Goal: Transaction & Acquisition: Obtain resource

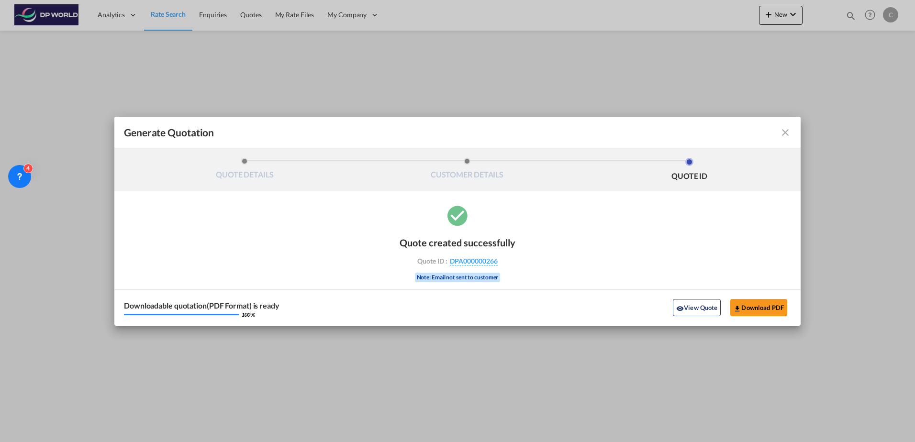
drag, startPoint x: 775, startPoint y: 138, endPoint x: 786, endPoint y: 133, distance: 12.2
click at [777, 137] on div "Generate QuotationQUOTE ..." at bounding box center [757, 132] width 67 height 11
click at [786, 133] on md-icon "icon-close fg-AAA8AD cursor m-0" at bounding box center [785, 132] width 11 height 11
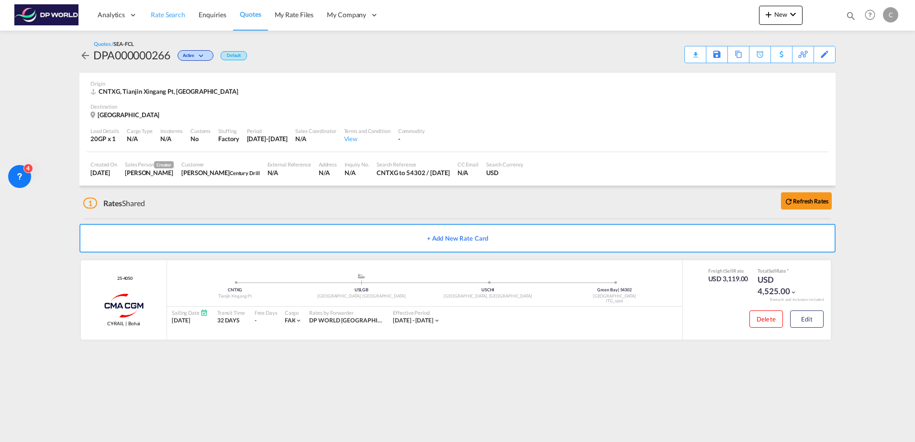
click at [185, 17] on link "Rate Search" at bounding box center [168, 15] width 48 height 31
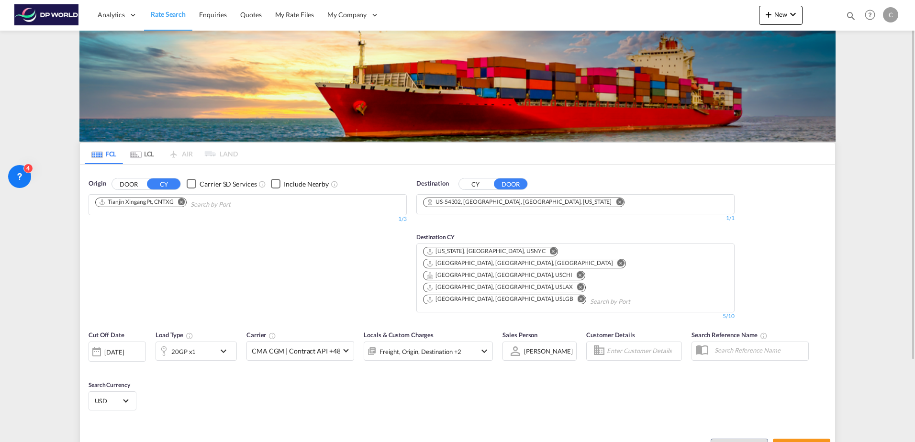
click at [183, 202] on md-icon "Remove" at bounding box center [181, 201] width 7 height 7
click at [183, 202] on input "Chips input." at bounding box center [140, 204] width 91 height 15
type input "h"
type input "ho chi"
click at [170, 201] on body "Analytics Dashboard Rate Search Enquiries Quotes My Rate Files My Company" at bounding box center [457, 221] width 915 height 442
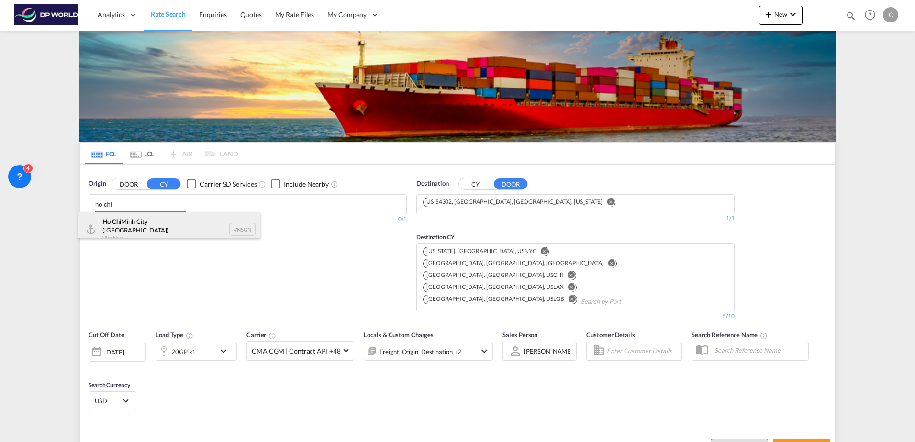
click at [167, 218] on div "Ho Chi Minh City ([GEOGRAPHIC_DATA]) Viet Nam VNSGN" at bounding box center [169, 229] width 182 height 34
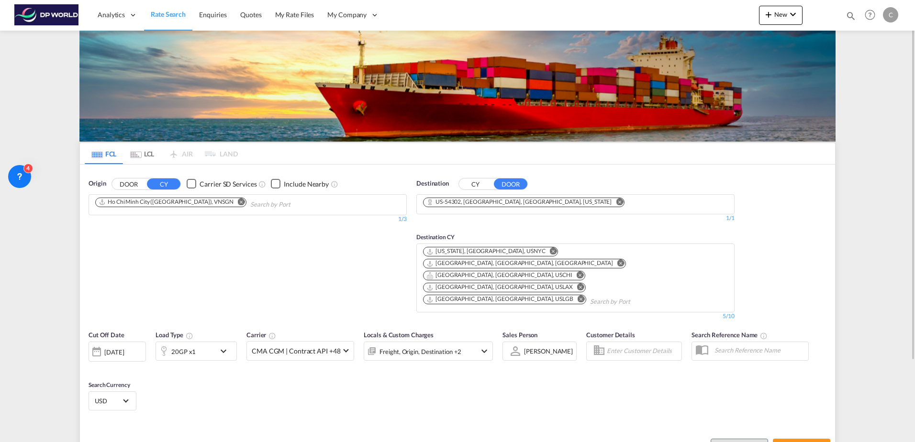
click at [616, 200] on md-icon "Remove" at bounding box center [619, 201] width 7 height 7
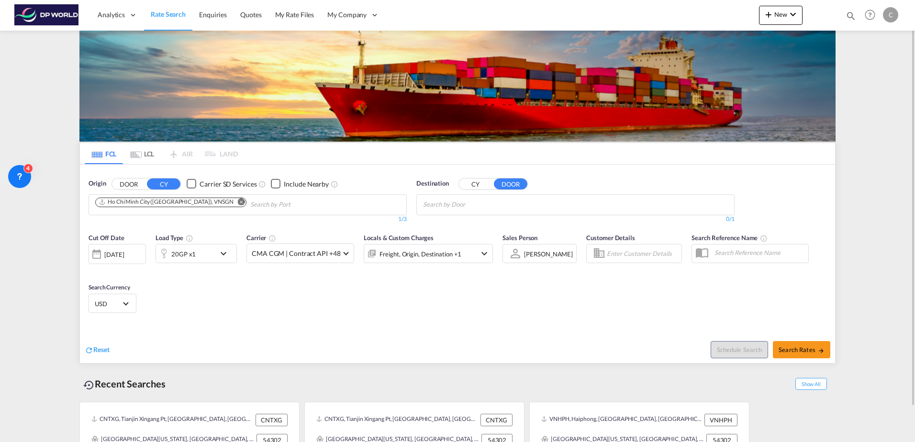
click at [505, 205] on body "Analytics Dashboard Rate Search Enquiries Quotes My Rate Files My Company" at bounding box center [457, 221] width 915 height 442
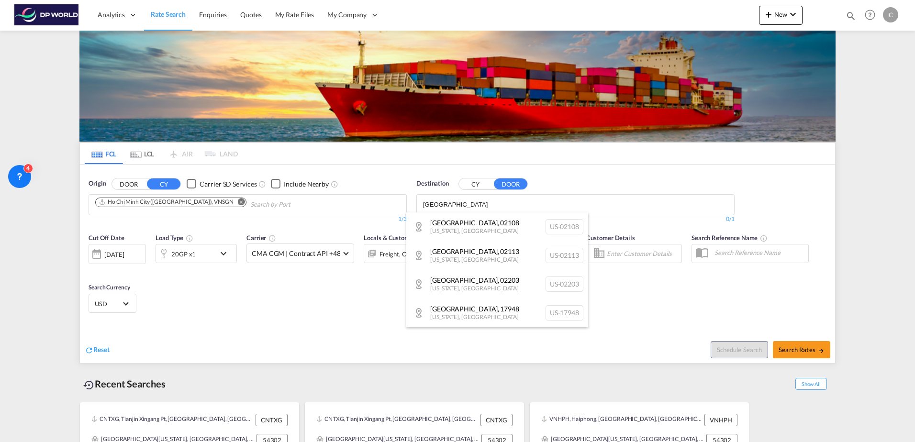
type input "[GEOGRAPHIC_DATA]"
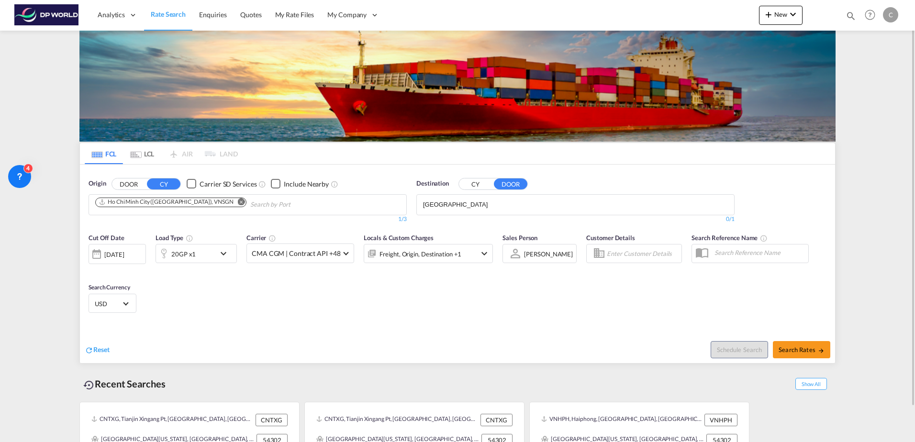
click at [480, 185] on button "CY" at bounding box center [475, 183] width 33 height 11
click at [473, 205] on body "Analytics Dashboard Rate Search Enquiries Quotes My Rate Files My Company" at bounding box center [457, 221] width 915 height 442
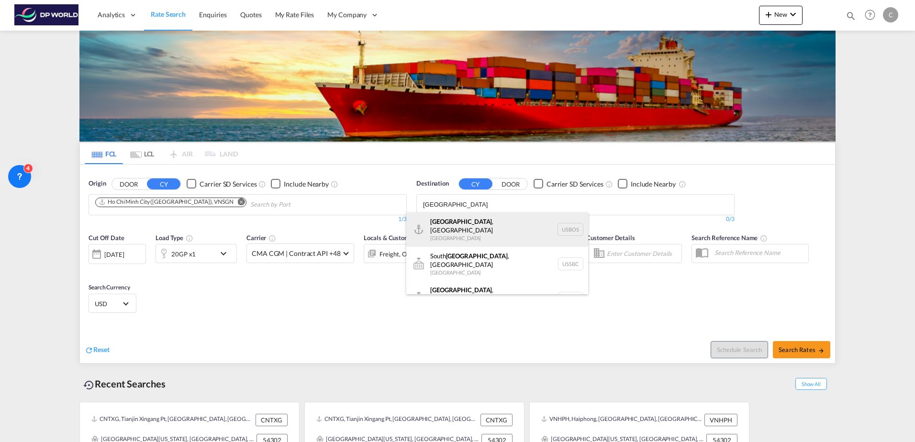
click at [473, 226] on div "[GEOGRAPHIC_DATA] , [GEOGRAPHIC_DATA] [GEOGRAPHIC_DATA] USBOS" at bounding box center [497, 229] width 182 height 34
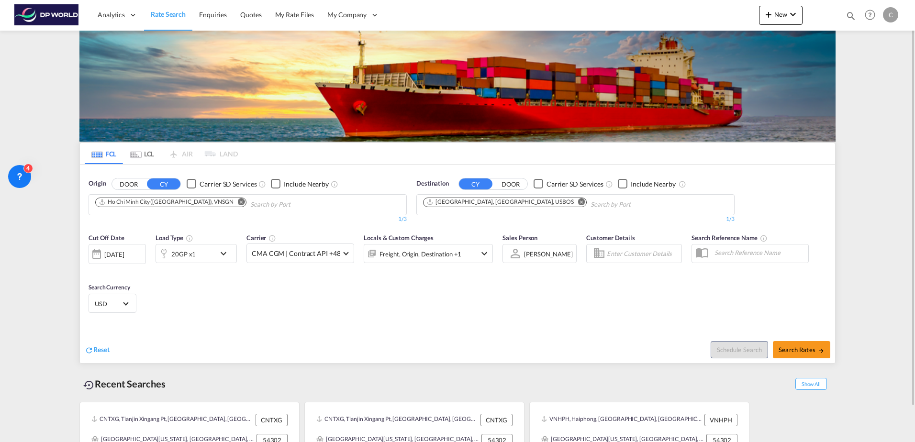
click at [208, 255] on div "20GP x1" at bounding box center [185, 253] width 59 height 19
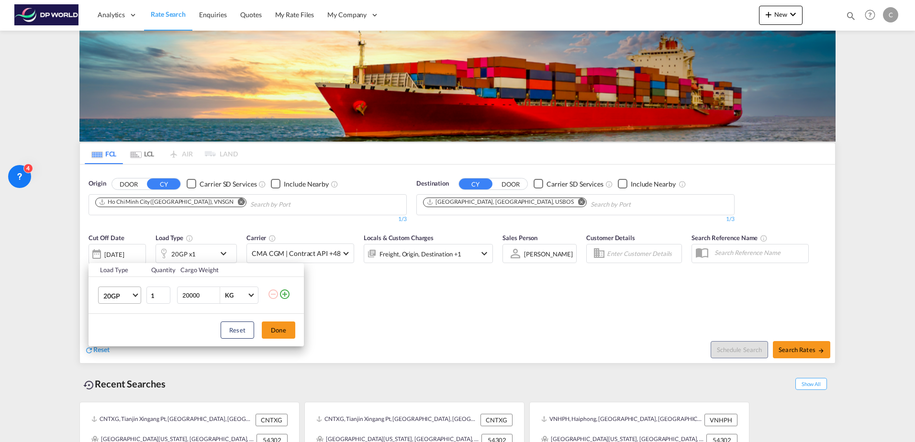
click at [116, 292] on span "20GP" at bounding box center [117, 296] width 28 height 10
click at [132, 343] on md-option "40HC" at bounding box center [128, 341] width 65 height 23
click at [290, 334] on button "Done" at bounding box center [278, 330] width 33 height 17
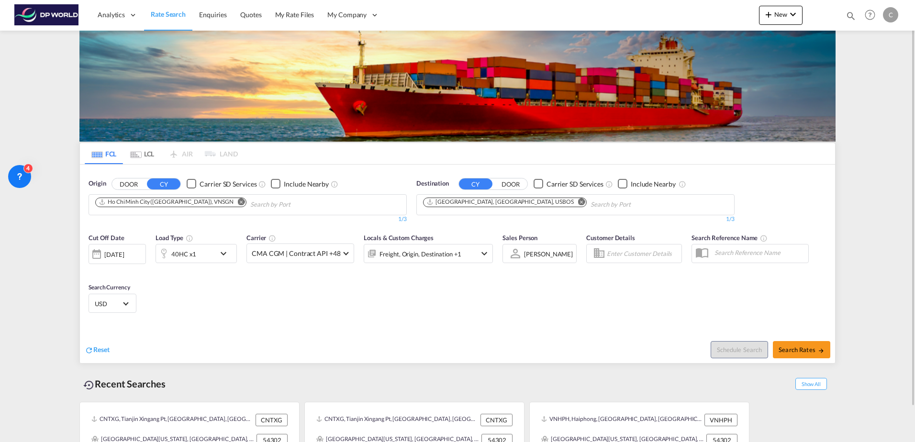
click at [104, 250] on div "[DATE]" at bounding box center [117, 254] width 57 height 20
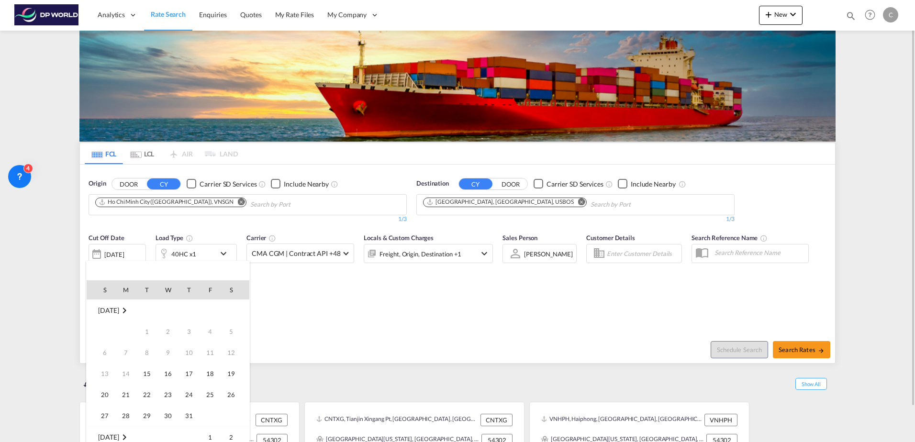
scroll to position [380, 0]
click at [118, 374] on span "20" at bounding box center [125, 373] width 19 height 19
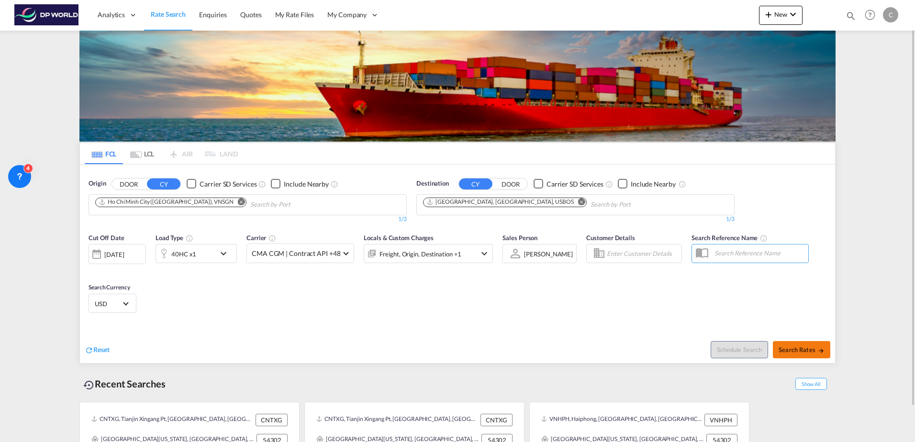
click at [798, 353] on span "Search Rates" at bounding box center [802, 350] width 46 height 8
type input "VNSGN to USBOS / [DATE]"
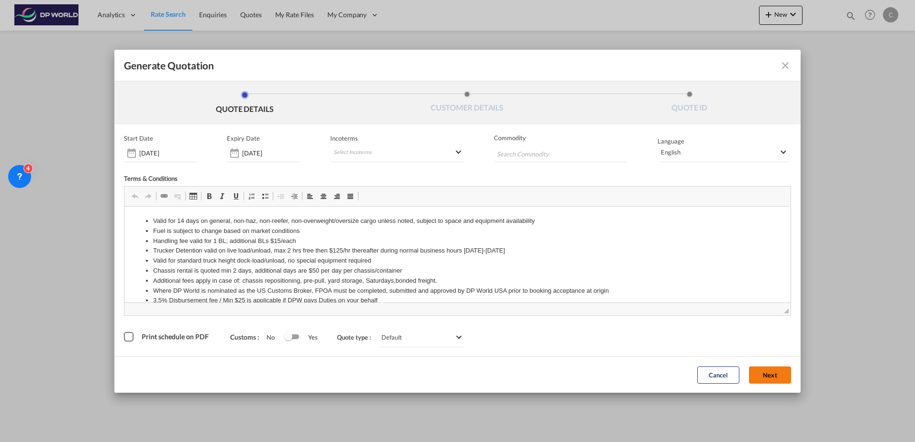
click at [766, 374] on button "Next" at bounding box center [770, 375] width 42 height 17
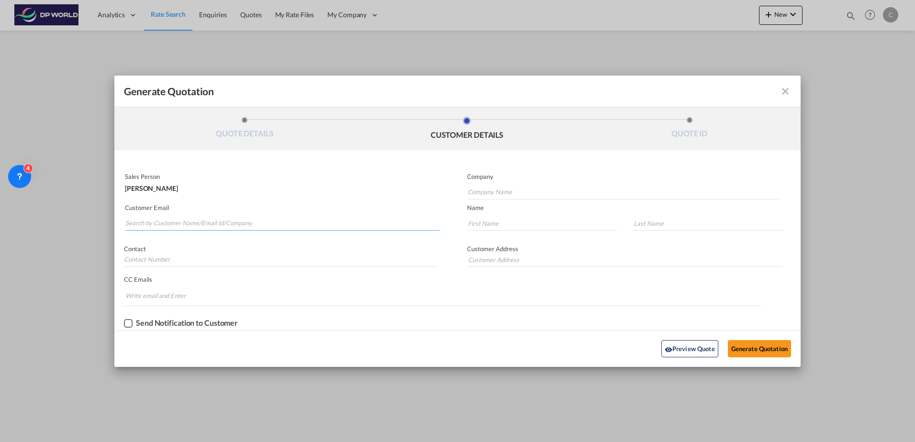
click at [191, 223] on input "Search by Customer Name/Email Id/Company" at bounding box center [282, 223] width 314 height 14
drag, startPoint x: 177, startPoint y: 225, endPoint x: 129, endPoint y: 225, distance: 47.9
click at [129, 225] on input "[PERSON_NAME]" at bounding box center [282, 223] width 314 height 14
type input "j"
paste input "[EMAIL_ADDRESS][DOMAIN_NAME]"
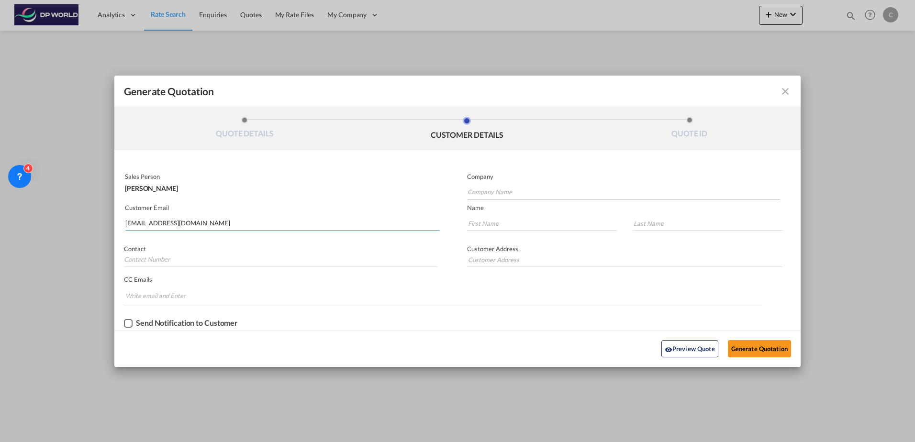
type input "[EMAIL_ADDRESS][DOMAIN_NAME]"
click at [509, 189] on input "Company Name" at bounding box center [624, 192] width 312 height 14
type input "G Link"
click at [503, 229] on input "Generate QuotationQUOTE ..." at bounding box center [542, 223] width 150 height 14
type input "Jereemy"
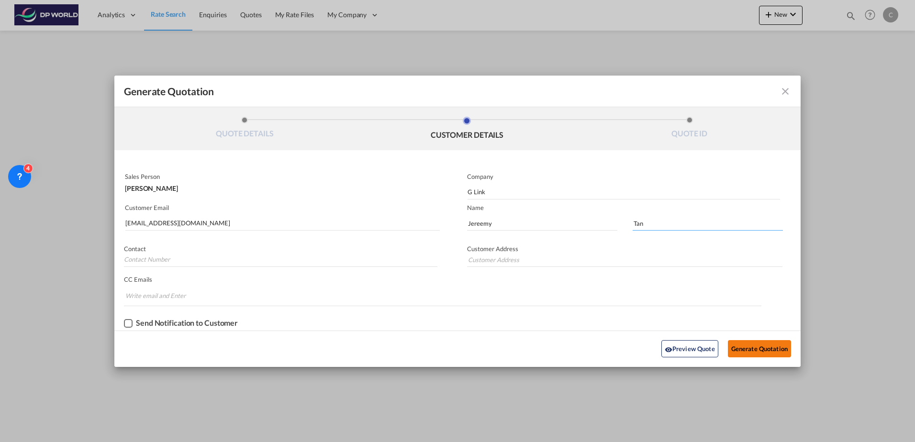
type input "Tan"
click at [744, 344] on button "Generate Quotation" at bounding box center [759, 348] width 63 height 17
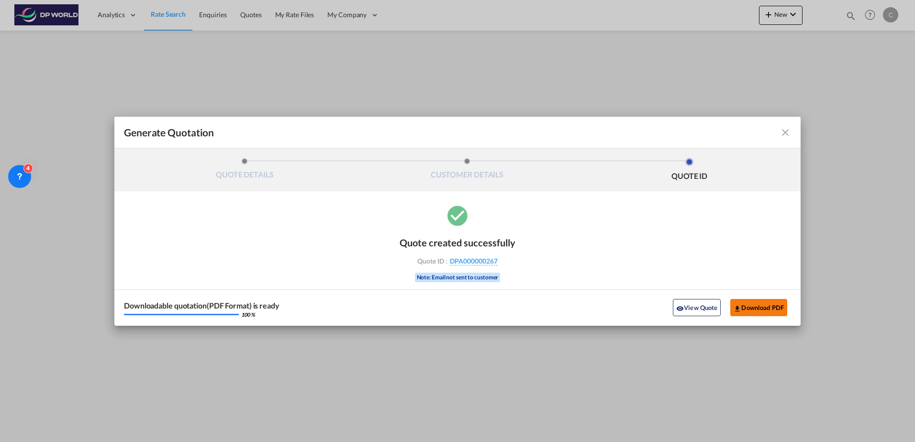
click at [757, 301] on button "Download PDF" at bounding box center [758, 307] width 57 height 17
click at [788, 132] on md-icon "icon-close fg-AAA8AD cursor m-0" at bounding box center [785, 132] width 11 height 11
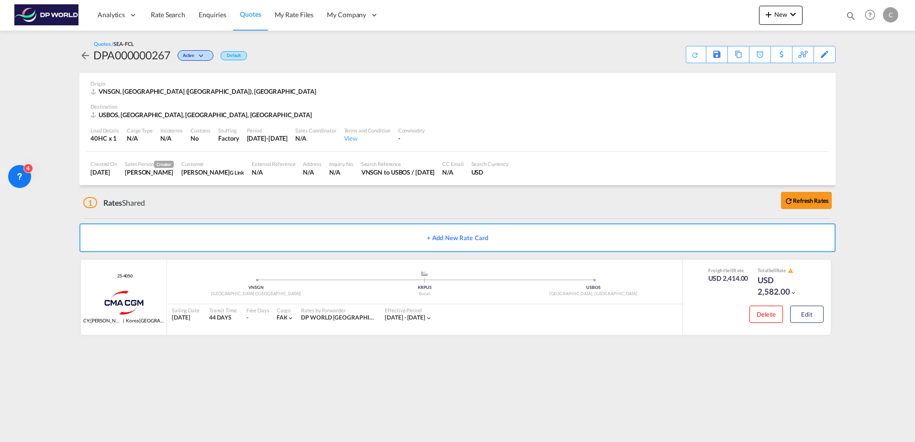
click at [86, 55] on md-icon "icon-arrow-left" at bounding box center [84, 55] width 11 height 11
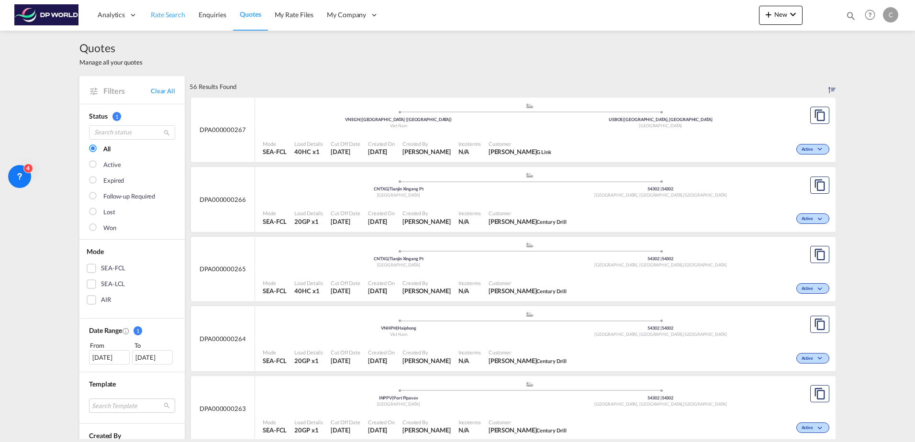
click at [166, 16] on span "Rate Search" at bounding box center [168, 15] width 34 height 8
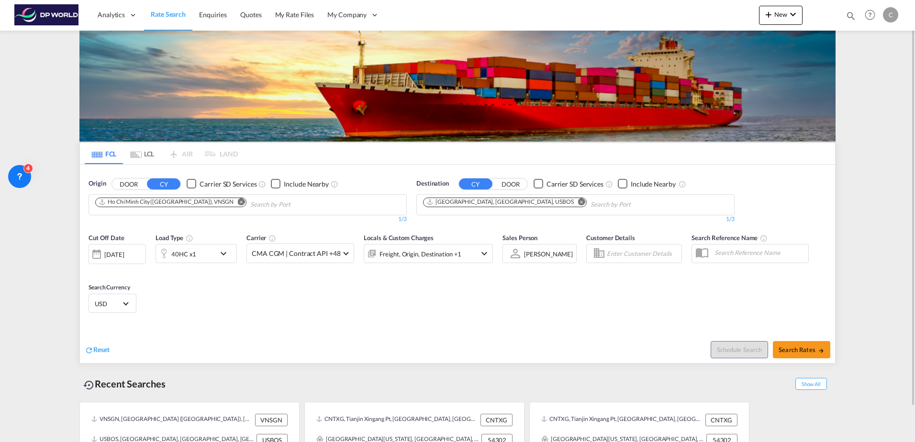
click at [124, 255] on div "[DATE]" at bounding box center [114, 254] width 20 height 9
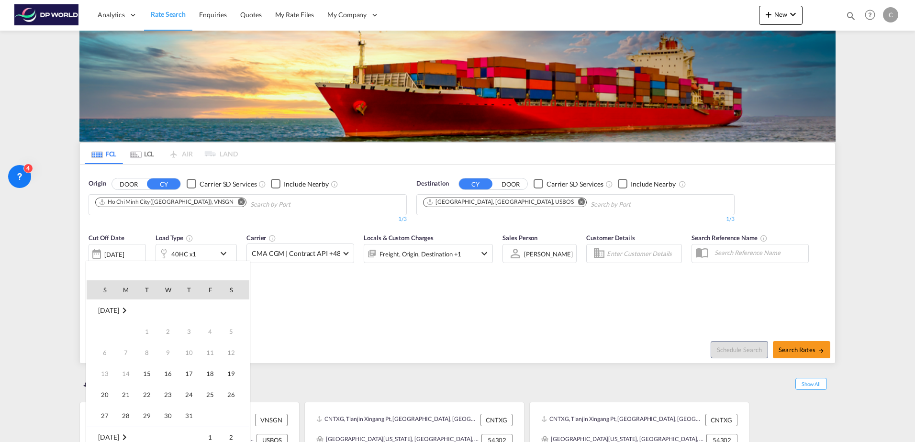
scroll to position [380, 0]
click at [126, 379] on span "20" at bounding box center [125, 373] width 19 height 19
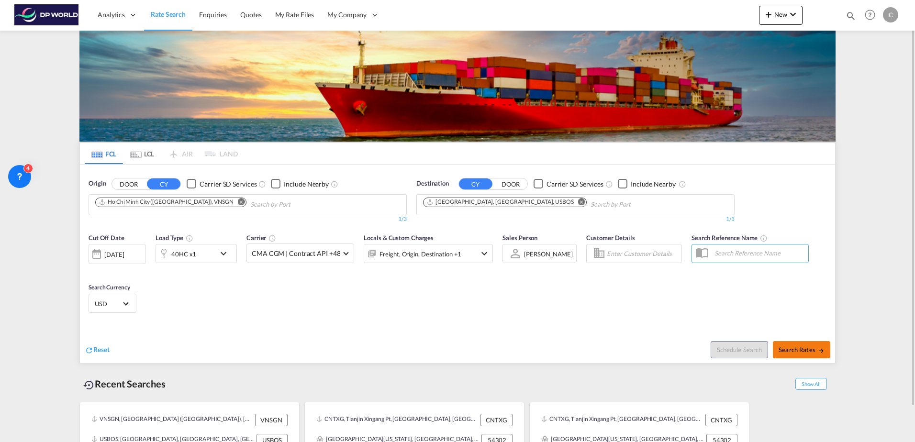
click at [809, 355] on button "Search Rates" at bounding box center [801, 349] width 57 height 17
type input "VNSGN to USBOS / [DATE]"
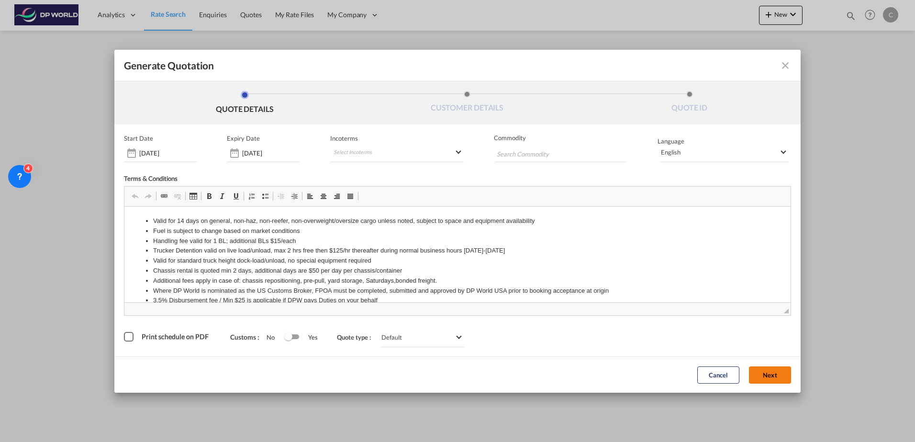
click at [758, 376] on button "Next" at bounding box center [770, 375] width 42 height 17
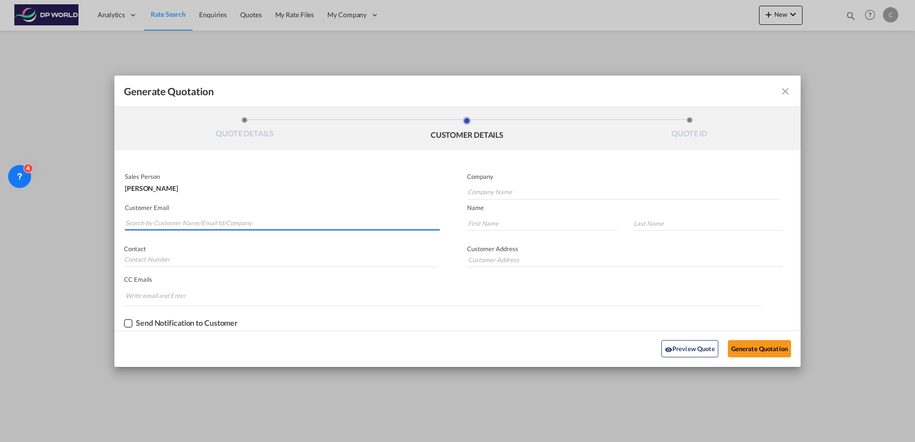
click at [160, 227] on input "Search by Customer Name/Email Id/Company" at bounding box center [282, 223] width 314 height 14
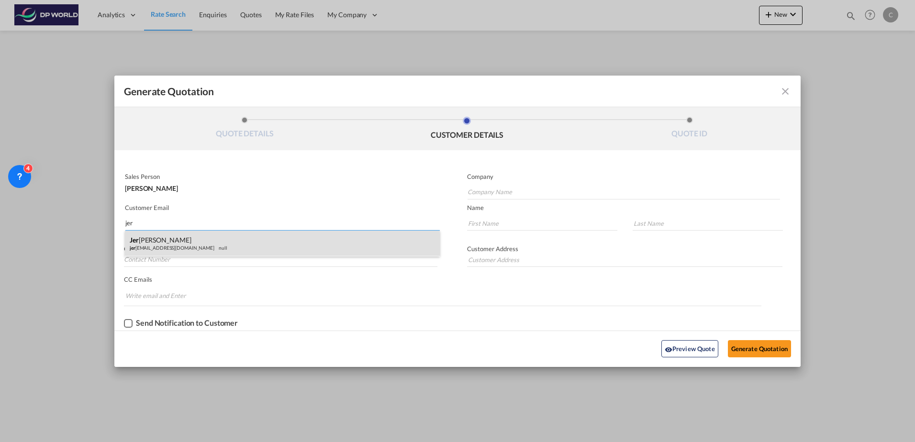
type input "jer"
click at [167, 241] on div "Jer eemy Tan jer [EMAIL_ADDRESS][DOMAIN_NAME] null" at bounding box center [282, 244] width 315 height 26
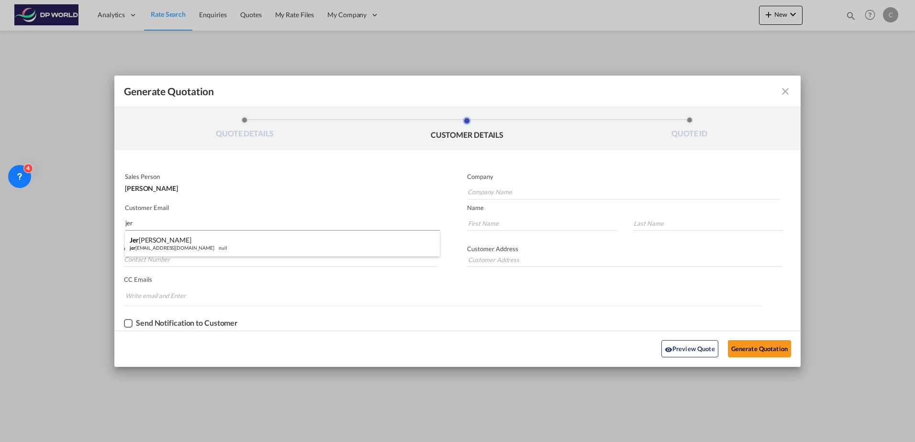
type input "G Link"
type input "[EMAIL_ADDRESS][DOMAIN_NAME]"
type input "Jereemy"
type input "Tan"
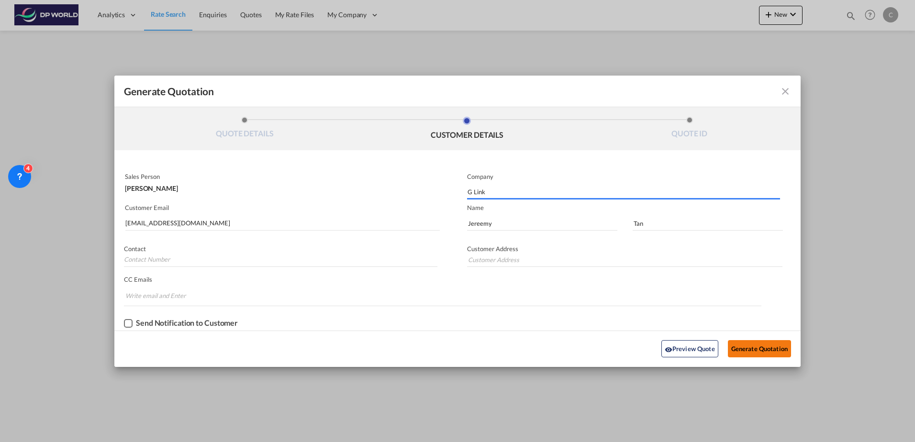
click at [742, 352] on button "Generate Quotation" at bounding box center [759, 348] width 63 height 17
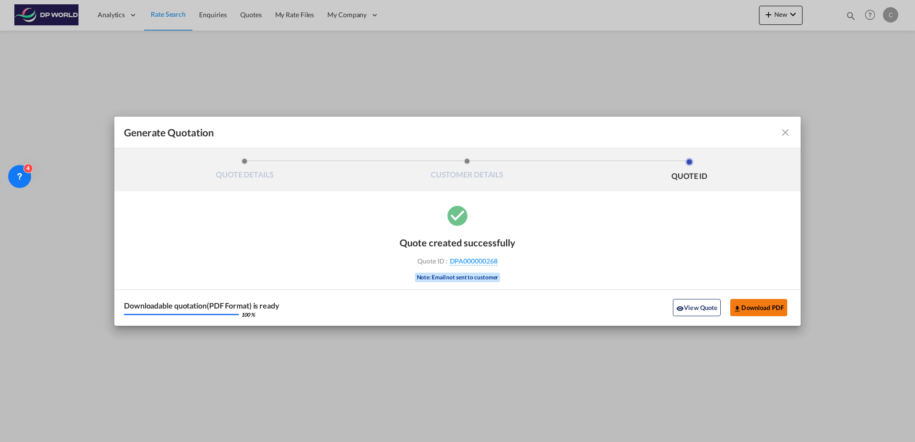
click at [762, 306] on button "Download PDF" at bounding box center [758, 307] width 57 height 17
click at [784, 133] on md-icon "icon-close fg-AAA8AD cursor m-0" at bounding box center [785, 132] width 11 height 11
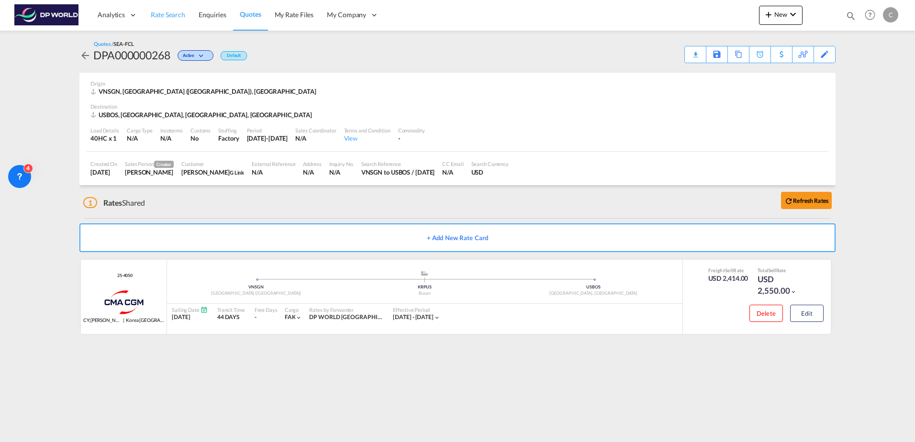
click at [177, 19] on span "Rate Search" at bounding box center [168, 15] width 34 height 8
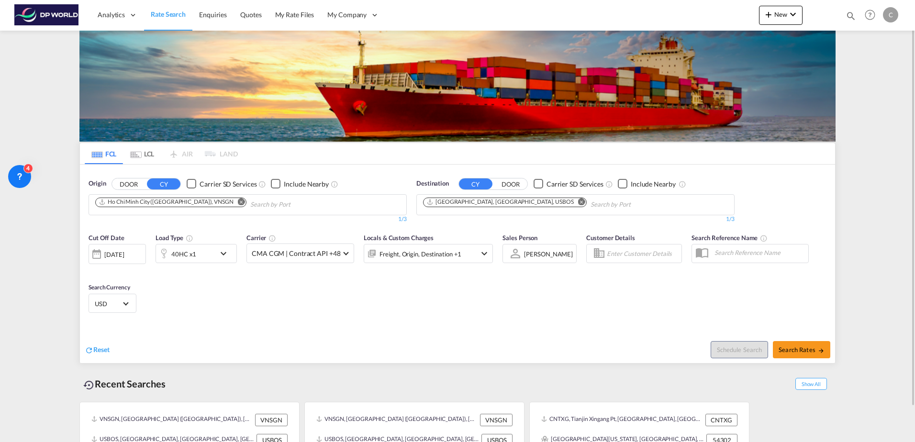
click at [578, 204] on md-icon "Remove" at bounding box center [581, 201] width 7 height 7
click at [495, 202] on input "Chips input." at bounding box center [468, 204] width 91 height 15
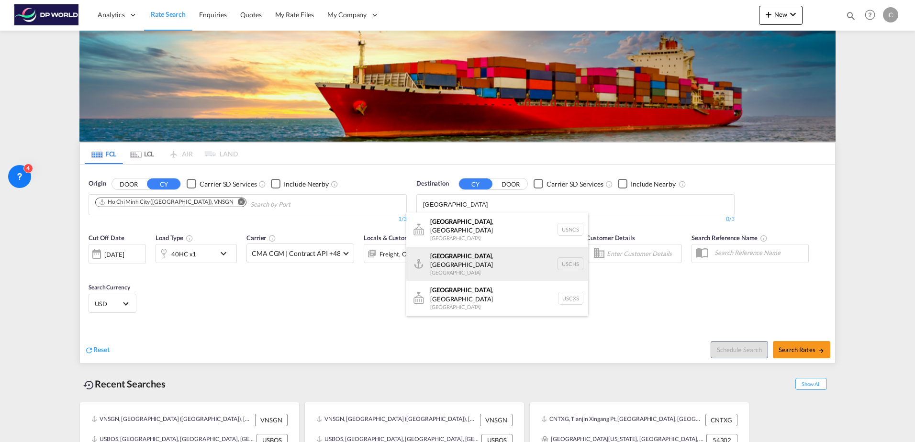
type input "[GEOGRAPHIC_DATA]"
click at [481, 250] on div "[GEOGRAPHIC_DATA] , [GEOGRAPHIC_DATA] [GEOGRAPHIC_DATA] USCHS" at bounding box center [497, 264] width 182 height 34
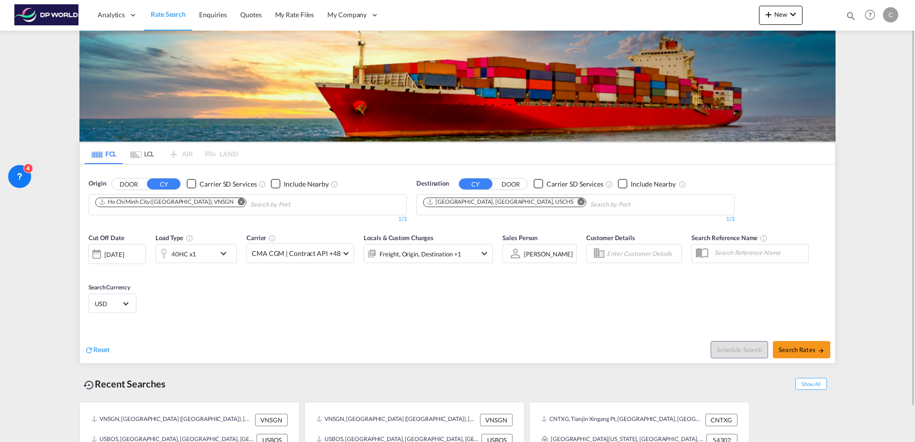
click at [124, 258] on div "[DATE]" at bounding box center [114, 254] width 20 height 9
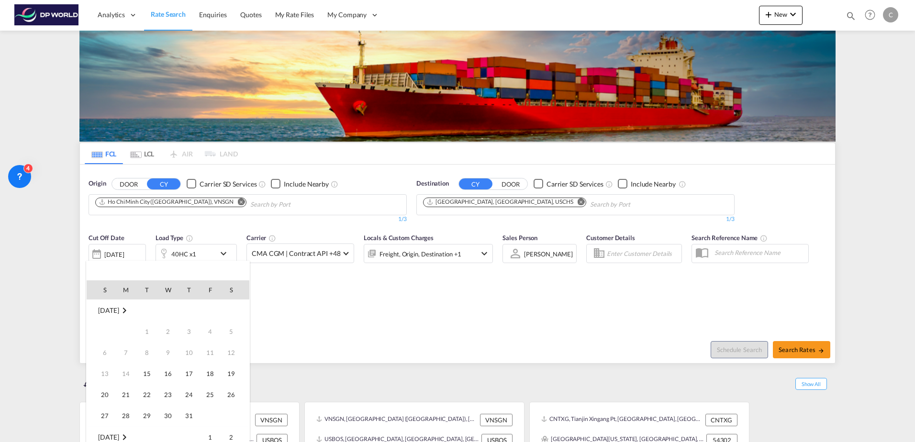
scroll to position [380, 0]
click at [130, 375] on span "20" at bounding box center [125, 373] width 19 height 19
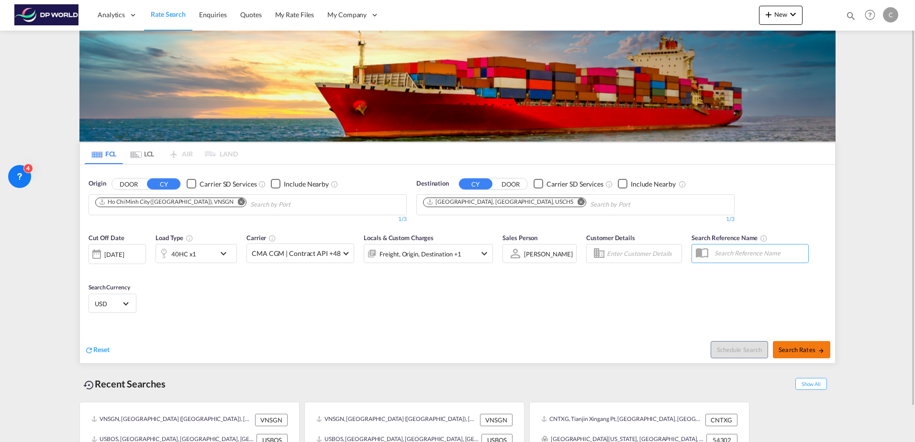
click at [795, 353] on span "Search Rates" at bounding box center [802, 350] width 46 height 8
type input "VNSGN to USCHS / [DATE]"
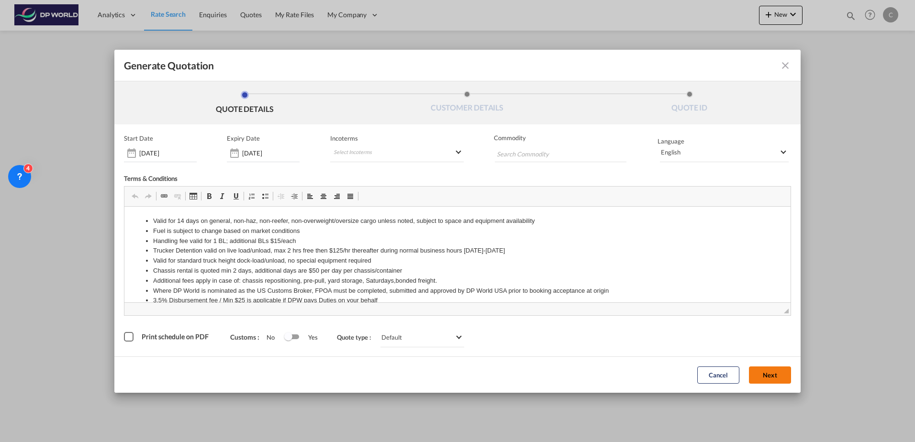
click at [765, 370] on button "Next" at bounding box center [770, 375] width 42 height 17
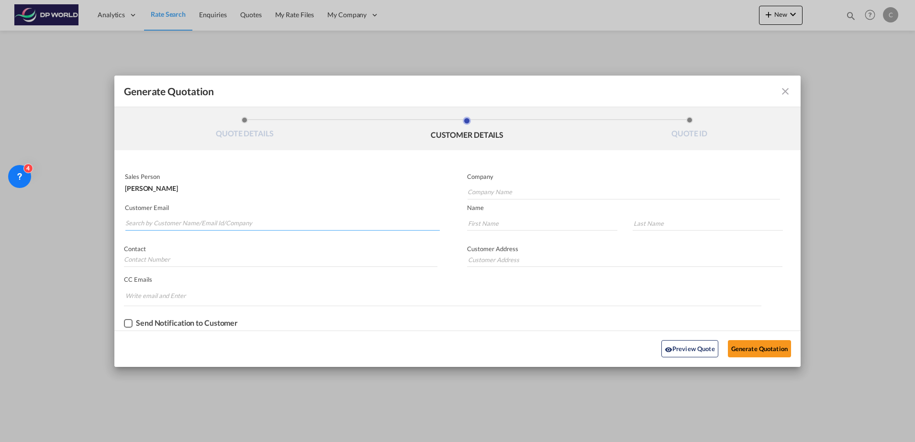
click at [199, 223] on input "Search by Customer Name/Email Id/Company" at bounding box center [282, 223] width 314 height 14
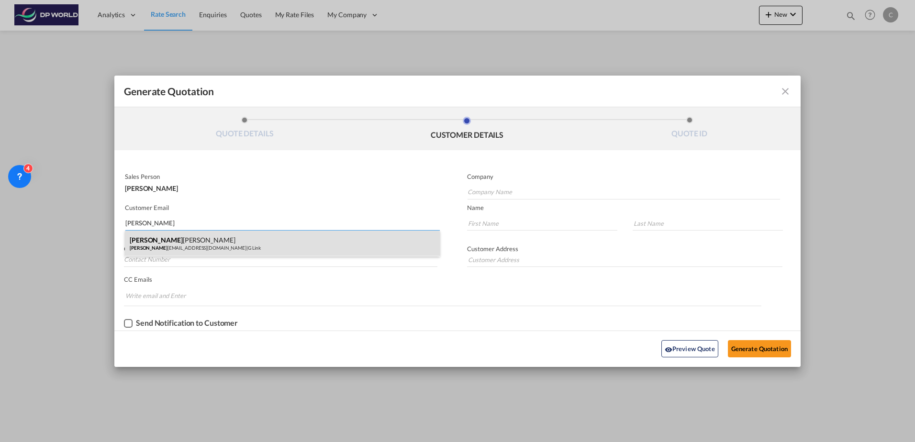
type input "[PERSON_NAME]"
click at [199, 243] on div "[PERSON_NAME] [PERSON_NAME] [PERSON_NAME] [PERSON_NAME][EMAIL_ADDRESS][DOMAIN_N…" at bounding box center [282, 244] width 315 height 26
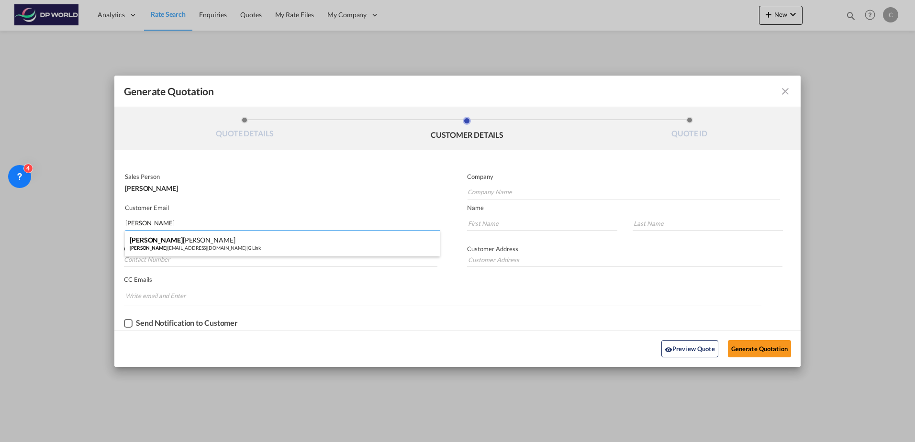
type input "G Link"
type input "[EMAIL_ADDRESS][DOMAIN_NAME]"
type input "Jereemy"
type input "Tan"
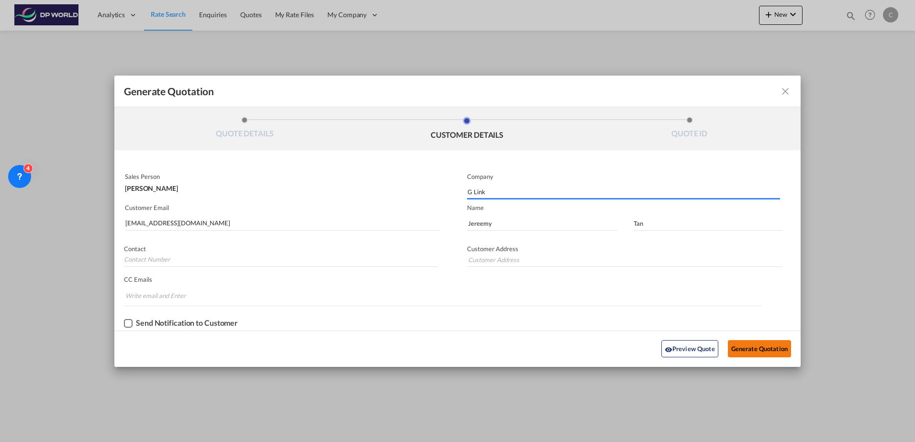
click at [735, 348] on button "Generate Quotation" at bounding box center [759, 348] width 63 height 17
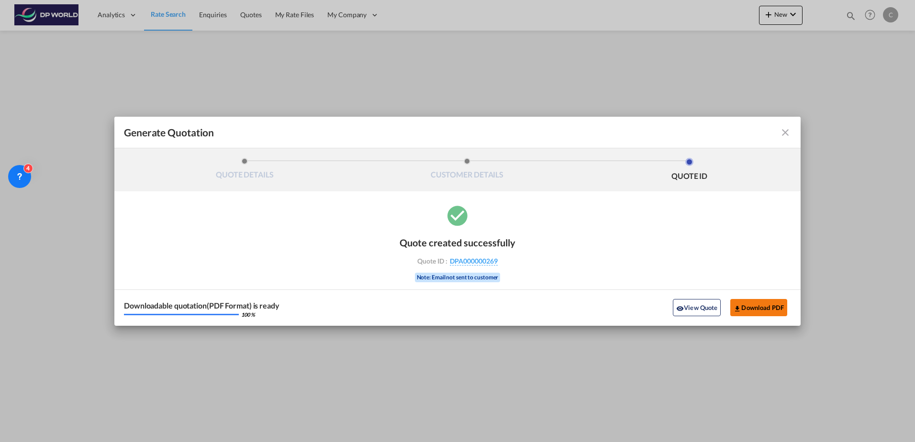
click at [767, 310] on button "Download PDF" at bounding box center [758, 307] width 57 height 17
click at [784, 134] on md-icon "icon-close fg-AAA8AD cursor m-0" at bounding box center [785, 132] width 11 height 11
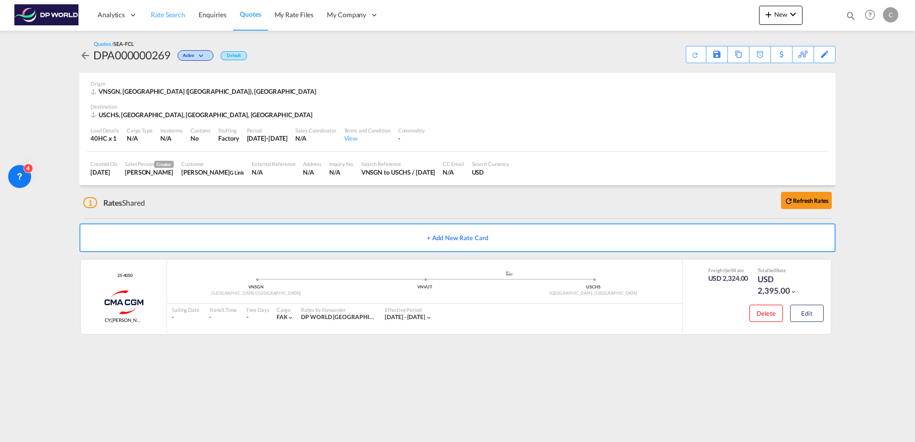
click at [162, 18] on span "Rate Search" at bounding box center [168, 15] width 34 height 8
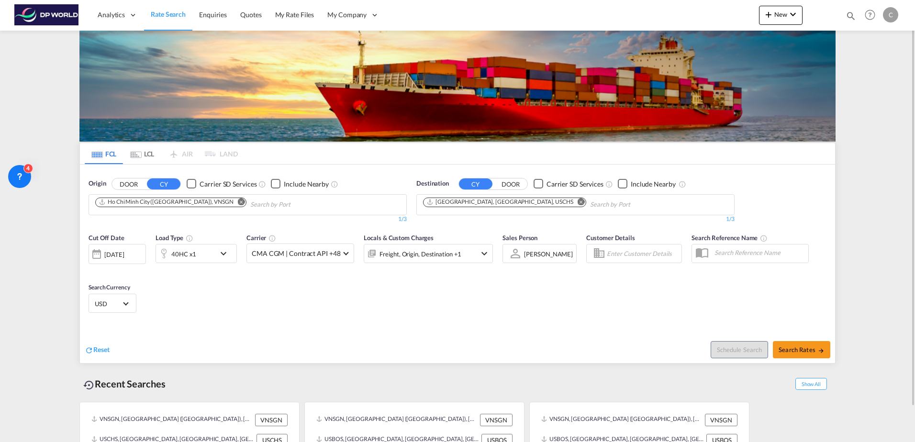
click at [124, 254] on div "[DATE]" at bounding box center [114, 254] width 20 height 9
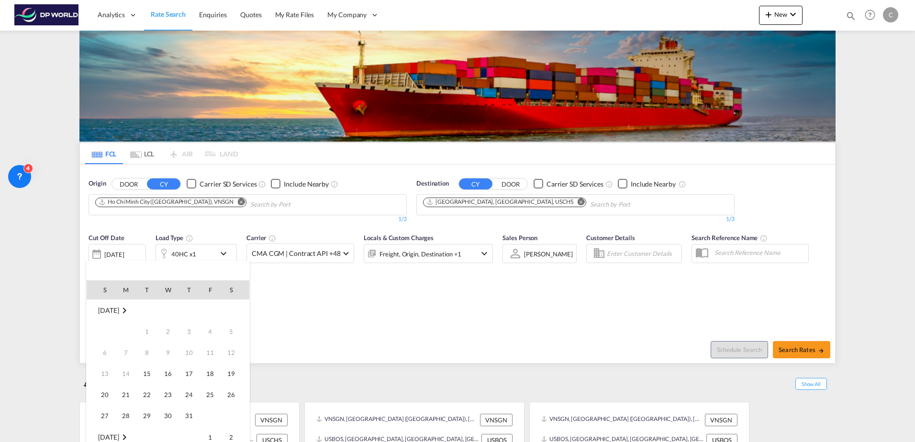
scroll to position [380, 0]
click at [124, 368] on span "20" at bounding box center [125, 373] width 19 height 19
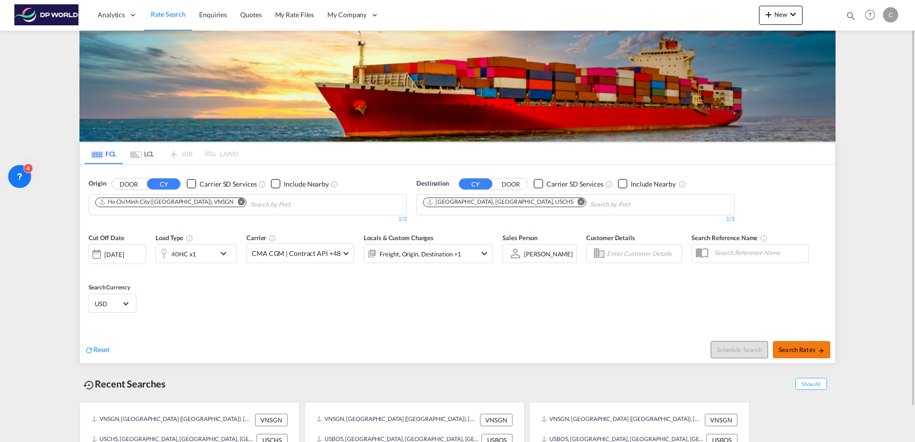
click at [811, 353] on span "Search Rates" at bounding box center [802, 350] width 46 height 8
type input "VNSGN to USCHS / [DATE]"
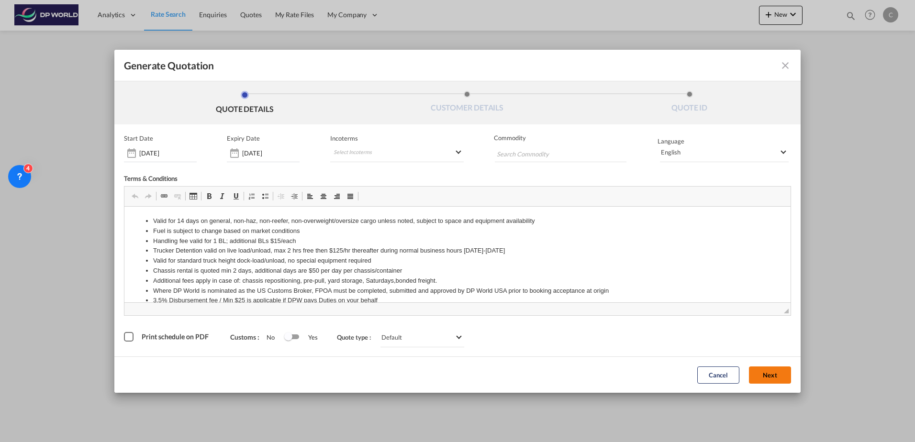
click at [765, 378] on button "Next" at bounding box center [770, 375] width 42 height 17
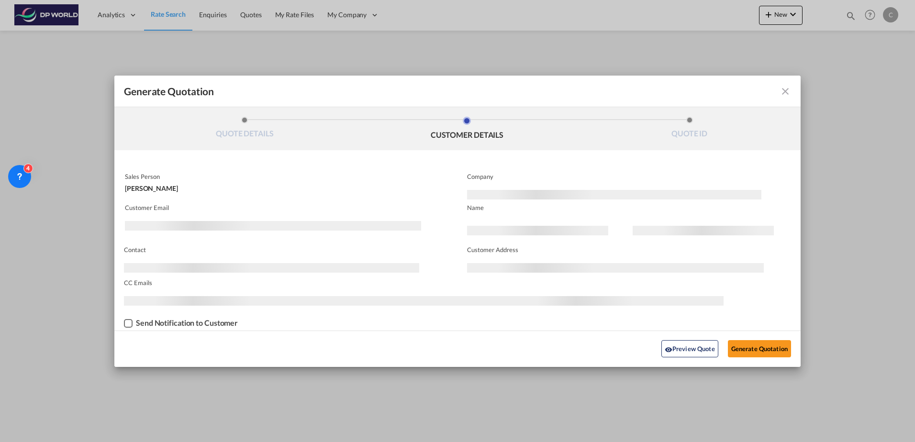
click at [253, 220] on md-input-container "Customer Email" at bounding box center [282, 217] width 317 height 29
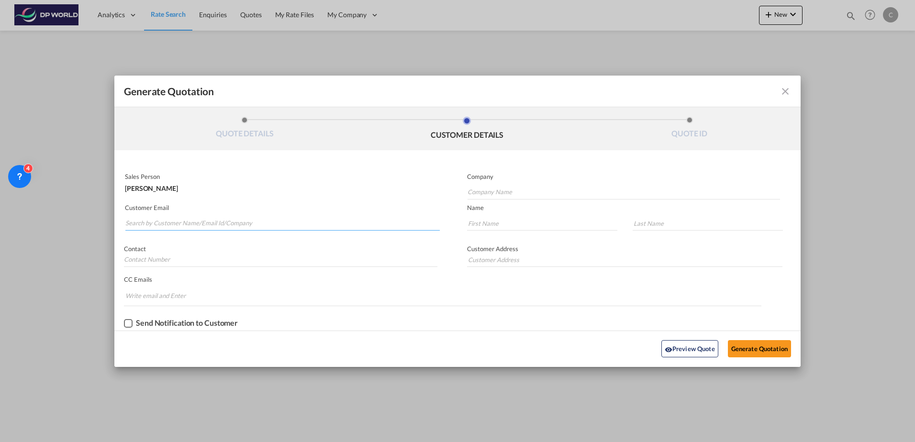
click at [253, 222] on input "Search by Customer Name/Email Id/Company" at bounding box center [282, 223] width 314 height 14
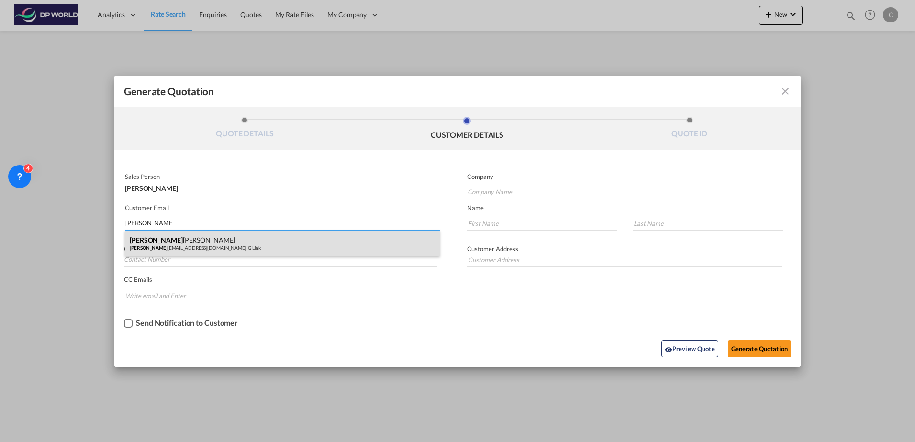
type input "[PERSON_NAME]"
click at [237, 245] on div "[PERSON_NAME] [PERSON_NAME] [PERSON_NAME] [PERSON_NAME][EMAIL_ADDRESS][DOMAIN_N…" at bounding box center [282, 244] width 315 height 26
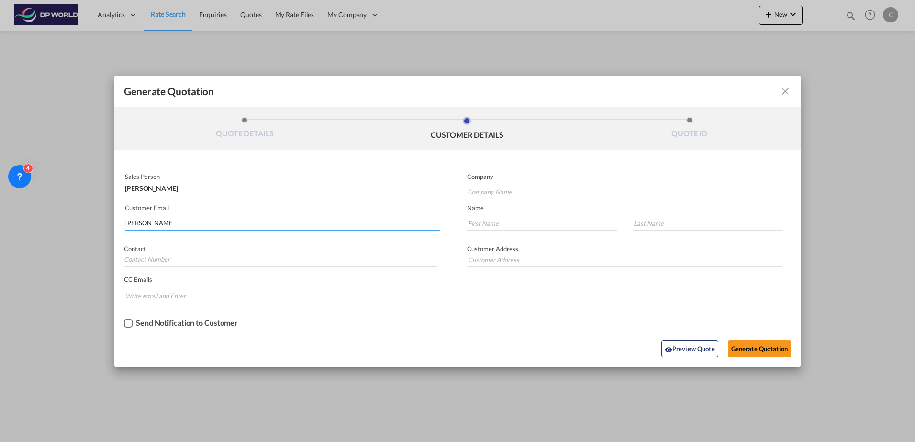
type input "G Link"
type input "[EMAIL_ADDRESS][DOMAIN_NAME]"
type input "Jereemy"
type input "Tan"
click at [746, 348] on button "Generate Quotation" at bounding box center [759, 348] width 63 height 17
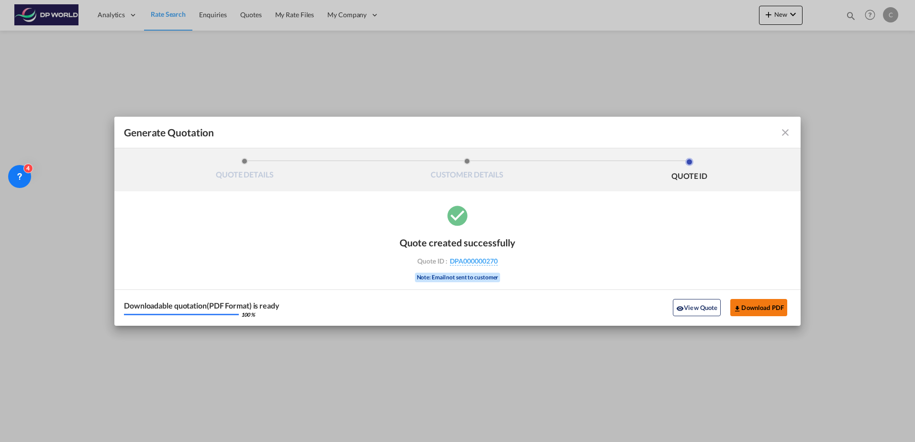
click at [766, 310] on button "Download PDF" at bounding box center [758, 307] width 57 height 17
click at [782, 135] on md-icon "icon-close fg-AAA8AD cursor m-0" at bounding box center [785, 132] width 11 height 11
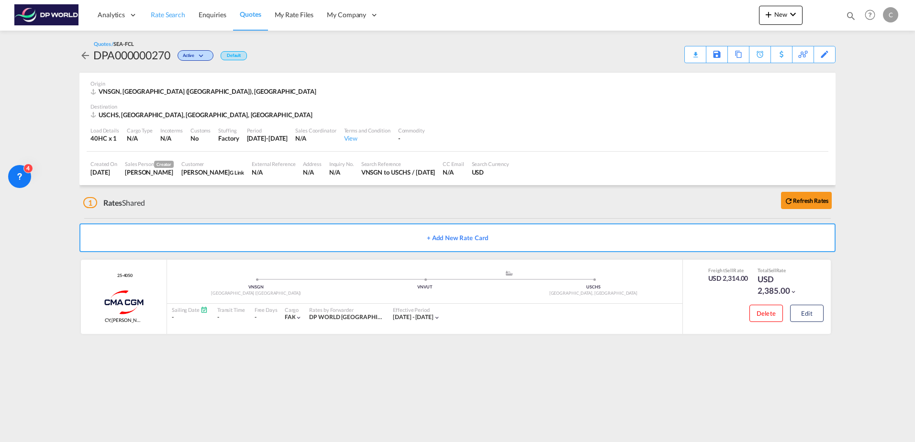
drag, startPoint x: 168, startPoint y: 17, endPoint x: 170, endPoint y: 22, distance: 5.0
click at [168, 17] on span "Rate Search" at bounding box center [168, 15] width 34 height 8
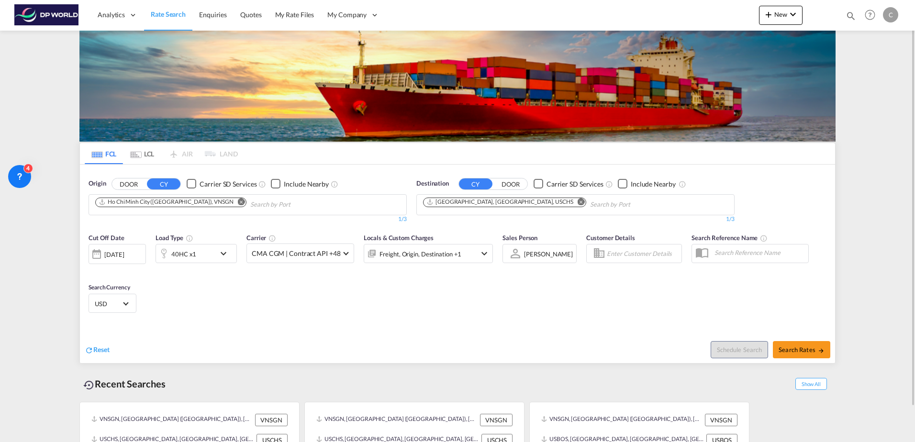
drag, startPoint x: 504, startPoint y: 201, endPoint x: 476, endPoint y: 201, distance: 28.2
click at [578, 201] on md-icon "Remove" at bounding box center [581, 201] width 7 height 7
click at [474, 201] on input "Chips input." at bounding box center [468, 204] width 91 height 15
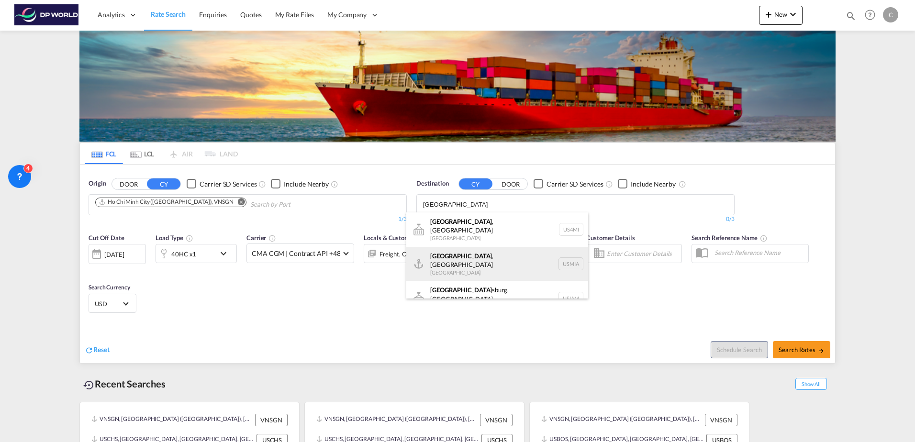
type input "[GEOGRAPHIC_DATA]"
click at [466, 260] on div "[GEOGRAPHIC_DATA] , [GEOGRAPHIC_DATA] [GEOGRAPHIC_DATA] USMIA" at bounding box center [497, 264] width 182 height 34
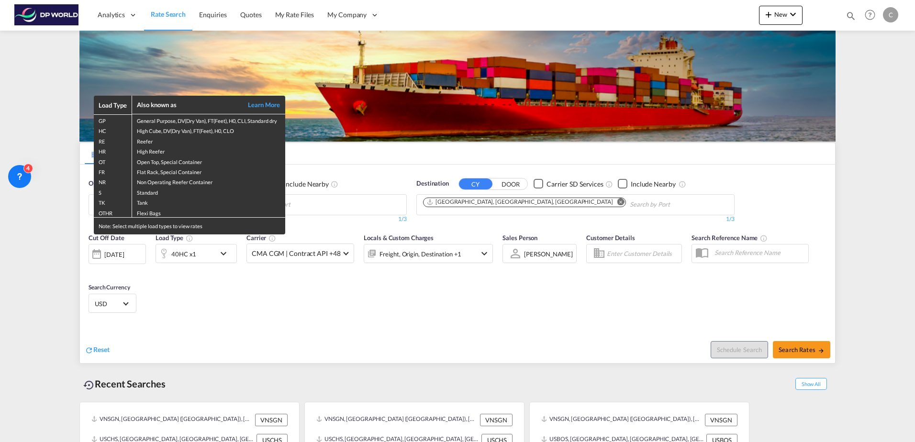
click at [126, 260] on div "Load Type Also known as Learn More GP General Purpose, DV(Dry Van), FT(Feet), H…" at bounding box center [457, 221] width 915 height 442
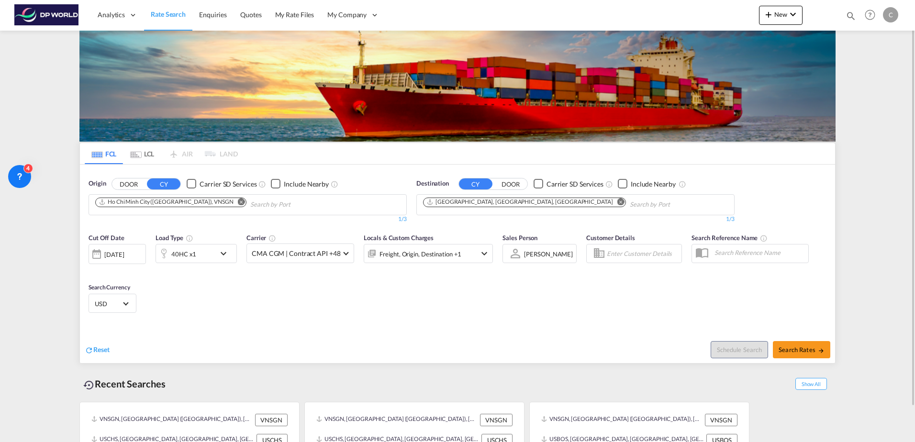
click at [124, 255] on div "[DATE]" at bounding box center [114, 254] width 20 height 9
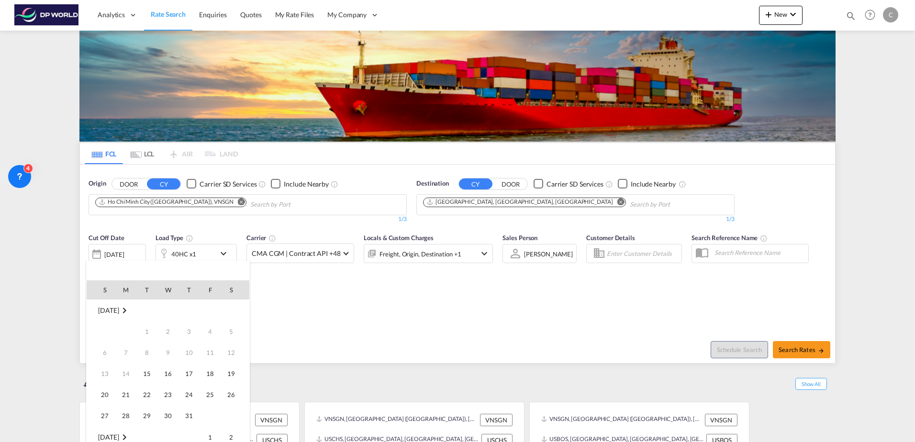
scroll to position [380, 0]
click at [125, 368] on span "20" at bounding box center [125, 373] width 19 height 19
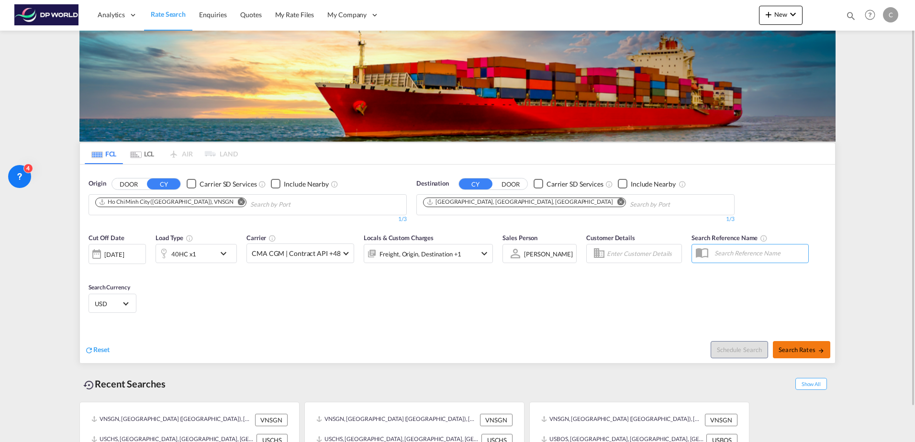
click at [804, 351] on span "Search Rates" at bounding box center [802, 350] width 46 height 8
type input "VNSGN to USMIA / [DATE]"
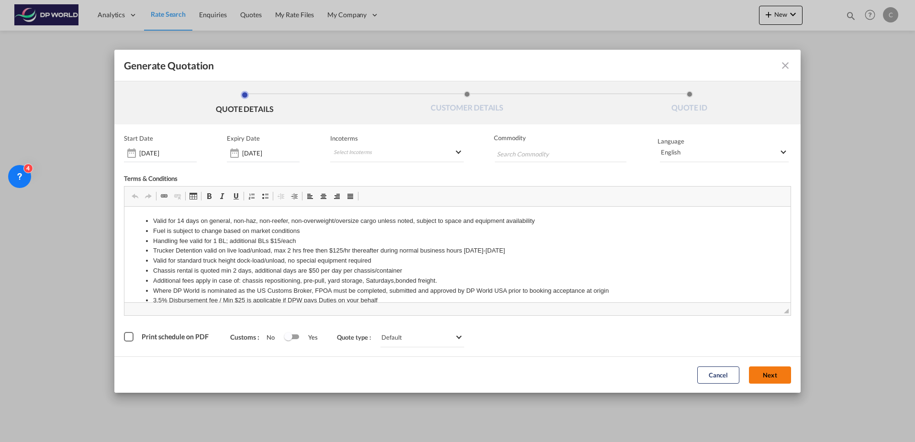
click at [766, 378] on button "Next" at bounding box center [770, 375] width 42 height 17
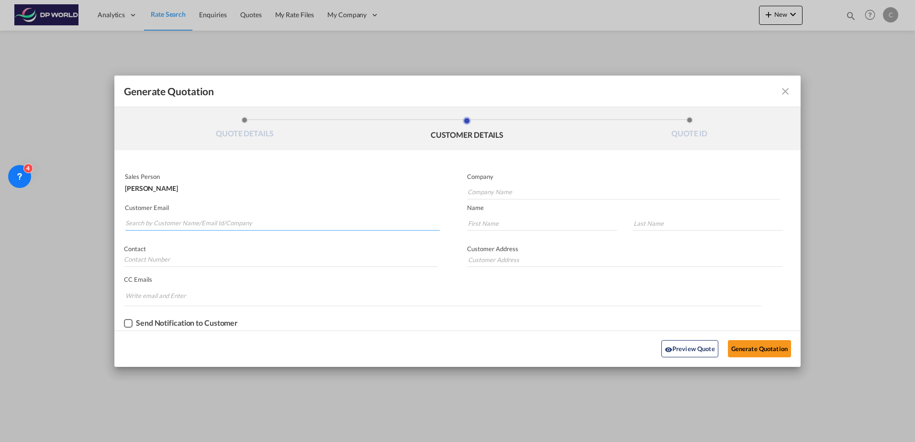
click at [255, 226] on input "Search by Customer Name/Email Id/Company" at bounding box center [282, 223] width 314 height 14
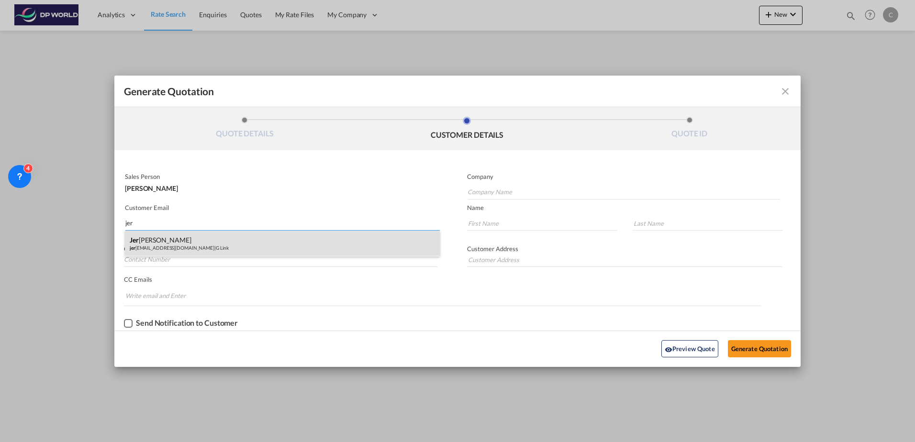
type input "jer"
click at [250, 239] on div "Jer eemy Tan jer [EMAIL_ADDRESS][DOMAIN_NAME] | G Link" at bounding box center [282, 244] width 315 height 26
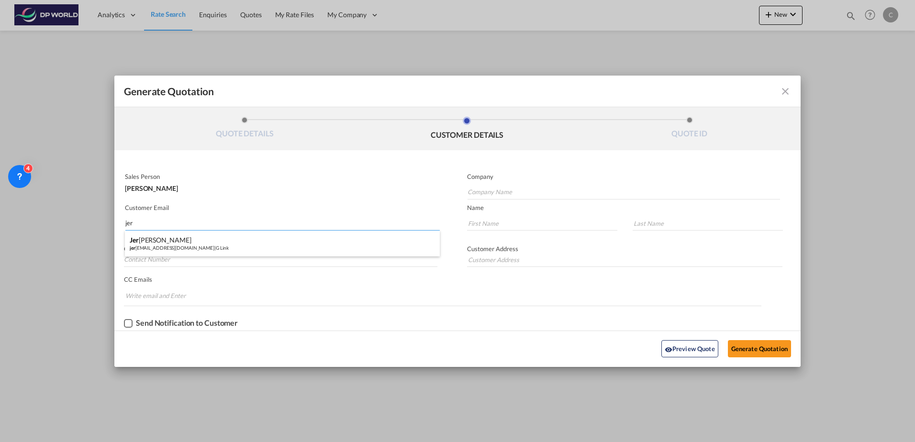
type input "G Link"
type input "[EMAIL_ADDRESS][DOMAIN_NAME]"
type input "Jereemy"
type input "Tan"
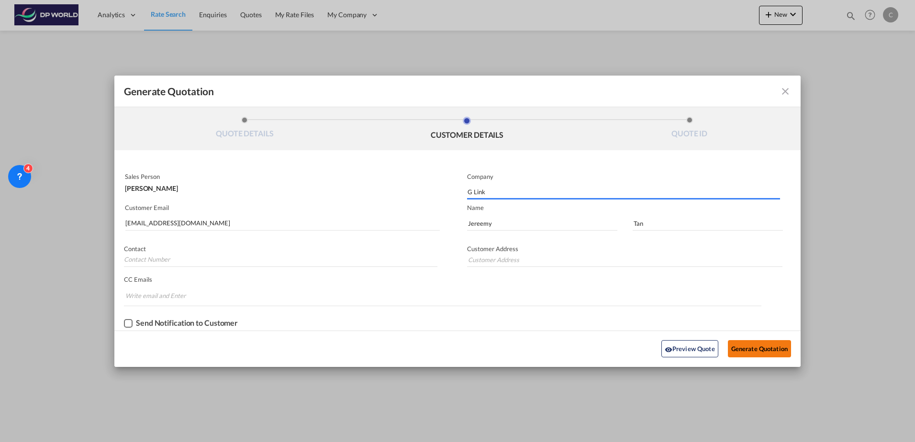
click at [748, 345] on button "Generate Quotation" at bounding box center [759, 348] width 63 height 17
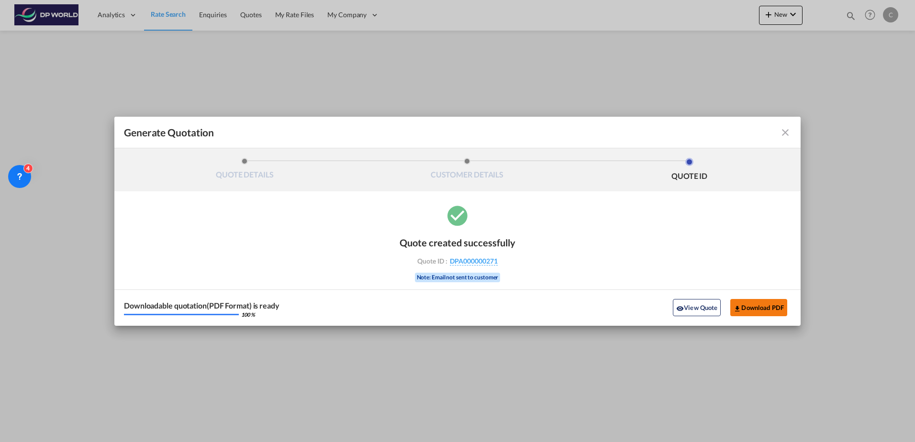
click at [757, 306] on button "Download PDF" at bounding box center [758, 307] width 57 height 17
click at [784, 131] on md-icon "icon-close fg-AAA8AD cursor m-0" at bounding box center [785, 132] width 11 height 11
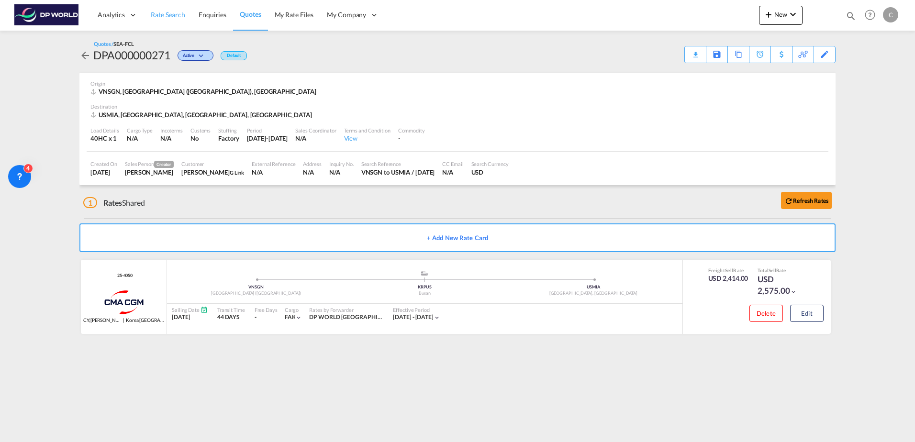
click at [151, 12] on span "Rate Search" at bounding box center [168, 15] width 34 height 8
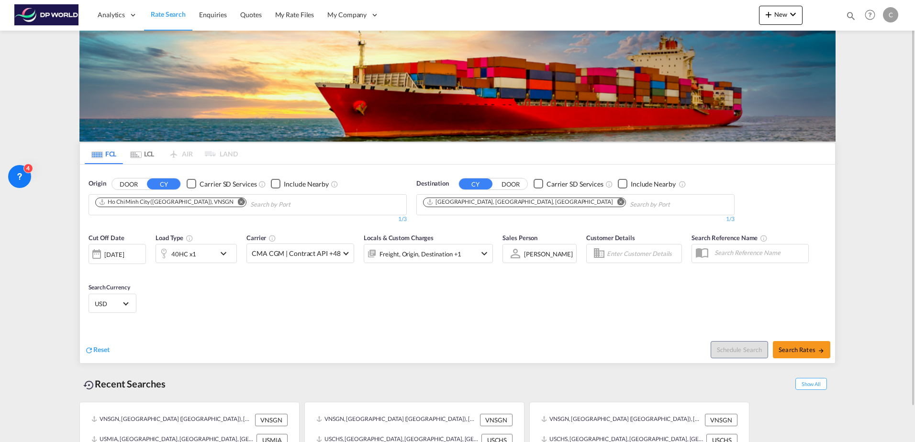
click at [617, 202] on md-icon "Remove" at bounding box center [620, 201] width 7 height 7
click at [472, 208] on input "Chips input." at bounding box center [468, 204] width 91 height 15
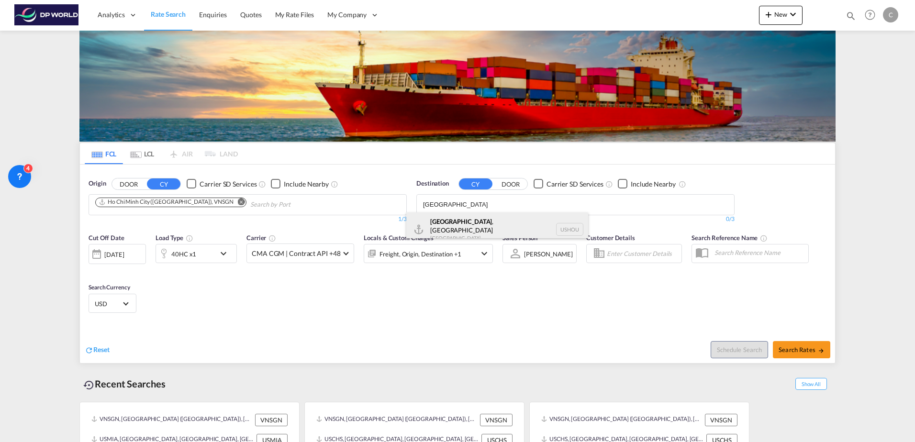
type input "[GEOGRAPHIC_DATA]"
click at [468, 229] on div "[GEOGRAPHIC_DATA] , [GEOGRAPHIC_DATA] [GEOGRAPHIC_DATA] USHOU" at bounding box center [497, 229] width 182 height 34
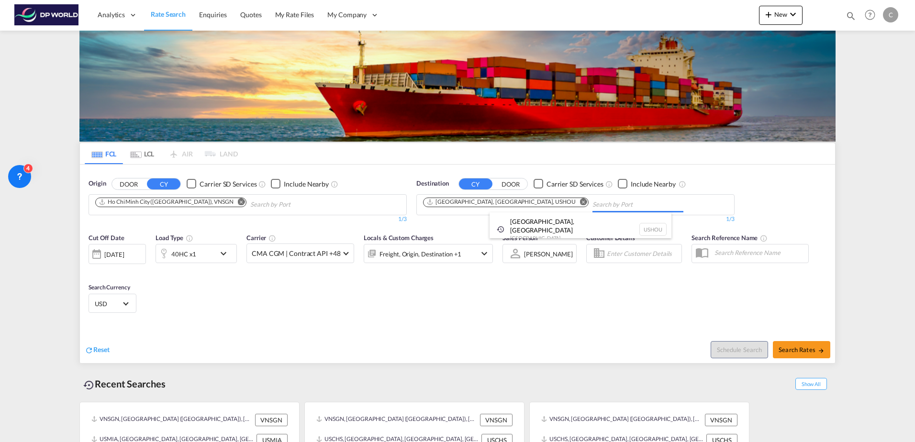
drag, startPoint x: 95, startPoint y: 253, endPoint x: 108, endPoint y: 254, distance: 12.5
click at [113, 259] on div "[DATE]" at bounding box center [117, 254] width 57 height 20
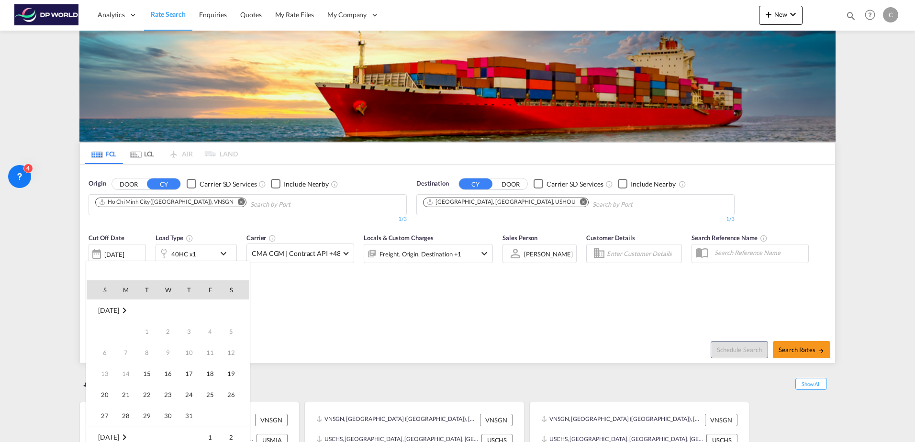
scroll to position [380, 0]
drag, startPoint x: 121, startPoint y: 372, endPoint x: 126, endPoint y: 372, distance: 5.3
click at [122, 372] on span "20" at bounding box center [125, 373] width 19 height 19
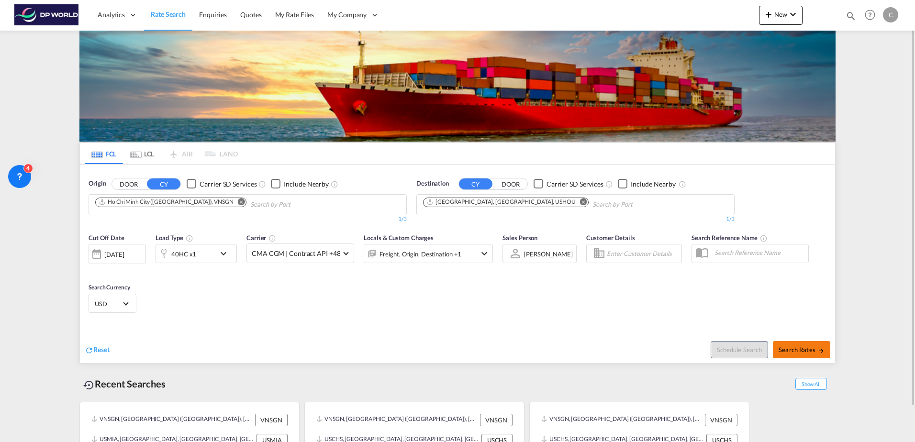
click at [801, 350] on span "Search Rates" at bounding box center [802, 350] width 46 height 8
type input "VNSGN to USHOU / [DATE]"
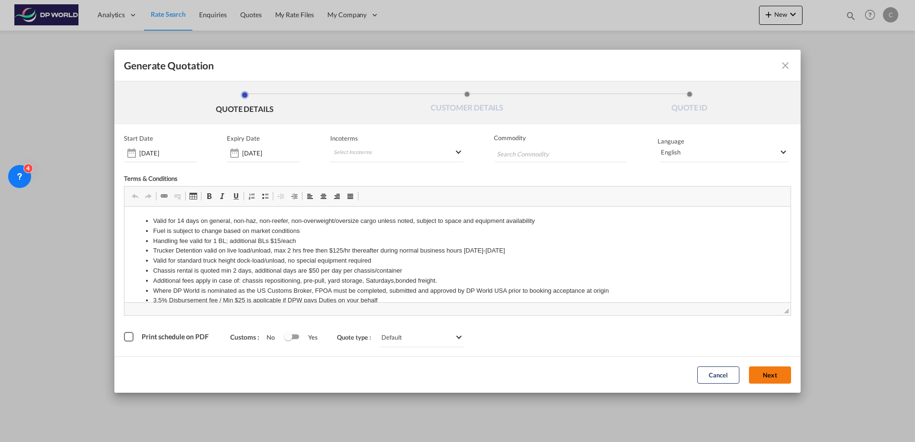
click at [777, 380] on button "Next" at bounding box center [770, 375] width 42 height 17
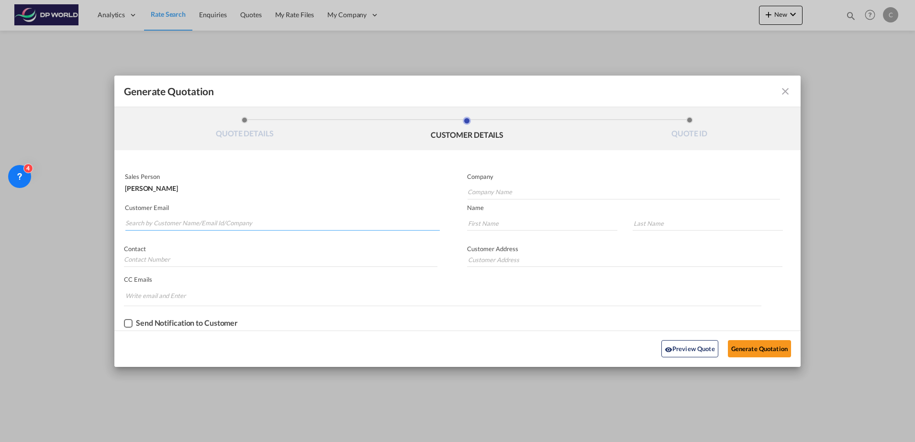
click at [162, 223] on input "Search by Customer Name/Email Id/Company" at bounding box center [282, 223] width 314 height 14
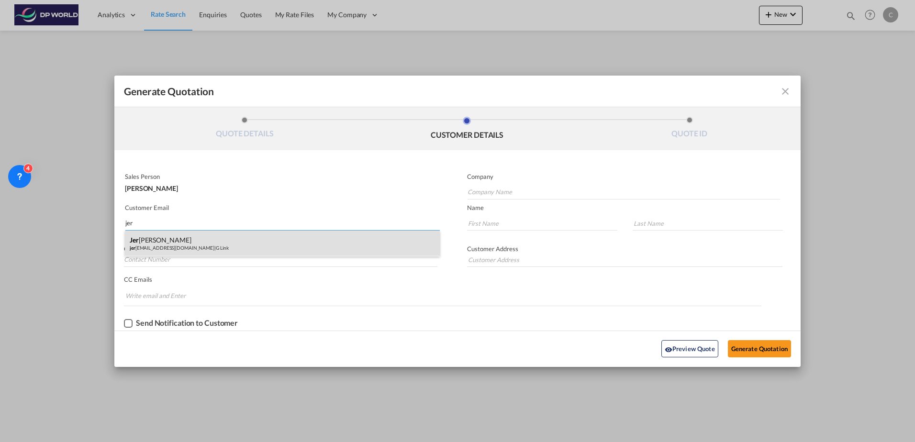
type input "jer"
click at [175, 242] on div "Jer eemy Tan jer [EMAIL_ADDRESS][DOMAIN_NAME] | G Link" at bounding box center [282, 244] width 315 height 26
type input "G Link"
type input "[EMAIL_ADDRESS][DOMAIN_NAME]"
type input "Jereemy"
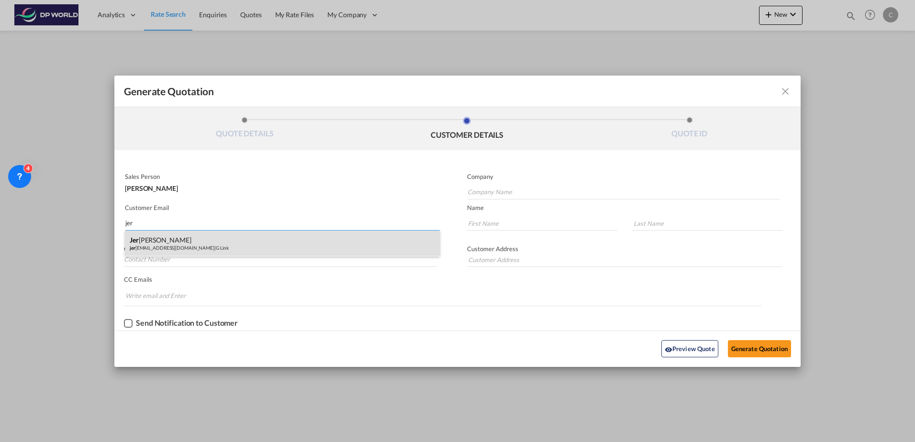
type input "Tan"
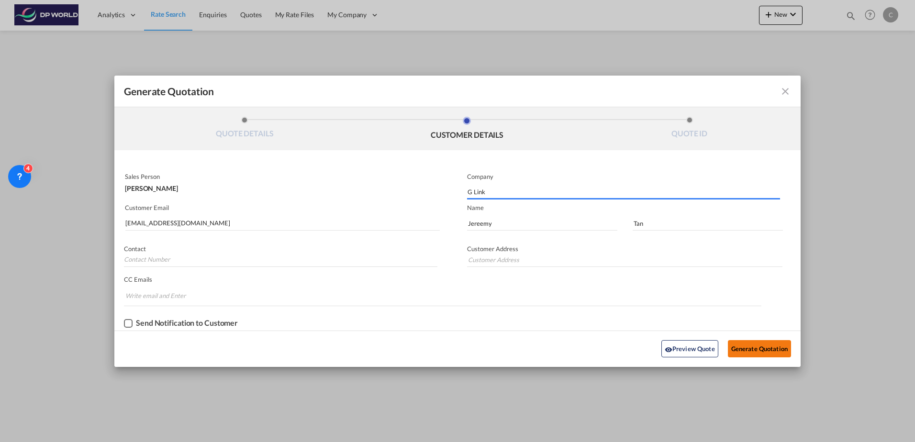
click at [739, 355] on button "Generate Quotation" at bounding box center [759, 348] width 63 height 17
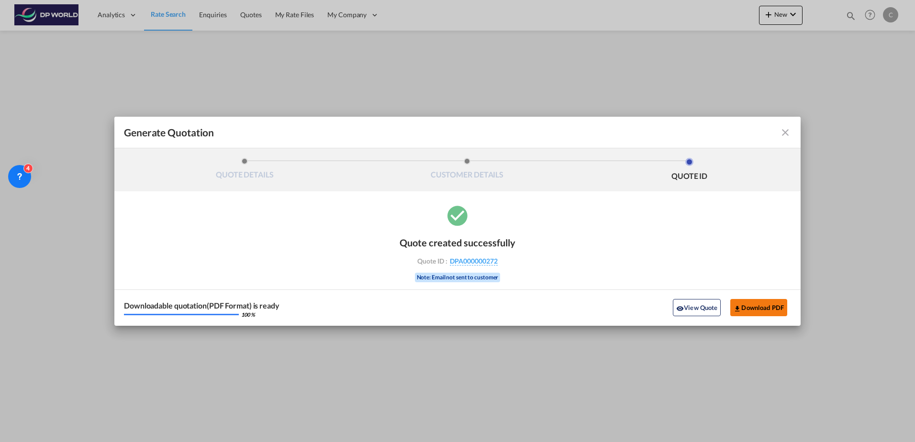
click at [773, 312] on button "Download PDF" at bounding box center [758, 307] width 57 height 17
click at [783, 133] on md-icon "icon-close fg-AAA8AD cursor m-0" at bounding box center [785, 132] width 11 height 11
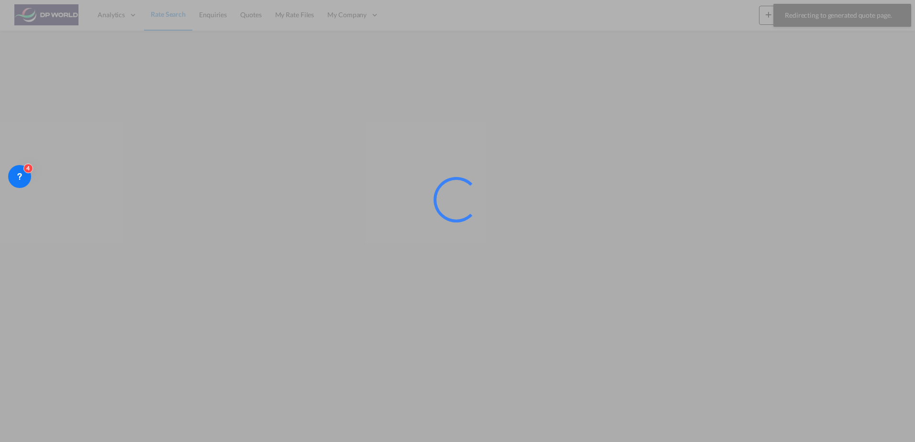
click at [166, 11] on div at bounding box center [457, 221] width 915 height 442
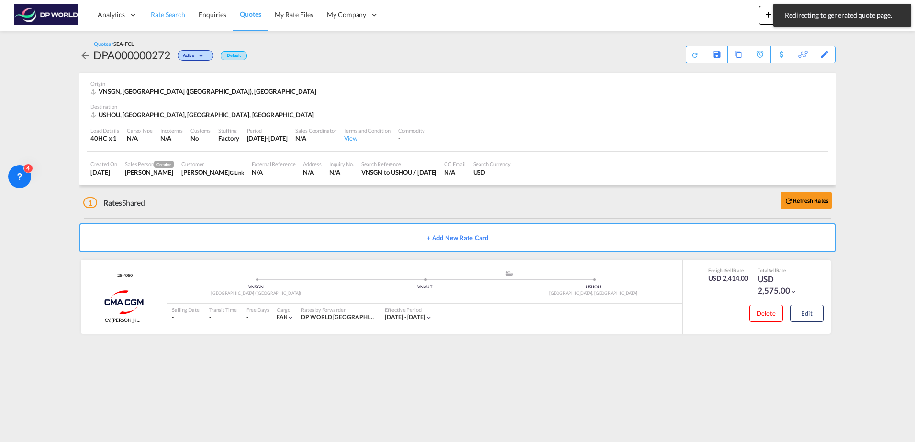
click at [159, 17] on span "Rate Search" at bounding box center [168, 15] width 34 height 8
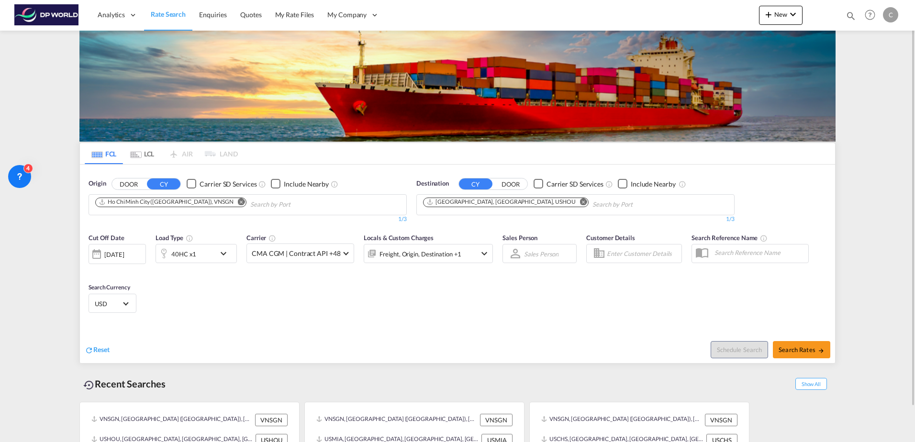
click at [580, 201] on md-icon "Remove" at bounding box center [583, 201] width 7 height 7
click at [467, 203] on input "Chips input." at bounding box center [468, 204] width 91 height 15
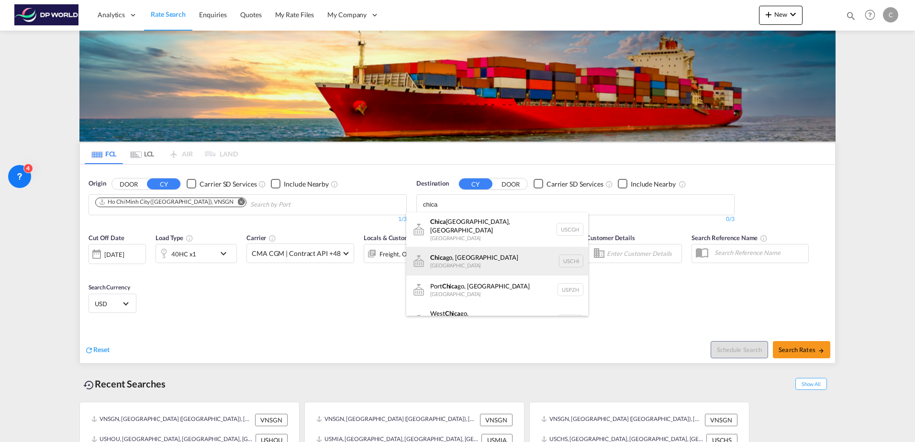
type input "chica"
click at [464, 249] on div "Chica go, [GEOGRAPHIC_DATA] [GEOGRAPHIC_DATA]" at bounding box center [497, 261] width 182 height 29
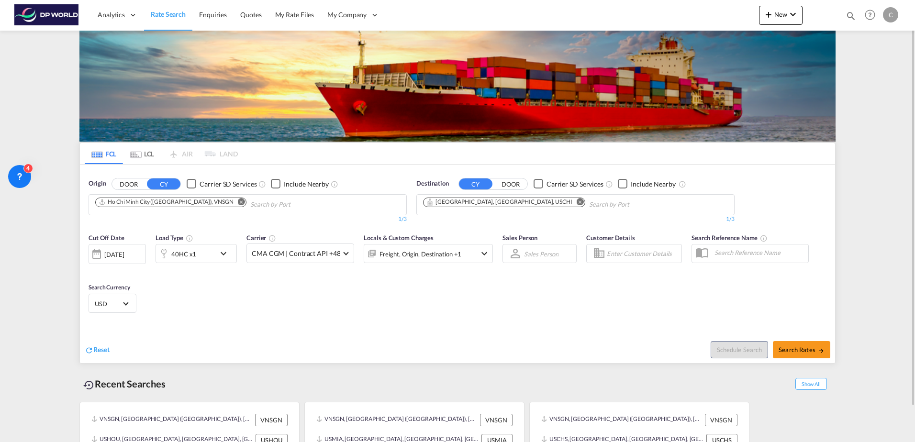
click at [124, 256] on div "[DATE]" at bounding box center [114, 254] width 20 height 9
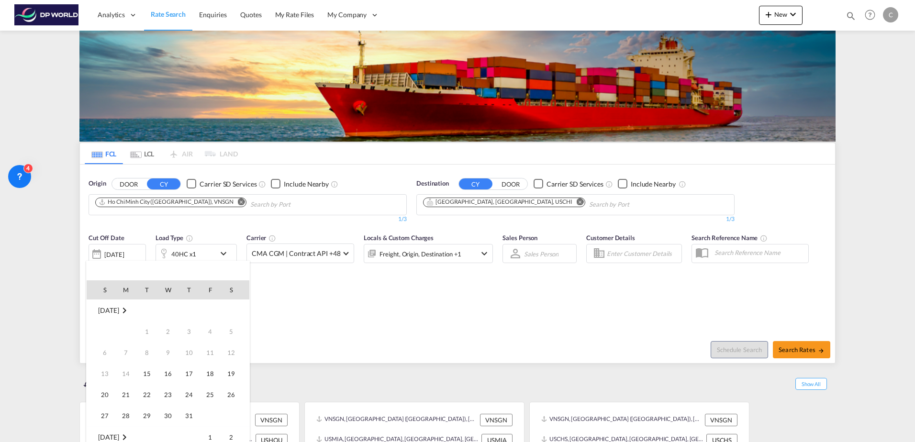
scroll to position [380, 0]
click at [128, 370] on span "20" at bounding box center [125, 373] width 19 height 19
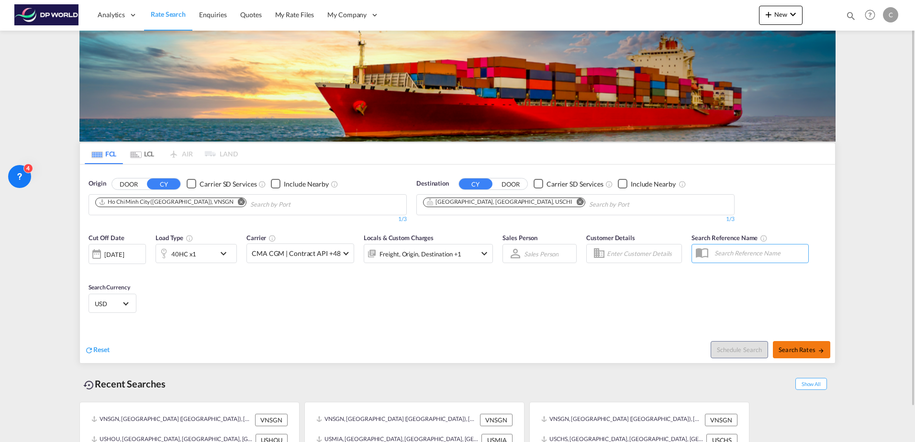
click at [808, 348] on span "Search Rates" at bounding box center [802, 350] width 46 height 8
type input "VNSGN to USCHI / [DATE]"
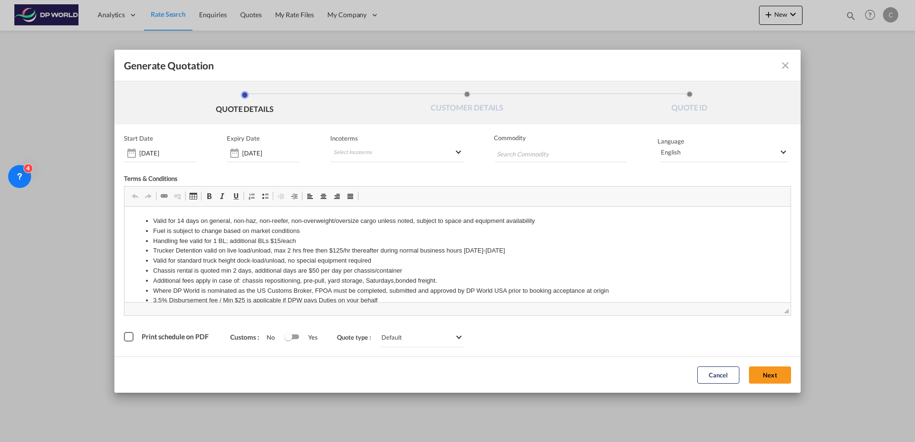
click at [791, 60] on md-toolbar "Generate Quotation" at bounding box center [457, 66] width 686 height 32
click at [787, 66] on md-icon "icon-close fg-AAA8AD cursor m-0" at bounding box center [785, 65] width 11 height 11
click at [766, 378] on button "Next" at bounding box center [770, 375] width 42 height 17
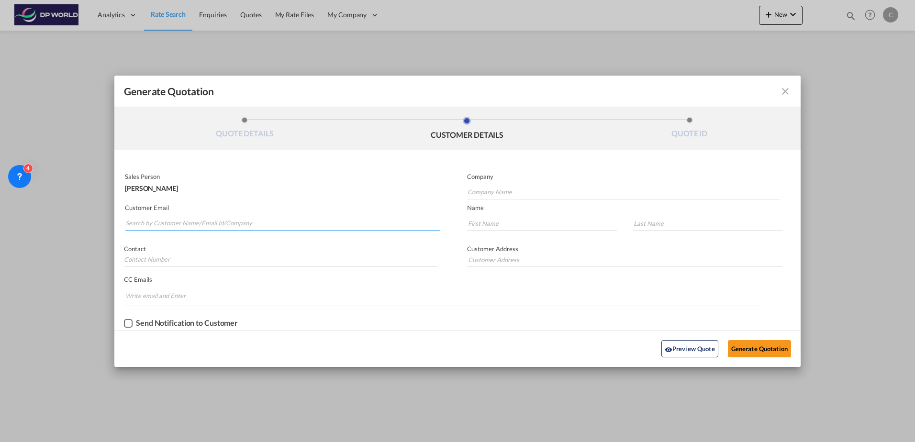
click at [196, 228] on input "Search by Customer Name/Email Id/Company" at bounding box center [282, 223] width 314 height 14
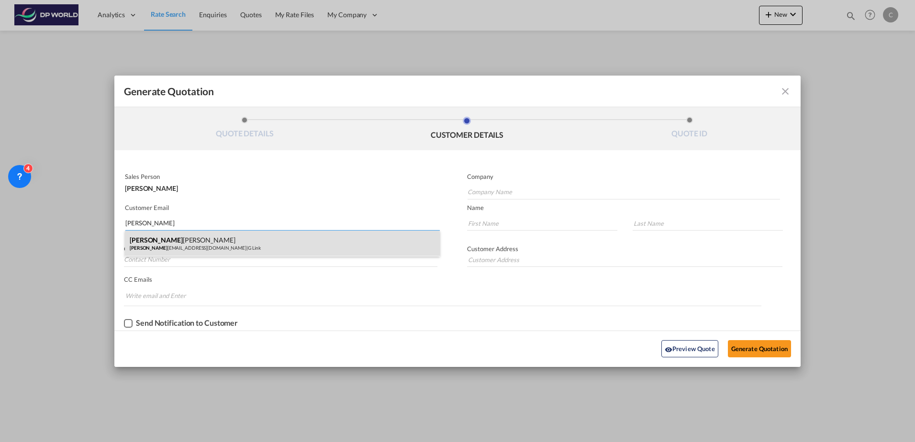
type input "[PERSON_NAME]"
click at [242, 243] on div "[PERSON_NAME] [PERSON_NAME] [PERSON_NAME] [PERSON_NAME][EMAIL_ADDRESS][DOMAIN_N…" at bounding box center [282, 244] width 315 height 26
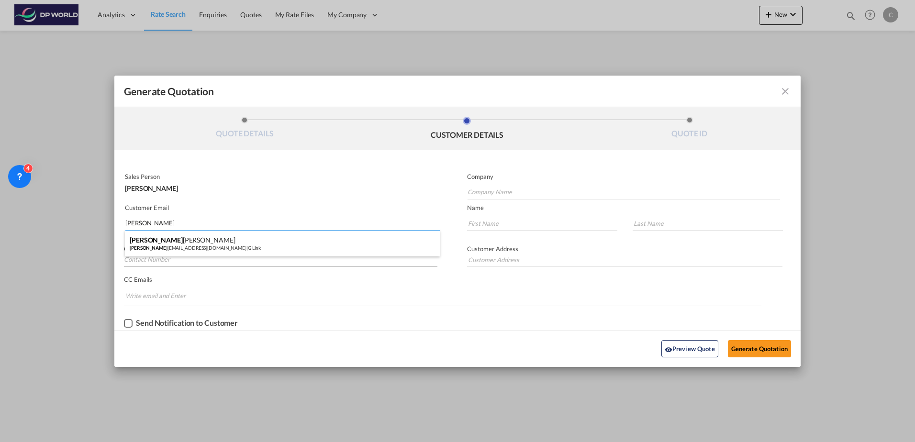
type input "G Link"
type input "[EMAIL_ADDRESS][DOMAIN_NAME]"
type input "Jereemy"
type input "Tan"
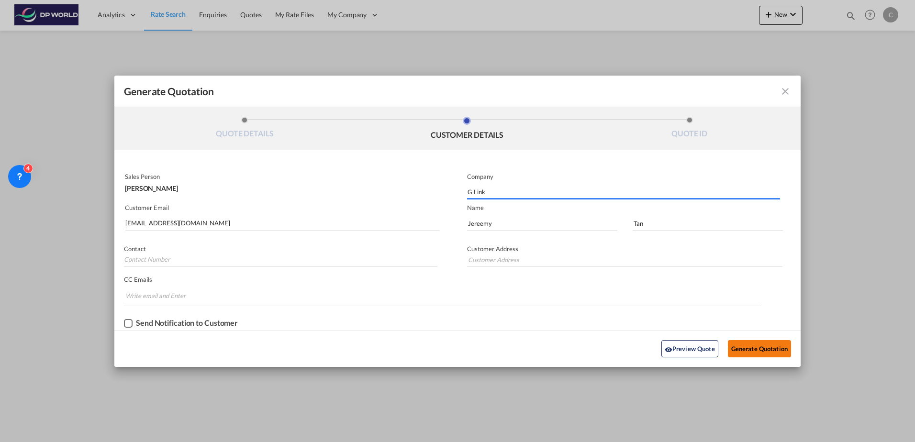
click at [742, 350] on button "Generate Quotation" at bounding box center [759, 348] width 63 height 17
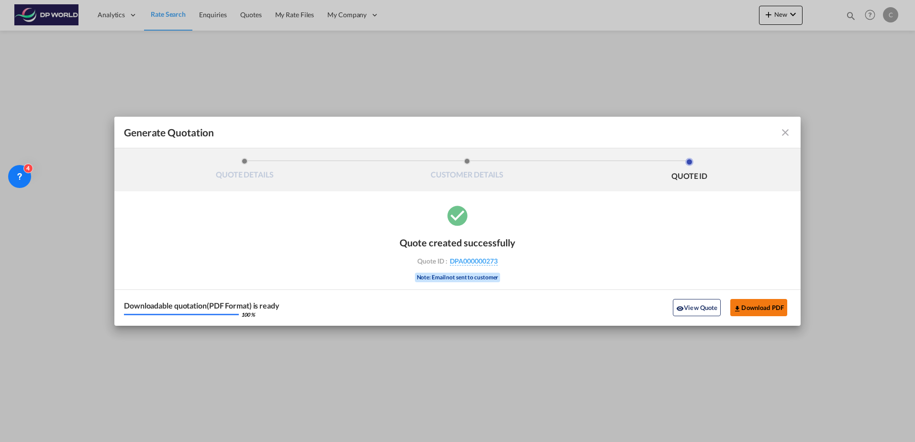
click at [760, 306] on button "Download PDF" at bounding box center [758, 307] width 57 height 17
drag, startPoint x: 772, startPoint y: 131, endPoint x: 782, endPoint y: 131, distance: 9.6
click at [773, 131] on div "Generate QuotationQUOTE ..." at bounding box center [757, 132] width 67 height 11
click at [782, 131] on md-icon "icon-close fg-AAA8AD cursor m-0" at bounding box center [785, 132] width 11 height 11
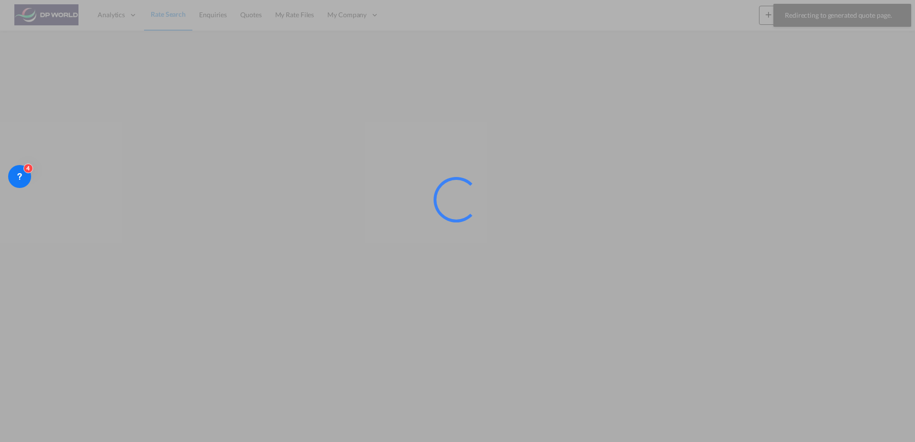
click at [182, 12] on div at bounding box center [457, 221] width 915 height 442
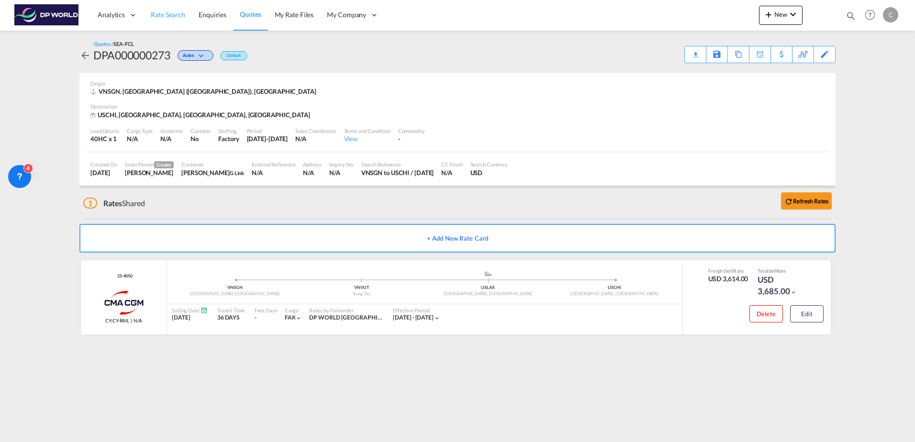
click at [163, 19] on span "Rate Search" at bounding box center [168, 15] width 34 height 8
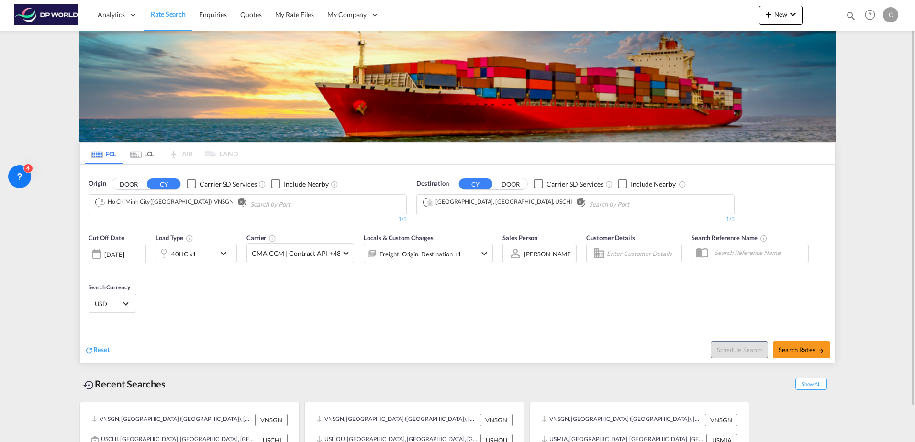
click at [238, 202] on md-icon "Remove" at bounding box center [241, 201] width 7 height 7
click at [577, 201] on md-icon "Remove" at bounding box center [580, 201] width 7 height 7
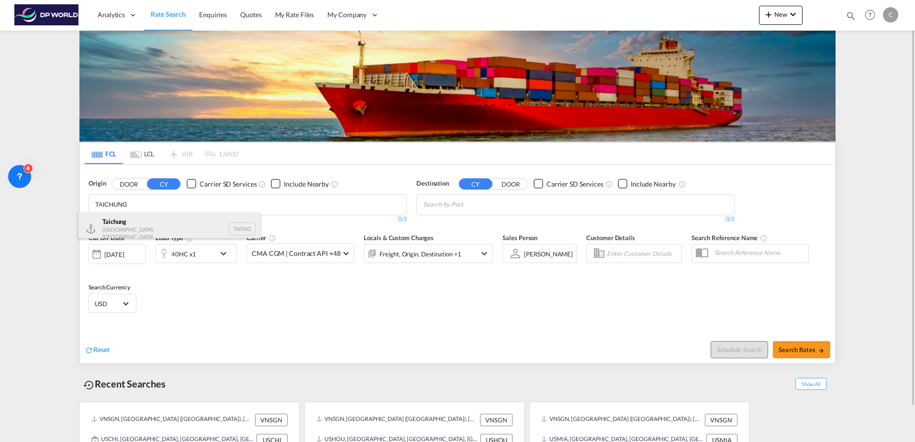
type input "TAICHUNG"
click at [170, 223] on div "Taichung [GEOGRAPHIC_DATA], Province of [GEOGRAPHIC_DATA] TWTXG" at bounding box center [169, 228] width 182 height 33
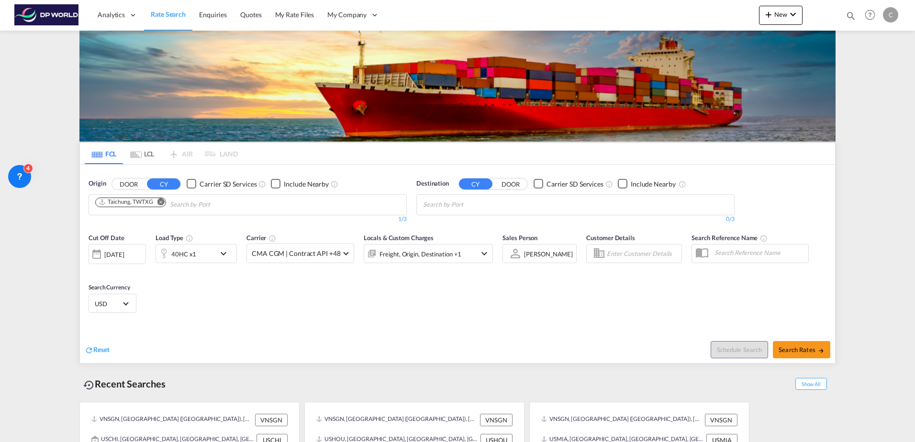
click at [507, 179] on button "DOOR" at bounding box center [510, 183] width 33 height 11
click at [462, 207] on body "Analytics Dashboard Rate Search Enquiries Quotes My Rate Files My Company" at bounding box center [457, 221] width 915 height 442
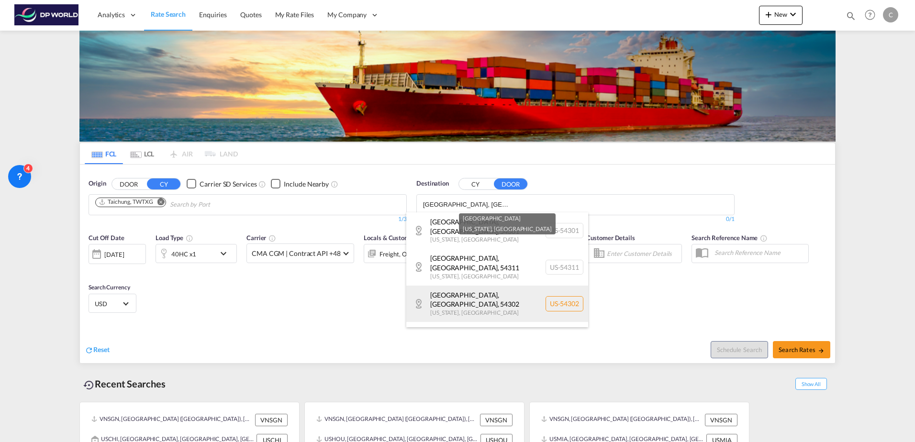
type input "[GEOGRAPHIC_DATA], [GEOGRAPHIC_DATA]"
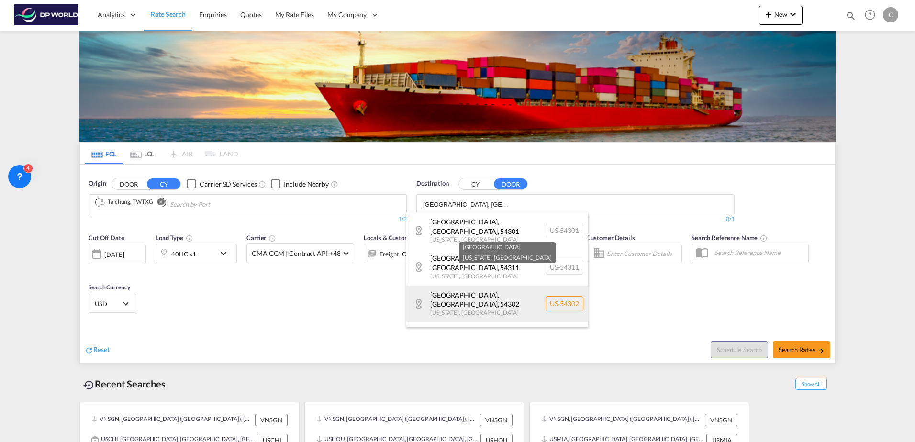
click at [472, 286] on div "[GEOGRAPHIC_DATA][US_STATE] , [GEOGRAPHIC_DATA] [GEOGRAPHIC_DATA]-54302" at bounding box center [497, 304] width 182 height 36
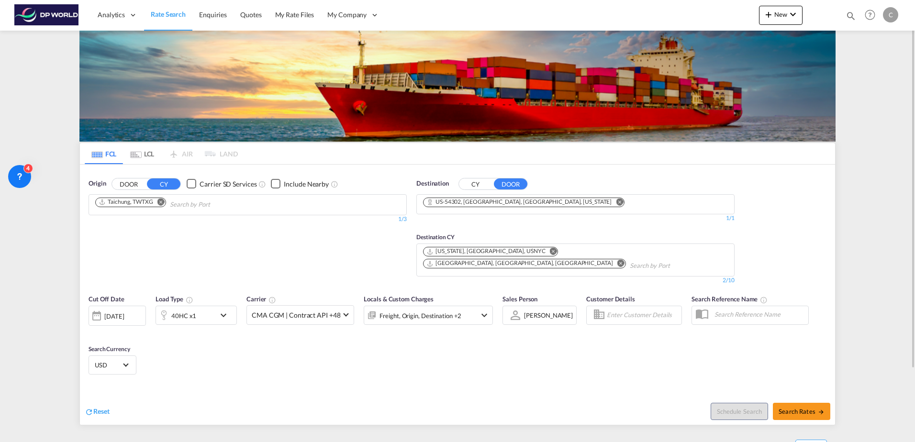
click at [102, 306] on div at bounding box center [96, 315] width 15 height 19
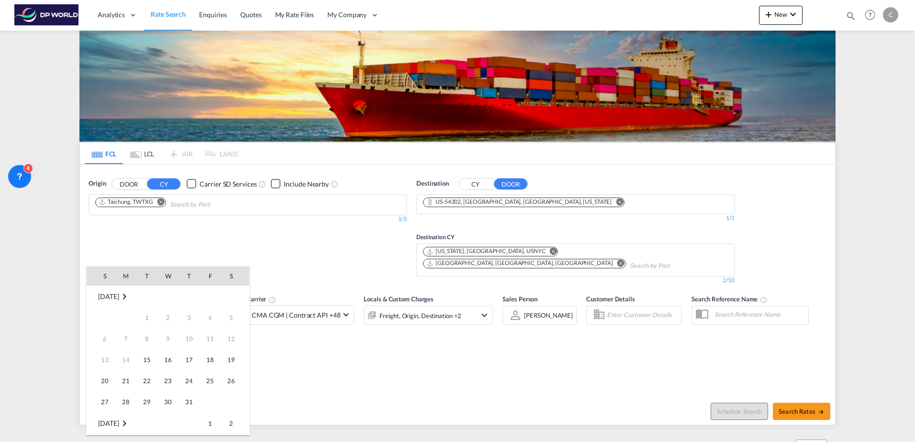
scroll to position [380, 0]
drag, startPoint x: 121, startPoint y: 351, endPoint x: 172, endPoint y: 357, distance: 51.6
click at [122, 352] on span "20" at bounding box center [125, 359] width 19 height 19
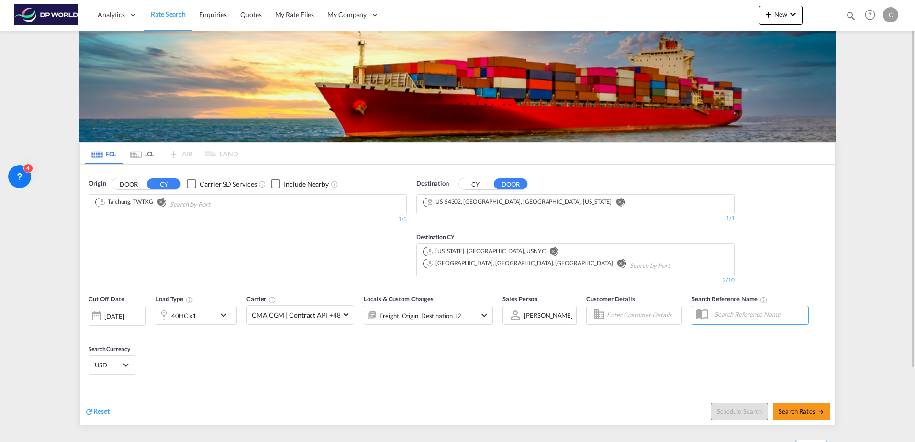
click at [631, 244] on md-chips-wrap "[US_STATE], [GEOGRAPHIC_DATA], USNYC [GEOGRAPHIC_DATA], [GEOGRAPHIC_DATA], [GEO…" at bounding box center [576, 259] width 308 height 30
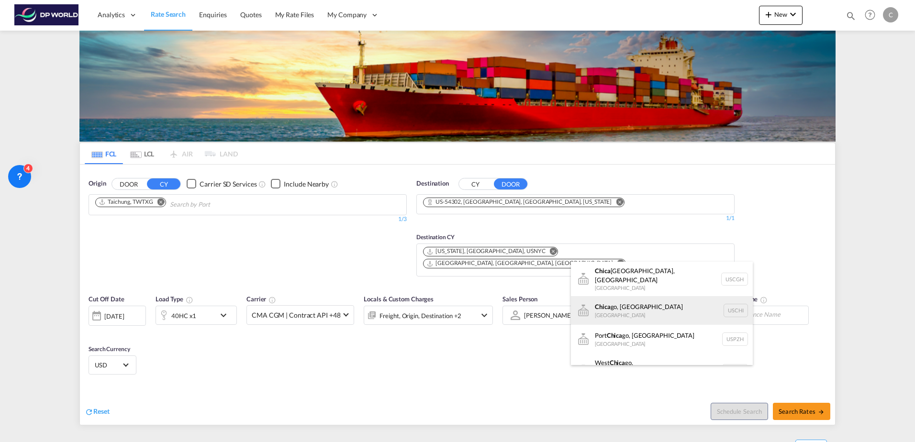
type input "CHICA"
click at [630, 306] on div "Chica go, IL United States USCHI" at bounding box center [662, 310] width 182 height 29
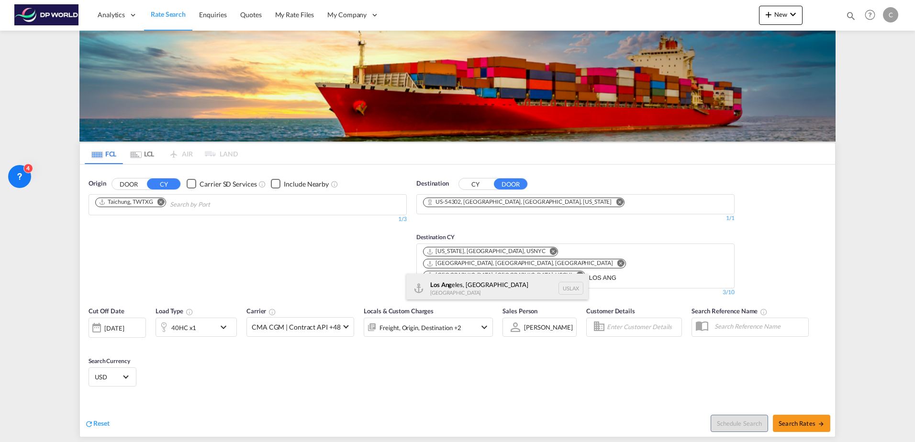
type input "LOS ANG"
click at [515, 291] on div "Los Ang eles, CA United States USLAX" at bounding box center [497, 288] width 182 height 29
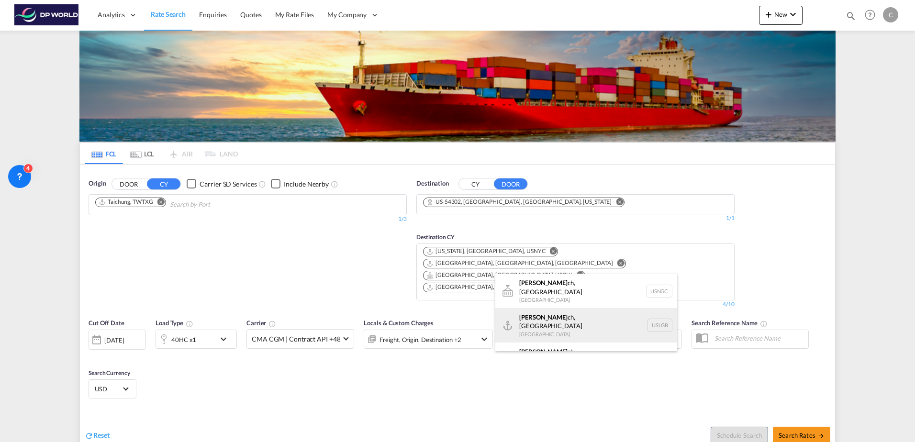
type input "[PERSON_NAME]"
click at [549, 316] on div "[PERSON_NAME] ch, [GEOGRAPHIC_DATA] United States USLGB" at bounding box center [586, 325] width 182 height 34
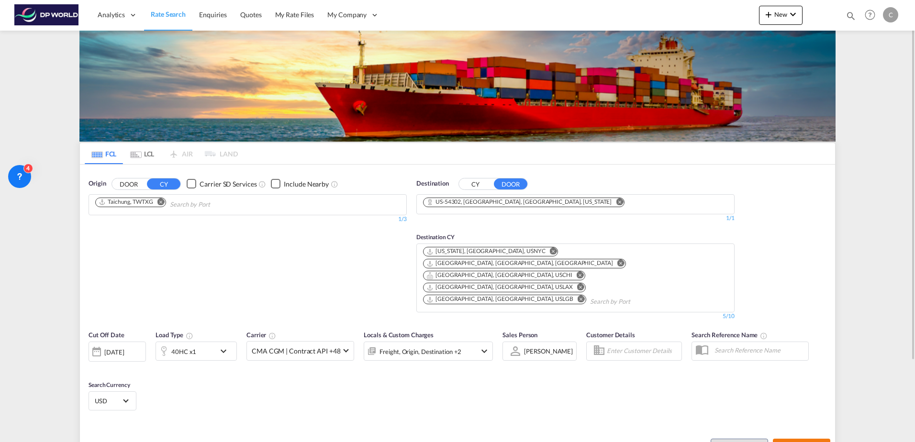
click at [785, 442] on span "Search Rates" at bounding box center [802, 448] width 46 height 8
type input "TWTXG to 54302 / [DATE]"
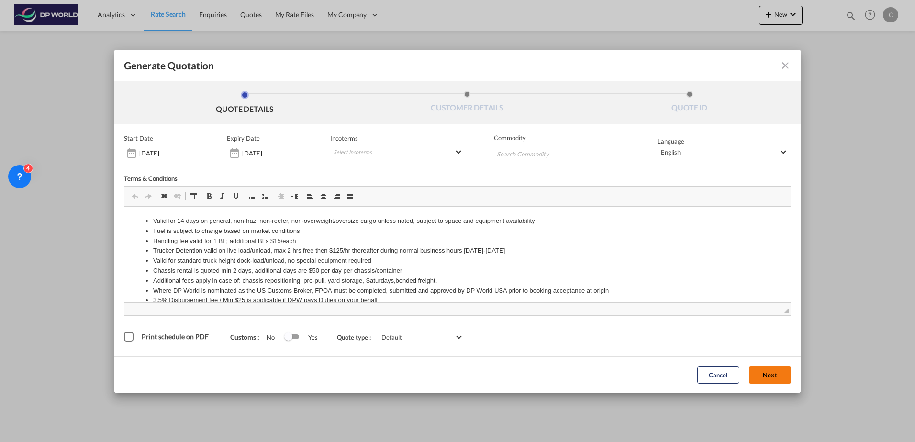
click at [770, 379] on button "Next" at bounding box center [770, 375] width 42 height 17
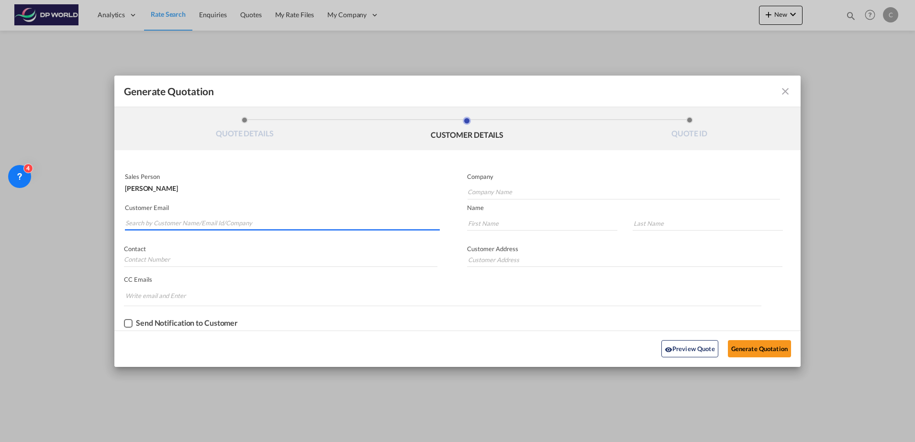
click at [187, 226] on input "Search by Customer Name/Email Id/Company" at bounding box center [282, 223] width 314 height 14
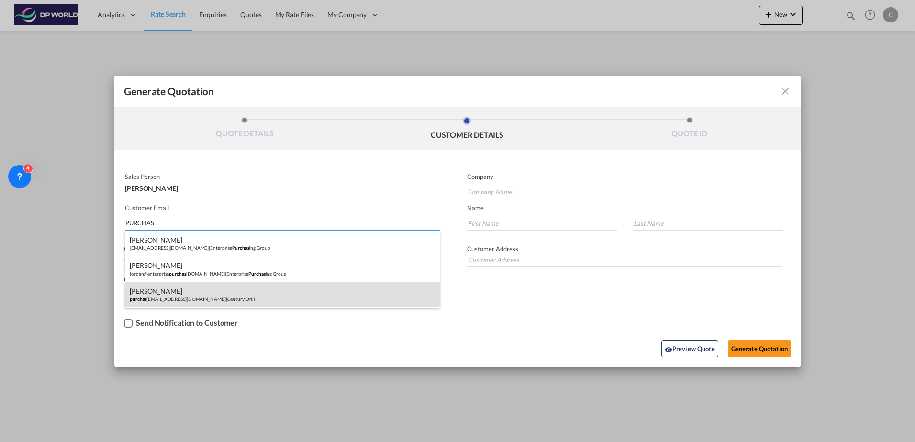
type input "PURCHAS"
click at [192, 289] on div "[PERSON_NAME] purchas [EMAIL_ADDRESS][DOMAIN_NAME] | Century Drill" at bounding box center [282, 295] width 315 height 26
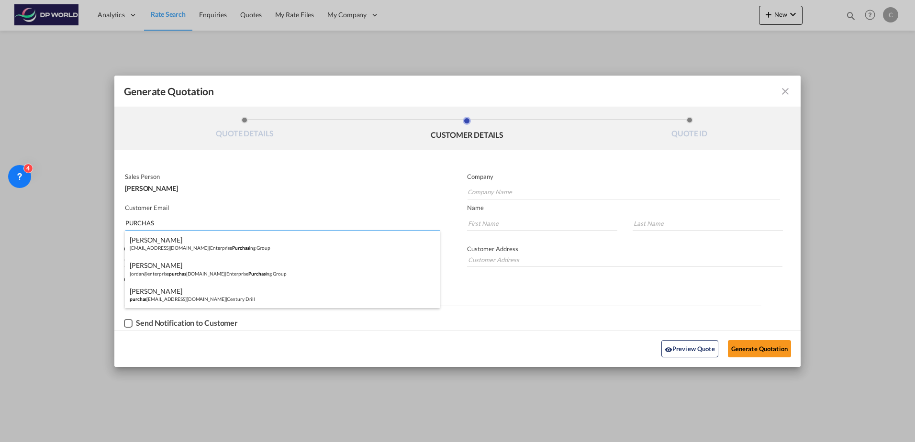
type input "Century Drill"
type input "[EMAIL_ADDRESS][DOMAIN_NAME]"
type input "[PERSON_NAME]"
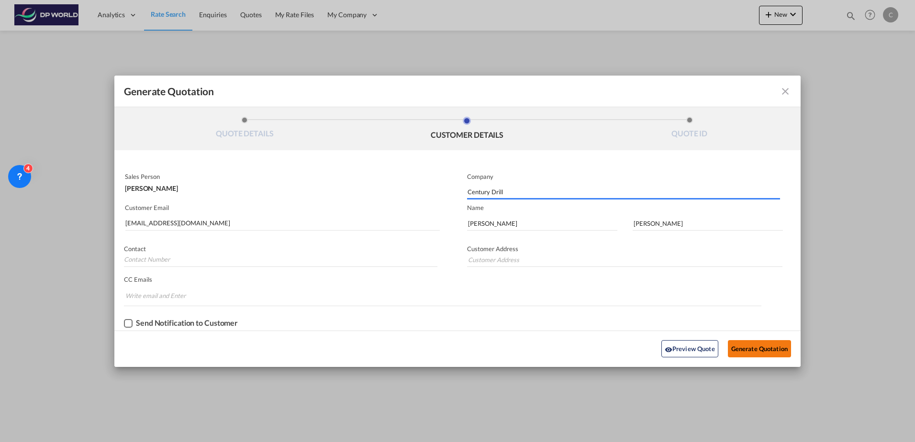
click at [785, 351] on button "Generate Quotation" at bounding box center [759, 348] width 63 height 17
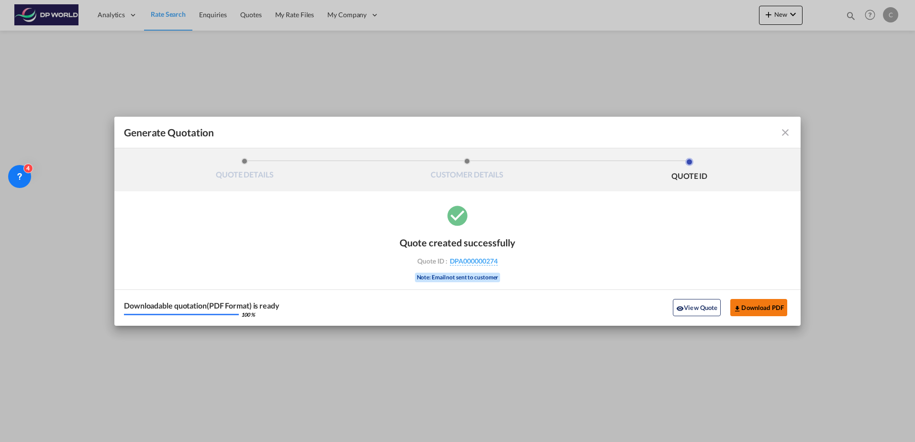
click at [747, 312] on button "Download PDF" at bounding box center [758, 307] width 57 height 17
click at [786, 133] on md-icon "icon-close fg-AAA8AD cursor m-0" at bounding box center [785, 132] width 11 height 11
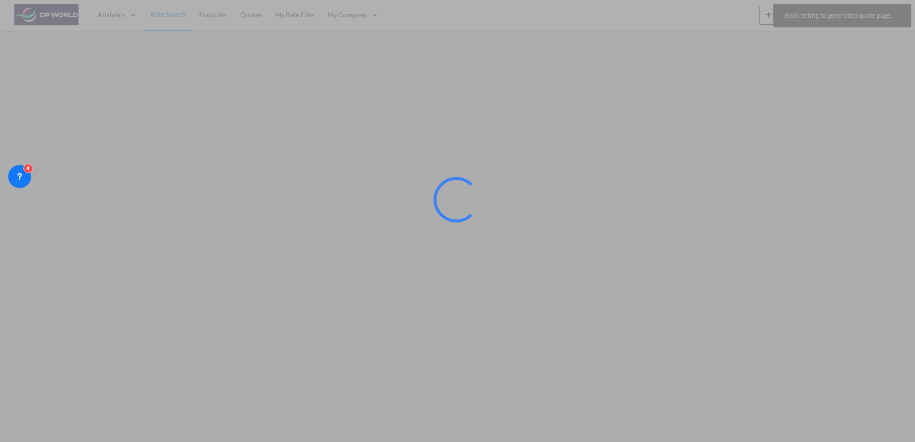
click at [175, 19] on div at bounding box center [457, 221] width 915 height 442
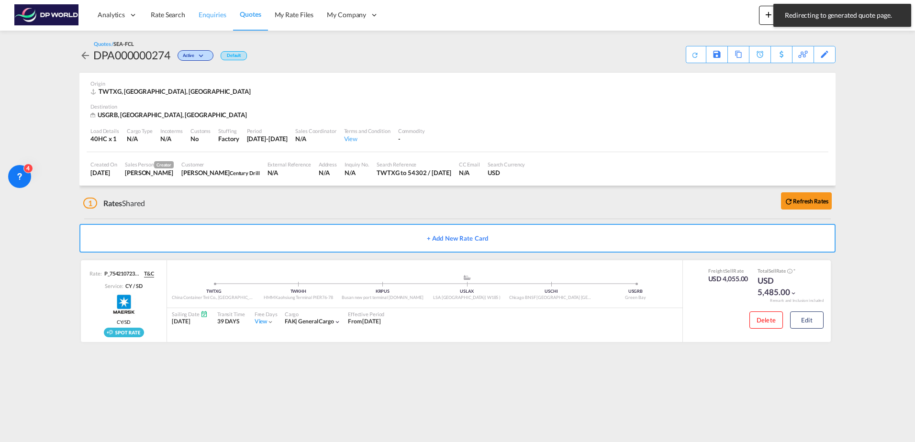
drag, startPoint x: 174, startPoint y: 17, endPoint x: 206, endPoint y: 2, distance: 35.1
click at [174, 17] on span "Rate Search" at bounding box center [168, 15] width 34 height 8
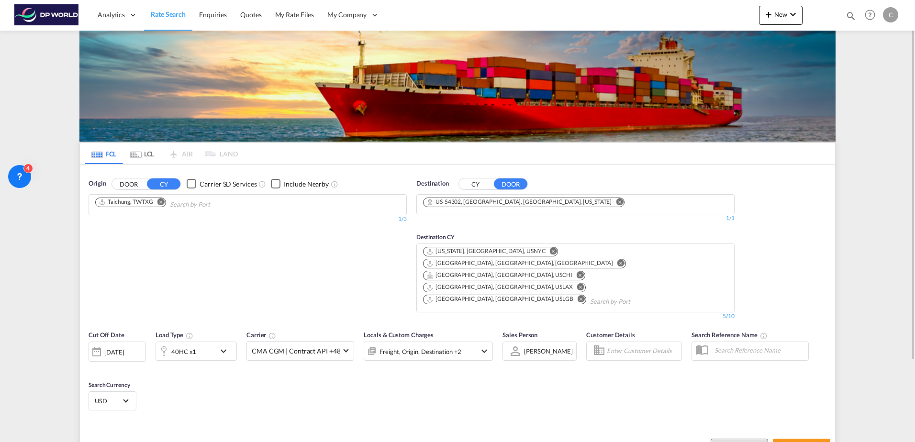
click at [140, 342] on div "[DATE]" at bounding box center [117, 352] width 57 height 20
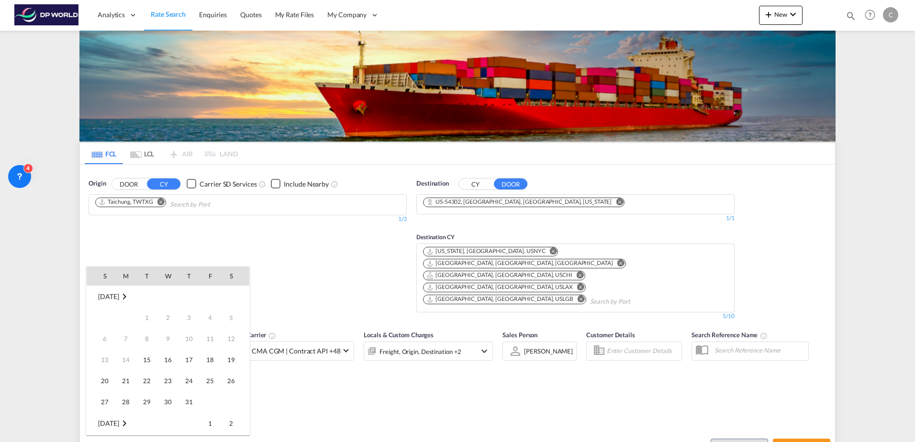
scroll to position [380, 0]
click at [131, 359] on span "20" at bounding box center [125, 359] width 19 height 19
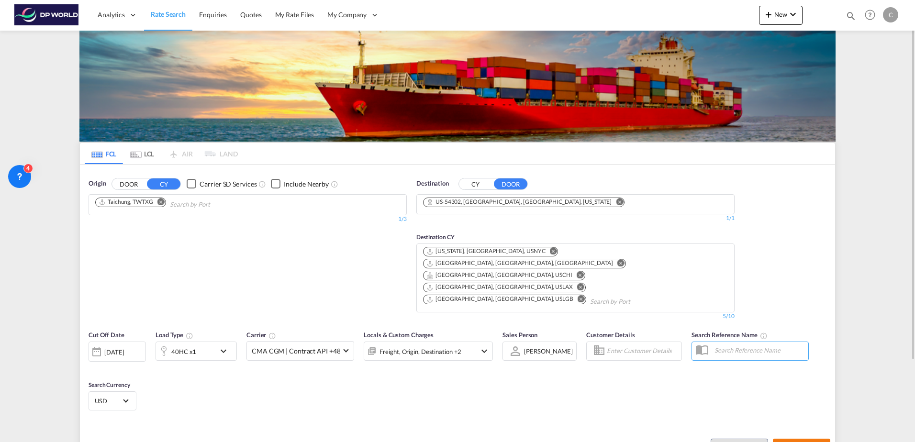
click at [802, 442] on span "Search Rates" at bounding box center [802, 448] width 46 height 8
type input "TWTXG to 54302 / [DATE]"
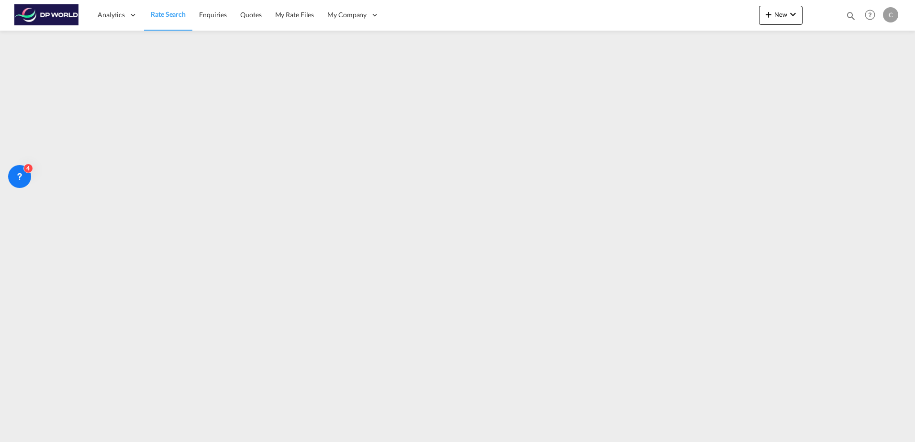
click at [178, 18] on span "Rate Search" at bounding box center [168, 14] width 35 height 8
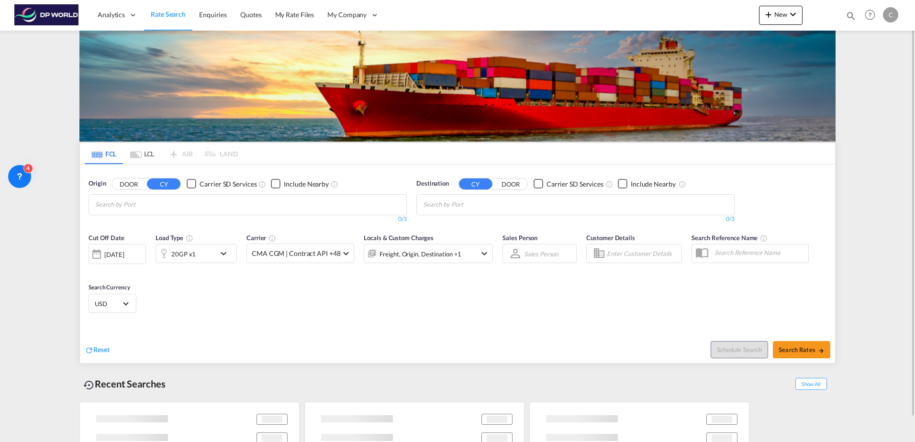
click at [505, 186] on button "DOOR" at bounding box center [510, 183] width 33 height 11
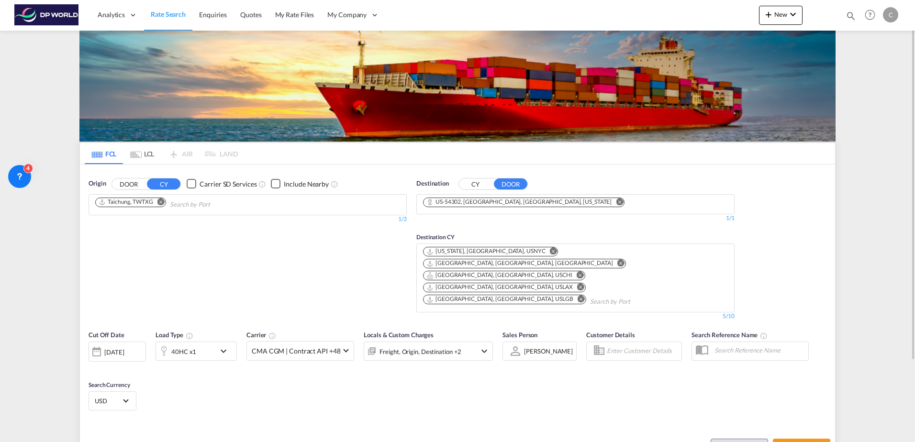
click at [142, 342] on div "[DATE]" at bounding box center [117, 352] width 57 height 20
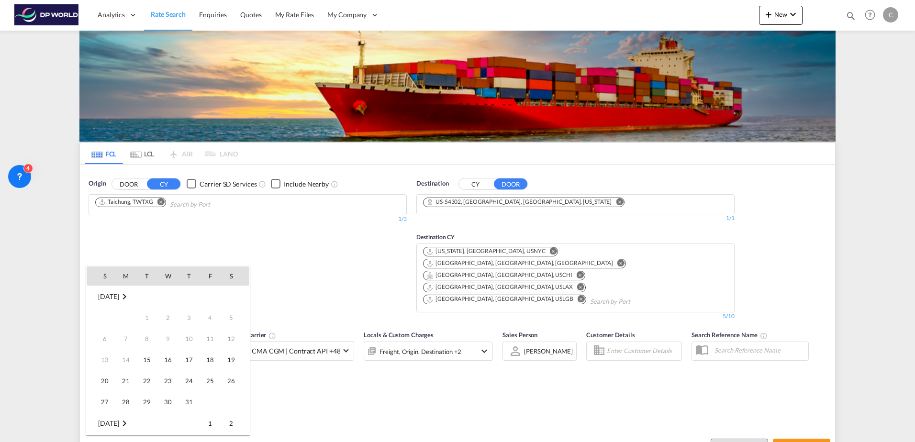
scroll to position [380, 0]
click at [129, 362] on span "20" at bounding box center [125, 359] width 19 height 19
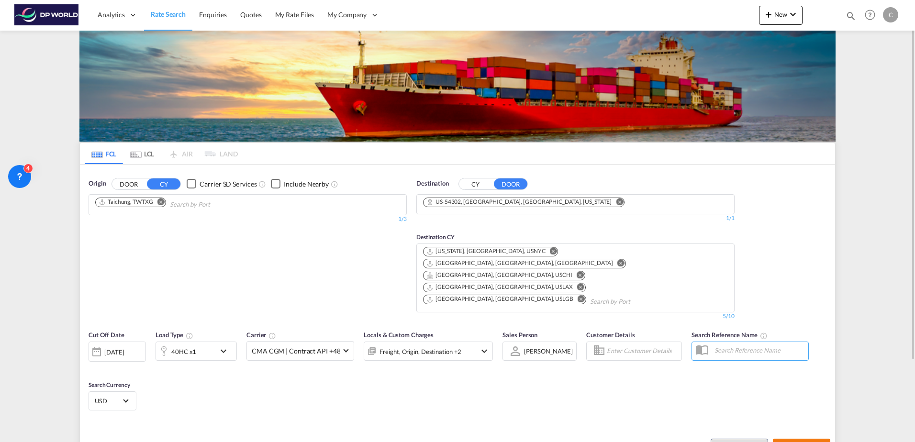
click at [785, 442] on span "Search Rates" at bounding box center [802, 448] width 46 height 8
type input "TWTXG to 54302 / [DATE]"
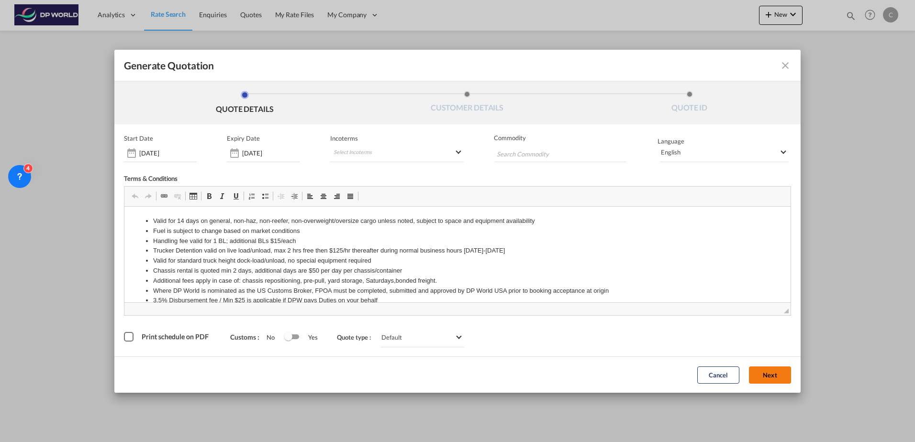
click at [791, 381] on button "Next" at bounding box center [770, 375] width 42 height 17
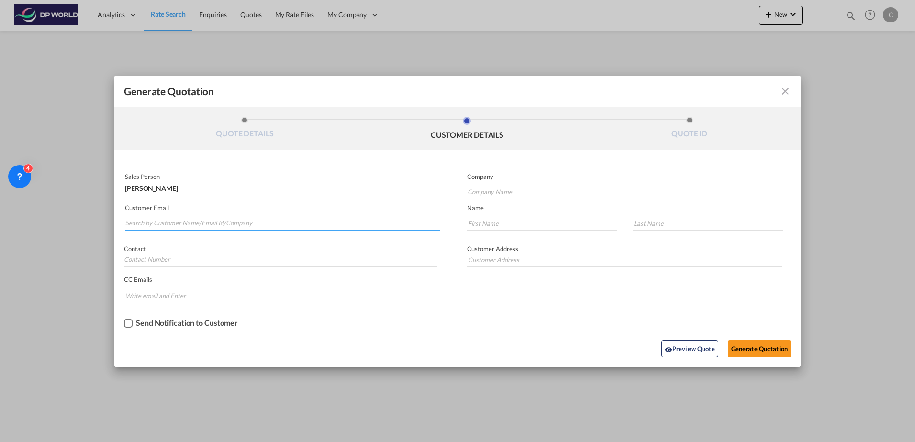
click at [250, 223] on input "Search by Customer Name/Email Id/Company" at bounding box center [282, 223] width 314 height 14
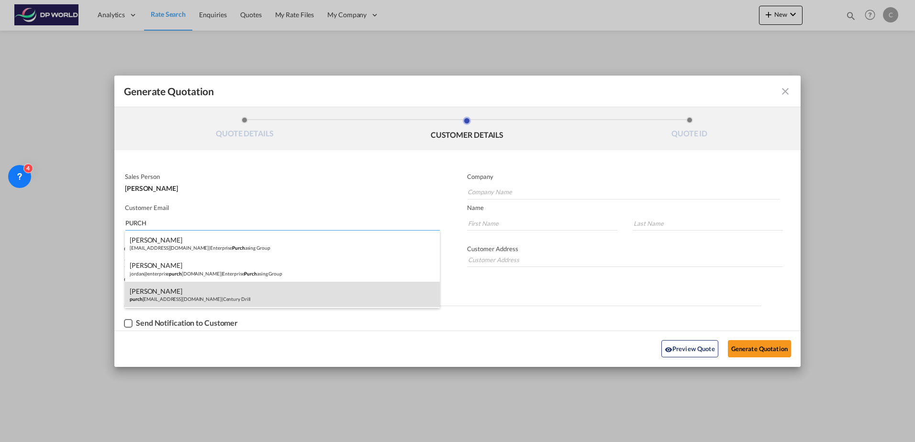
type input "PURCH"
click at [183, 297] on div "[PERSON_NAME] purch [PERSON_NAME][EMAIL_ADDRESS][DOMAIN_NAME] | Century Drill" at bounding box center [282, 295] width 315 height 26
type input "Century Drill"
type input "[EMAIL_ADDRESS][DOMAIN_NAME]"
type input "[PERSON_NAME]"
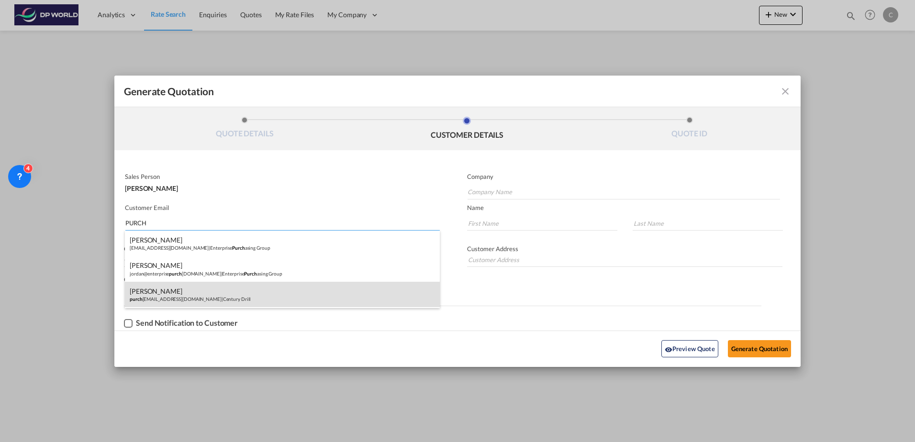
type input "[PERSON_NAME]"
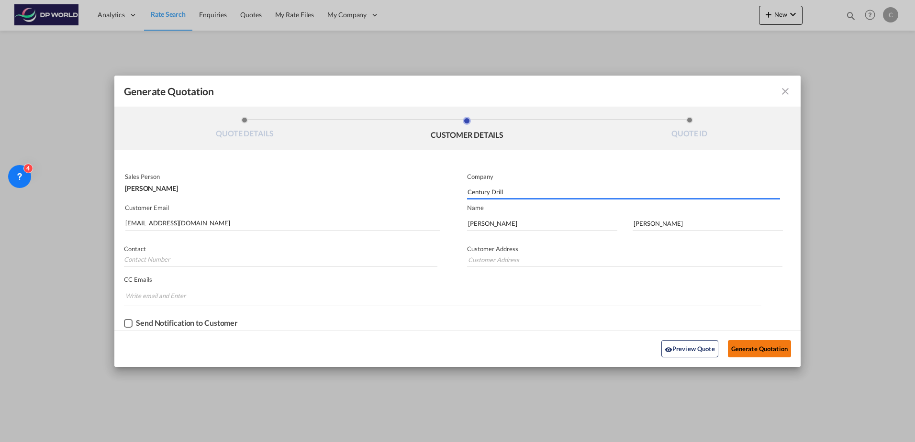
click at [738, 344] on button "Generate Quotation" at bounding box center [759, 348] width 63 height 17
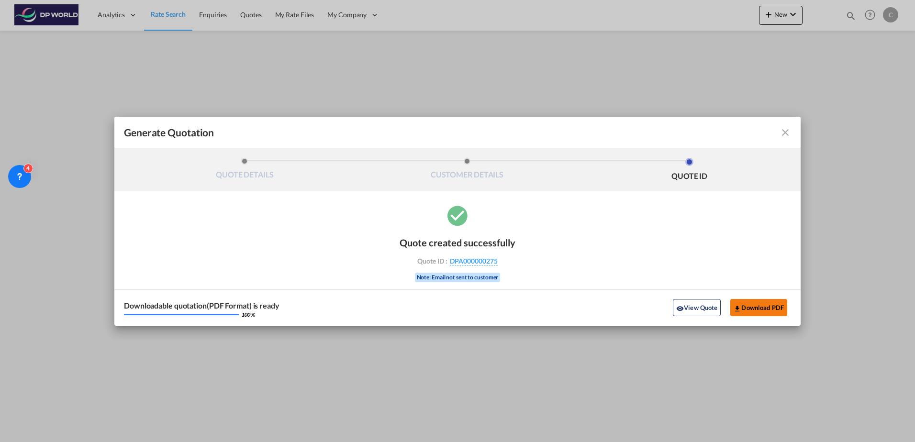
click at [737, 311] on md-icon "icon-download" at bounding box center [738, 309] width 8 height 8
click at [784, 132] on md-icon "icon-close fg-AAA8AD cursor m-0" at bounding box center [785, 132] width 11 height 11
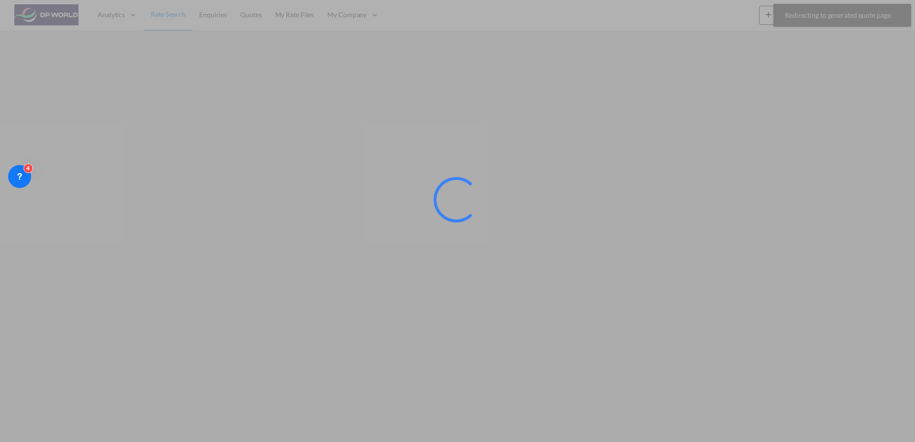
click at [155, 16] on div at bounding box center [457, 221] width 915 height 442
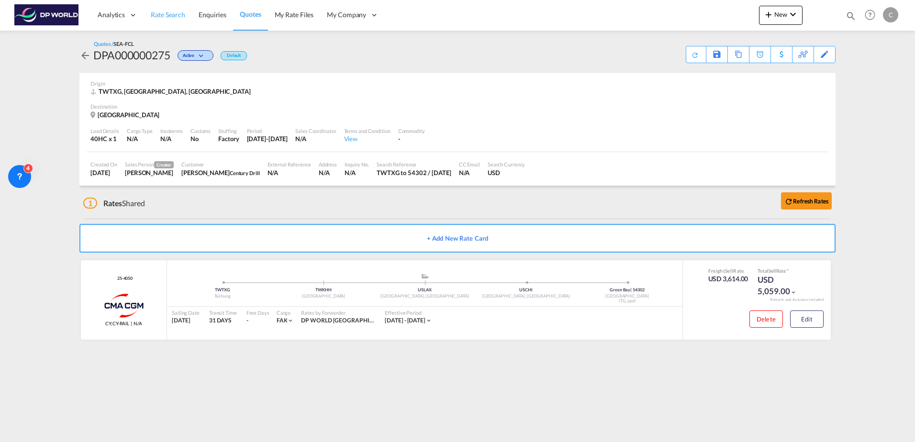
drag, startPoint x: 178, startPoint y: 12, endPoint x: 176, endPoint y: 30, distance: 18.3
click at [178, 12] on span "Rate Search" at bounding box center [168, 15] width 34 height 8
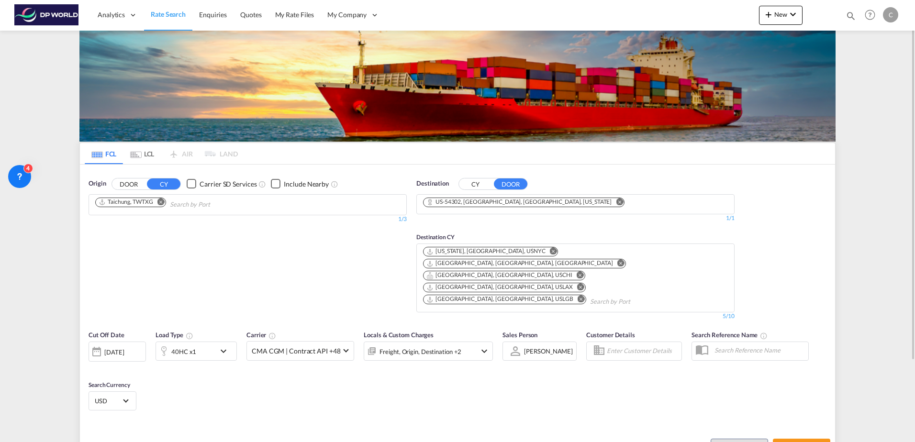
click at [204, 342] on div "40HC x1" at bounding box center [185, 351] width 59 height 19
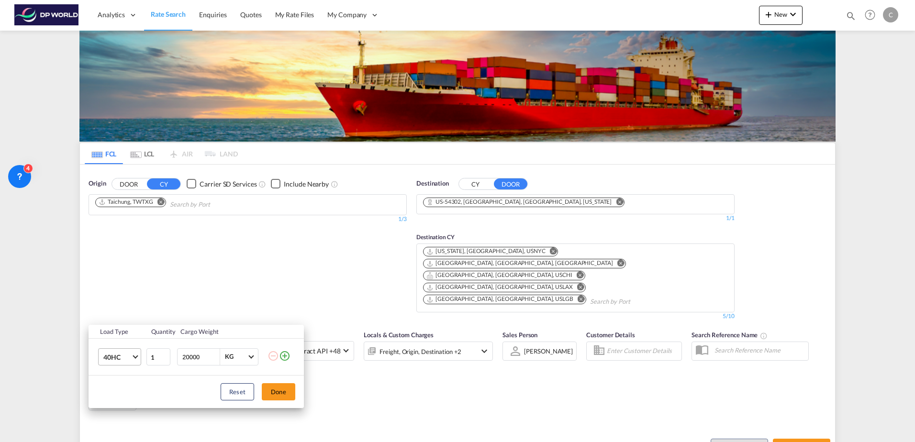
click at [121, 361] on span "40HC" at bounding box center [117, 358] width 28 height 10
click at [124, 317] on md-option "20GP" at bounding box center [128, 311] width 65 height 23
click at [282, 395] on button "Done" at bounding box center [278, 391] width 33 height 17
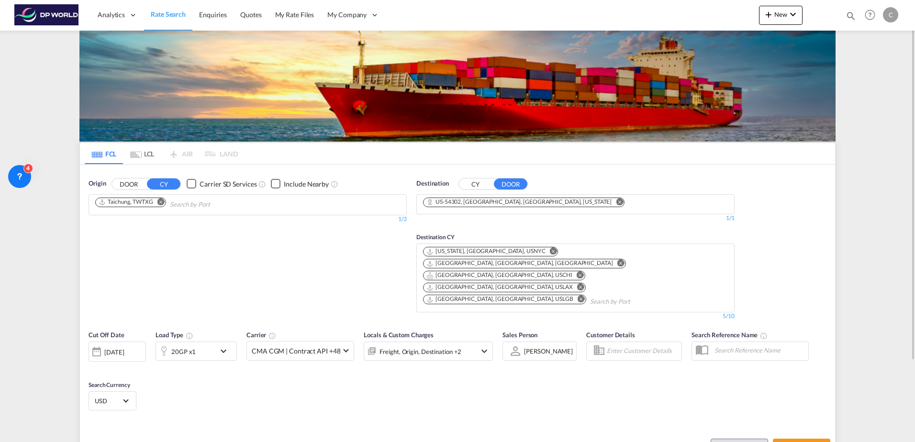
click at [124, 348] on div "[DATE]" at bounding box center [114, 352] width 20 height 9
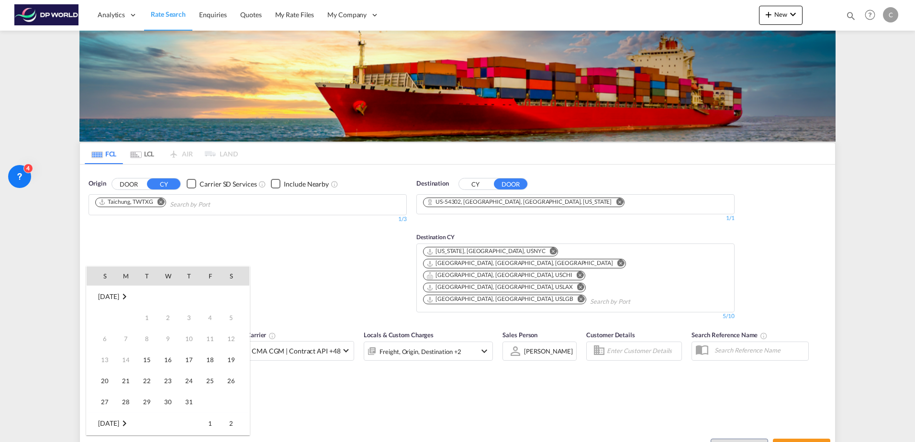
scroll to position [380, 0]
click at [130, 359] on span "20" at bounding box center [125, 359] width 19 height 19
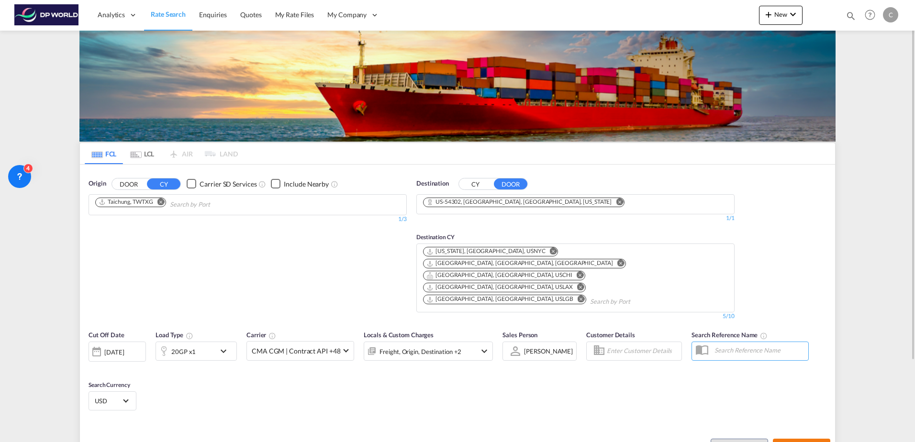
click at [798, 442] on span "Search Rates" at bounding box center [802, 448] width 46 height 8
type input "TWTXG to 54302 / [DATE]"
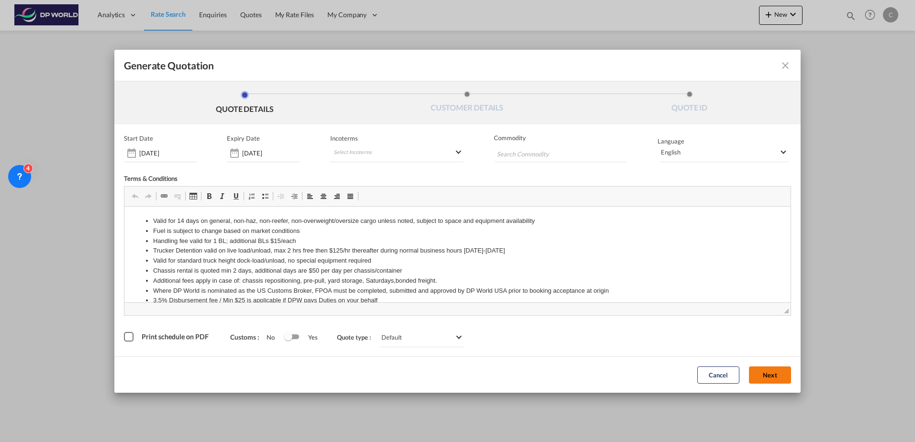
click at [753, 373] on button "Next" at bounding box center [770, 375] width 42 height 17
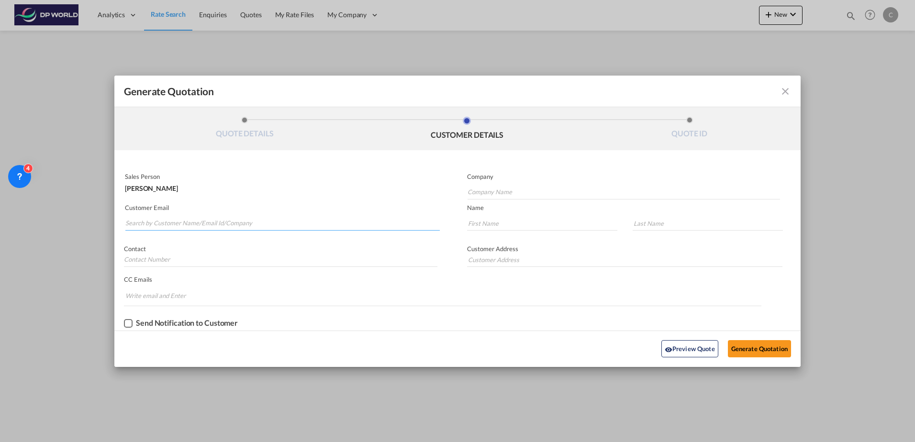
click at [212, 222] on input "Search by Customer Name/Email Id/Company" at bounding box center [282, 223] width 314 height 14
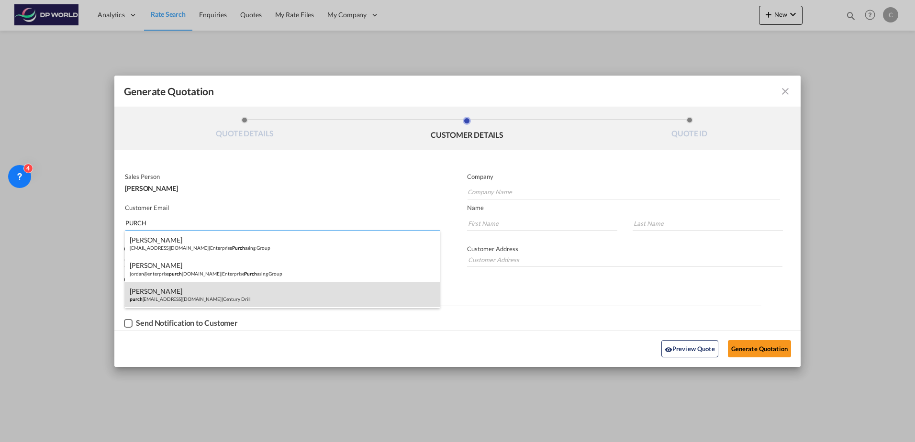
type input "PURCH"
click at [239, 291] on div "[PERSON_NAME] purch [PERSON_NAME][EMAIL_ADDRESS][DOMAIN_NAME] | Century Drill" at bounding box center [282, 295] width 315 height 26
type input "Century Drill"
type input "[EMAIL_ADDRESS][DOMAIN_NAME]"
type input "[PERSON_NAME]"
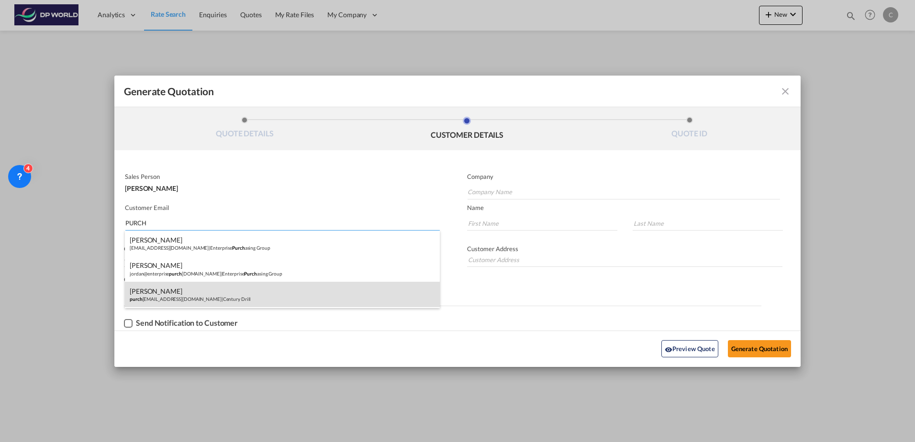
type input "[PERSON_NAME]"
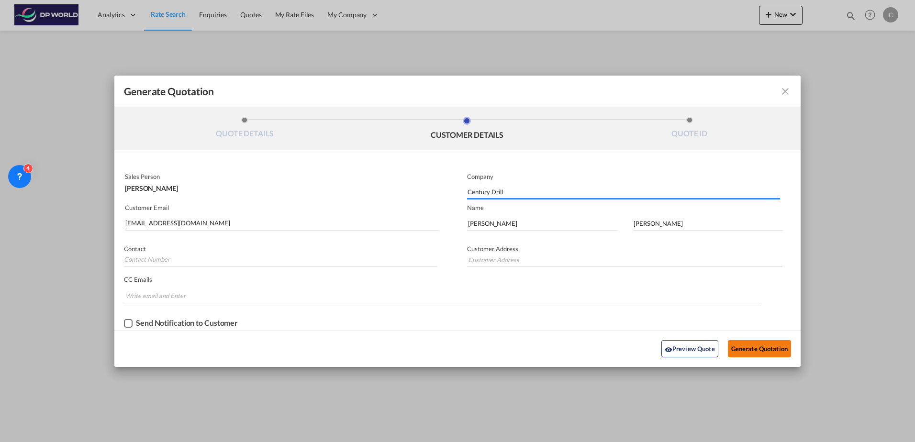
click at [758, 341] on button "Generate Quotation" at bounding box center [759, 348] width 63 height 17
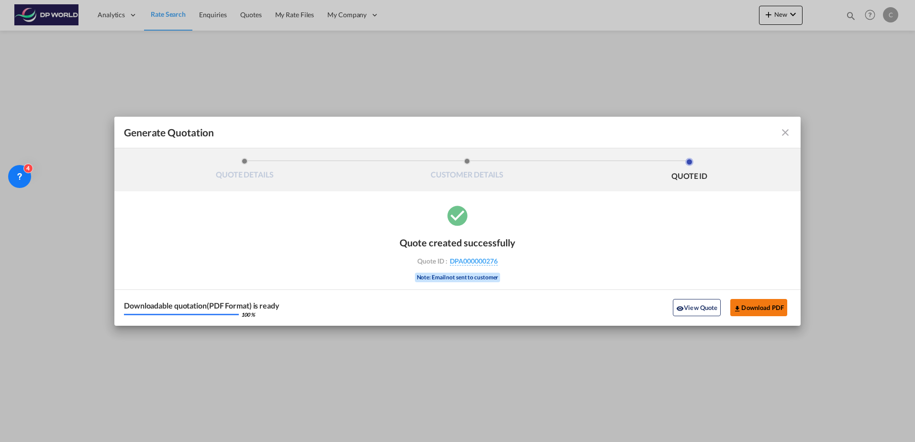
click at [758, 309] on button "Download PDF" at bounding box center [758, 307] width 57 height 17
click at [782, 130] on md-icon "icon-close fg-AAA8AD cursor m-0" at bounding box center [785, 132] width 11 height 11
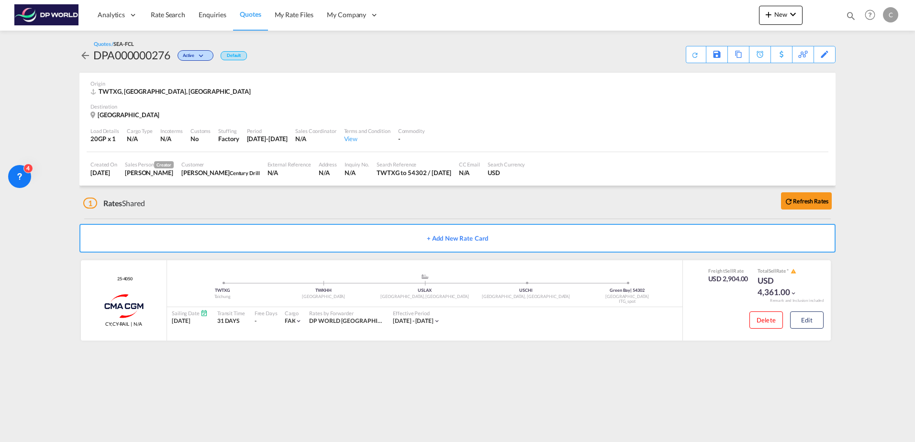
click at [79, 58] on div "Activity Monitor Quotation created 1 minutes ago | [PERSON_NAME] Quote Status C…" at bounding box center [458, 194] width 766 height 327
click at [85, 57] on md-icon "icon-arrow-left" at bounding box center [84, 55] width 11 height 11
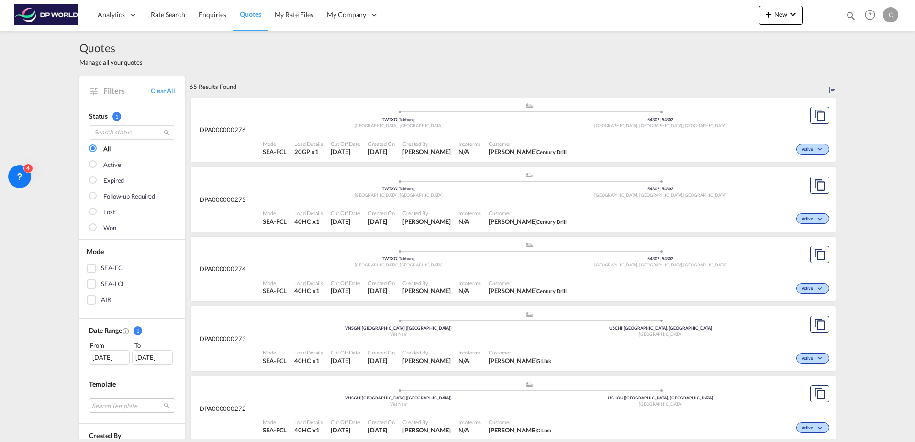
click at [225, 190] on div "DPA000000275" at bounding box center [223, 199] width 64 height 65
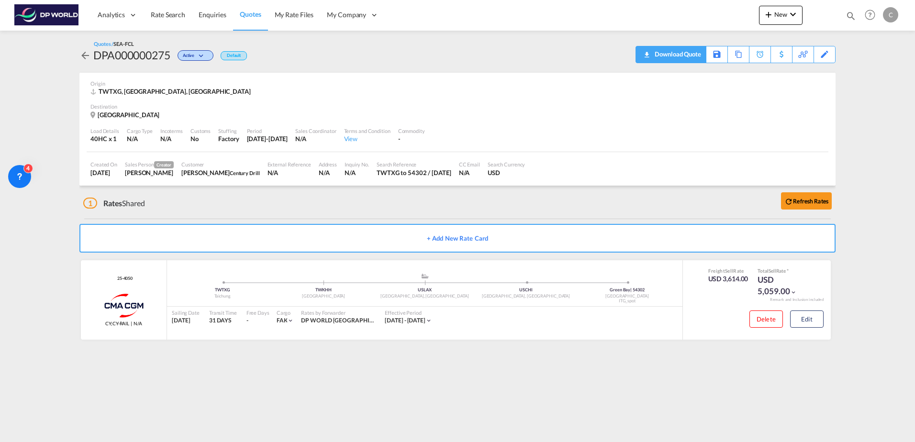
click at [654, 54] on div "Download Quote" at bounding box center [676, 53] width 49 height 15
click at [169, 14] on span "Rate Search" at bounding box center [168, 15] width 34 height 8
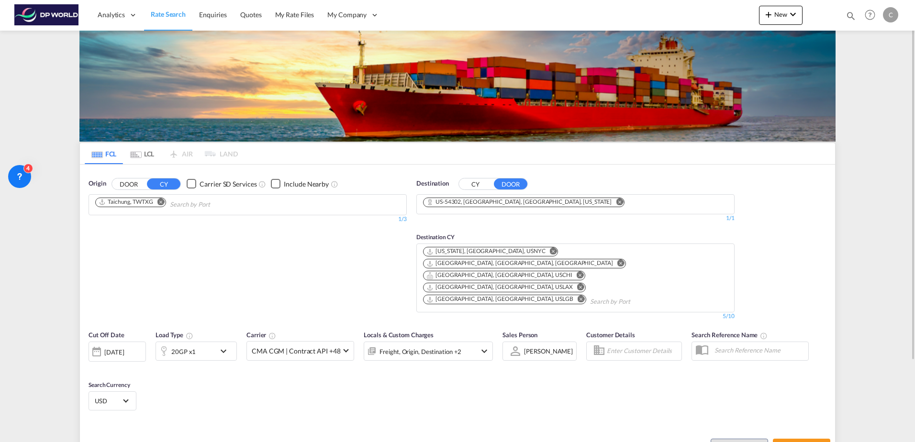
click at [161, 201] on md-icon "Remove" at bounding box center [160, 201] width 7 height 7
click at [165, 205] on input "Chips input." at bounding box center [140, 204] width 91 height 15
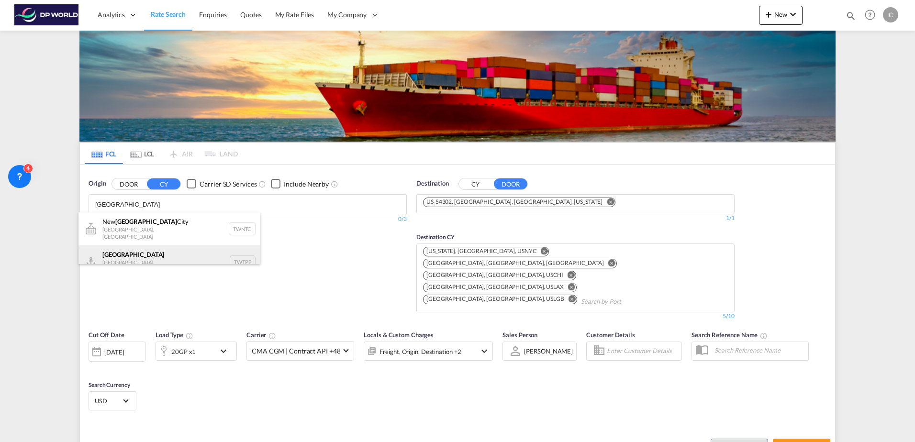
type input "[GEOGRAPHIC_DATA]"
click at [148, 254] on div "[GEOGRAPHIC_DATA] [GEOGRAPHIC_DATA], Province of [GEOGRAPHIC_DATA] TWTPE" at bounding box center [169, 261] width 182 height 33
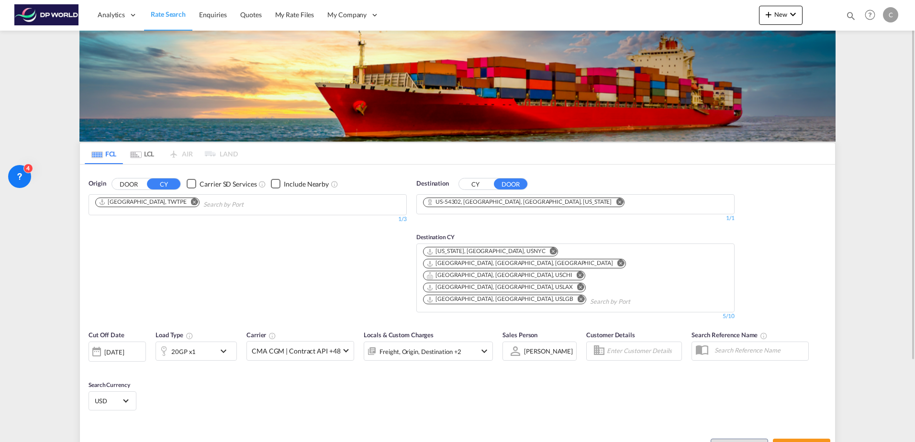
click at [195, 342] on div "20GP x1" at bounding box center [185, 351] width 59 height 19
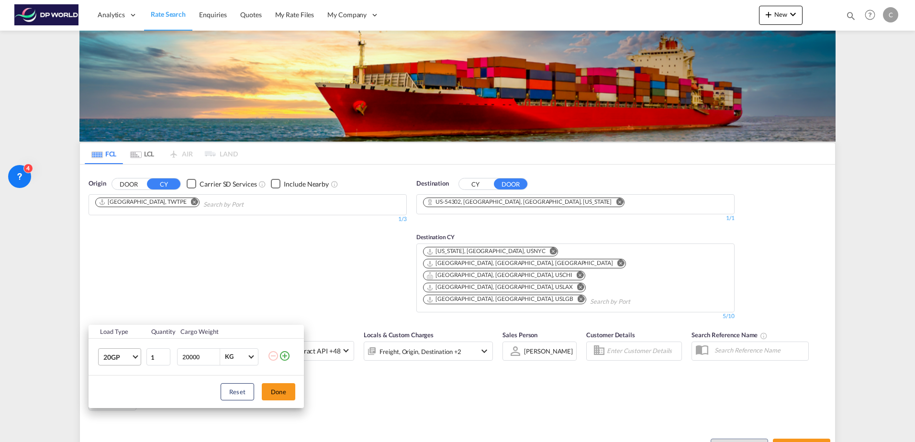
click at [137, 357] on span "Choose: \a20GP" at bounding box center [135, 355] width 5 height 5
drag, startPoint x: 115, startPoint y: 377, endPoint x: 158, endPoint y: 382, distance: 43.4
click at [120, 377] on div "40HC" at bounding box center [112, 373] width 18 height 10
click at [281, 394] on button "Done" at bounding box center [278, 391] width 33 height 17
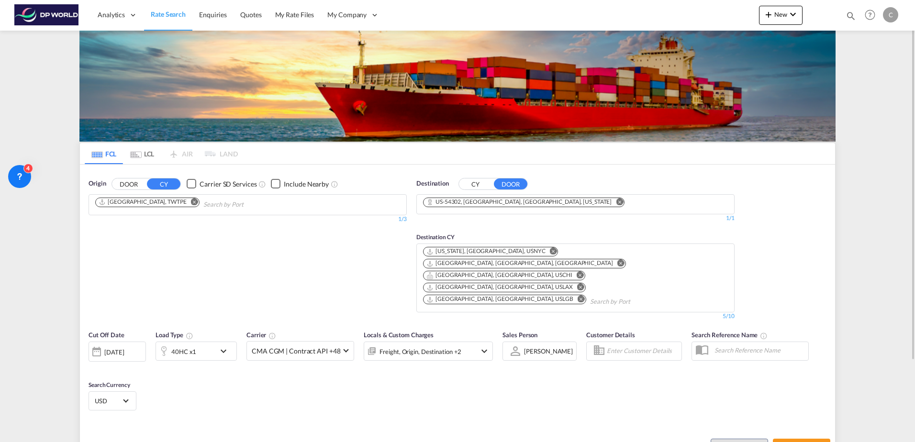
click at [111, 348] on div "[DATE]" at bounding box center [114, 352] width 20 height 9
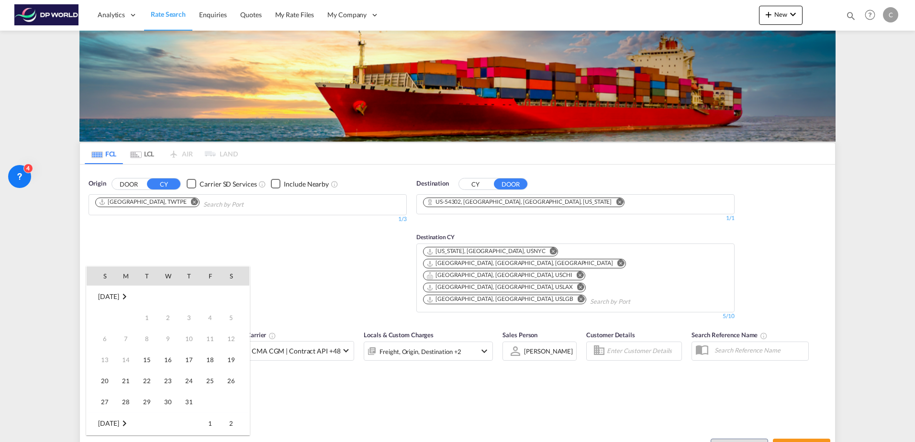
scroll to position [380, 0]
click at [131, 359] on span "20" at bounding box center [125, 359] width 19 height 19
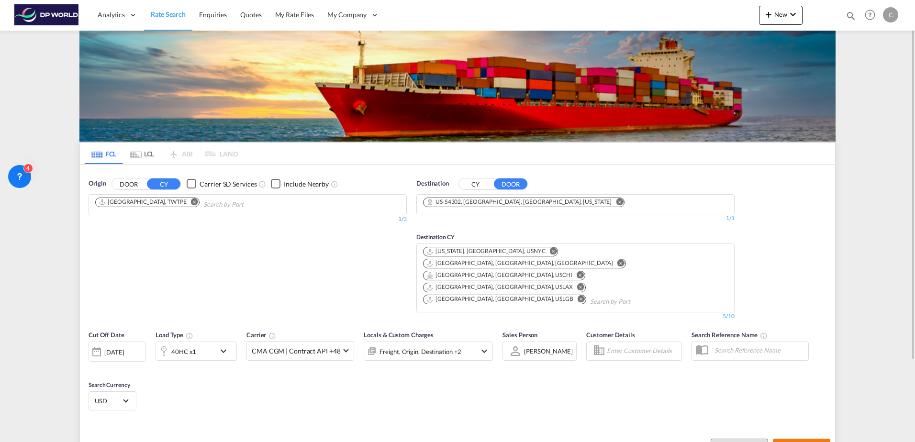
click at [798, 439] on button "Search Rates" at bounding box center [801, 447] width 57 height 17
type input "TWTPE to 54302 / [DATE]"
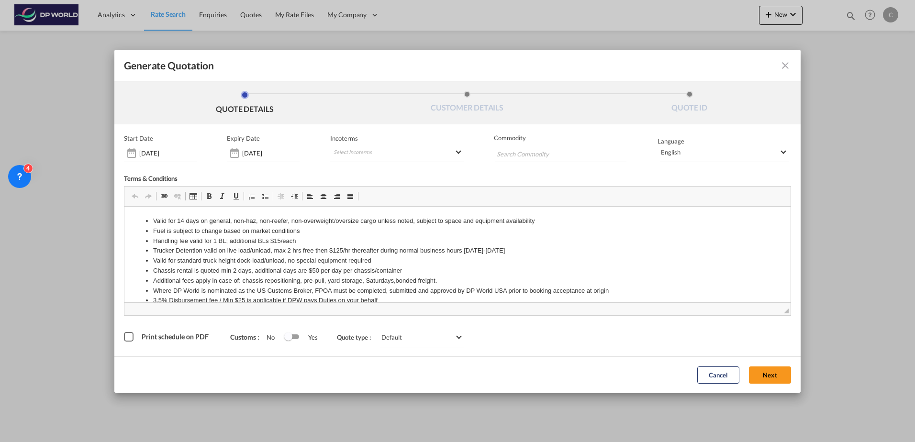
click at [764, 373] on button "Next" at bounding box center [770, 375] width 42 height 17
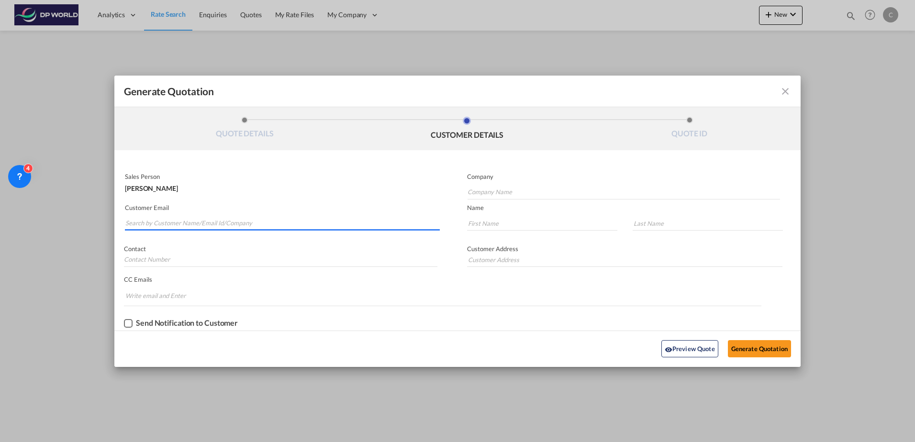
click at [234, 223] on input "Search by Customer Name/Email Id/Company" at bounding box center [282, 223] width 314 height 14
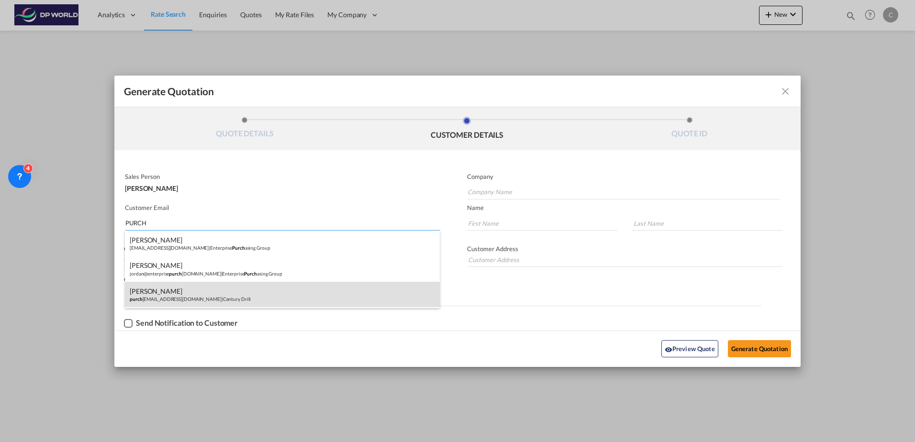
type input "PURCH"
click at [244, 296] on div "[PERSON_NAME] purch [PERSON_NAME][EMAIL_ADDRESS][DOMAIN_NAME] | Century Drill" at bounding box center [282, 295] width 315 height 26
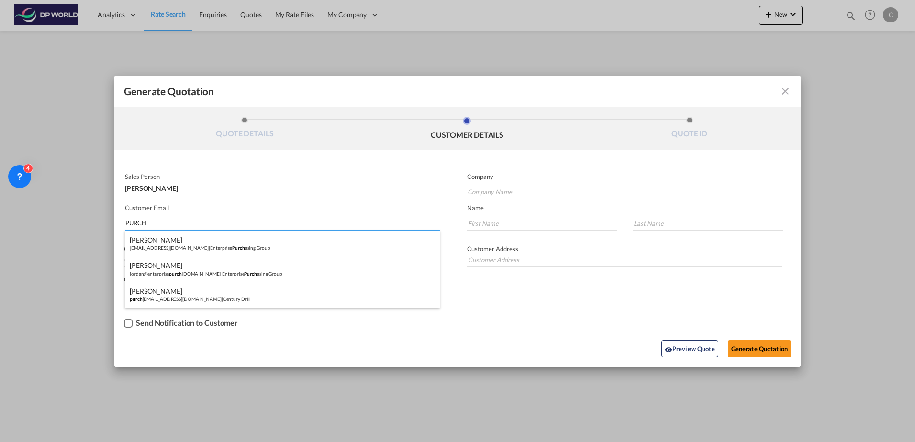
type input "Century Drill"
type input "[EMAIL_ADDRESS][DOMAIN_NAME]"
type input "[PERSON_NAME]"
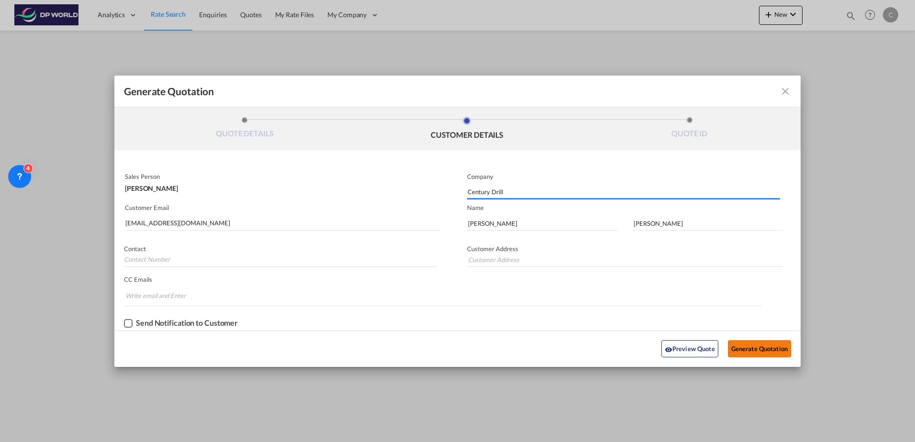
click at [736, 342] on button "Generate Quotation" at bounding box center [759, 348] width 63 height 17
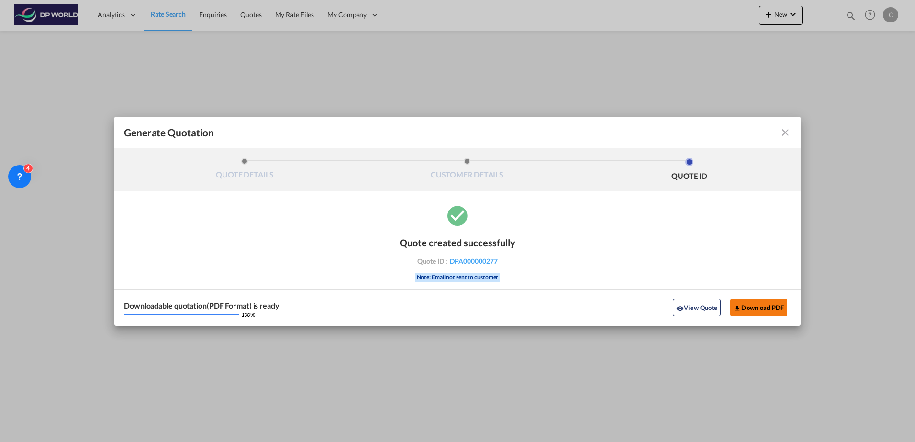
click at [773, 309] on button "Download PDF" at bounding box center [758, 307] width 57 height 17
click at [783, 129] on md-icon "icon-close fg-AAA8AD cursor m-0" at bounding box center [785, 132] width 11 height 11
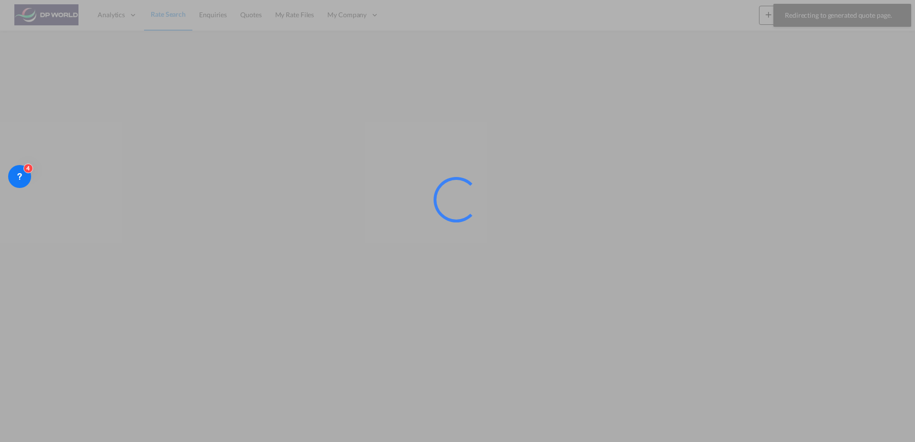
click at [173, 17] on div at bounding box center [457, 221] width 915 height 442
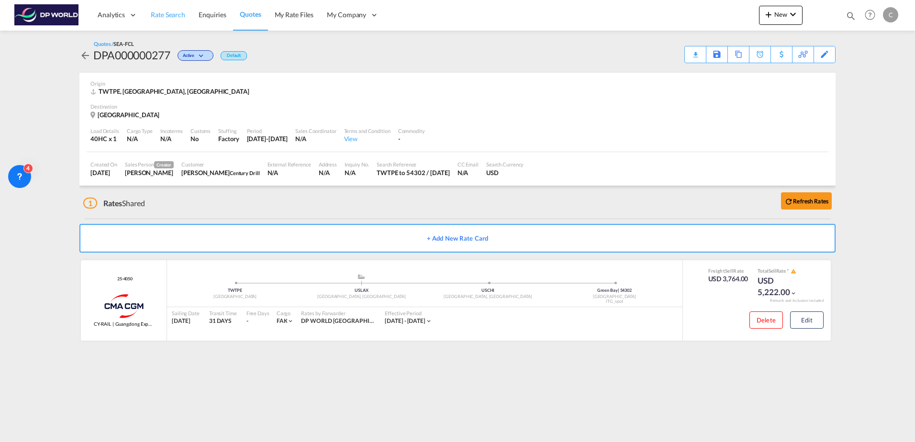
click at [181, 16] on span "Rate Search" at bounding box center [168, 15] width 34 height 8
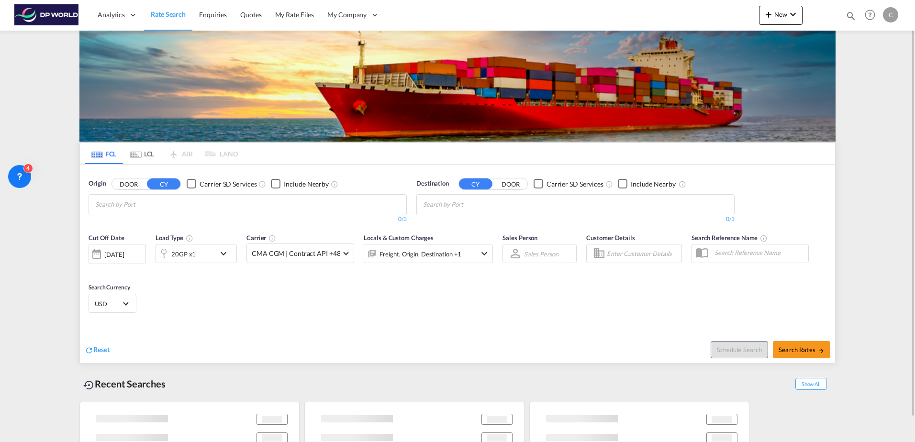
click at [124, 259] on div "[DATE]" at bounding box center [114, 254] width 20 height 9
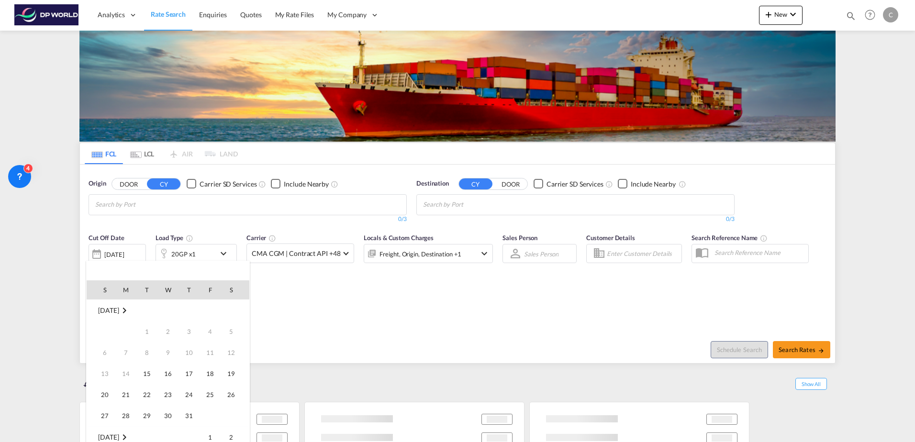
scroll to position [380, 0]
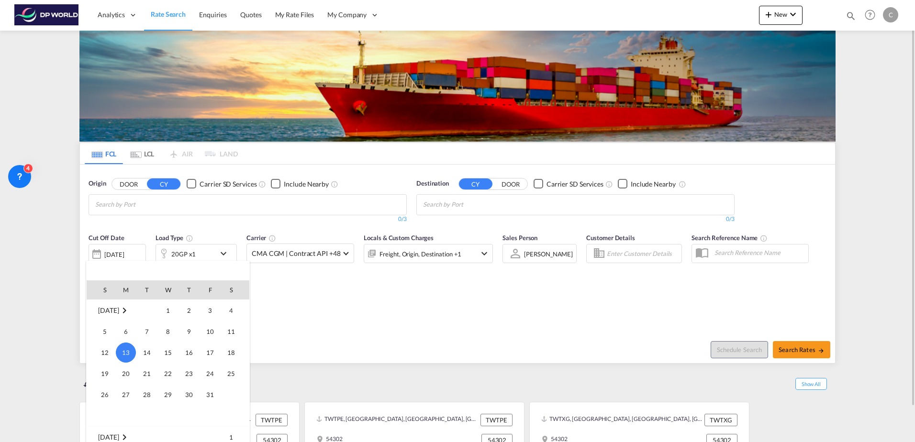
click at [122, 375] on span "20" at bounding box center [125, 373] width 19 height 19
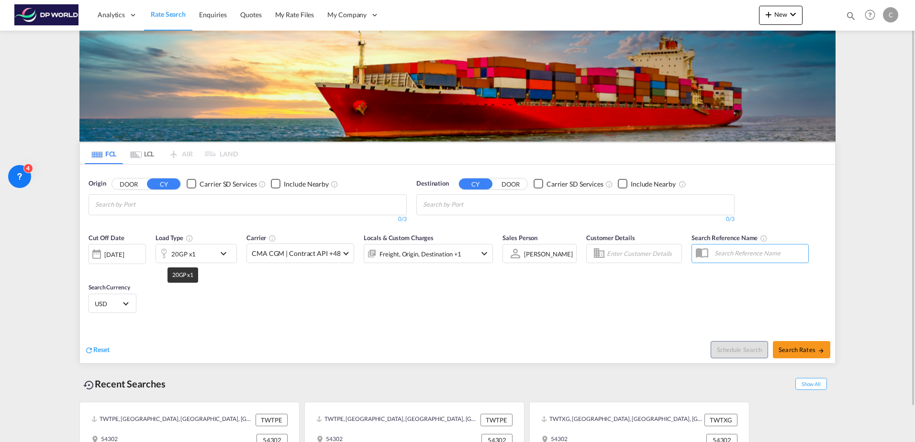
click at [181, 258] on div "20GP x1" at bounding box center [183, 253] width 24 height 13
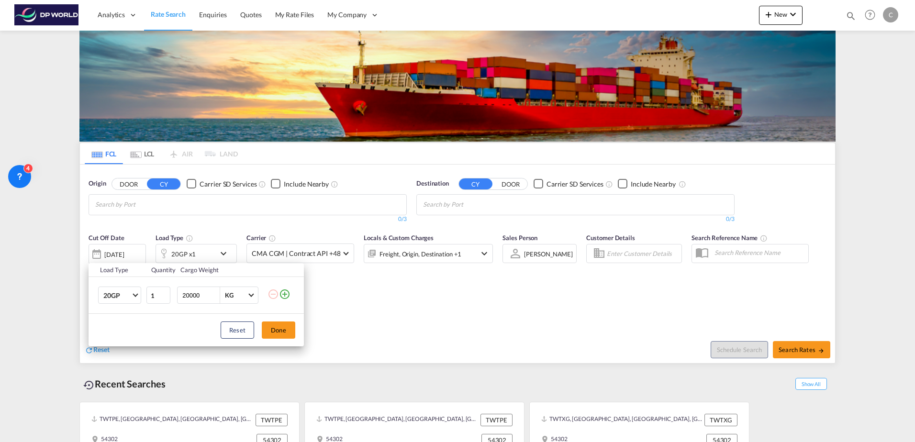
click at [445, 274] on div "Load Type Quantity Cargo Weight 20GP 20GP 40GP 40HC 45HC 20RE 40RE 40HR 20OT 40…" at bounding box center [457, 221] width 915 height 442
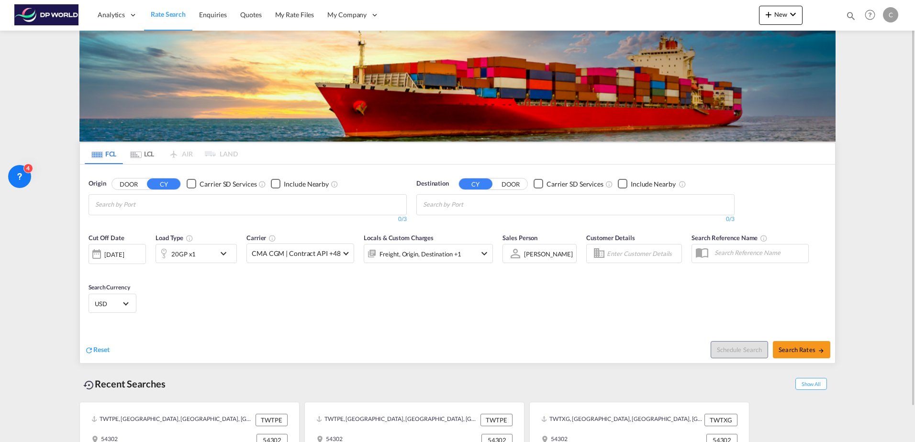
click at [139, 203] on input "Chips input." at bounding box center [140, 204] width 91 height 15
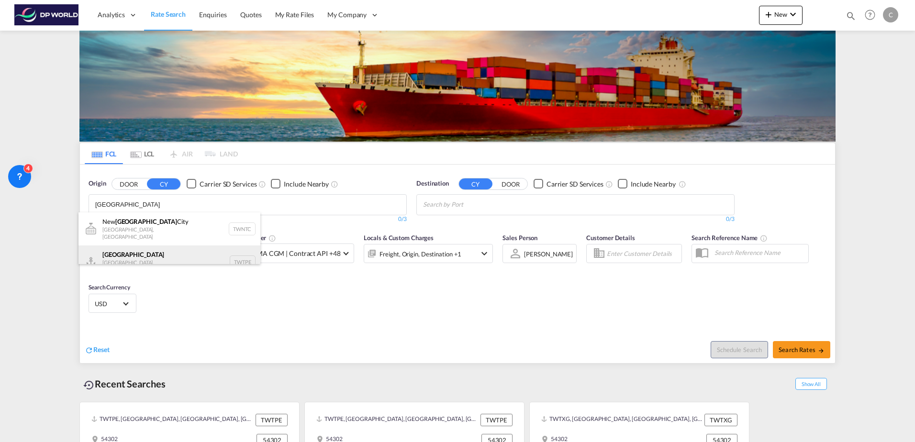
type input "[GEOGRAPHIC_DATA]"
click at [157, 255] on div "[GEOGRAPHIC_DATA] [GEOGRAPHIC_DATA], Province of [GEOGRAPHIC_DATA] TWTPE" at bounding box center [169, 261] width 182 height 33
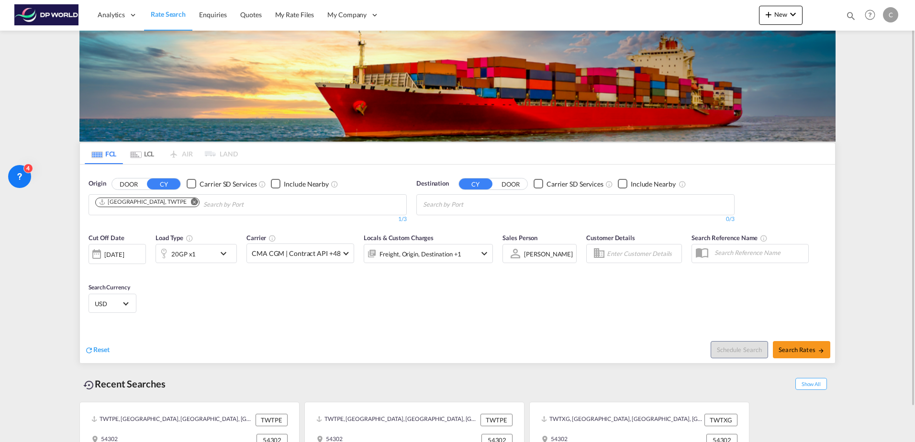
click at [505, 186] on button "DOOR" at bounding box center [510, 183] width 33 height 11
click at [478, 210] on input "Chips input." at bounding box center [468, 204] width 91 height 15
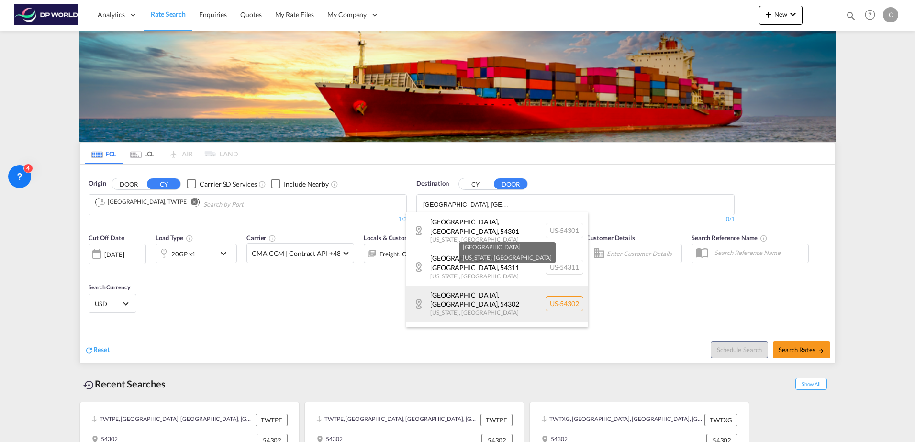
type input "[GEOGRAPHIC_DATA], [GEOGRAPHIC_DATA]"
click at [467, 286] on div "[GEOGRAPHIC_DATA][US_STATE] , [GEOGRAPHIC_DATA] [GEOGRAPHIC_DATA]-54302" at bounding box center [497, 304] width 182 height 36
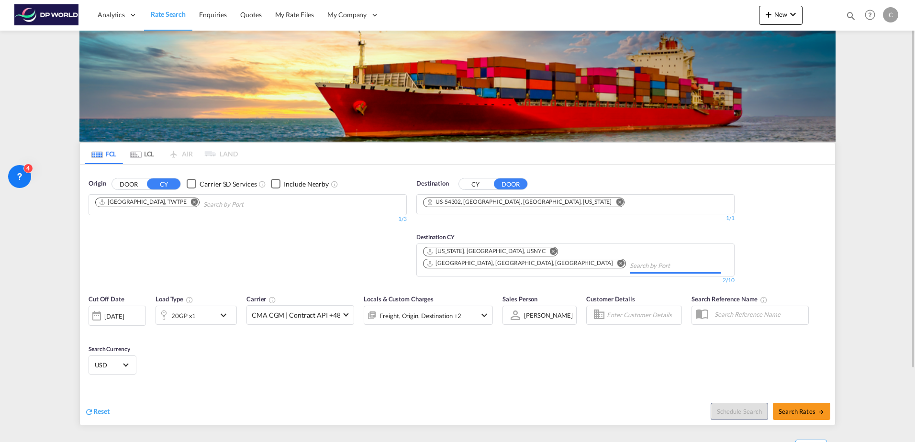
click at [630, 258] on input "Chips input." at bounding box center [675, 265] width 91 height 15
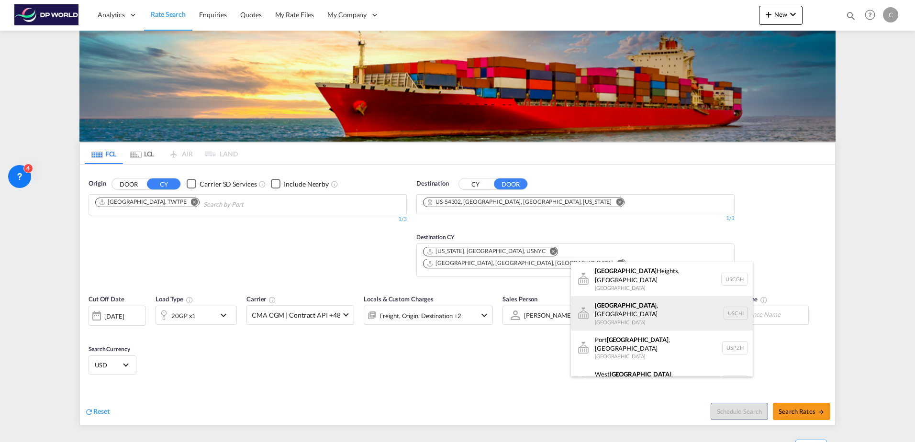
type input "[GEOGRAPHIC_DATA]"
click at [632, 300] on div "[GEOGRAPHIC_DATA] , IL United States USCHI" at bounding box center [662, 313] width 182 height 34
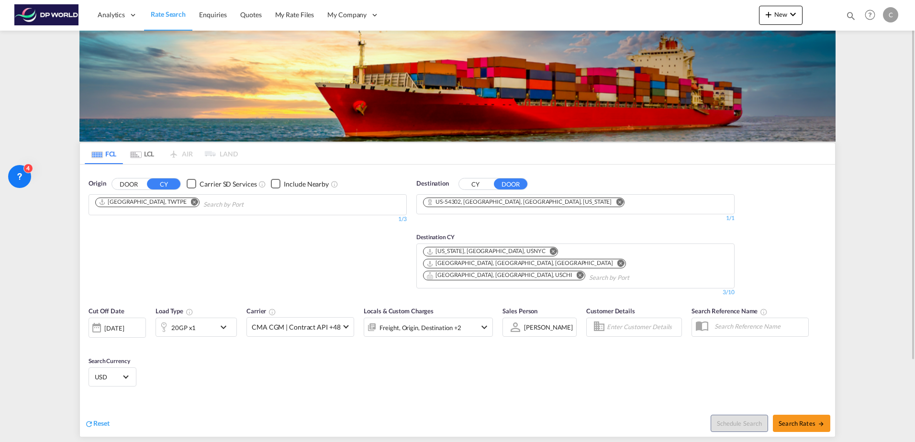
click at [568, 267] on md-chips-wrap "[US_STATE], [GEOGRAPHIC_DATA], USNYC [GEOGRAPHIC_DATA], [GEOGRAPHIC_DATA], [GEO…" at bounding box center [576, 265] width 308 height 42
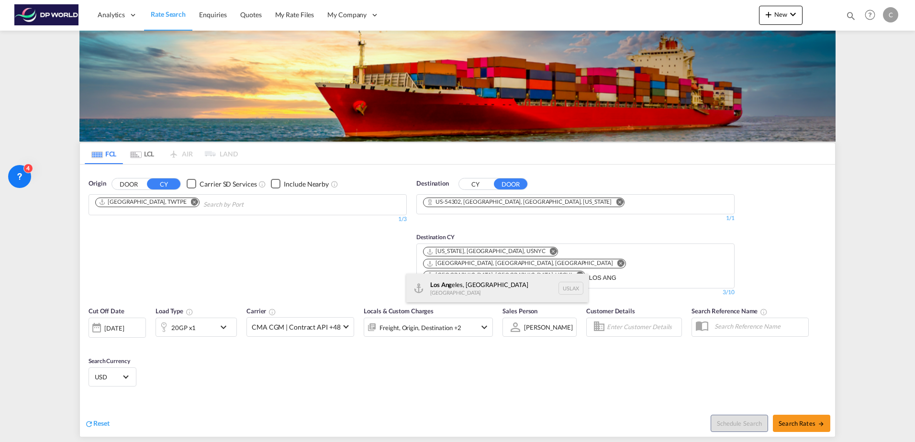
type input "LOS ANG"
click at [482, 285] on div "Los Ang eles, CA United States USLAX" at bounding box center [497, 288] width 182 height 29
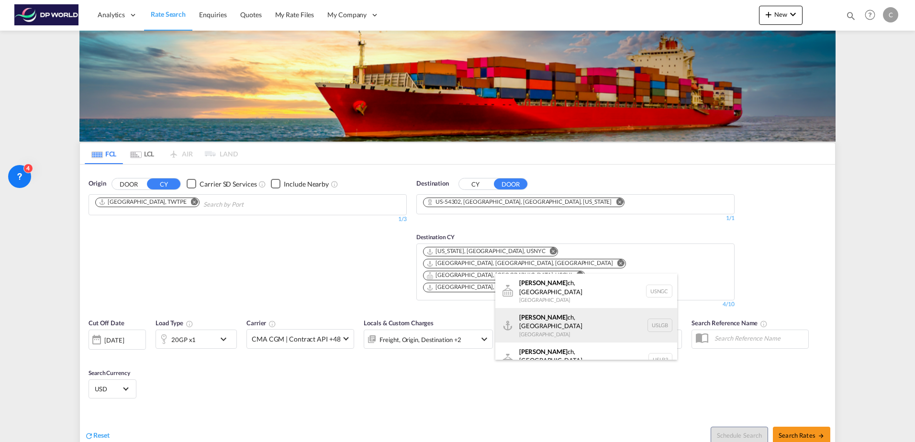
type input "[PERSON_NAME]"
click at [545, 311] on div "[PERSON_NAME] ch, [GEOGRAPHIC_DATA] United States USLGB" at bounding box center [586, 325] width 182 height 34
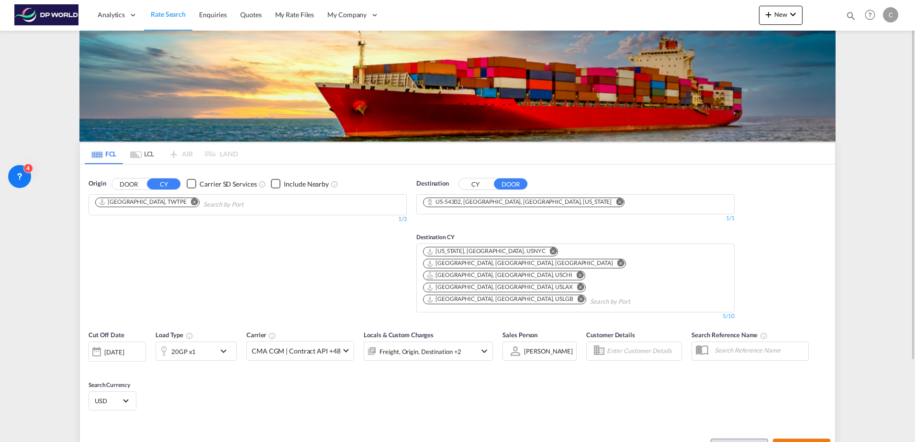
click at [804, 442] on span "Search Rates" at bounding box center [802, 448] width 46 height 8
type input "TWTPE to 54302 / [DATE]"
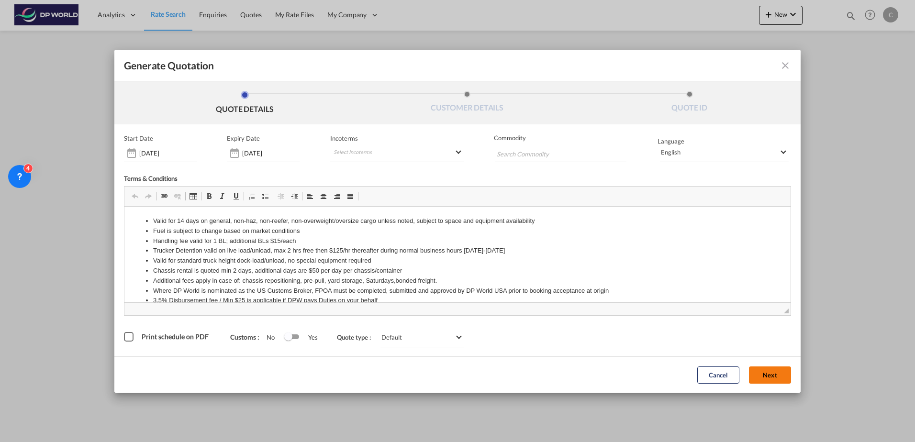
click at [768, 381] on button "Next" at bounding box center [770, 375] width 42 height 17
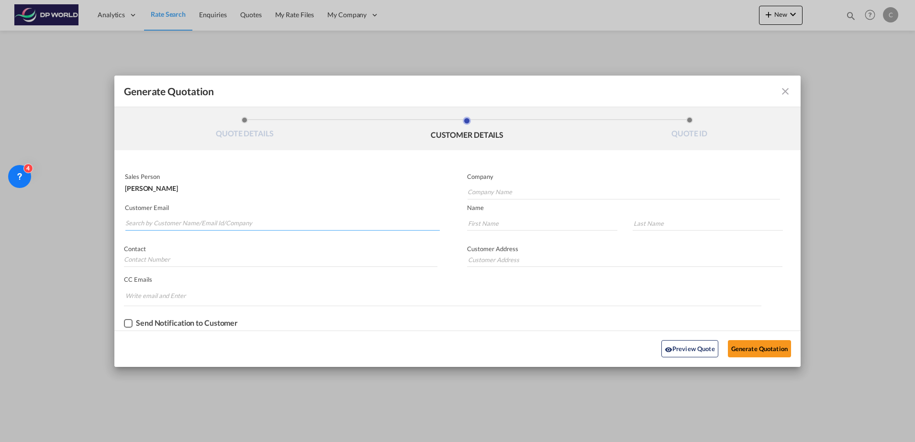
click at [188, 227] on input "Search by Customer Name/Email Id/Company" at bounding box center [282, 223] width 314 height 14
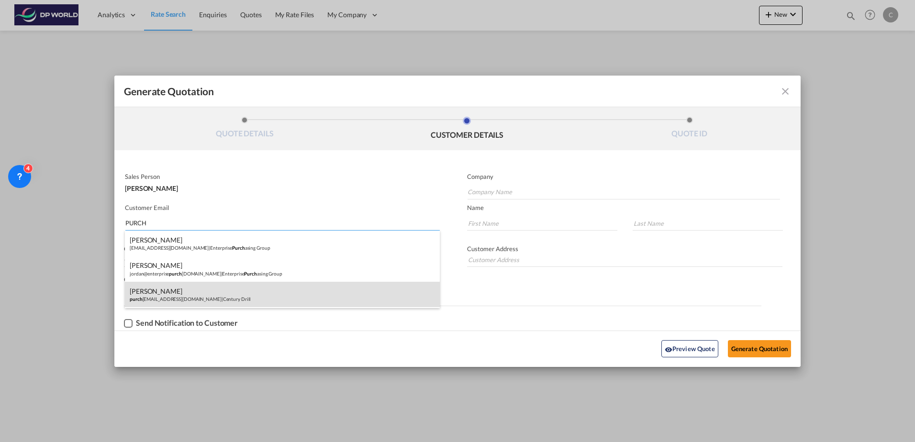
type input "PURCH"
click at [211, 288] on div "[PERSON_NAME] purch [PERSON_NAME][EMAIL_ADDRESS][DOMAIN_NAME] | Century Drill" at bounding box center [282, 295] width 315 height 26
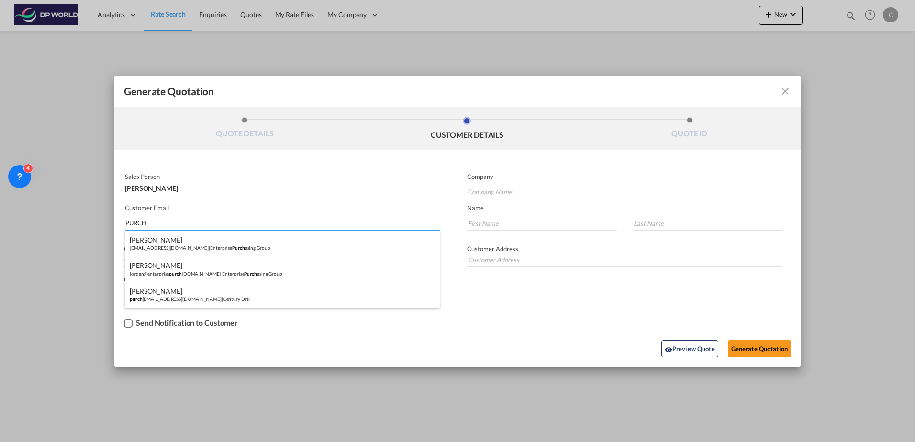
type input "Century Drill"
type input "[EMAIL_ADDRESS][DOMAIN_NAME]"
type input "[PERSON_NAME]"
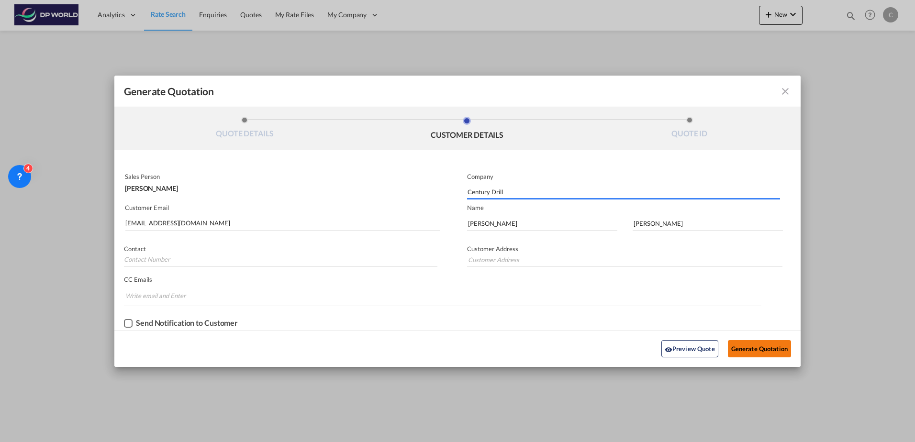
click at [768, 349] on button "Generate Quotation" at bounding box center [759, 348] width 63 height 17
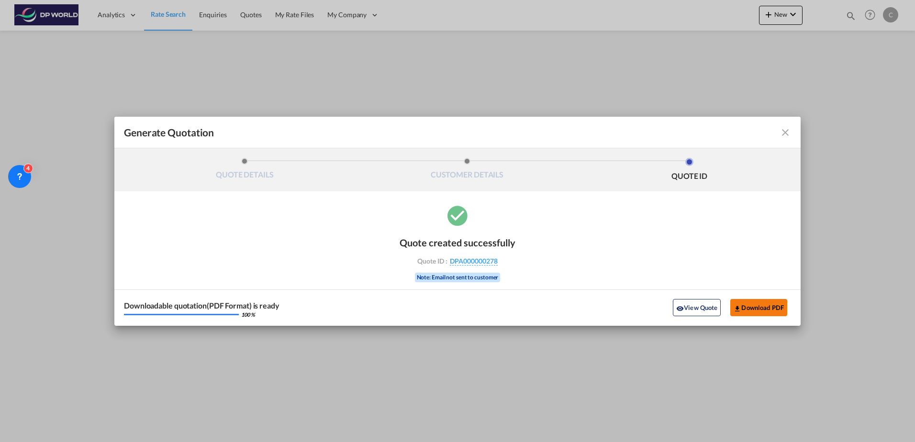
click at [752, 310] on button "Download PDF" at bounding box center [758, 307] width 57 height 17
click at [784, 132] on md-icon "icon-close fg-AAA8AD cursor m-0" at bounding box center [785, 132] width 11 height 11
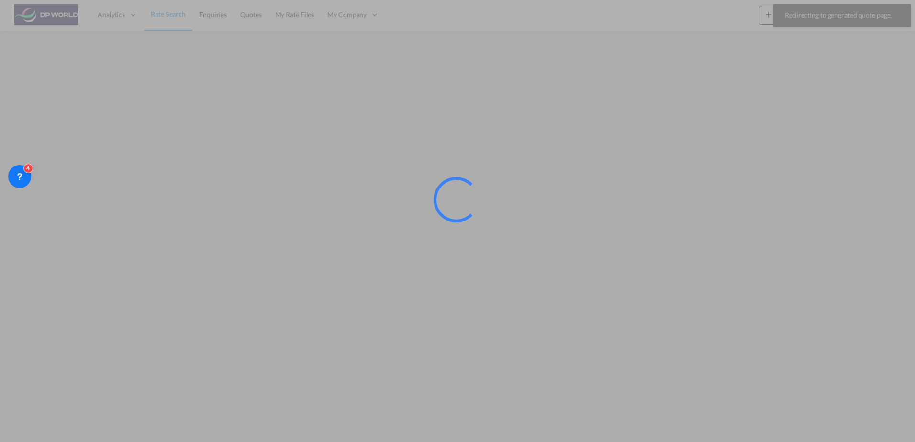
click at [176, 13] on div at bounding box center [457, 221] width 915 height 442
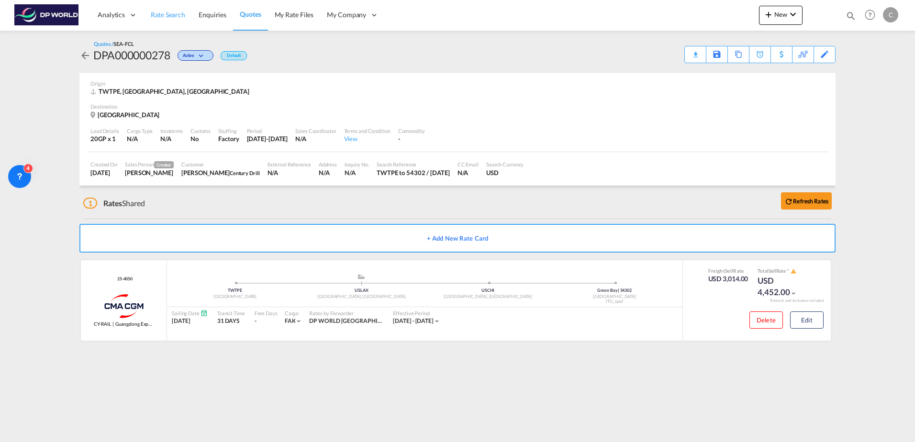
click at [174, 13] on span "Rate Search" at bounding box center [168, 15] width 34 height 8
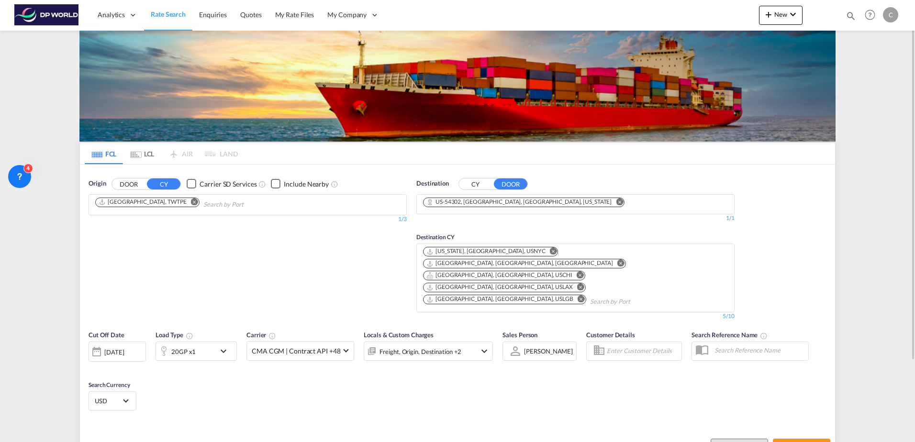
click at [185, 205] on button "Remove" at bounding box center [192, 203] width 14 height 10
paste input "Keelung"
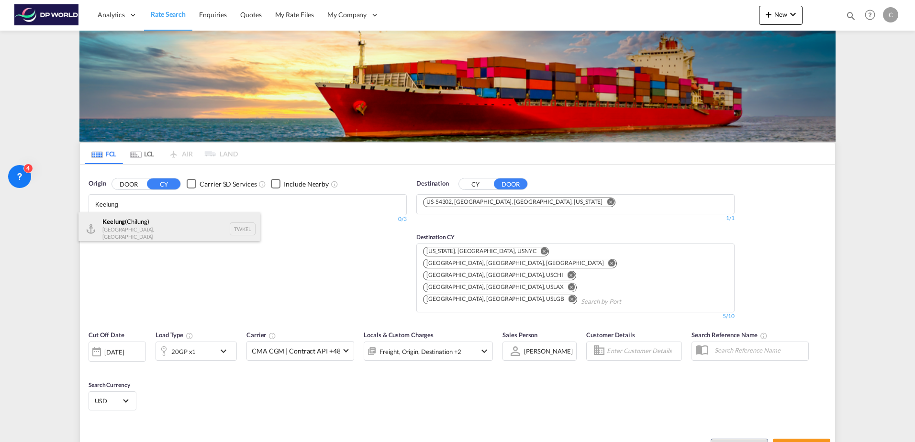
type input "Keelung"
click at [146, 226] on div "Keelung ([GEOGRAPHIC_DATA]) [GEOGRAPHIC_DATA], Province of [GEOGRAPHIC_DATA] TW…" at bounding box center [169, 228] width 182 height 33
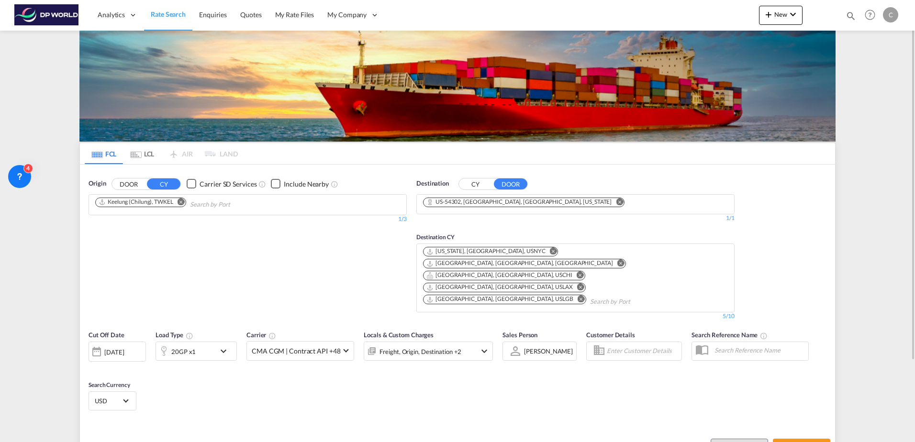
click at [172, 342] on div "20GP x1" at bounding box center [185, 351] width 59 height 19
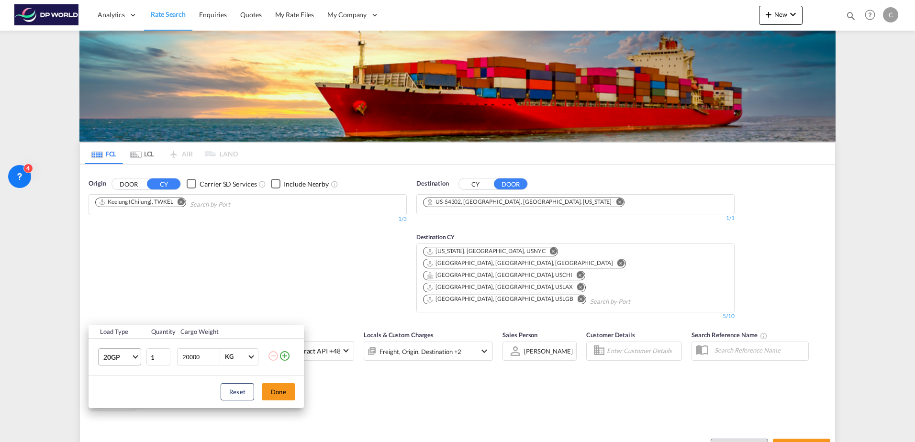
click at [122, 356] on span "20GP" at bounding box center [117, 358] width 28 height 10
click at [121, 366] on md-option "40HC" at bounding box center [128, 372] width 65 height 23
click at [285, 406] on div "Reset Done" at bounding box center [196, 392] width 215 height 33
click at [283, 400] on button "Done" at bounding box center [278, 391] width 33 height 17
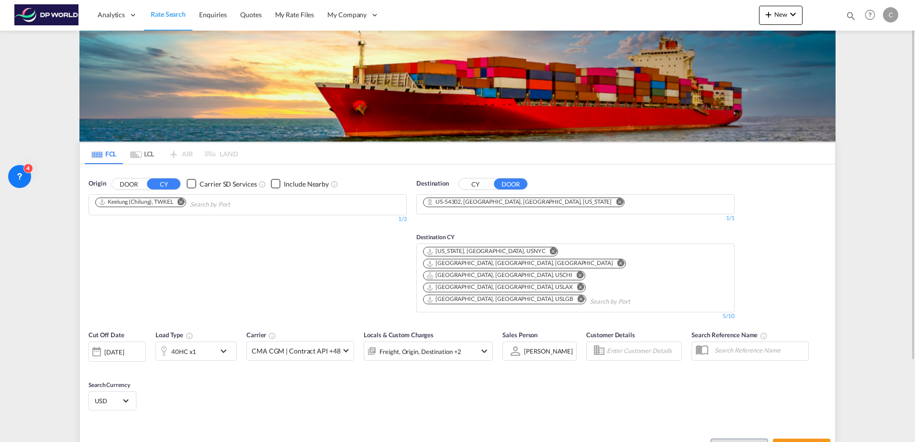
click at [124, 348] on div "[DATE]" at bounding box center [114, 352] width 20 height 9
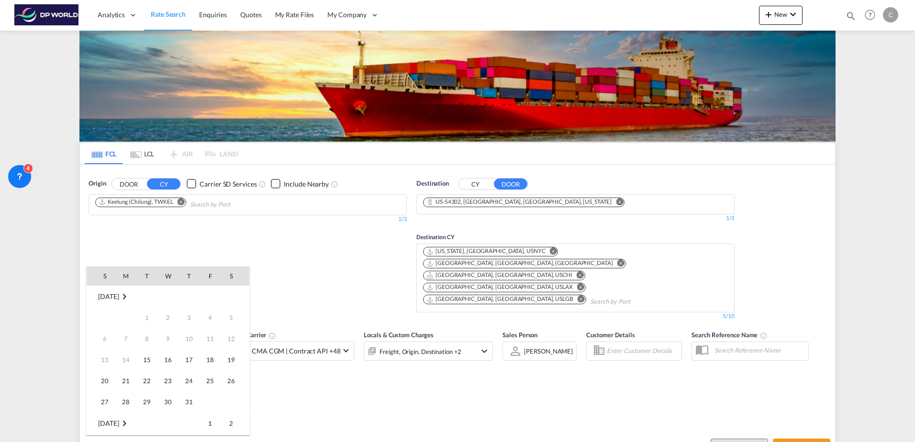
scroll to position [380, 0]
click at [130, 358] on span "20" at bounding box center [125, 359] width 19 height 19
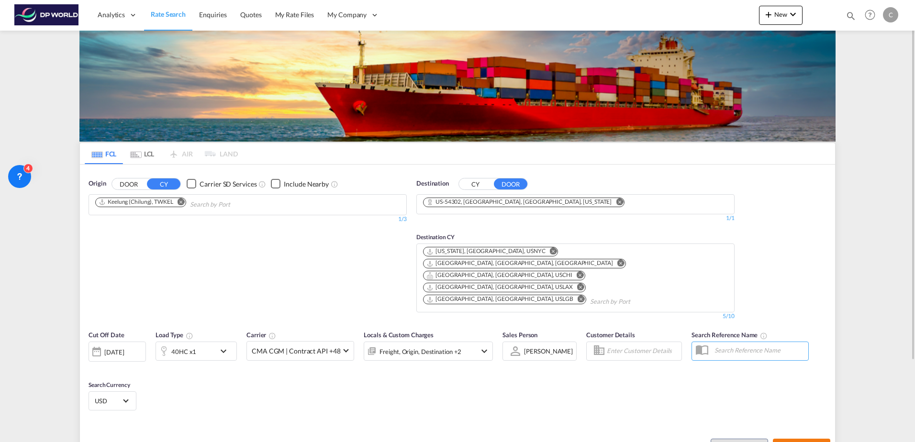
click at [814, 439] on button "Search Rates" at bounding box center [801, 447] width 57 height 17
type input "TWKEL to 54302 / [DATE]"
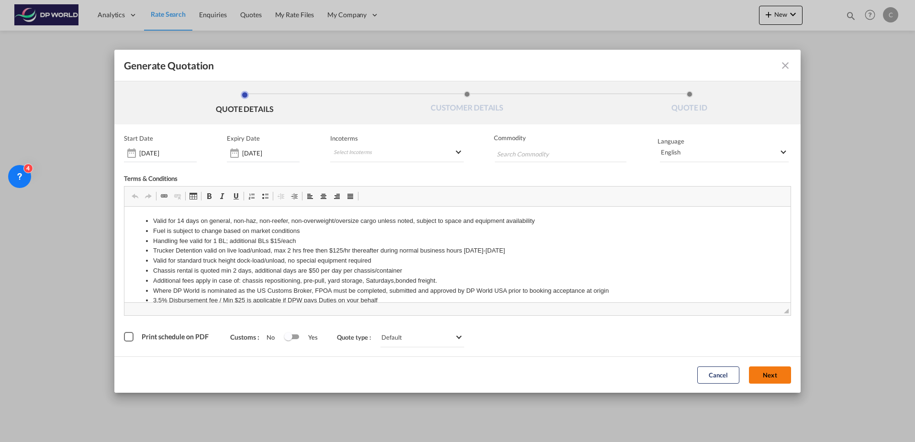
click at [763, 381] on button "Next" at bounding box center [770, 375] width 42 height 17
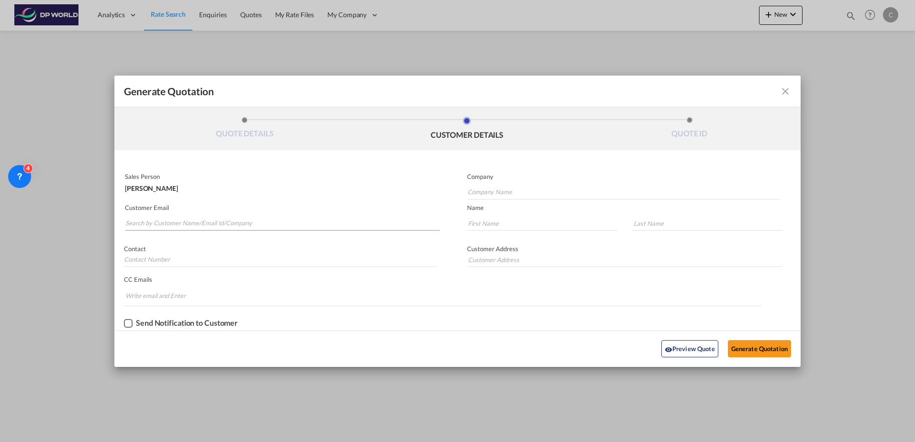
click at [282, 219] on input "Search by Customer Name/Email Id/Company" at bounding box center [282, 223] width 314 height 14
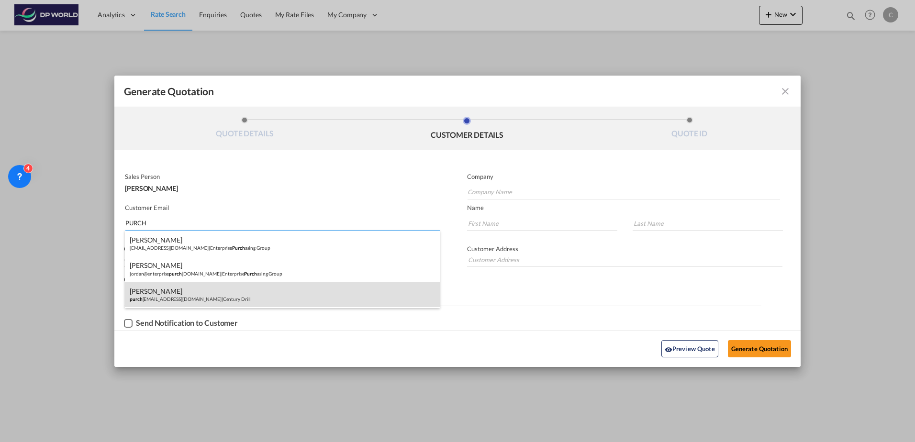
type input "PURCH"
click at [230, 290] on div "[PERSON_NAME] purch [PERSON_NAME][EMAIL_ADDRESS][DOMAIN_NAME] | Century Drill" at bounding box center [282, 295] width 315 height 26
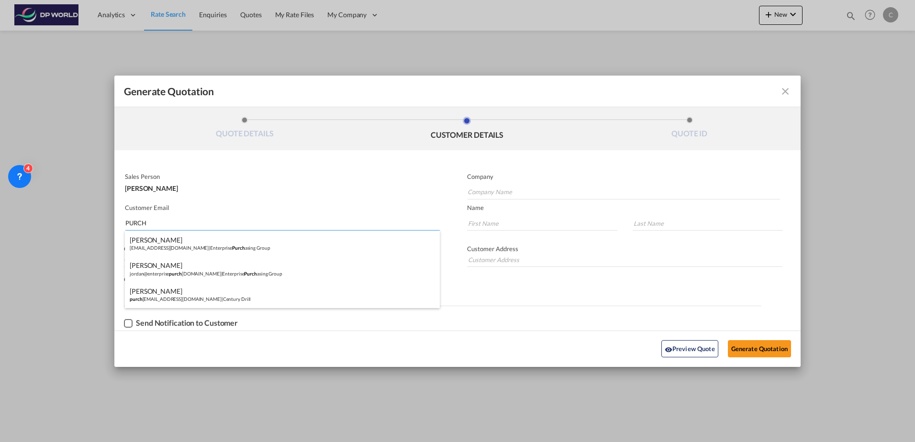
type input "Century Drill"
type input "[EMAIL_ADDRESS][DOMAIN_NAME]"
type input "[PERSON_NAME]"
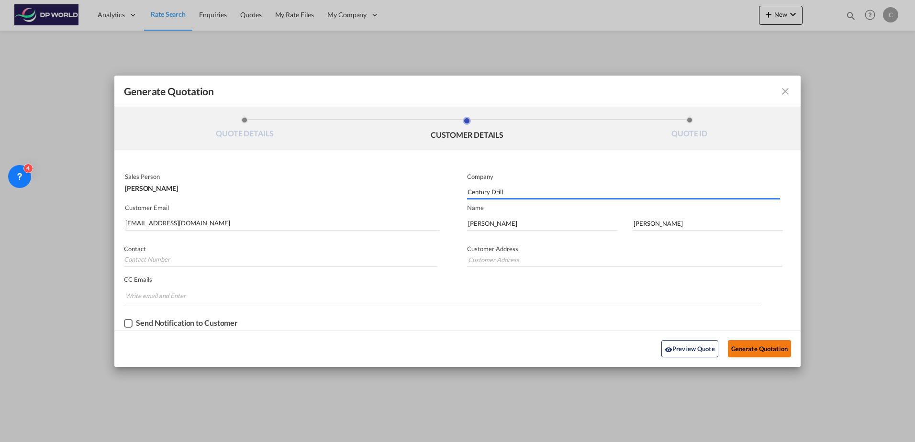
click at [747, 350] on button "Generate Quotation" at bounding box center [759, 348] width 63 height 17
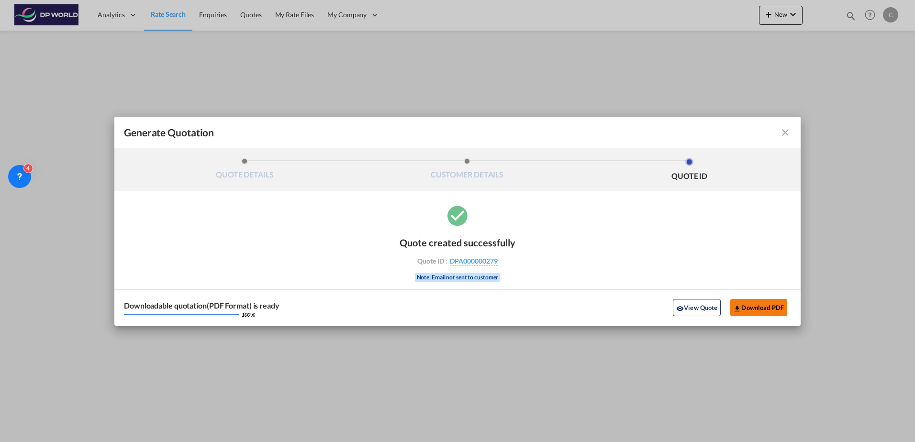
click at [758, 305] on button "Download PDF" at bounding box center [758, 307] width 57 height 17
click at [788, 131] on md-icon "icon-close fg-AAA8AD cursor m-0" at bounding box center [785, 132] width 11 height 11
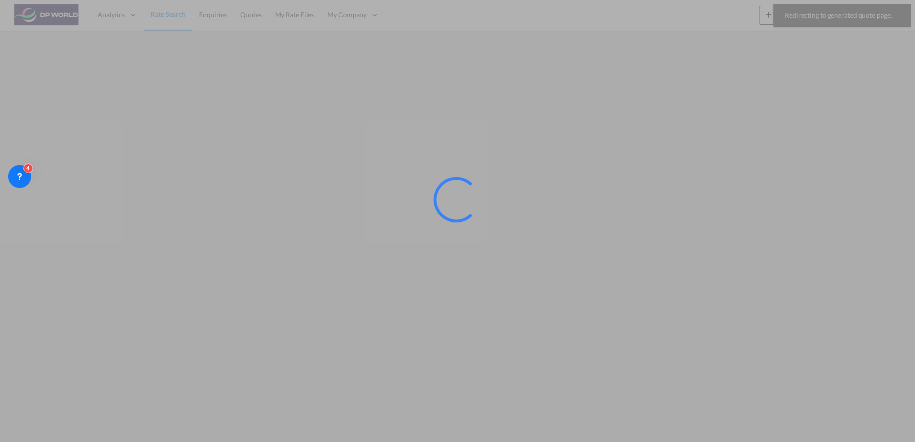
click at [182, 21] on div at bounding box center [457, 221] width 915 height 442
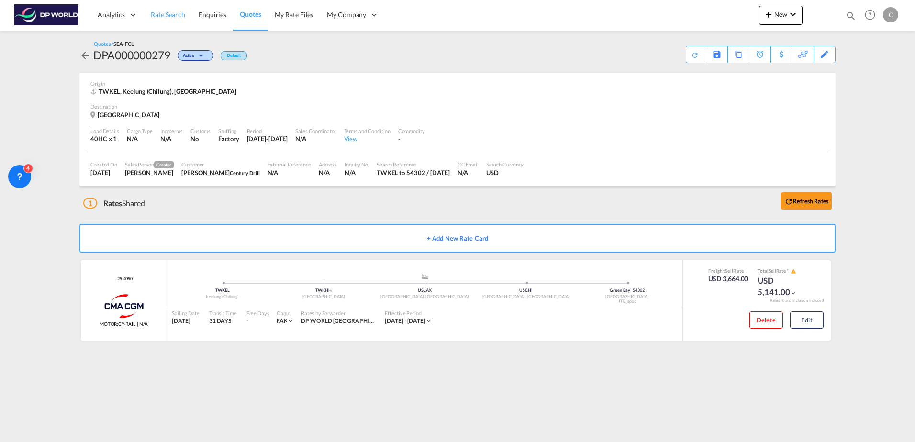
click at [167, 11] on span "Rate Search" at bounding box center [168, 15] width 34 height 8
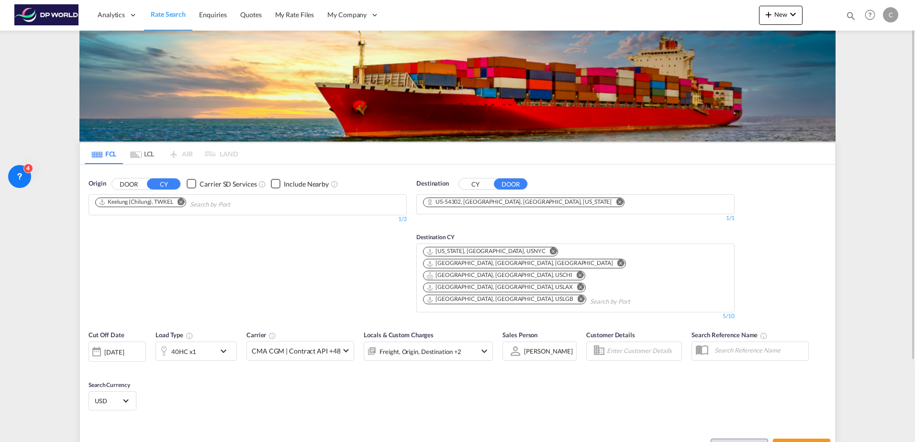
click at [210, 342] on div "40HC x1" at bounding box center [185, 351] width 59 height 19
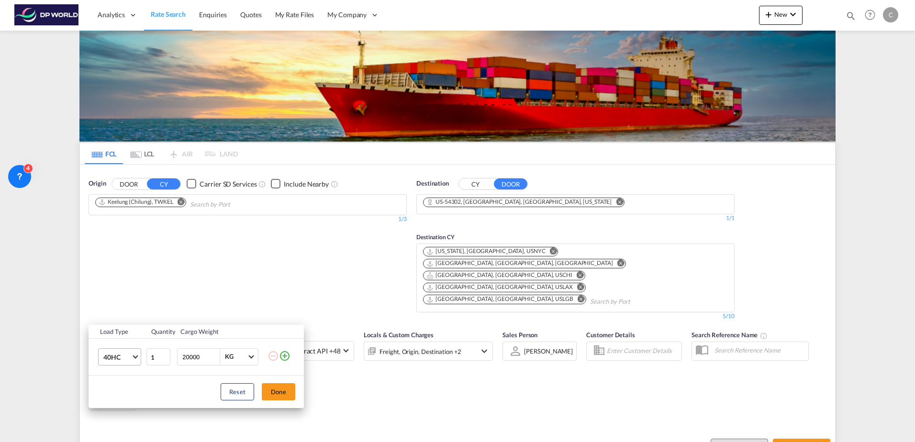
click at [132, 362] on md-select-value "40HC" at bounding box center [121, 357] width 38 height 16
click at [124, 314] on md-option "20GP" at bounding box center [128, 311] width 65 height 23
click at [284, 394] on button "Done" at bounding box center [278, 391] width 33 height 17
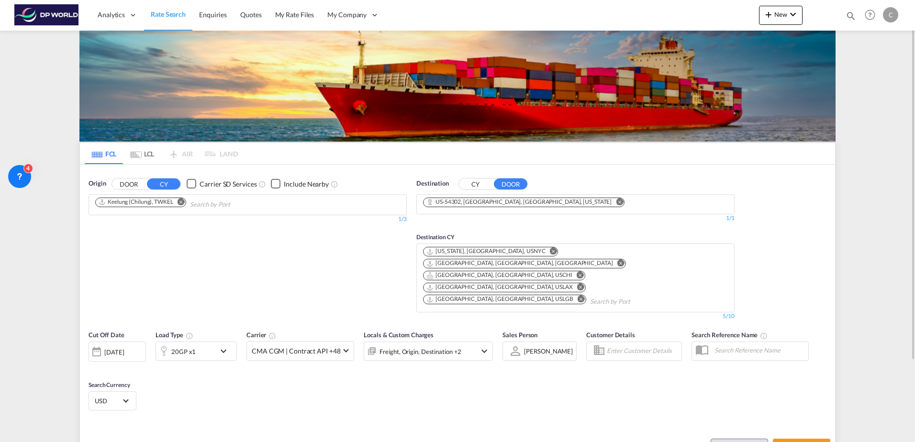
click at [119, 348] on div "[DATE]" at bounding box center [114, 352] width 20 height 9
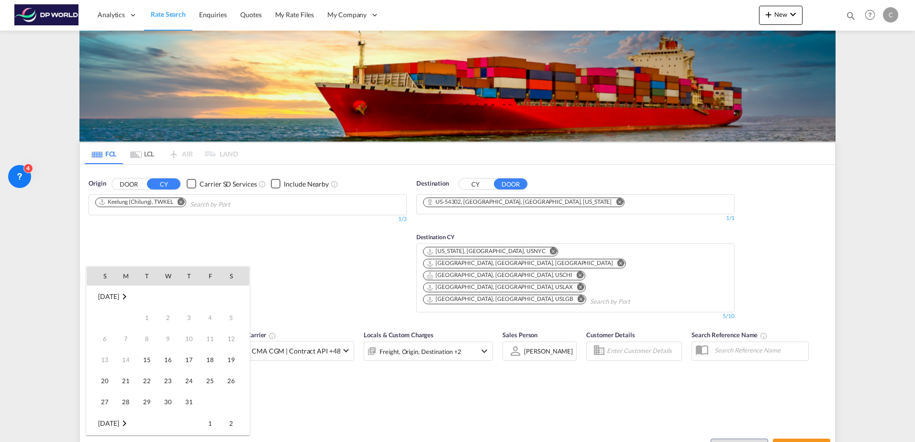
scroll to position [380, 0]
click at [120, 352] on span "20" at bounding box center [125, 359] width 19 height 19
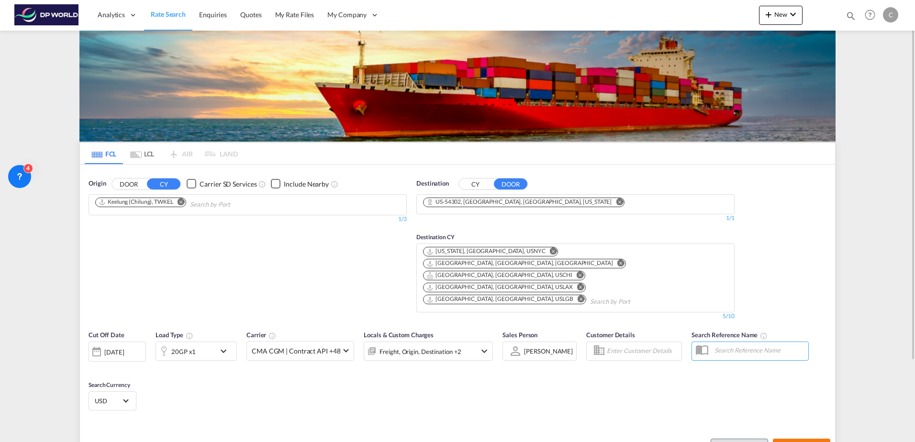
click at [786, 442] on span "Search Rates" at bounding box center [802, 448] width 46 height 8
type input "TWKEL to 54302 / [DATE]"
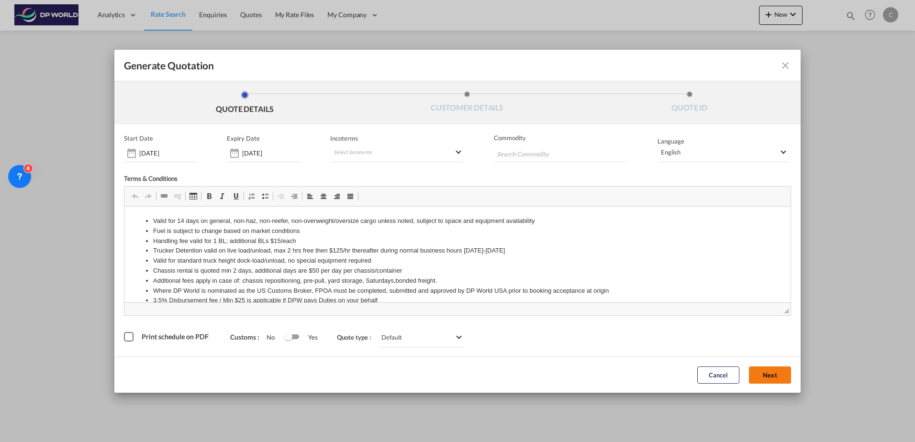
click at [760, 379] on button "Next" at bounding box center [770, 375] width 42 height 17
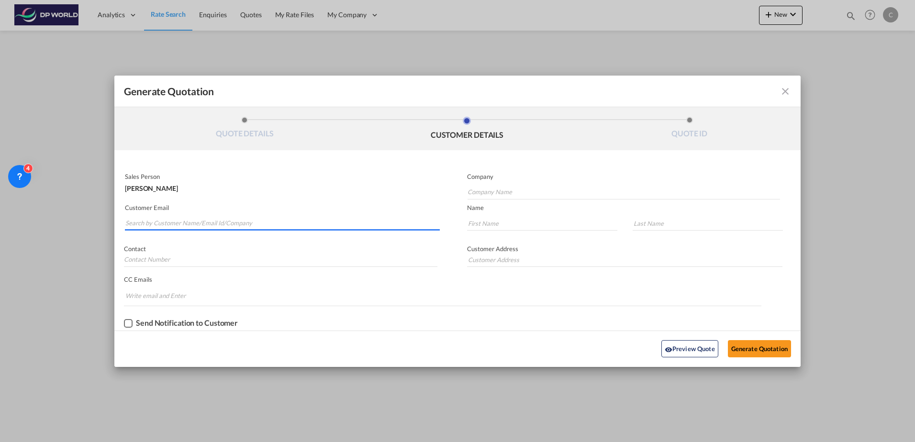
click at [228, 228] on input "Search by Customer Name/Email Id/Company" at bounding box center [282, 223] width 314 height 14
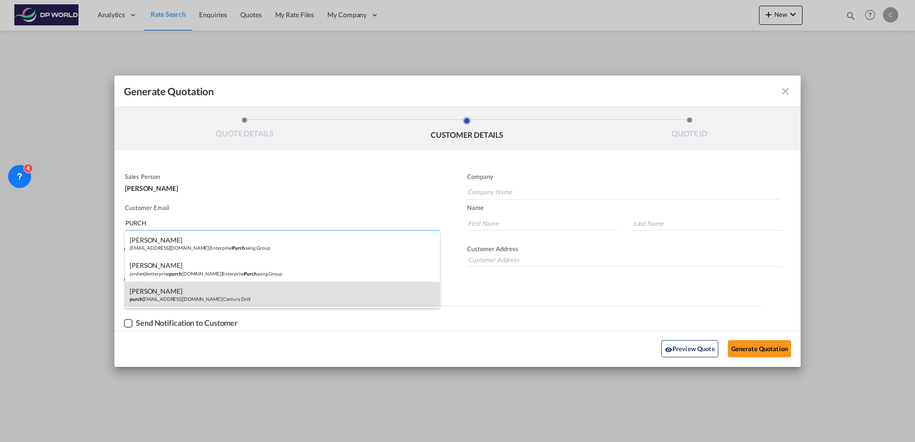
type input "PURCH"
click at [217, 291] on div "[PERSON_NAME] purch [PERSON_NAME][EMAIL_ADDRESS][DOMAIN_NAME] | Century Drill" at bounding box center [282, 295] width 315 height 26
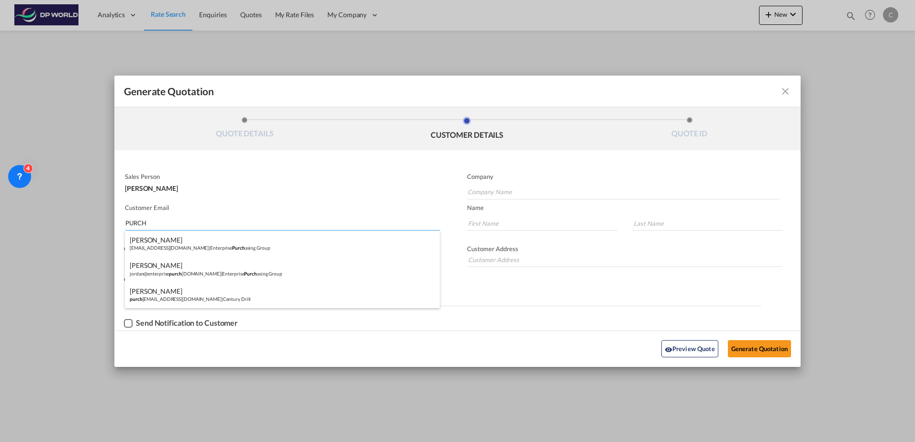
type input "Century Drill"
type input "[EMAIL_ADDRESS][DOMAIN_NAME]"
type input "[PERSON_NAME]"
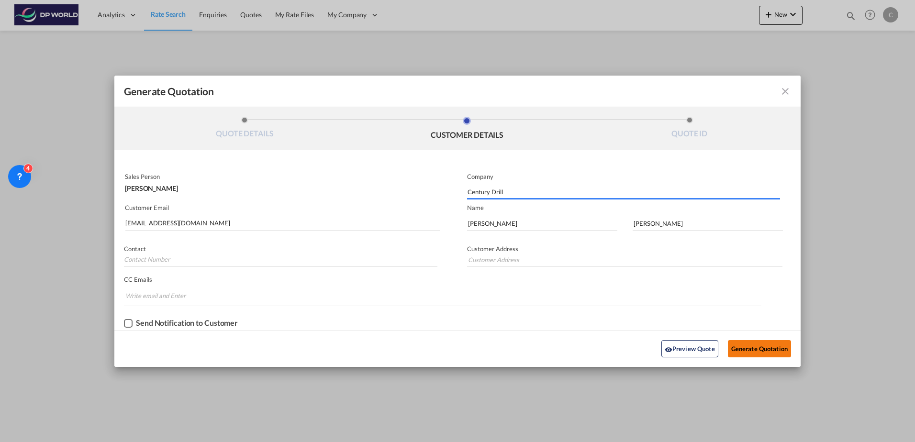
click at [761, 349] on button "Generate Quotation" at bounding box center [759, 348] width 63 height 17
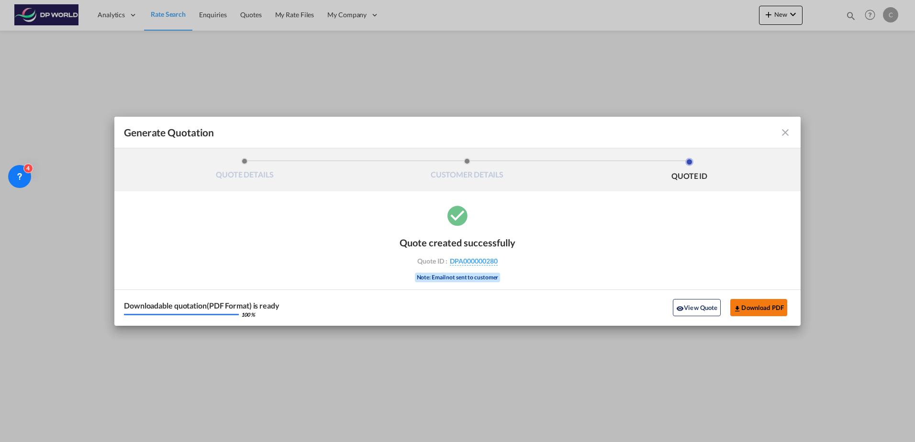
click at [755, 308] on button "Download PDF" at bounding box center [758, 307] width 57 height 17
click at [781, 134] on md-icon "icon-close fg-AAA8AD cursor m-0" at bounding box center [785, 132] width 11 height 11
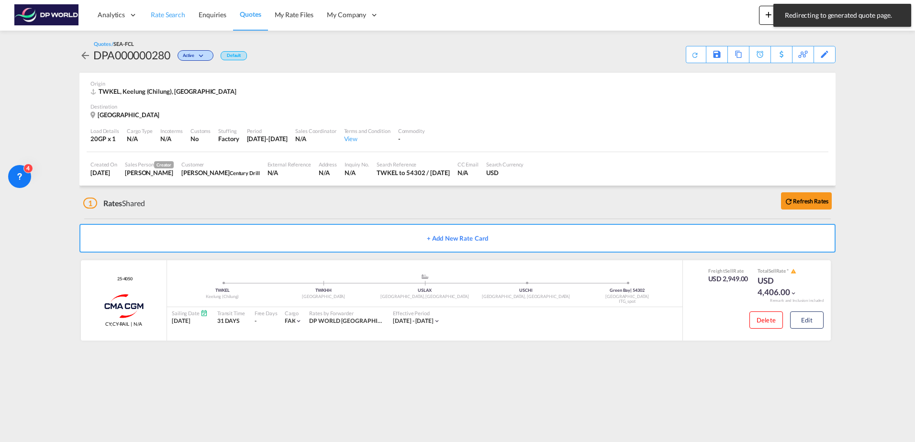
click at [161, 19] on span "Rate Search" at bounding box center [168, 15] width 34 height 10
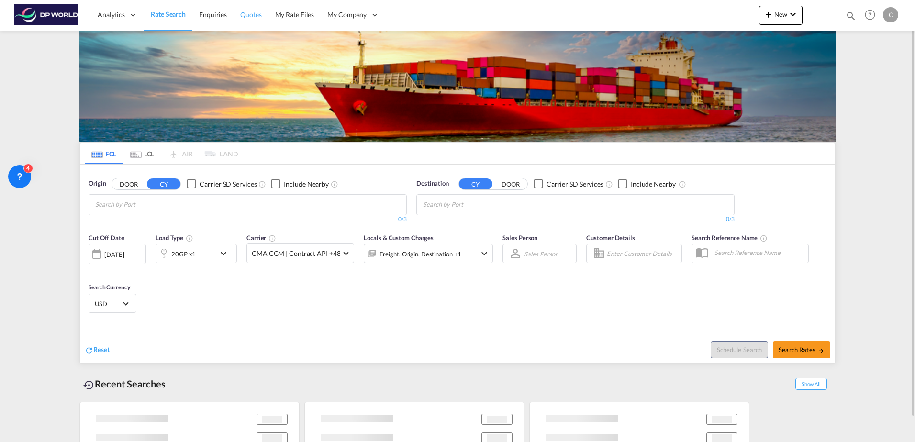
click at [262, 15] on link "Quotes" at bounding box center [251, 15] width 34 height 31
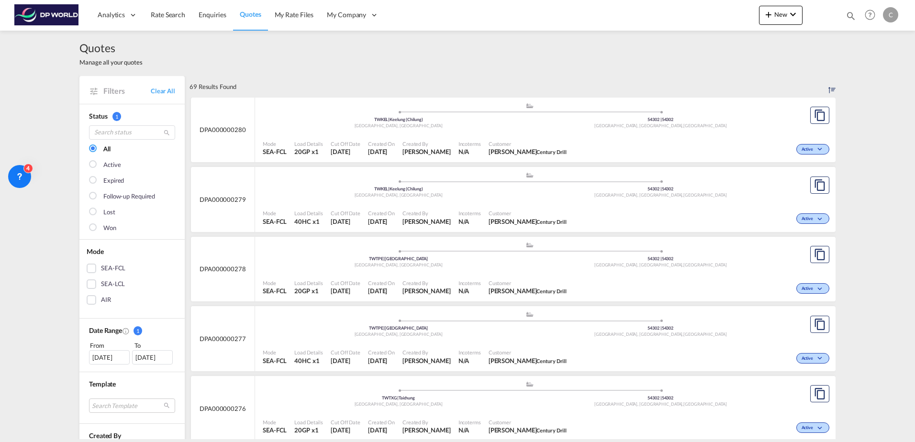
click at [306, 201] on div ".a{fill:#aaa8ad;} .a{fill:#aaa8ad;} TWKEL | Keelung ([GEOGRAPHIC_DATA]) [GEOGRA…" at bounding box center [530, 187] width 534 height 31
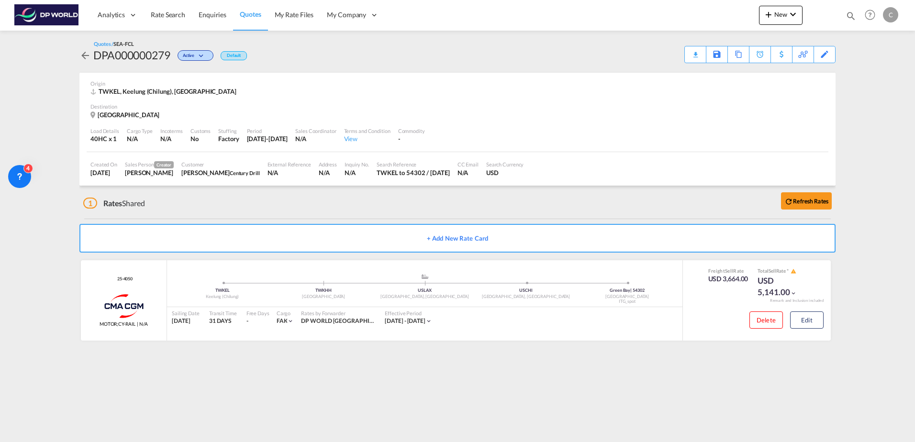
click at [0, 0] on div "Download Quote" at bounding box center [0, 0] width 0 height 0
drag, startPoint x: 163, startPoint y: 19, endPoint x: 42, endPoint y: 83, distance: 136.8
click at [163, 19] on span "Rate Search" at bounding box center [168, 15] width 34 height 8
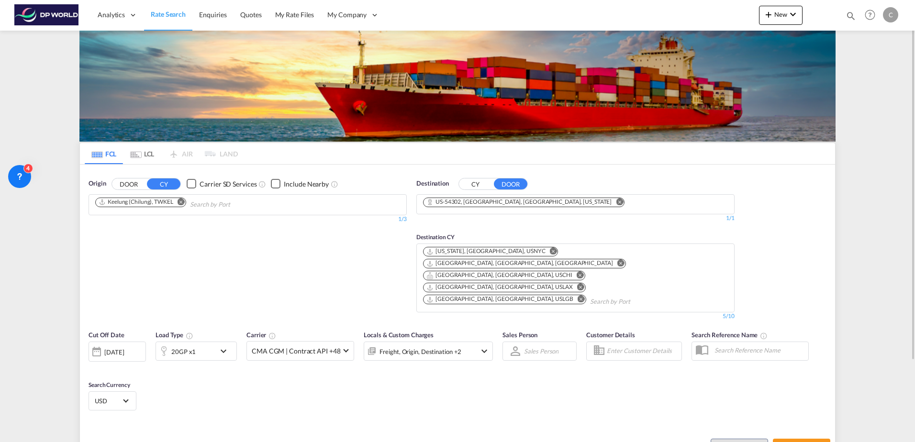
click at [180, 203] on md-icon "Remove" at bounding box center [181, 201] width 7 height 7
click at [162, 201] on input "Chips input." at bounding box center [140, 204] width 91 height 15
paste input "Kobe"
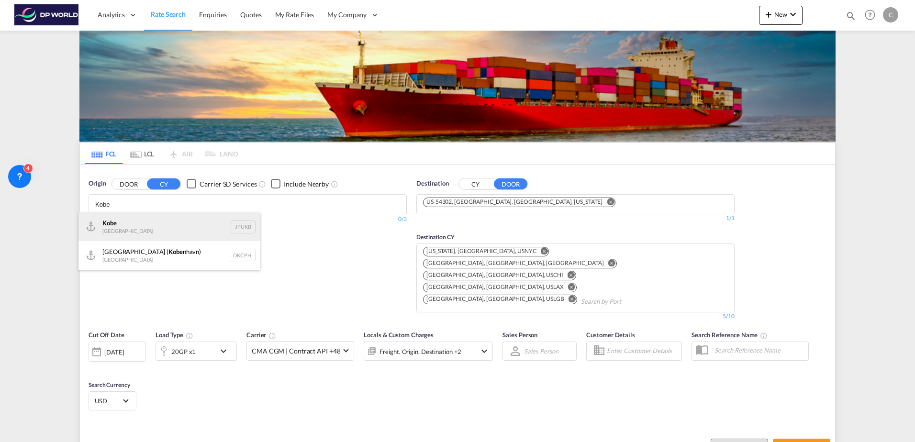
type input "Kobe"
click at [159, 220] on div "Kobe [GEOGRAPHIC_DATA] JPUKB" at bounding box center [169, 226] width 182 height 29
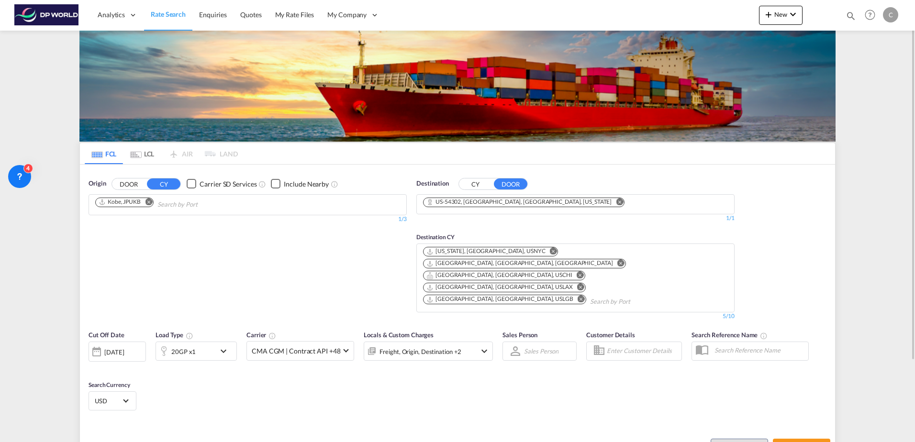
click at [191, 342] on div "20GP x1" at bounding box center [185, 351] width 59 height 19
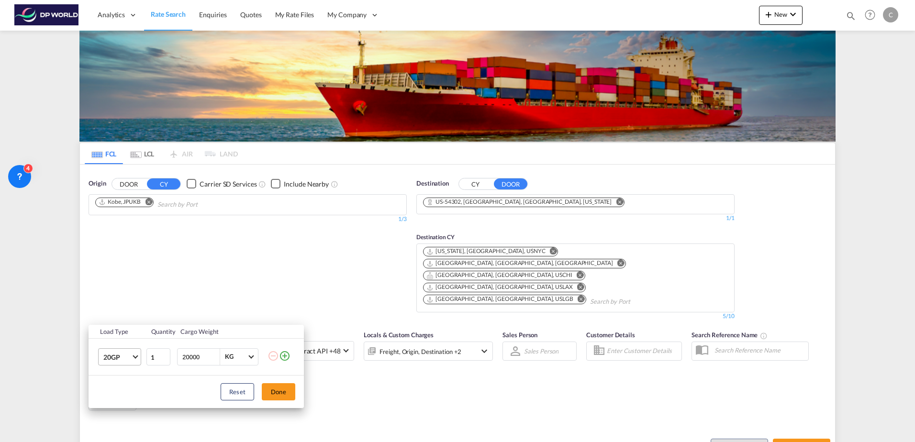
click at [121, 358] on span "20GP" at bounding box center [117, 358] width 28 height 10
click at [119, 368] on md-option "40HC" at bounding box center [128, 372] width 65 height 23
click at [274, 396] on button "Done" at bounding box center [278, 391] width 33 height 17
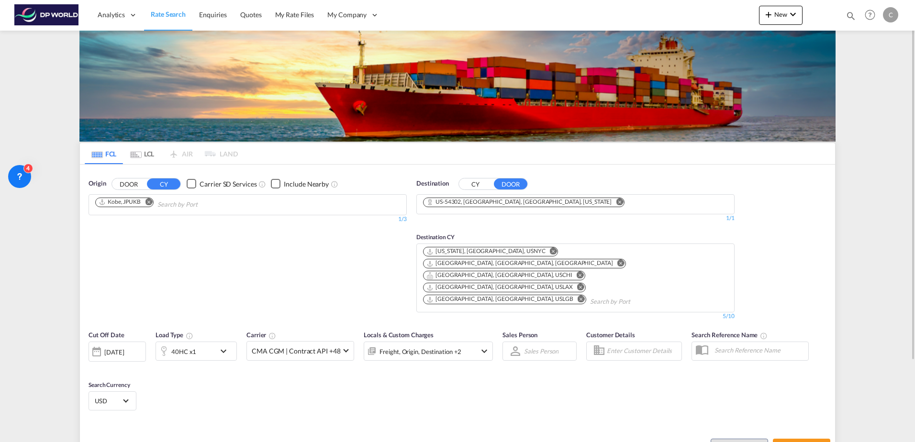
click at [115, 348] on div "[DATE]" at bounding box center [114, 352] width 20 height 9
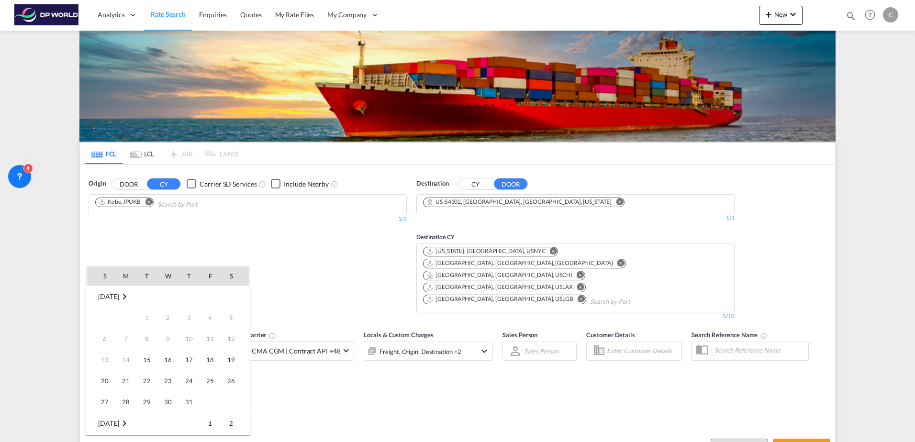
scroll to position [380, 0]
click at [129, 353] on span "20" at bounding box center [125, 359] width 19 height 19
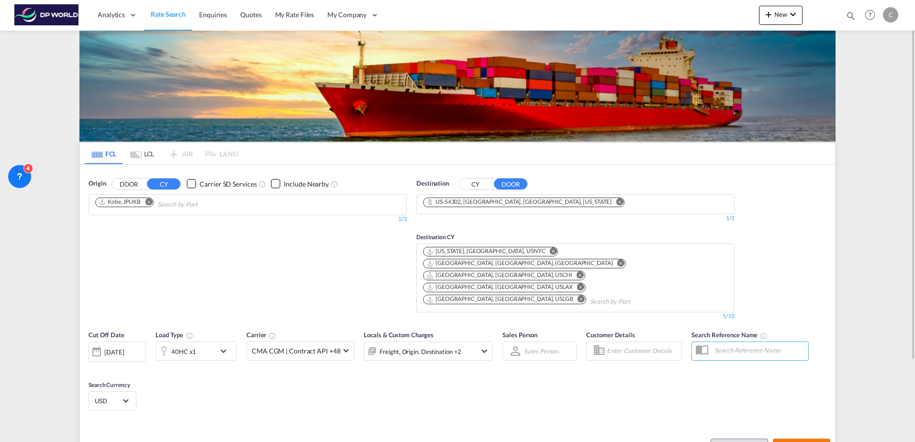
click at [788, 442] on span "Search Rates" at bounding box center [802, 448] width 46 height 8
type input "JPUKB to 54302 / [DATE]"
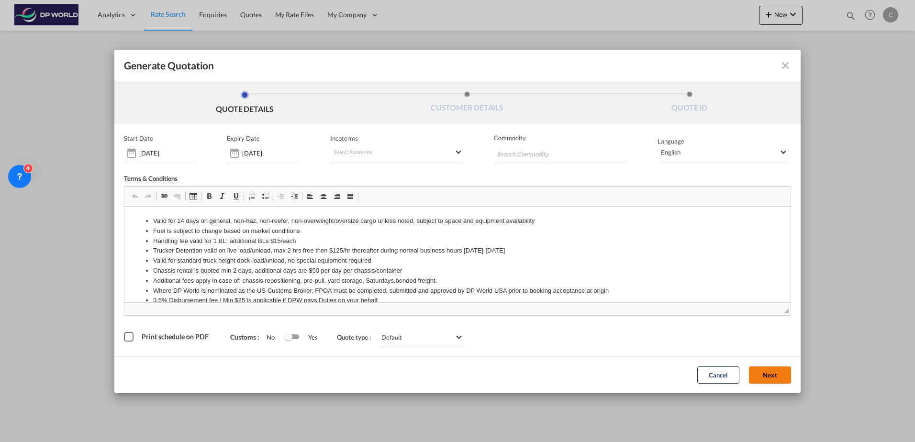
click at [781, 373] on button "Next" at bounding box center [770, 375] width 42 height 17
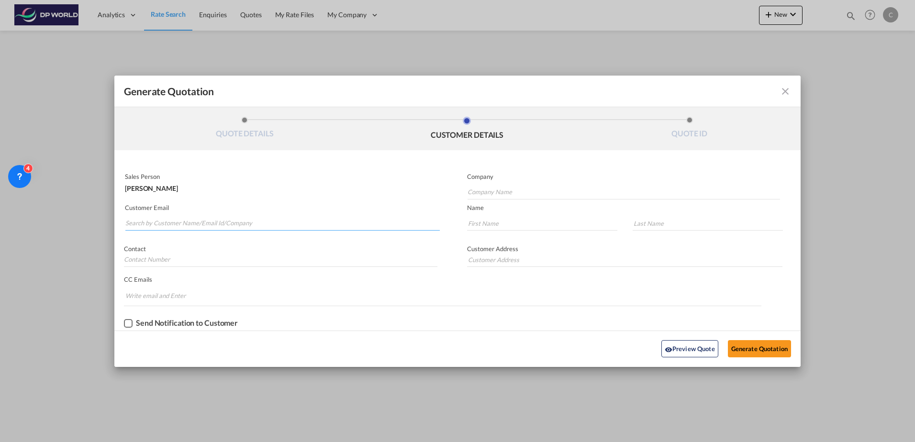
click at [195, 222] on input "Search by Customer Name/Email Id/Company" at bounding box center [282, 223] width 314 height 14
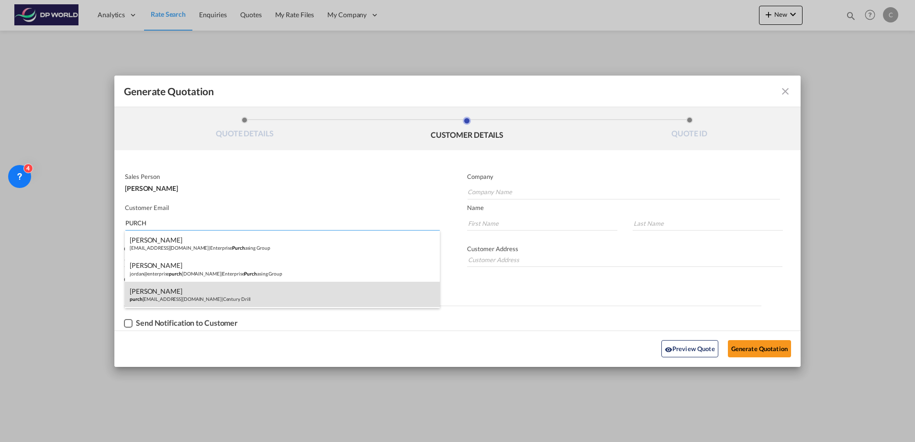
type input "PURCH"
click at [186, 296] on div "[PERSON_NAME] purch [PERSON_NAME][EMAIL_ADDRESS][DOMAIN_NAME] | Century Drill" at bounding box center [282, 295] width 315 height 26
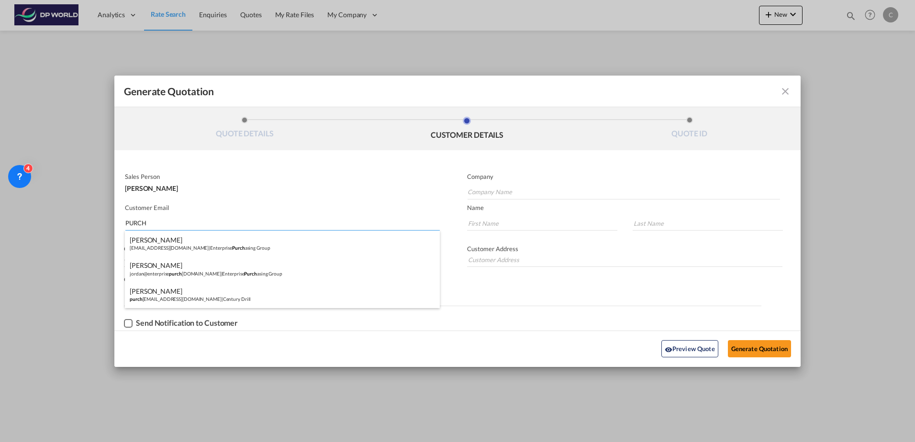
type input "Century Drill"
type input "[EMAIL_ADDRESS][DOMAIN_NAME]"
type input "[PERSON_NAME]"
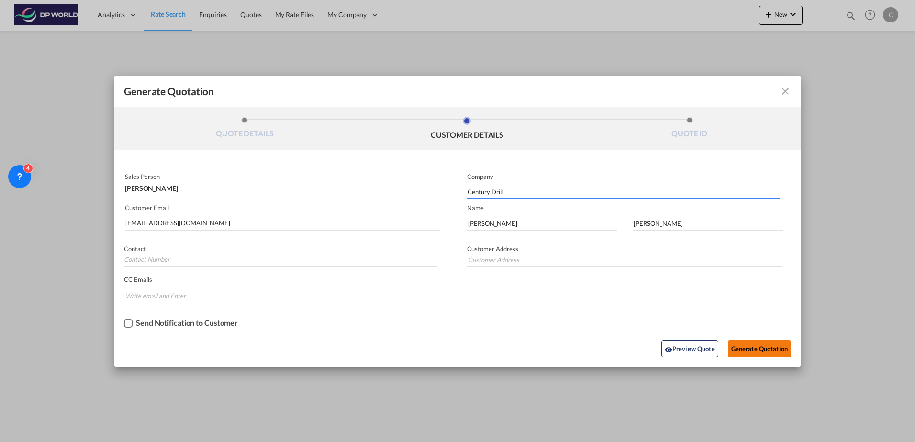
click at [734, 349] on button "Generate Quotation" at bounding box center [759, 348] width 63 height 17
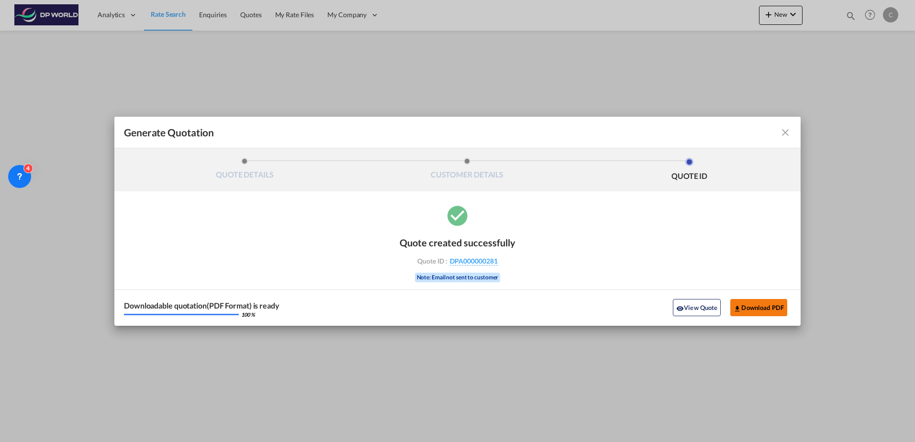
click at [759, 310] on button "Download PDF" at bounding box center [758, 307] width 57 height 17
click at [788, 136] on md-icon "icon-close fg-AAA8AD cursor m-0" at bounding box center [785, 132] width 11 height 11
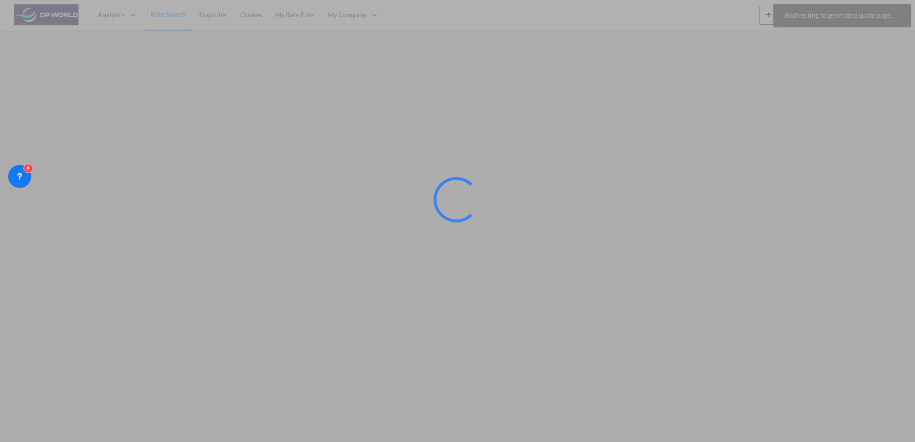
click at [162, 12] on div at bounding box center [457, 221] width 915 height 442
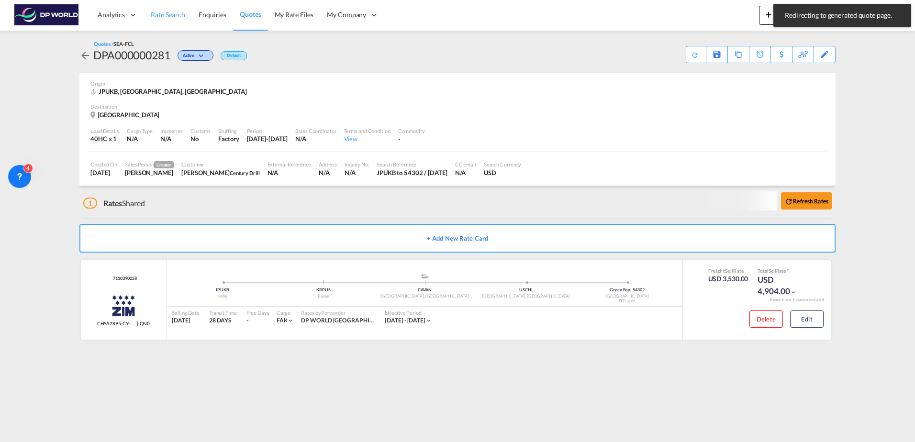
click at [165, 19] on span "Rate Search" at bounding box center [168, 15] width 34 height 8
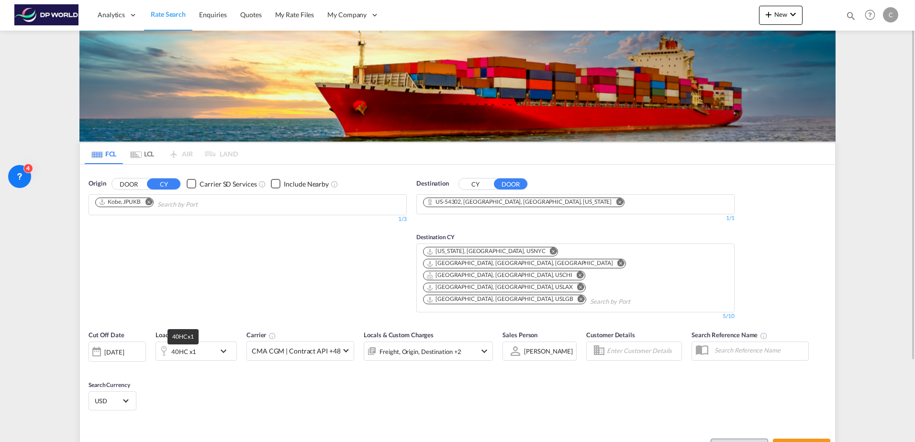
click at [194, 345] on div "40HC x1" at bounding box center [183, 351] width 25 height 13
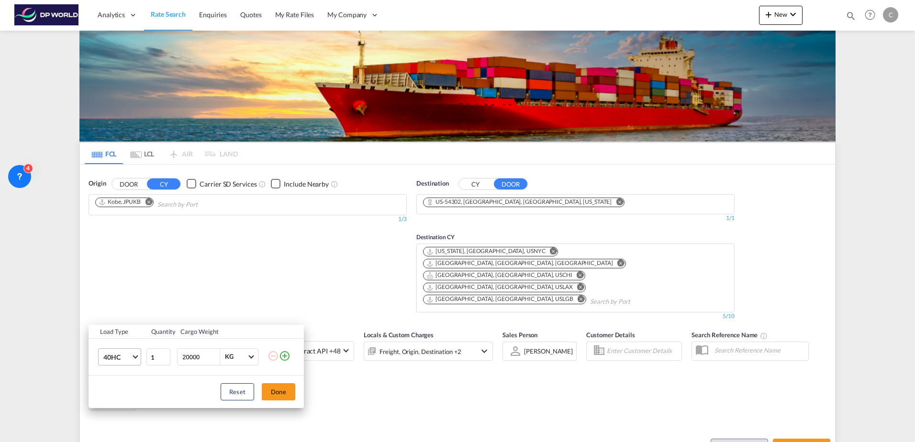
click at [131, 359] on span "40HC" at bounding box center [117, 358] width 28 height 10
click at [116, 315] on div "20GP" at bounding box center [111, 312] width 17 height 10
click at [279, 390] on button "Done" at bounding box center [278, 391] width 33 height 17
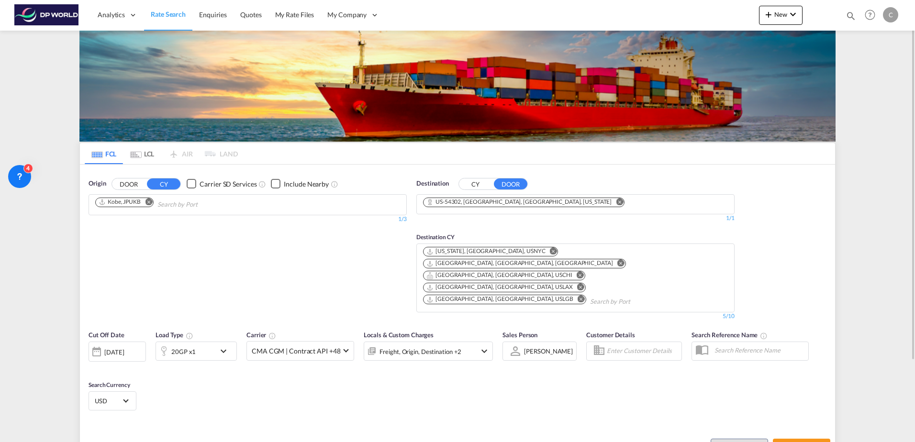
click at [116, 348] on div "[DATE]" at bounding box center [114, 352] width 20 height 9
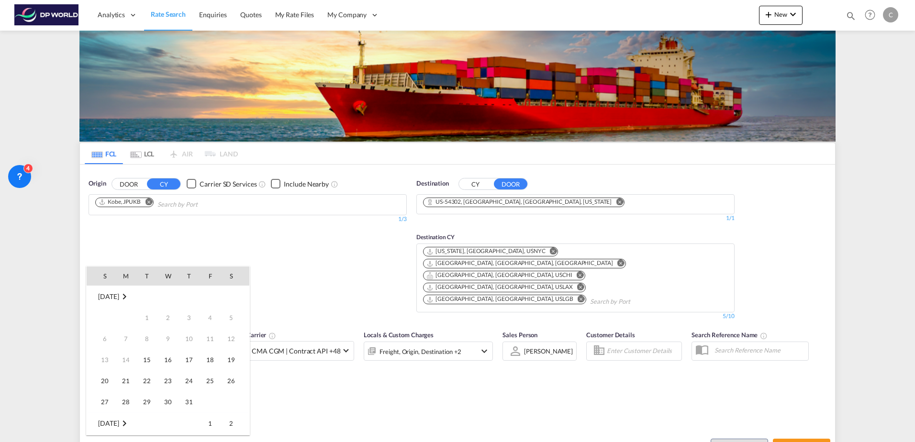
scroll to position [380, 0]
click at [123, 360] on span "20" at bounding box center [125, 359] width 19 height 19
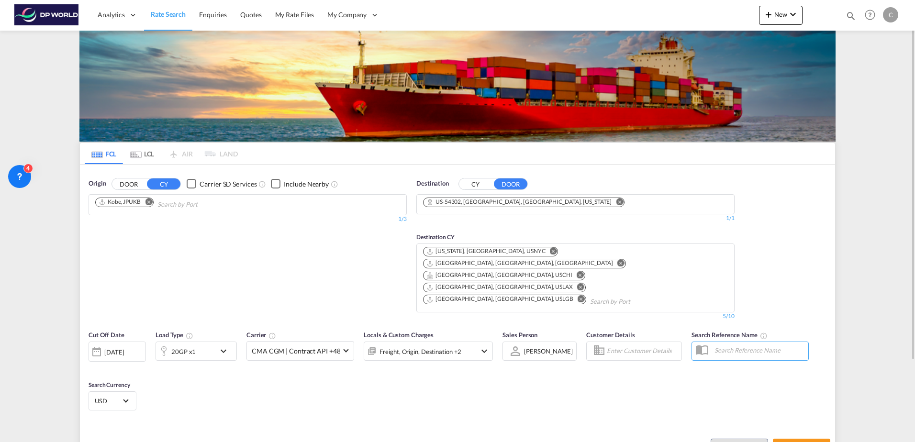
drag, startPoint x: 394, startPoint y: 348, endPoint x: 569, endPoint y: 361, distance: 175.6
click at [401, 348] on div "Cut Off Date [DATE] [DATE] Load Type 20GP x1 Carrier CMA CGM | Contract API +48…" at bounding box center [457, 371] width 755 height 93
click at [797, 442] on span "Search Rates" at bounding box center [802, 448] width 46 height 8
type input "JPUKB to 54302 / [DATE]"
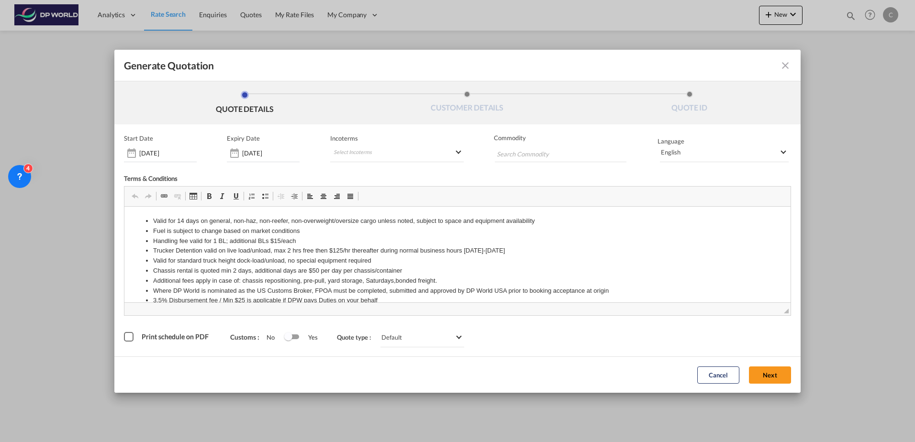
click at [766, 378] on button "Next" at bounding box center [770, 375] width 42 height 17
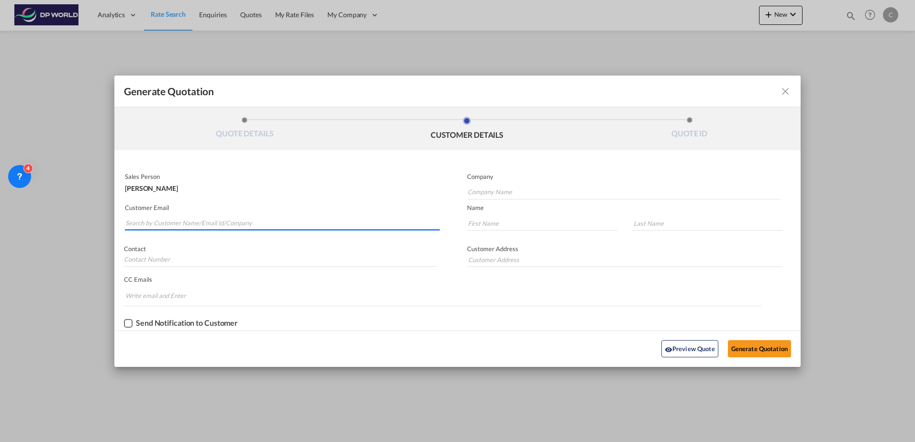
click at [185, 226] on input "Search by Customer Name/Email Id/Company" at bounding box center [282, 223] width 314 height 14
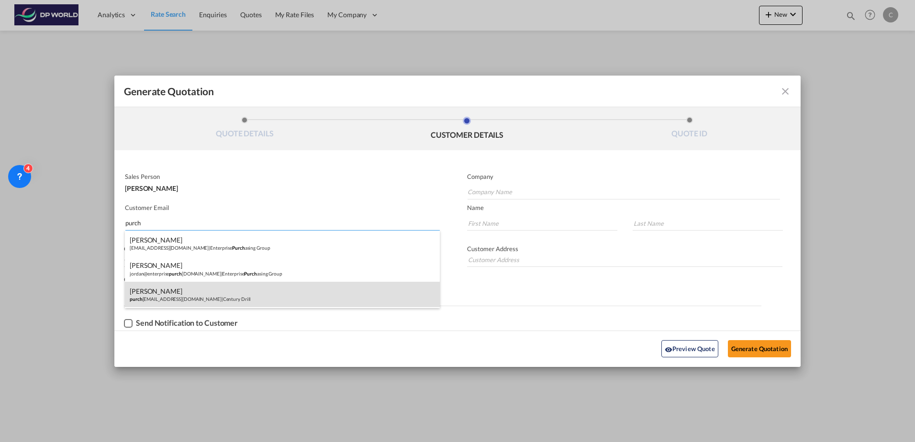
type input "purch"
click at [181, 295] on div "[PERSON_NAME] purch [PERSON_NAME][EMAIL_ADDRESS][DOMAIN_NAME] | Century Drill" at bounding box center [282, 295] width 315 height 26
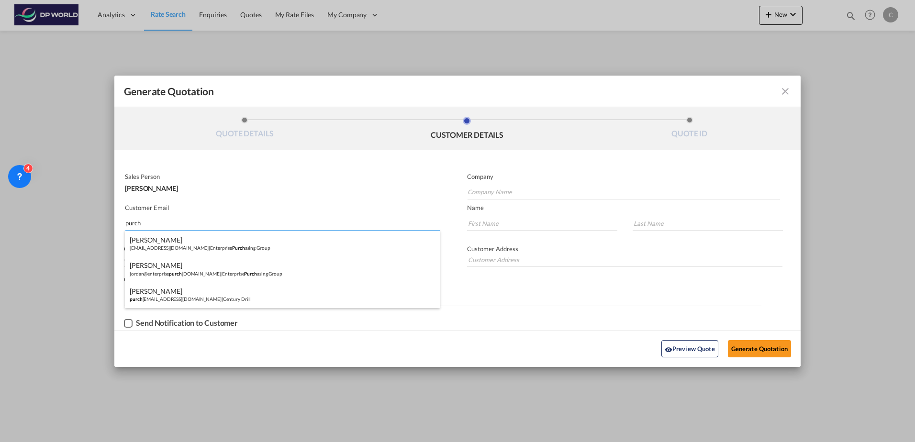
type input "Century Drill"
type input "[EMAIL_ADDRESS][DOMAIN_NAME]"
type input "[PERSON_NAME]"
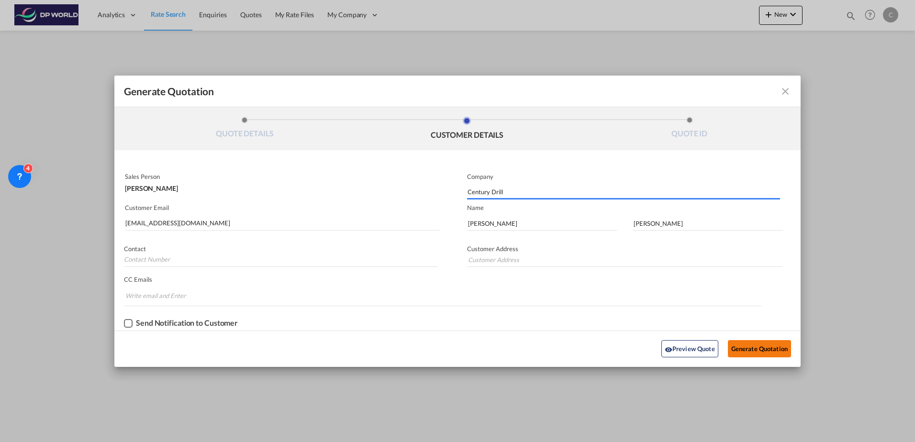
click at [759, 347] on button "Generate Quotation" at bounding box center [759, 348] width 63 height 17
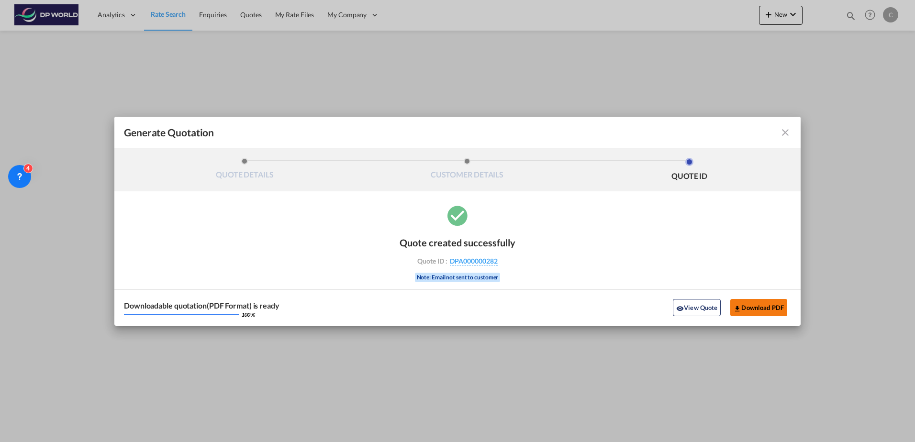
click at [753, 308] on button "Download PDF" at bounding box center [758, 307] width 57 height 17
click at [784, 128] on md-icon "icon-close fg-AAA8AD cursor m-0" at bounding box center [785, 132] width 11 height 11
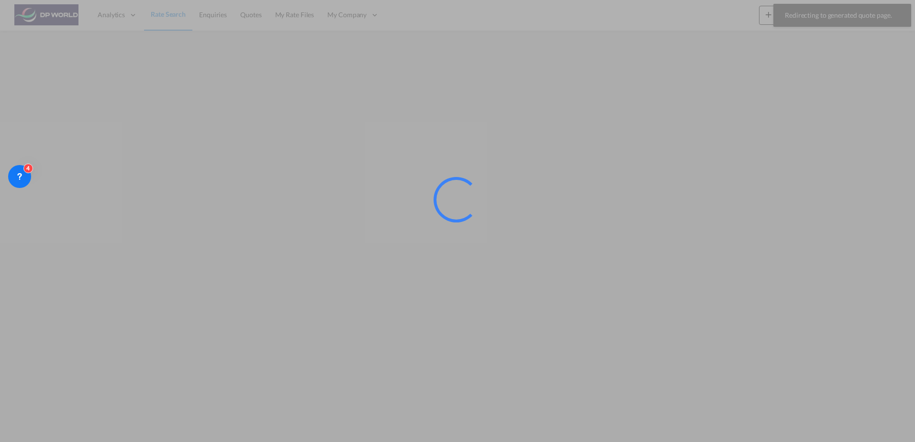
click at [169, 19] on div at bounding box center [457, 221] width 915 height 442
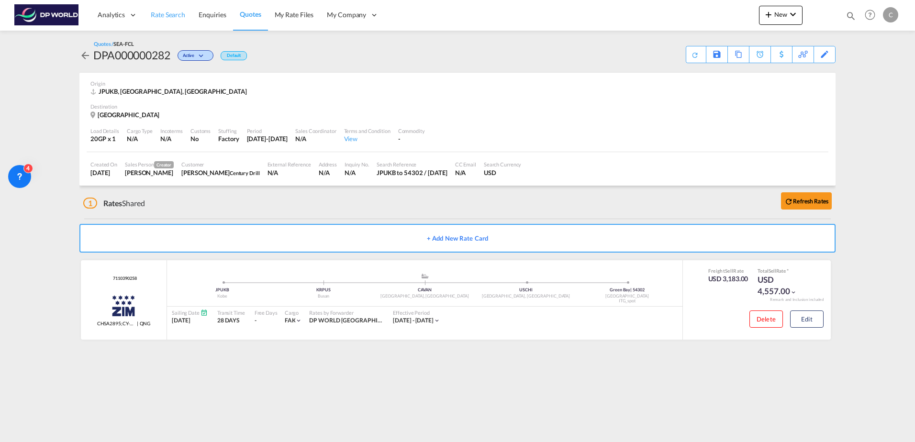
click at [152, 11] on span "Rate Search" at bounding box center [168, 15] width 34 height 8
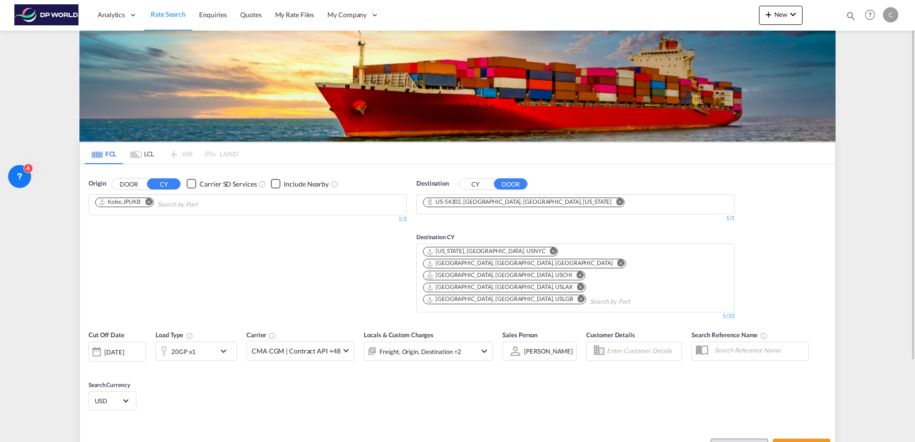
click at [153, 201] on button "Remove" at bounding box center [146, 203] width 14 height 10
click at [150, 201] on input "Chips input." at bounding box center [140, 204] width 91 height 15
paste input "[PERSON_NAME]"
type input "[PERSON_NAME]"
click at [185, 331] on span "Load Type" at bounding box center [175, 335] width 38 height 8
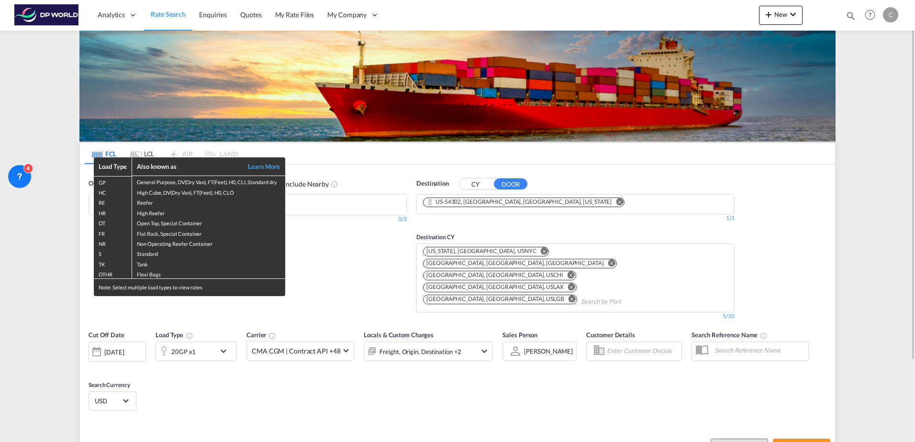
drag, startPoint x: 185, startPoint y: 301, endPoint x: 171, endPoint y: 307, distance: 15.0
click at [181, 313] on div "Load Type Also known as Learn More GP General Purpose, DV(Dry Van), FT(Feet), H…" at bounding box center [457, 221] width 915 height 442
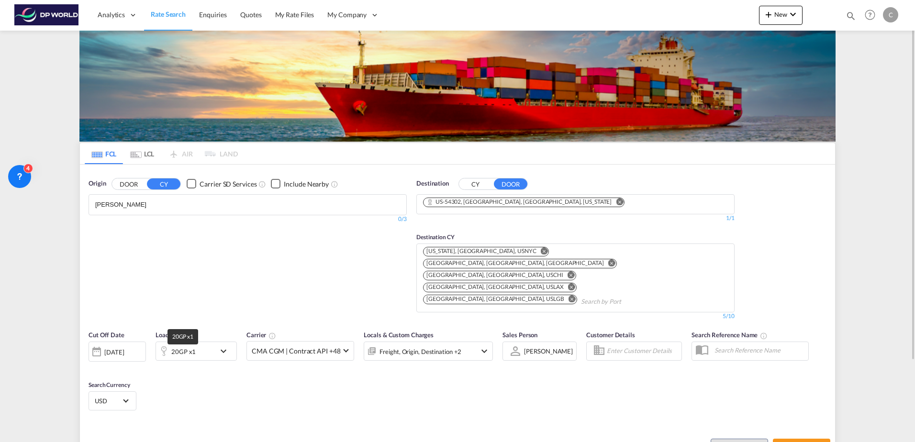
click at [179, 345] on div "20GP x1" at bounding box center [183, 351] width 24 height 13
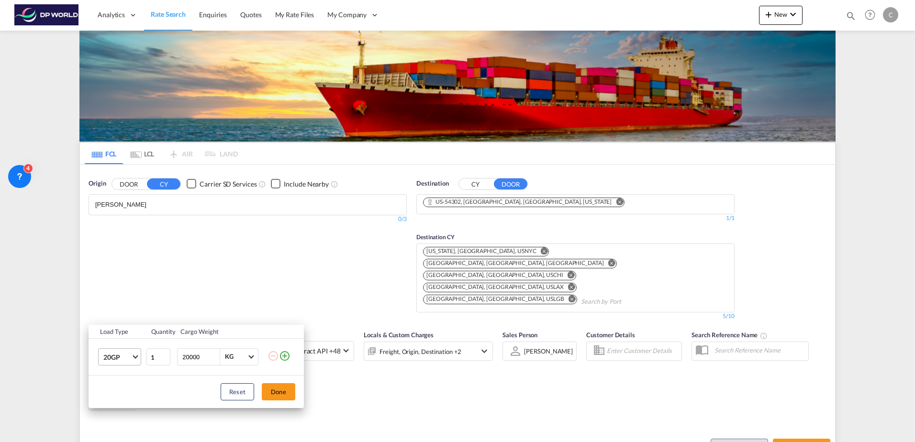
drag, startPoint x: 122, startPoint y: 359, endPoint x: 123, endPoint y: 352, distance: 7.3
click at [122, 357] on span "20GP" at bounding box center [117, 358] width 28 height 10
click at [124, 374] on md-option "40HC" at bounding box center [128, 372] width 65 height 23
click at [271, 398] on button "Done" at bounding box center [278, 391] width 33 height 17
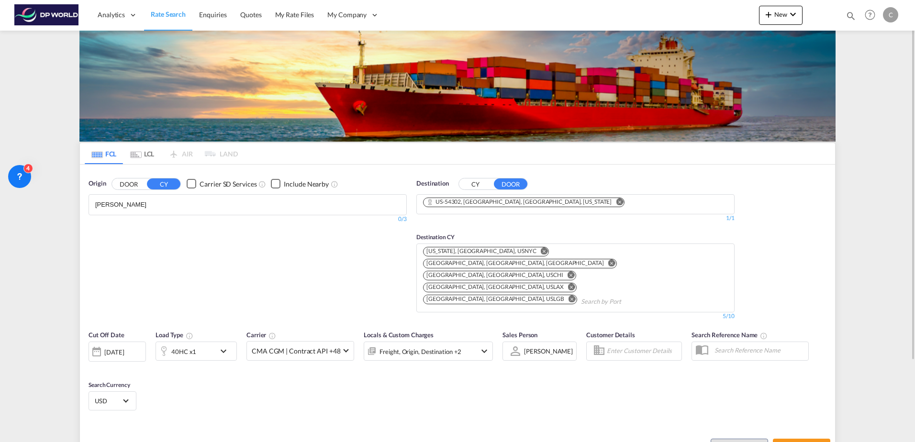
click at [113, 342] on div "[DATE]" at bounding box center [117, 352] width 57 height 20
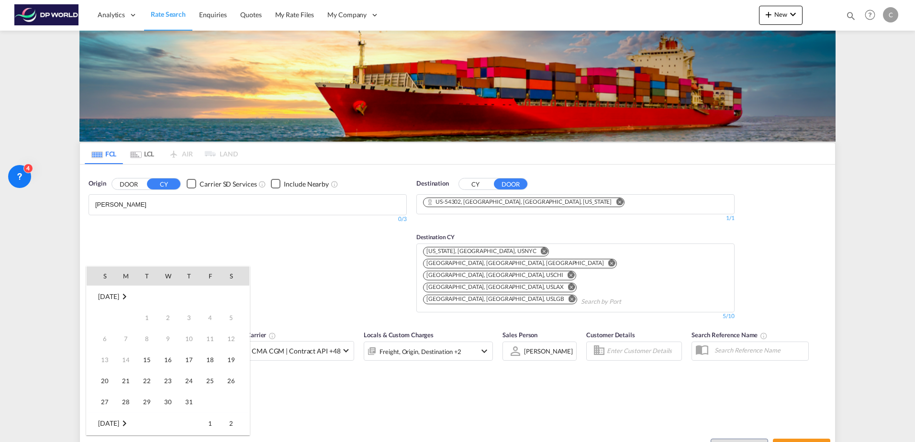
scroll to position [380, 0]
click at [125, 357] on span "20" at bounding box center [125, 359] width 19 height 19
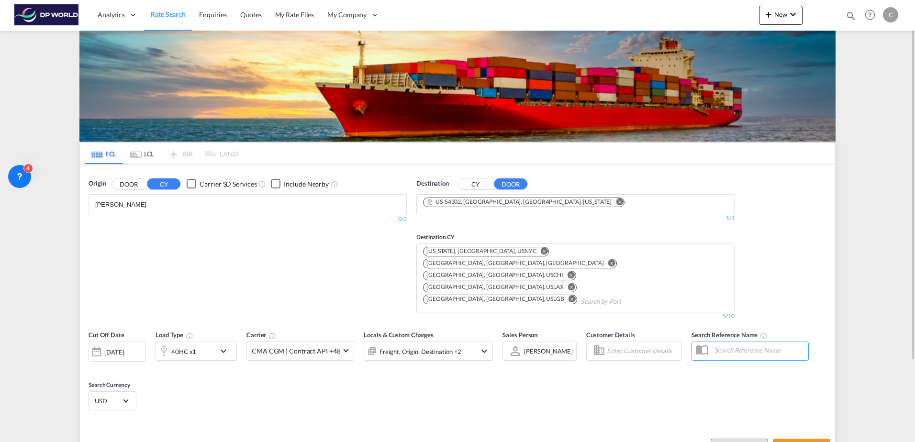
click at [218, 210] on body "Analytics Dashboard Rate Search Enquiries Quotes My Rate Files My Company" at bounding box center [457, 221] width 915 height 442
click at [178, 221] on div "Jawaharlal Nehru ( Nhava Sheva ) India INNSA" at bounding box center [169, 229] width 182 height 34
click at [807, 442] on span "Search Rates" at bounding box center [802, 448] width 46 height 8
type input "INNSA to 54302 / 20 Oct 2025"
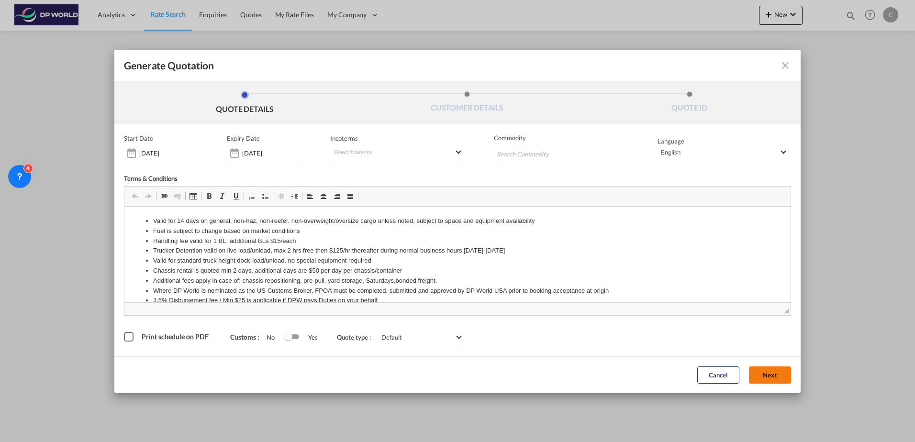
click at [775, 372] on button "Next" at bounding box center [770, 375] width 42 height 17
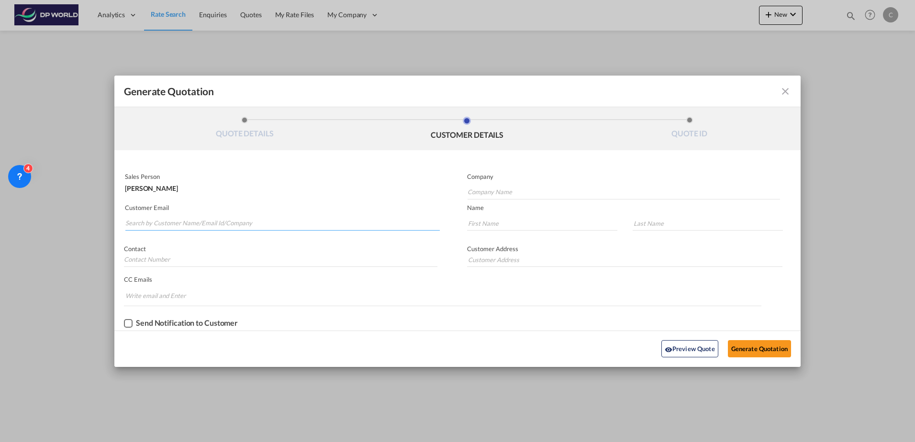
click at [137, 218] on input "Search by Customer Name/Email Id/Company" at bounding box center [282, 223] width 314 height 14
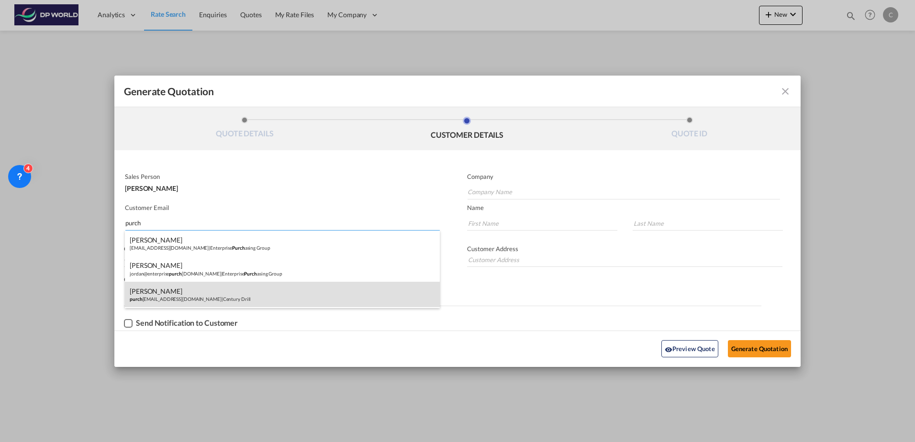
type input "purch"
click at [186, 297] on div "[PERSON_NAME] purch [PERSON_NAME][EMAIL_ADDRESS][DOMAIN_NAME] | Century Drill" at bounding box center [282, 295] width 315 height 26
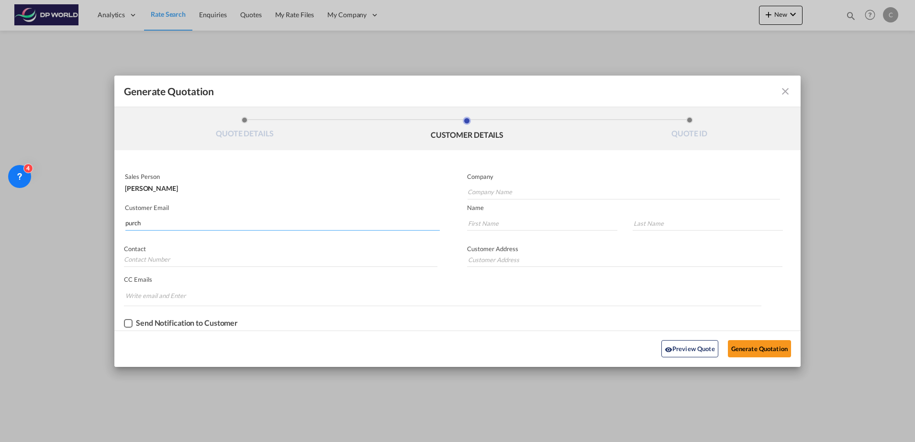
type input "Century Drill"
type input "[EMAIL_ADDRESS][DOMAIN_NAME]"
type input "[PERSON_NAME]"
click at [765, 359] on div "Preview Quote Generate Quotation" at bounding box center [457, 349] width 677 height 26
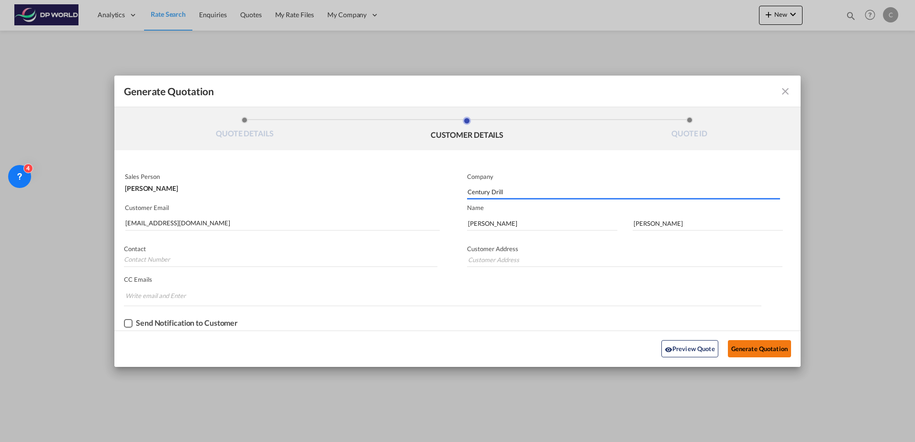
click at [765, 352] on button "Generate Quotation" at bounding box center [759, 348] width 63 height 17
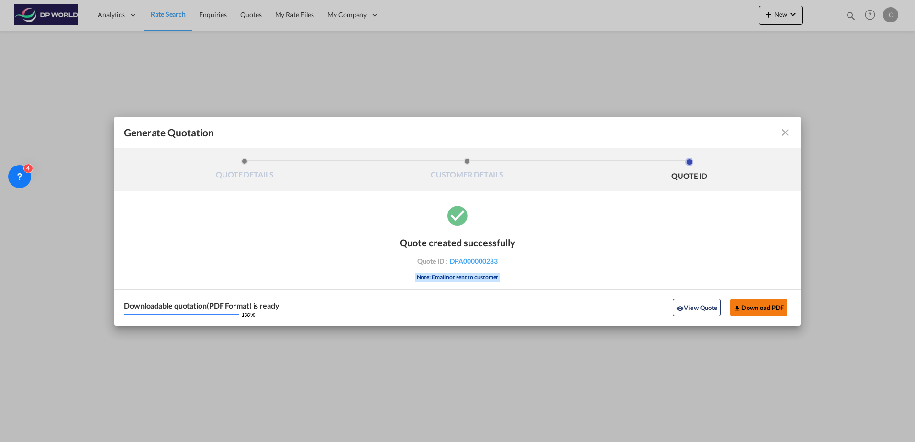
click at [753, 304] on button "Download PDF" at bounding box center [758, 307] width 57 height 17
click at [781, 128] on md-icon "icon-close fg-AAA8AD cursor m-0" at bounding box center [785, 132] width 11 height 11
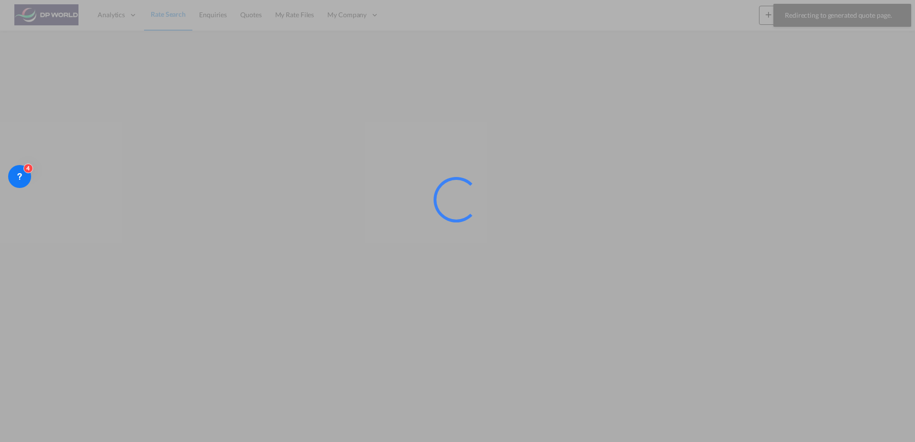
click at [165, 13] on div at bounding box center [457, 221] width 915 height 442
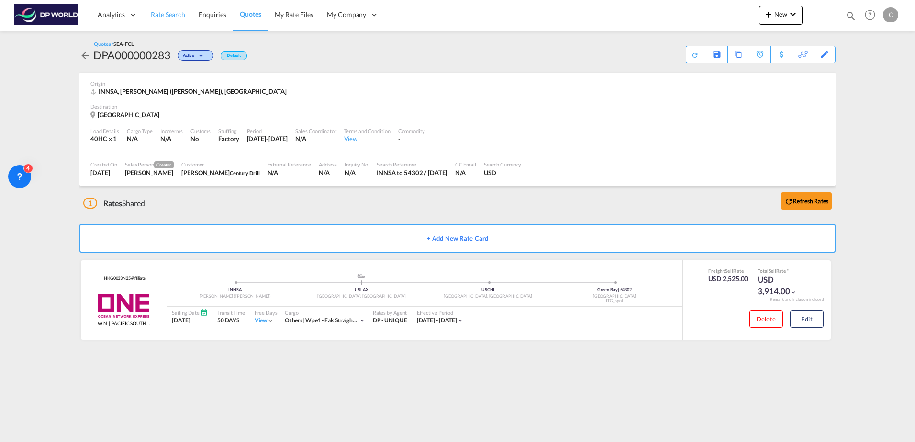
click at [167, 10] on span "Rate Search" at bounding box center [168, 15] width 34 height 10
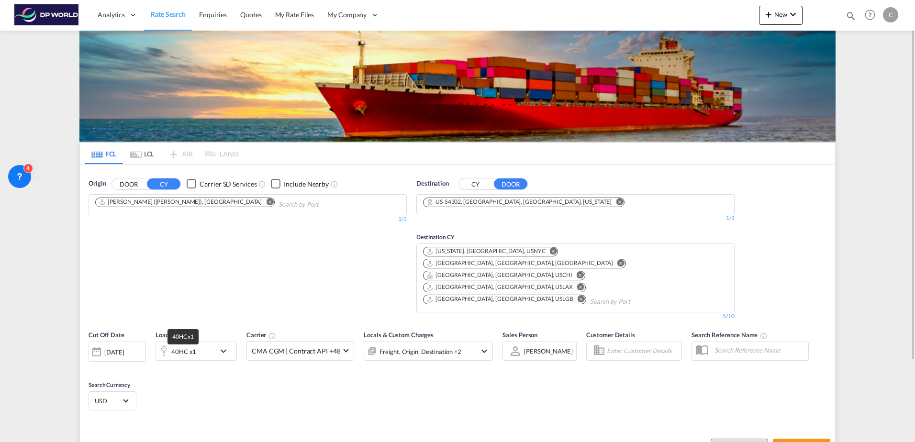
click at [182, 345] on div "40HC x1" at bounding box center [183, 351] width 25 height 13
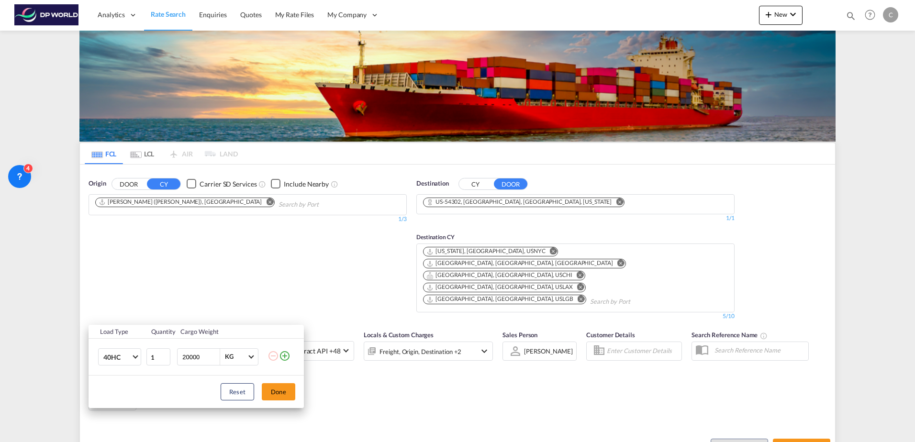
click at [141, 353] on td "40HC 20GP 40GP 40HC 45HC 20RE 40RE 40HR 20OT 40OT 20FR 40FR 40NR 20NR 45S 20TK …" at bounding box center [117, 357] width 57 height 37
click at [136, 354] on span "Choose: \a40HC" at bounding box center [135, 355] width 5 height 5
click at [125, 315] on md-option "20GP" at bounding box center [128, 311] width 65 height 23
click at [274, 397] on button "Done" at bounding box center [278, 391] width 33 height 17
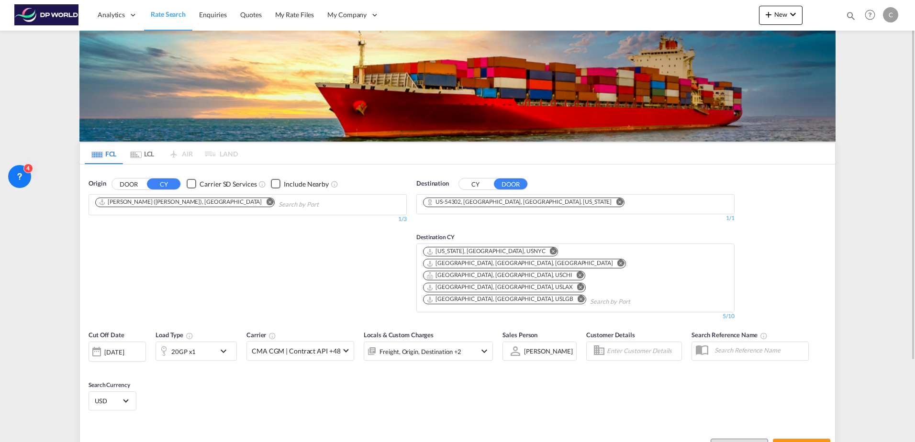
click at [124, 348] on div "[DATE]" at bounding box center [114, 352] width 20 height 9
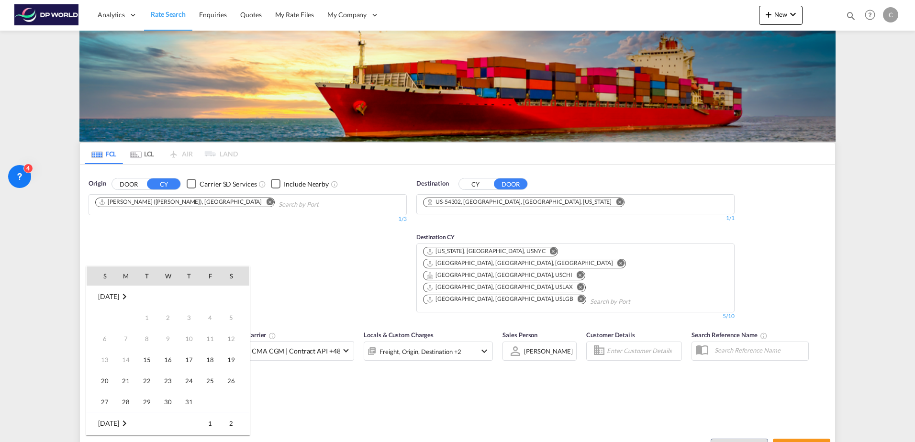
scroll to position [380, 0]
click at [124, 352] on span "20" at bounding box center [125, 359] width 19 height 19
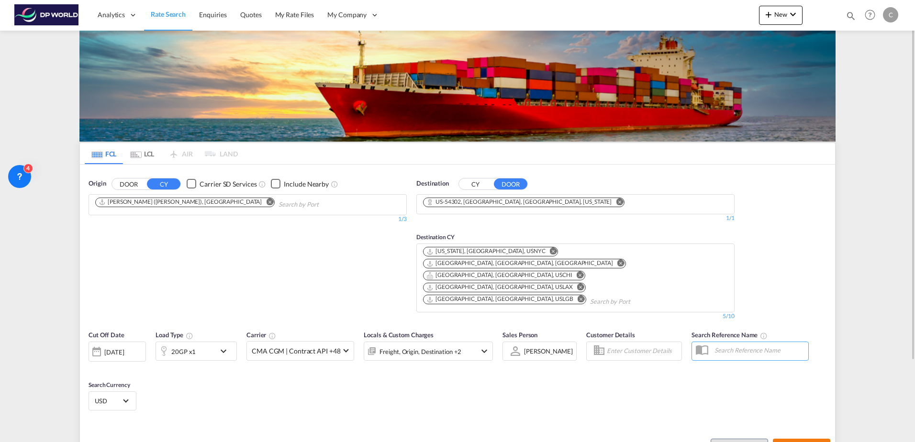
click at [785, 442] on span "Search Rates" at bounding box center [802, 448] width 46 height 8
type input "INNSA to 54302 / 20 Oct 2025"
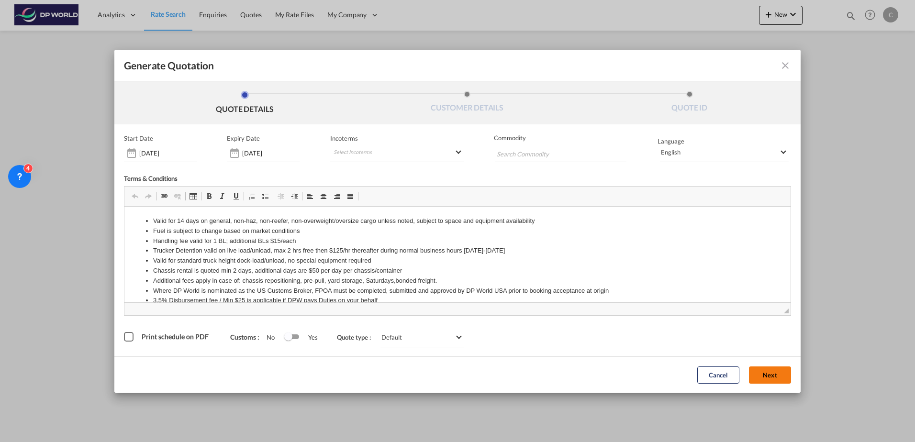
click at [787, 377] on button "Next" at bounding box center [770, 375] width 42 height 17
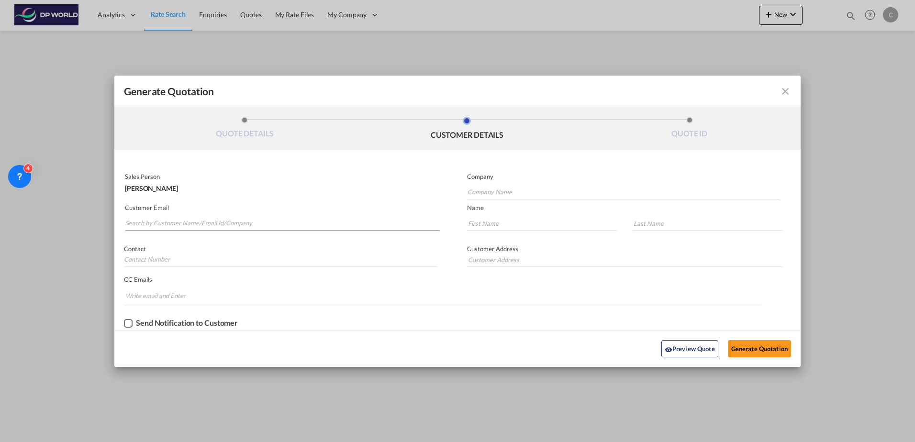
click at [262, 219] on input "Search by Customer Name/Email Id/Company" at bounding box center [282, 223] width 314 height 14
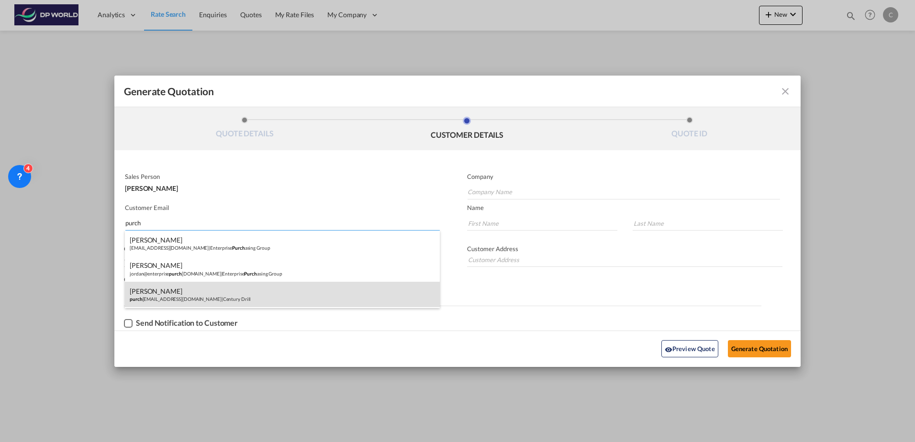
type input "purch"
click at [203, 306] on div "[PERSON_NAME] purch [PERSON_NAME][EMAIL_ADDRESS][DOMAIN_NAME] | Century Drill" at bounding box center [282, 295] width 315 height 26
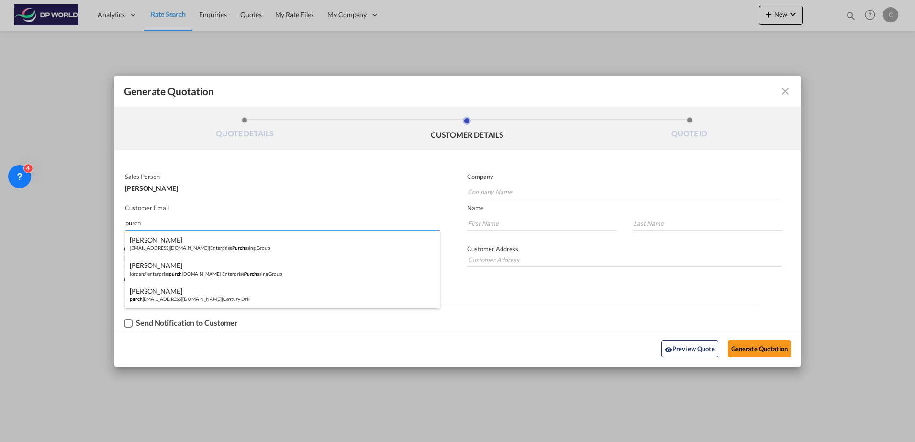
type input "Century Drill"
type input "[EMAIL_ADDRESS][DOMAIN_NAME]"
type input "[PERSON_NAME]"
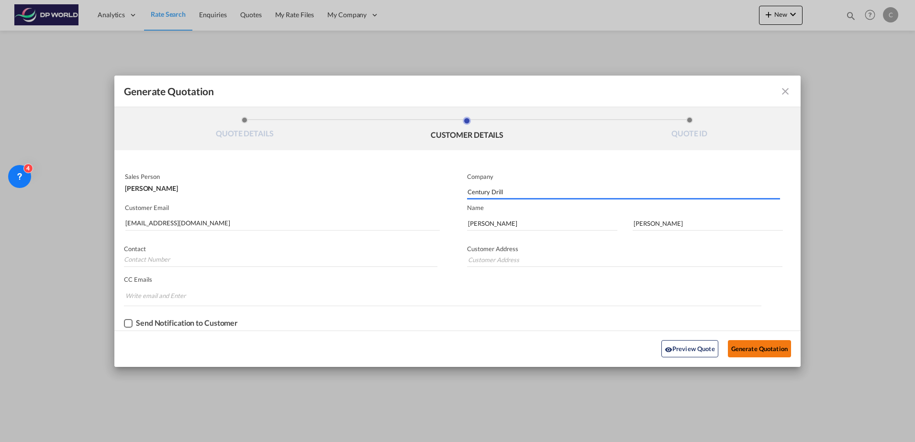
click at [737, 345] on button "Generate Quotation" at bounding box center [759, 348] width 63 height 17
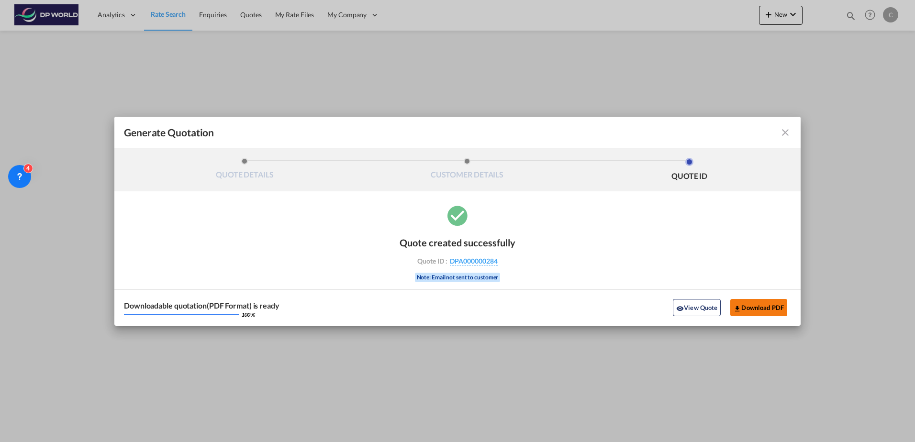
click at [752, 306] on button "Download PDF" at bounding box center [758, 307] width 57 height 17
click at [784, 131] on md-icon "icon-close fg-AAA8AD cursor m-0" at bounding box center [785, 132] width 11 height 11
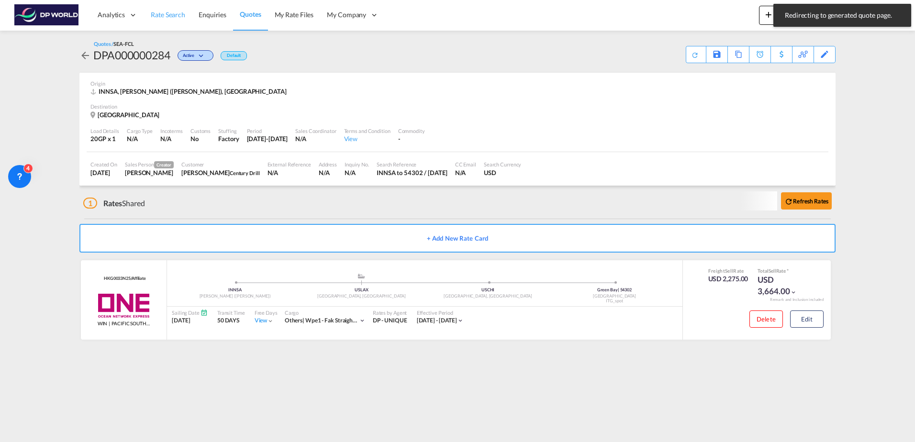
drag, startPoint x: 167, startPoint y: 10, endPoint x: 170, endPoint y: 19, distance: 9.2
click at [167, 11] on span "Rate Search" at bounding box center [168, 15] width 34 height 10
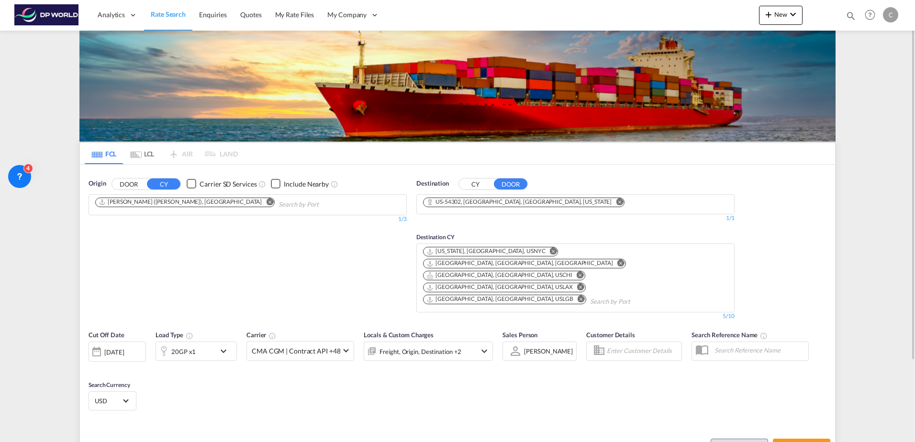
click at [154, 154] on md-tab-item "LCL" at bounding box center [142, 153] width 38 height 21
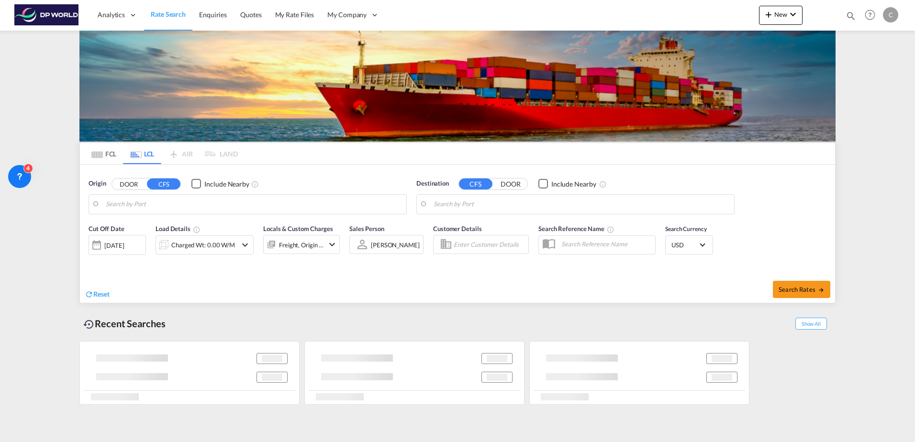
type input "Jiangsiu, CNJSU"
type input "[GEOGRAPHIC_DATA], [GEOGRAPHIC_DATA], USCHI"
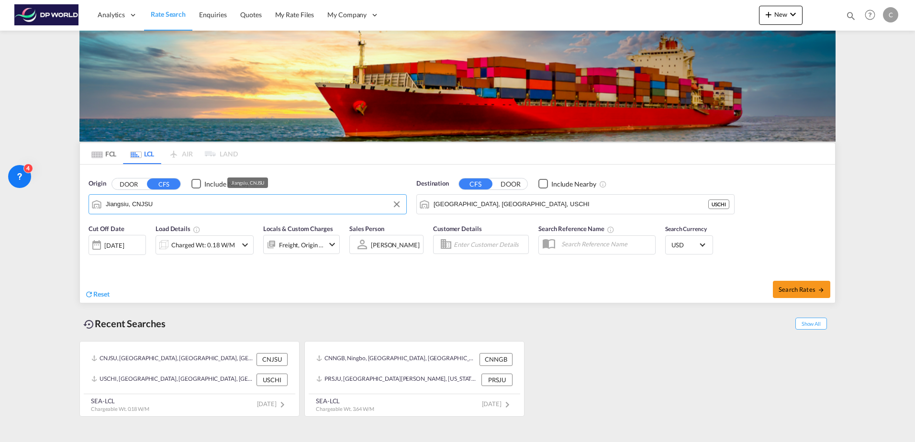
click at [150, 206] on input "Jiangsiu, CNJSU" at bounding box center [254, 204] width 296 height 14
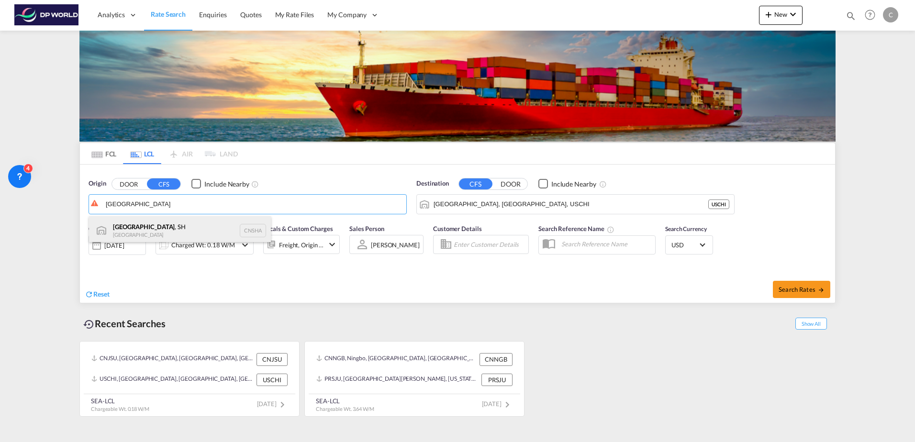
click at [169, 228] on div "Shanghai , SH China CNSHA" at bounding box center [180, 230] width 182 height 29
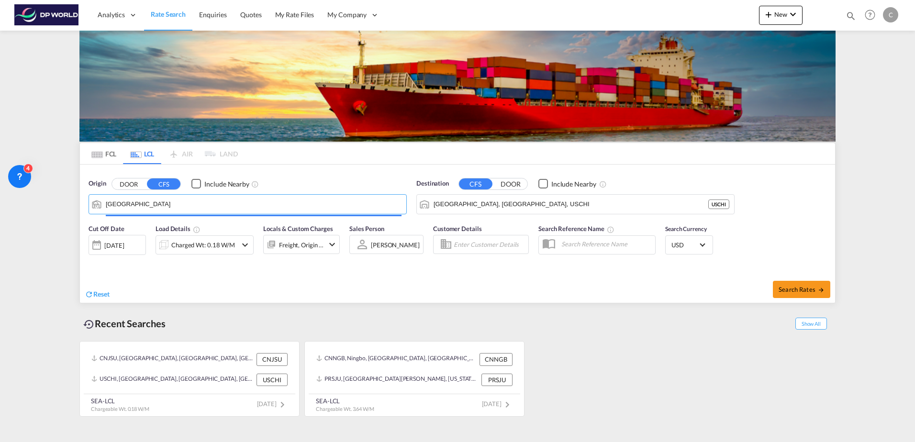
type input "Shanghai, SH, CNSHA"
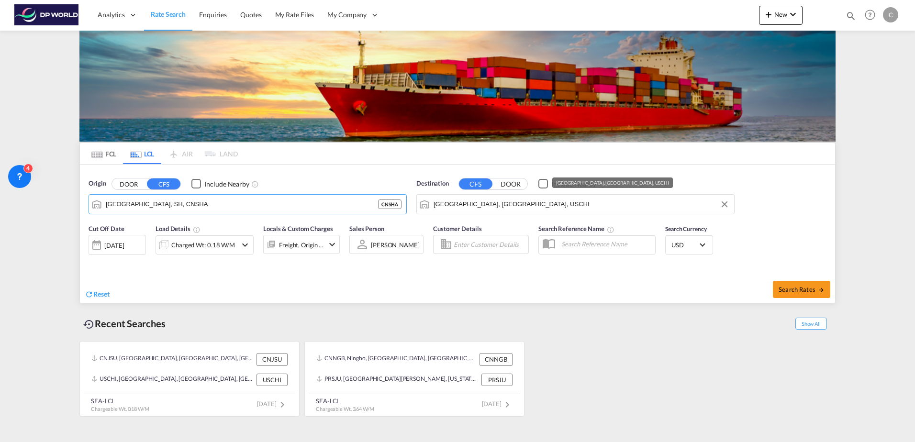
click at [476, 207] on input "[GEOGRAPHIC_DATA], [GEOGRAPHIC_DATA], USCHI" at bounding box center [582, 204] width 296 height 14
click at [286, 258] on div "Locals & Custom Charges Freight, Origin +1" at bounding box center [301, 243] width 77 height 38
click at [230, 242] on div "Charged Wt: 0.18 W/M" at bounding box center [203, 244] width 64 height 13
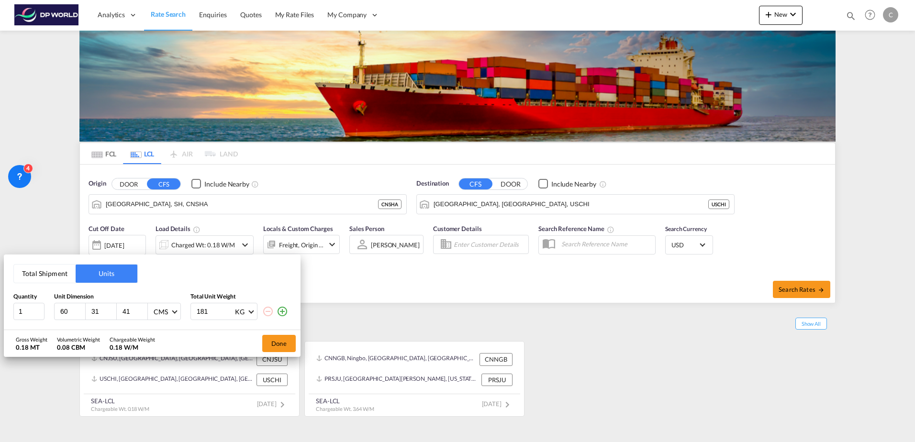
type input "181"
click at [230, 313] on input "181" at bounding box center [215, 311] width 38 height 16
drag, startPoint x: 218, startPoint y: 314, endPoint x: 182, endPoint y: 314, distance: 35.4
click at [185, 314] on div "1 60 31 41 CMS CMS Inches 181 KG KG LB" at bounding box center [152, 311] width 278 height 17
click at [213, 311] on input "181" at bounding box center [215, 311] width 38 height 16
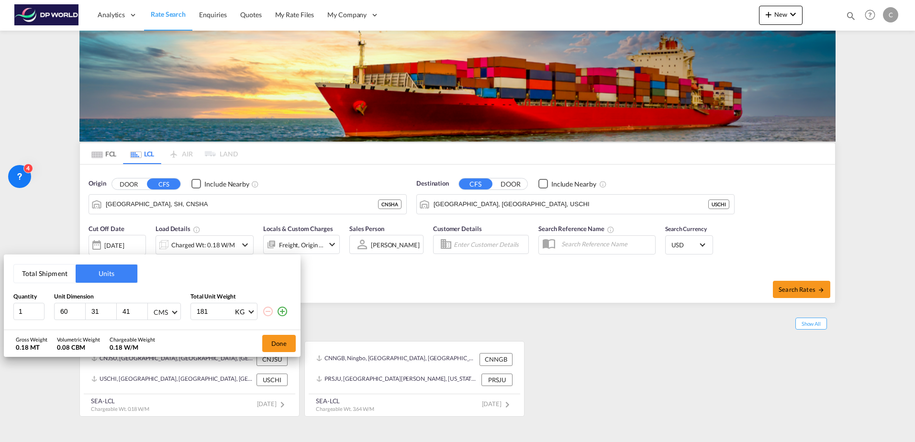
click at [164, 314] on div "CMS" at bounding box center [161, 312] width 14 height 8
click at [234, 340] on md-backdrop at bounding box center [457, 221] width 915 height 442
click at [45, 270] on button "Total Shipment" at bounding box center [45, 274] width 62 height 18
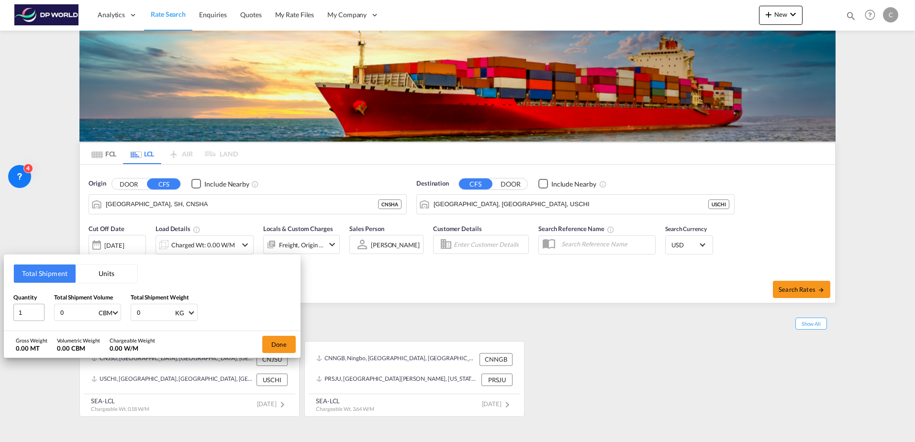
drag, startPoint x: 81, startPoint y: 317, endPoint x: 42, endPoint y: 317, distance: 38.8
click at [42, 317] on div "Quantity 1 Total Shipment Volume 0 CBM CBM CFT Total Shipment Weight 0 KG KG LB" at bounding box center [152, 307] width 278 height 29
type input "1"
click at [286, 346] on button "Done" at bounding box center [278, 344] width 33 height 17
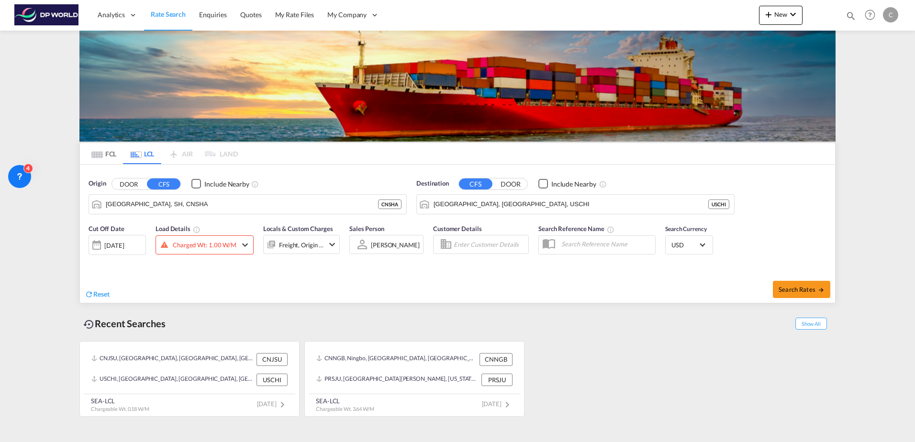
click at [255, 290] on div "Reset" at bounding box center [272, 287] width 375 height 26
click at [226, 242] on div "Charged Wt: 1.00 W/M" at bounding box center [205, 244] width 64 height 13
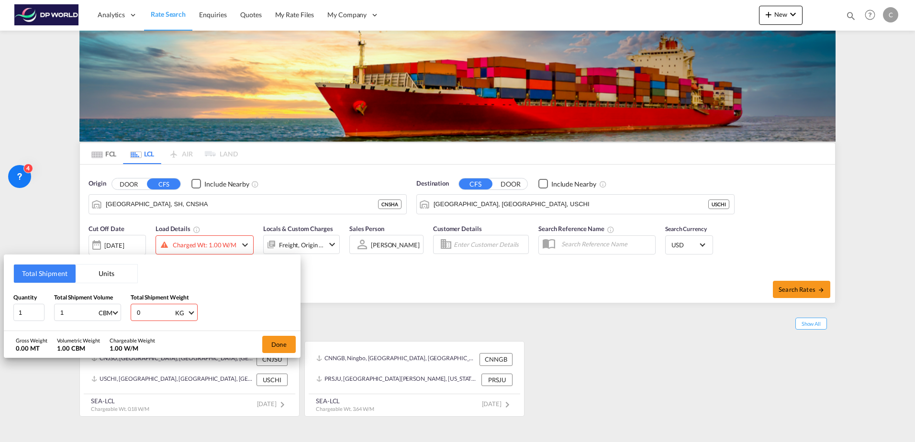
click at [170, 317] on input "0" at bounding box center [155, 312] width 38 height 16
drag, startPoint x: 152, startPoint y: 314, endPoint x: 7, endPoint y: 305, distance: 144.8
click at [18, 308] on div "Quantity 1 Total Shipment Volume 1 CBM CBM CFT Total Shipment Weight 0 KG KG LB" at bounding box center [152, 307] width 278 height 29
type input "1"
click at [280, 346] on button "Done" at bounding box center [278, 344] width 33 height 17
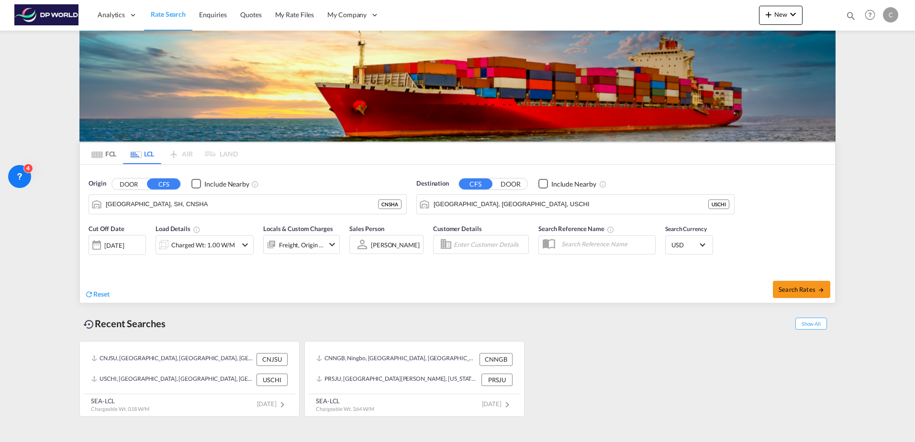
click at [124, 242] on div "[DATE]" at bounding box center [114, 245] width 20 height 9
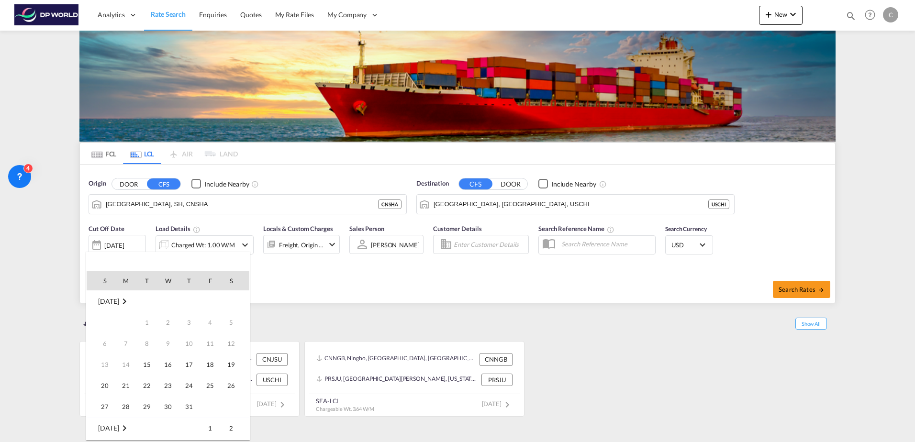
scroll to position [380, 0]
click at [130, 363] on span "20" at bounding box center [125, 364] width 19 height 19
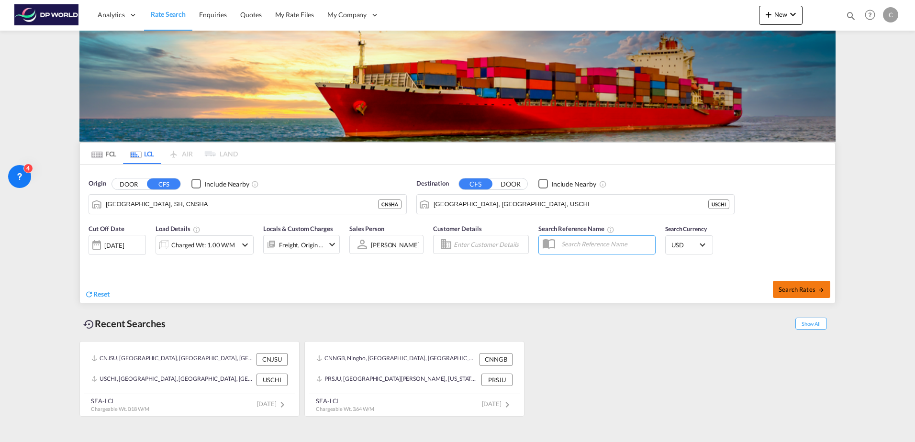
click at [799, 288] on span "Search Rates" at bounding box center [802, 290] width 46 height 8
type input "CNSHA to USCHI / 20 Oct 2025"
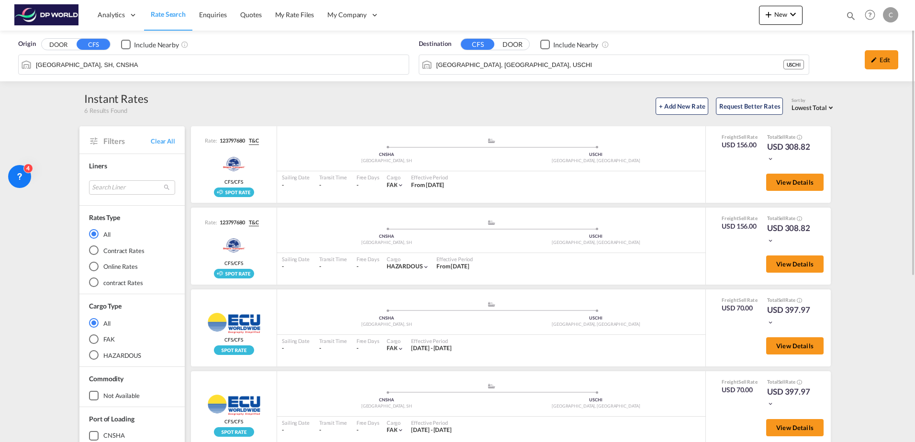
click at [142, 59] on input "Shanghai, SH, CNSHA" at bounding box center [220, 64] width 368 height 14
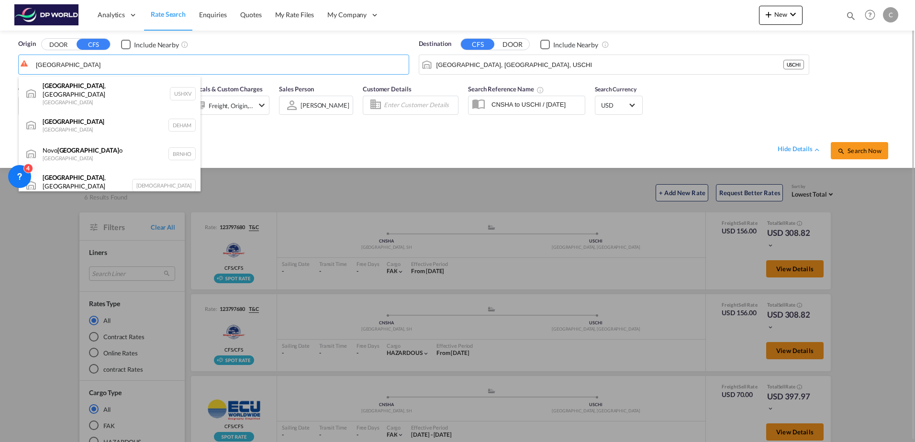
click at [107, 117] on div "Hamburg Germany DEHAM" at bounding box center [110, 125] width 182 height 29
type input "Hamburg, DEHAM"
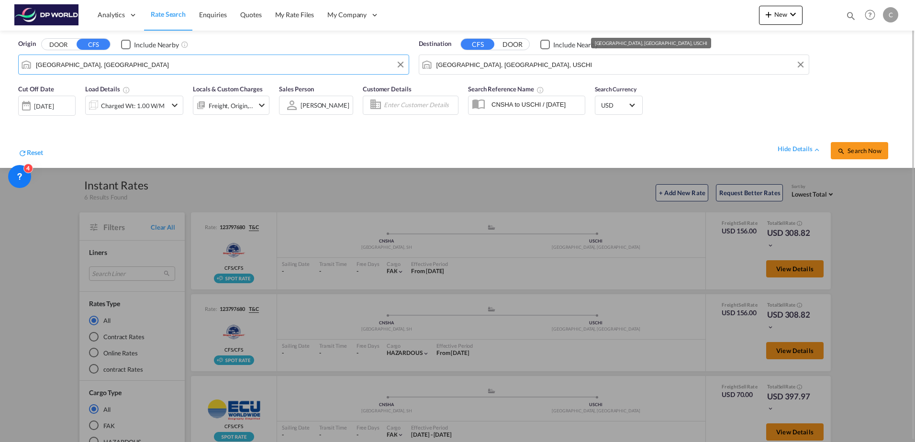
click at [500, 67] on input "[GEOGRAPHIC_DATA], [GEOGRAPHIC_DATA], USCHI" at bounding box center [620, 64] width 368 height 14
click at [852, 155] on button "Search Now" at bounding box center [859, 150] width 57 height 17
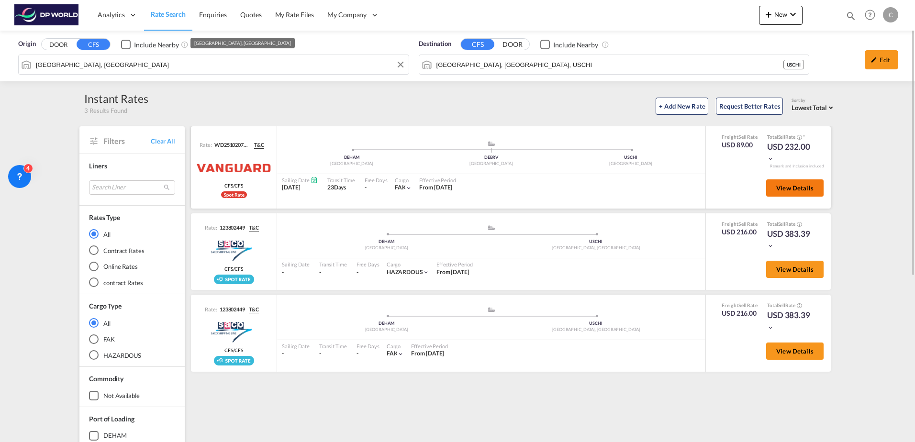
click at [792, 192] on button "View Details" at bounding box center [794, 187] width 57 height 17
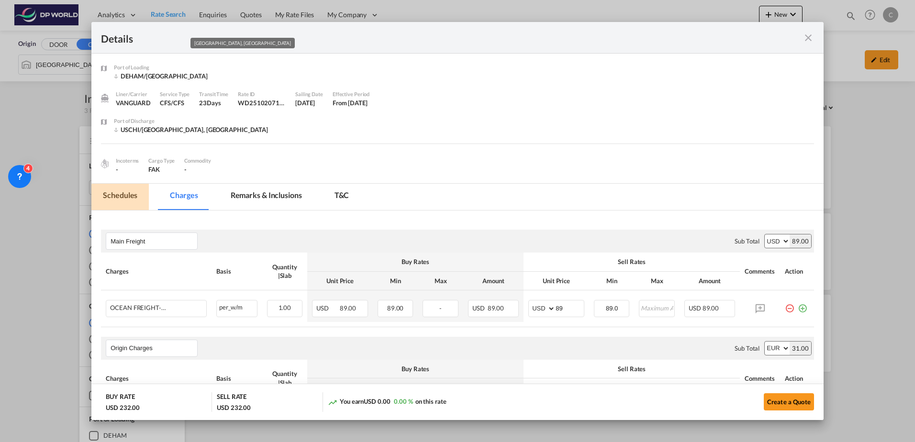
click at [132, 194] on md-tab-item "Schedules" at bounding box center [119, 197] width 57 height 26
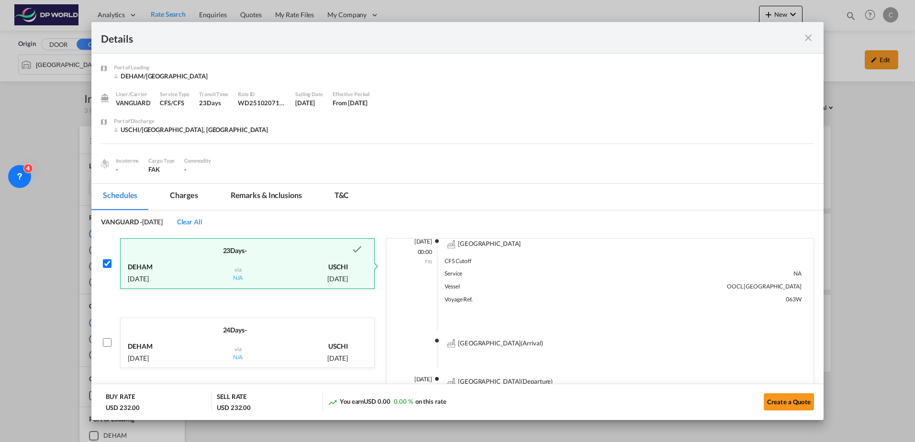
scroll to position [96, 0]
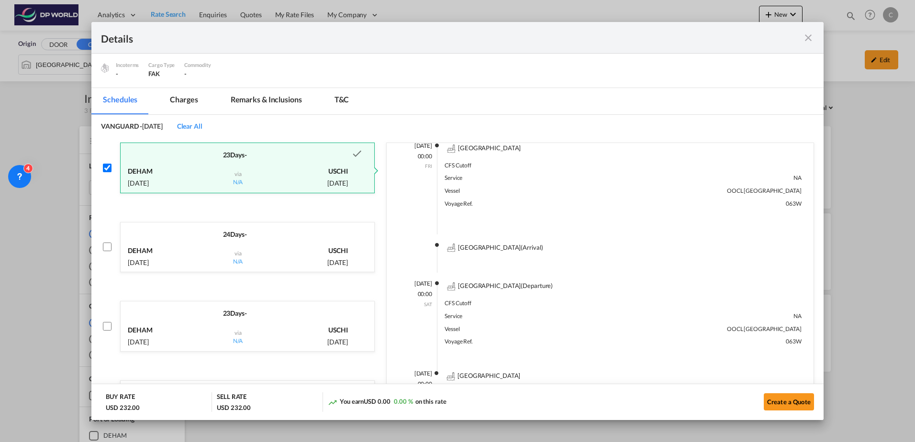
click at [108, 168] on input "Port of Loading ..." at bounding box center [107, 168] width 9 height 9
checkbox input "false"
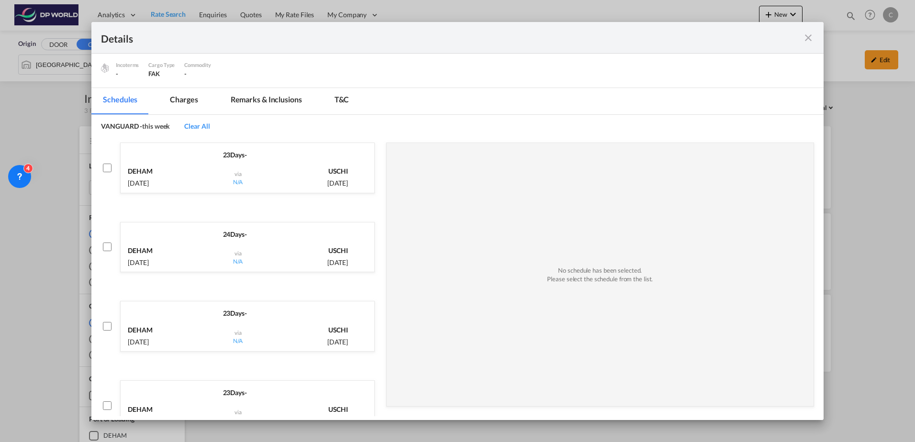
click at [109, 246] on input "Port of Loading ..." at bounding box center [107, 247] width 9 height 9
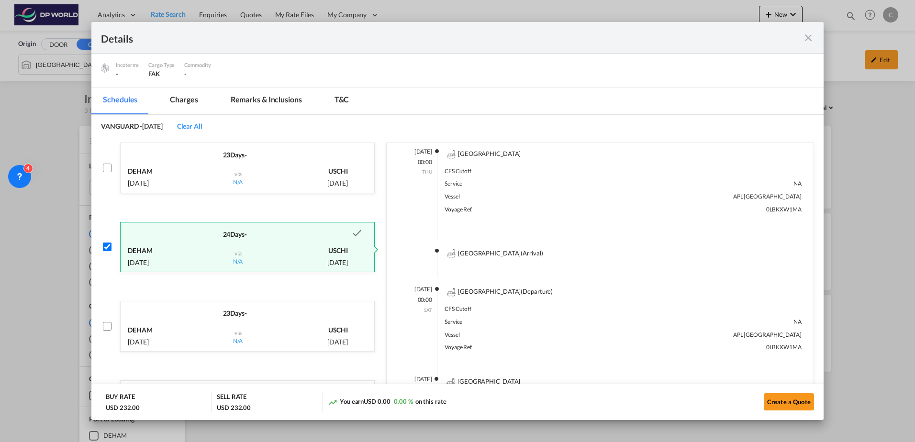
scroll to position [6, 0]
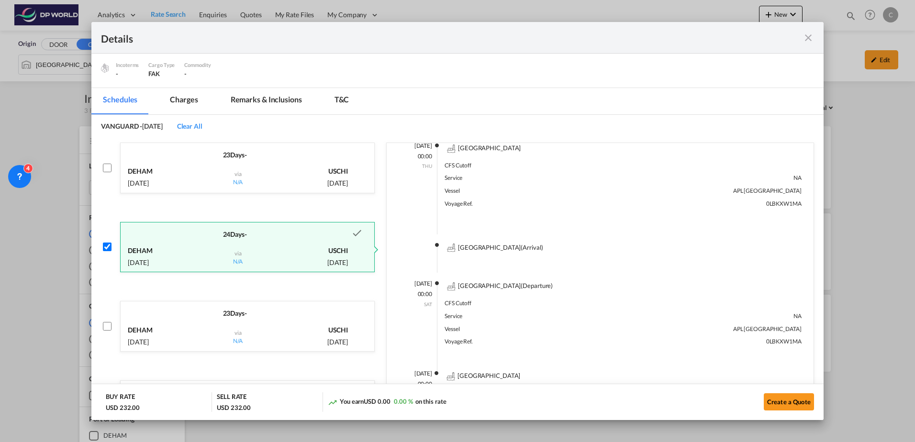
click at [106, 246] on input "Port of Loading ..." at bounding box center [107, 247] width 9 height 9
checkbox input "false"
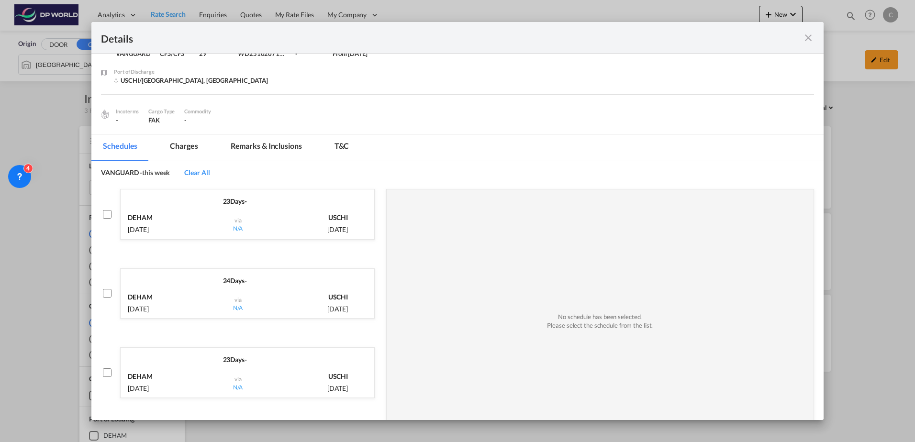
scroll to position [0, 0]
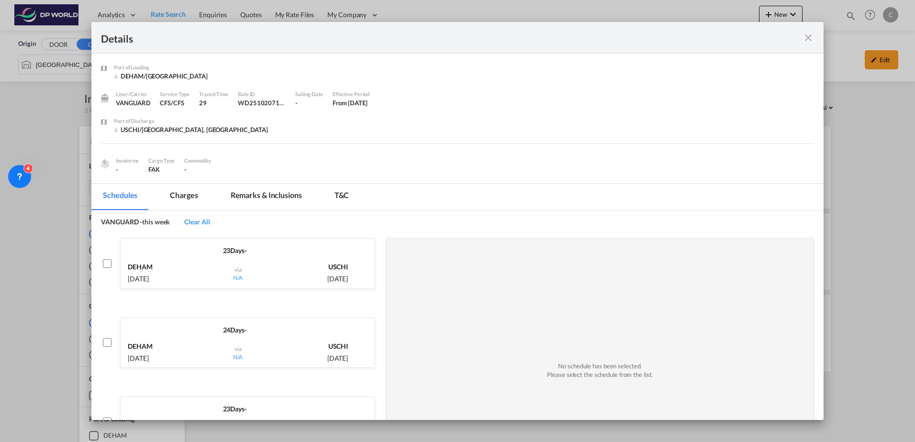
click at [106, 265] on input "Port of Loading ..." at bounding box center [107, 263] width 9 height 9
checkbox input "true"
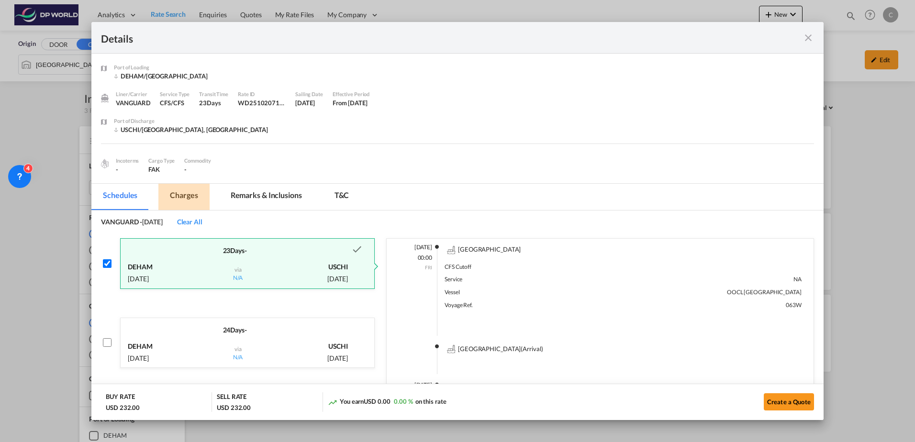
click at [183, 202] on md-tab-item "Charges" at bounding box center [183, 197] width 51 height 26
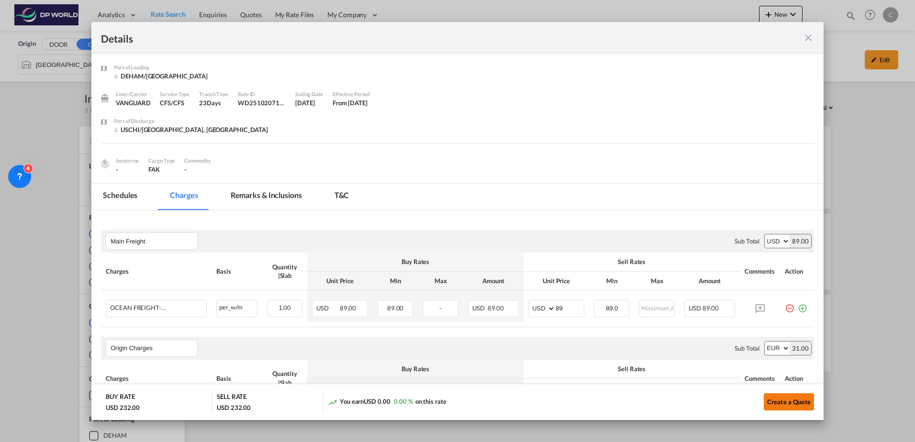
click at [782, 404] on button "Create a Quote" at bounding box center [789, 401] width 50 height 17
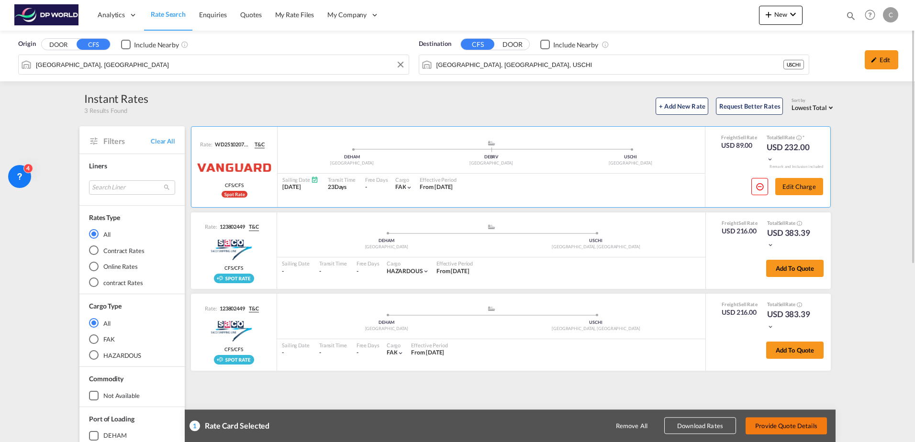
click at [784, 426] on button "Provide Quote Details" at bounding box center [786, 425] width 81 height 17
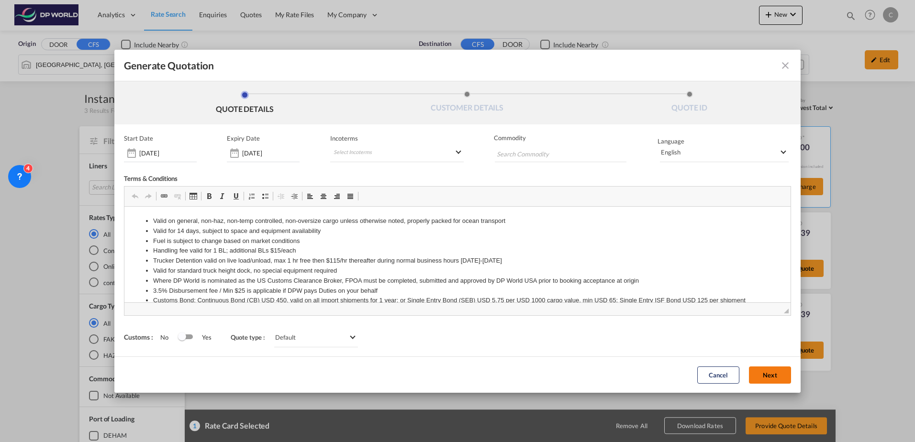
click at [757, 375] on button "Next" at bounding box center [770, 375] width 42 height 17
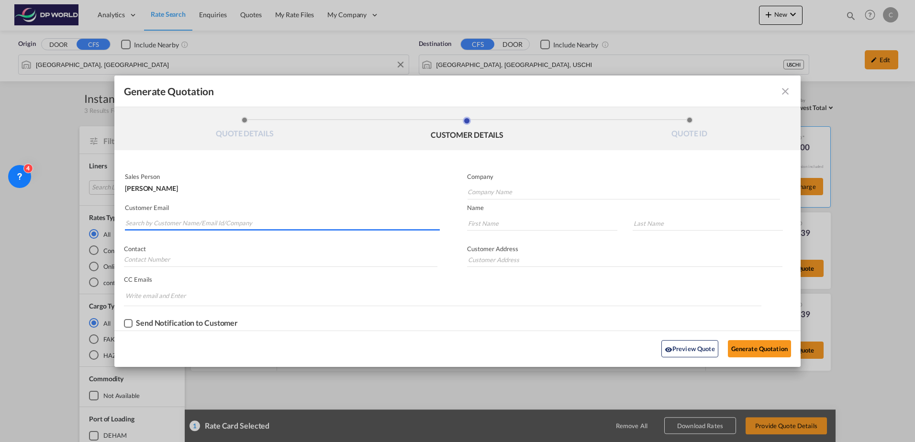
click at [263, 222] on input "Search by Customer Name/Email Id/Company" at bounding box center [282, 223] width 314 height 14
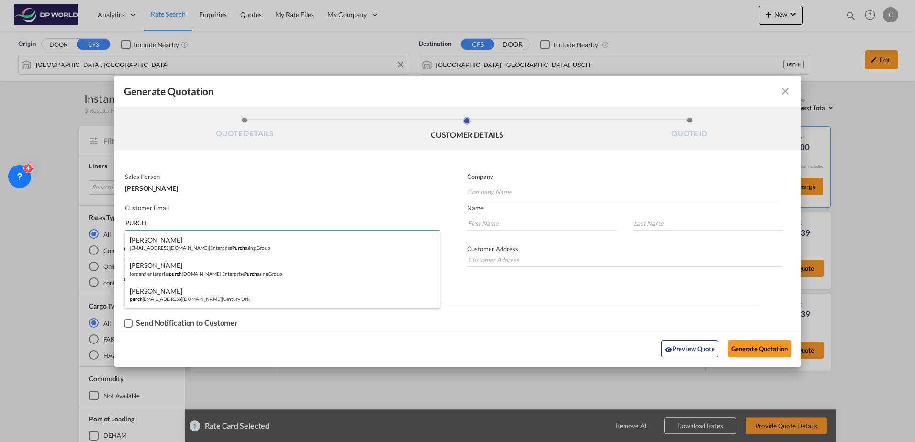
type input "PURCH"
click at [217, 290] on div "[PERSON_NAME] purch [PERSON_NAME][EMAIL_ADDRESS][DOMAIN_NAME] | Century Drill" at bounding box center [282, 295] width 315 height 26
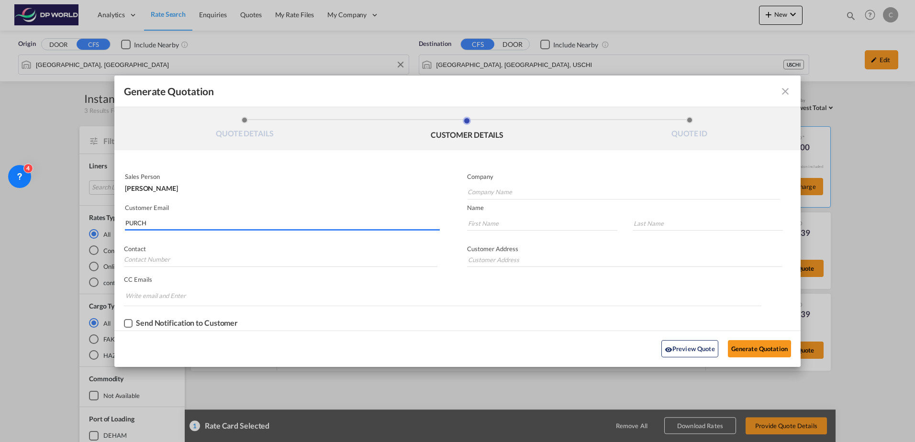
type input "Century Drill"
type input "[EMAIL_ADDRESS][DOMAIN_NAME]"
type input "[PERSON_NAME]"
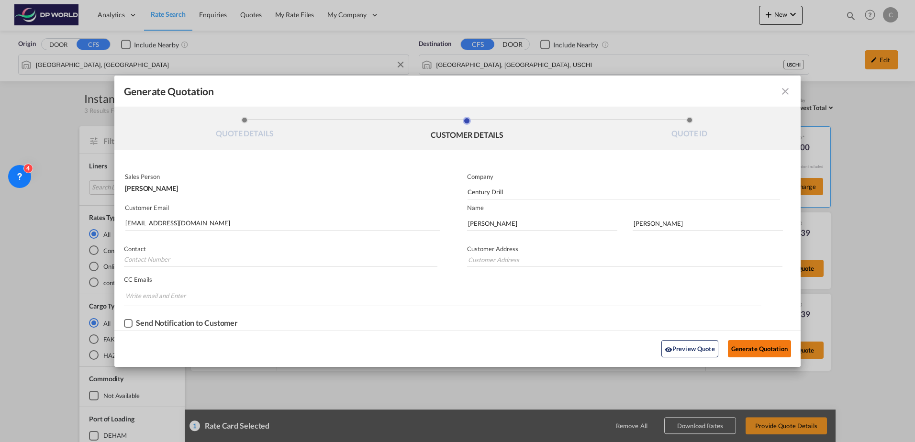
click at [755, 350] on button "Generate Quotation" at bounding box center [759, 348] width 63 height 17
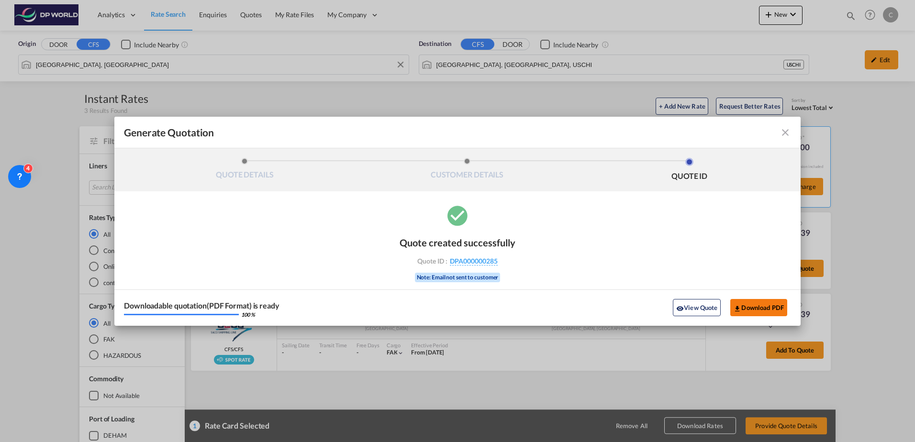
click at [749, 308] on button "Download PDF" at bounding box center [758, 307] width 57 height 17
click at [784, 134] on md-icon "icon-close fg-AAA8AD cursor m-0" at bounding box center [785, 132] width 11 height 11
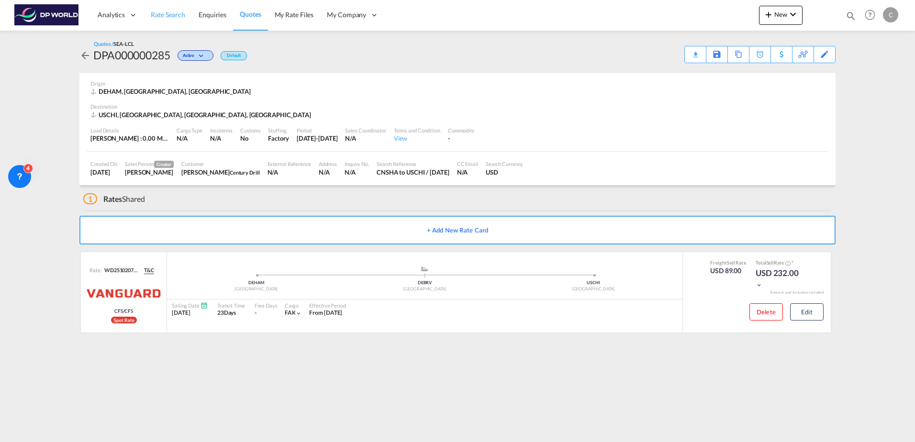
click at [177, 16] on span "Rate Search" at bounding box center [168, 15] width 34 height 8
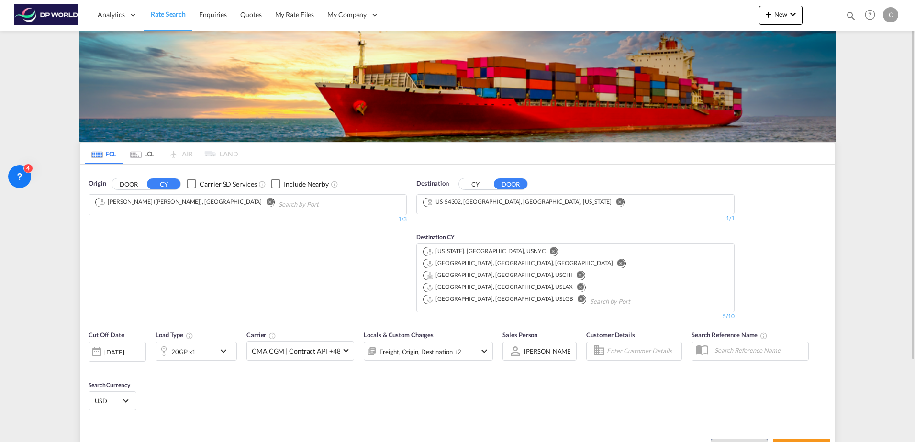
click at [266, 200] on md-icon "Remove" at bounding box center [269, 201] width 7 height 7
click at [178, 202] on input "Chips input." at bounding box center [140, 204] width 91 height 15
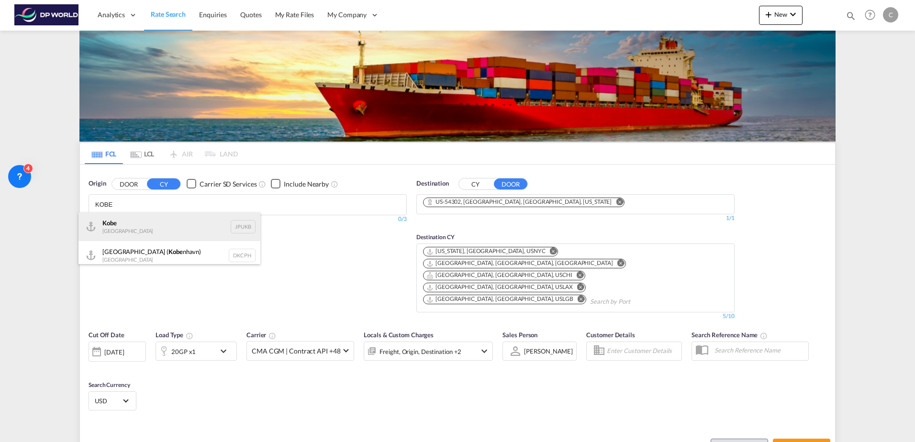
type input "KOBE"
click at [171, 223] on div "Kobe [GEOGRAPHIC_DATA] JPUKB" at bounding box center [169, 226] width 182 height 29
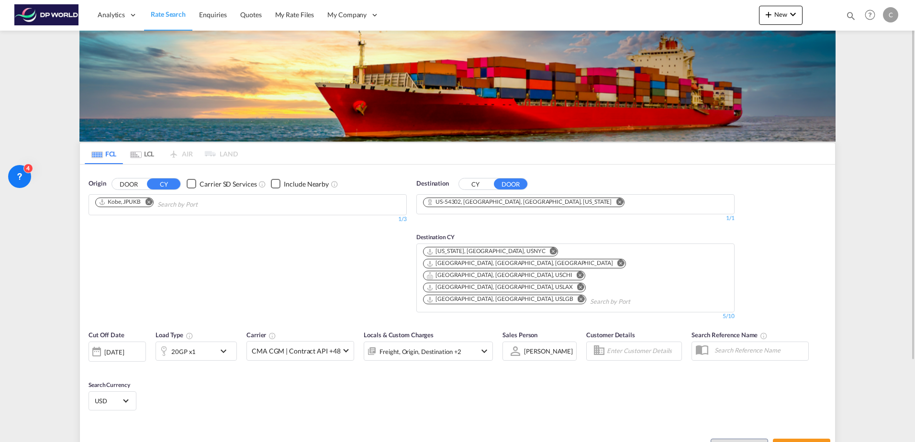
click at [143, 151] on md-tab-item "LCL" at bounding box center [142, 153] width 38 height 21
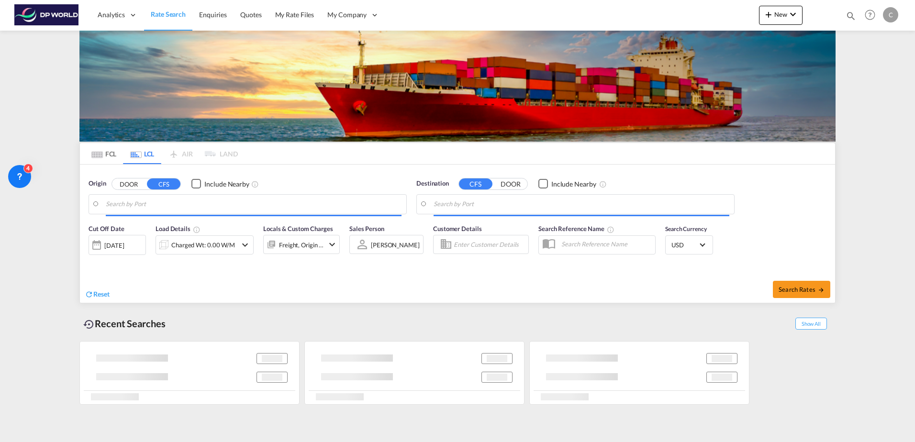
type input "Hamburg, DEHAM"
type input "[GEOGRAPHIC_DATA], [GEOGRAPHIC_DATA], USCHI"
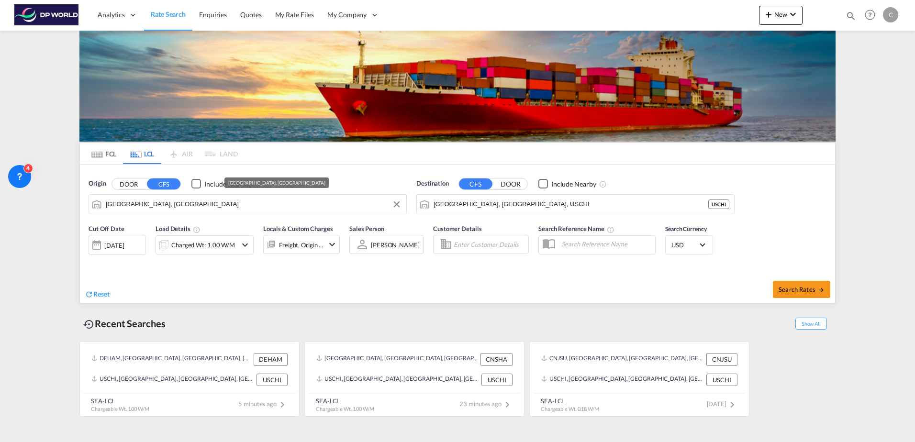
click at [170, 201] on input "Hamburg, DEHAM" at bounding box center [254, 204] width 296 height 14
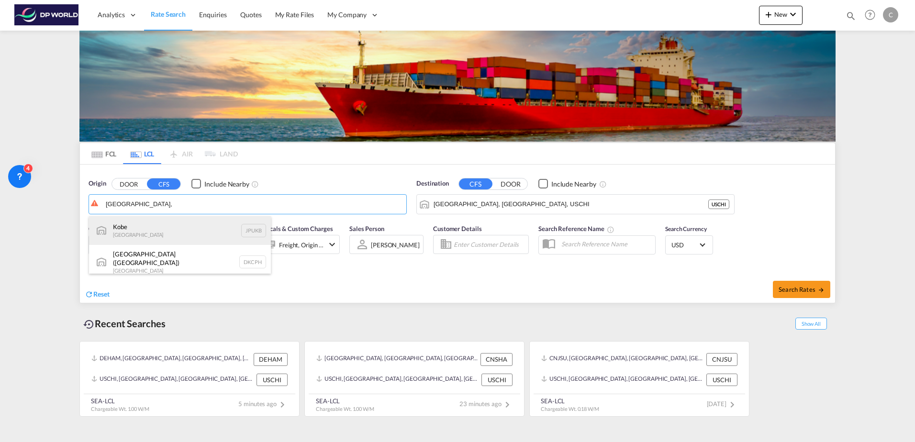
click at [159, 236] on div "Kobe [GEOGRAPHIC_DATA] JPUKB" at bounding box center [180, 230] width 182 height 29
type input "Kobe, JPUKB"
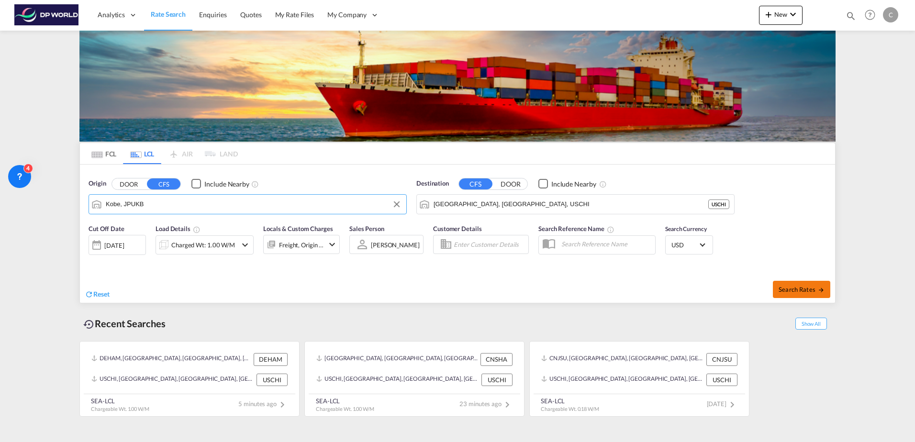
click at [783, 285] on button "Search Rates" at bounding box center [801, 289] width 57 height 17
type input "JPUKB to USCHI / 13 Oct 2025"
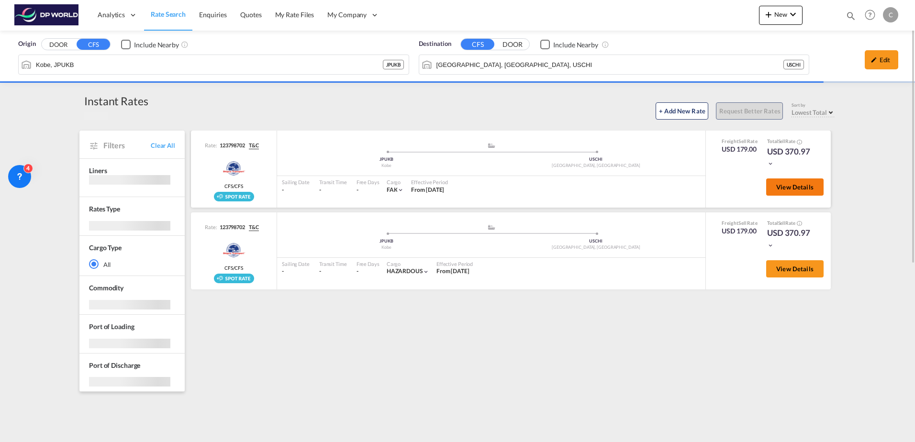
click at [798, 193] on button "View Details" at bounding box center [794, 186] width 57 height 17
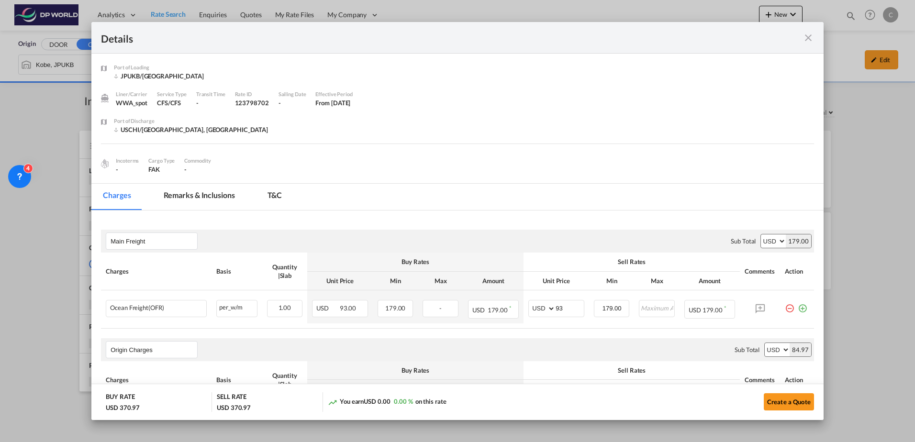
click at [190, 198] on md-tab-item "Remarks & Inclusions" at bounding box center [199, 197] width 94 height 26
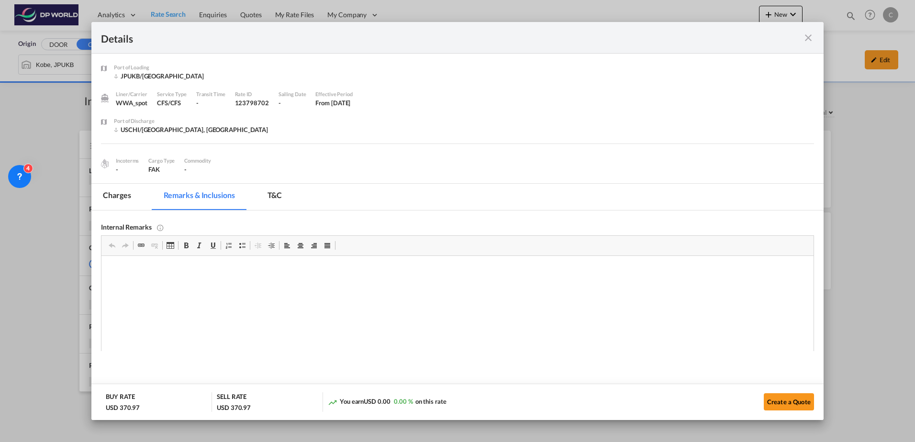
click at [131, 198] on md-tab-item "Charges" at bounding box center [116, 197] width 51 height 26
click at [117, 190] on md-tab-item "Charges" at bounding box center [116, 197] width 51 height 26
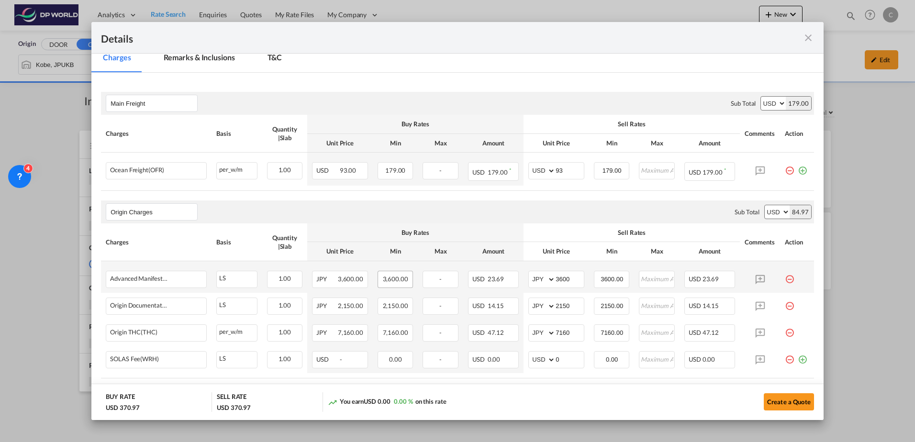
scroll to position [144, 0]
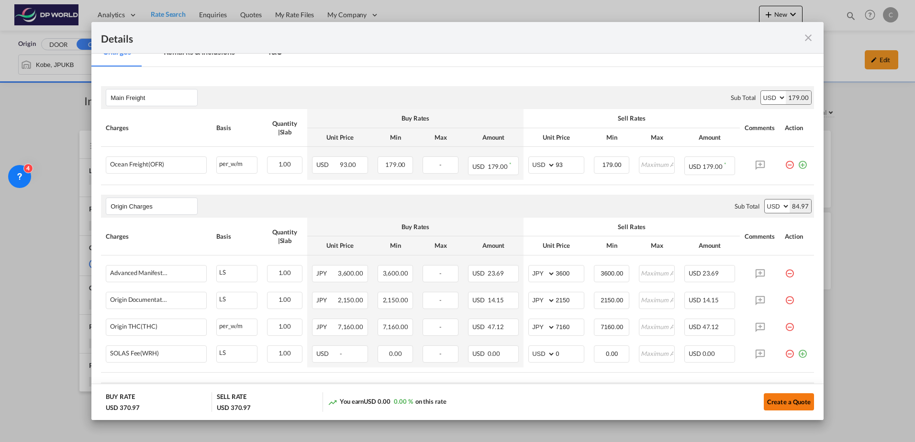
click at [764, 404] on button "Create a Quote" at bounding box center [789, 401] width 50 height 17
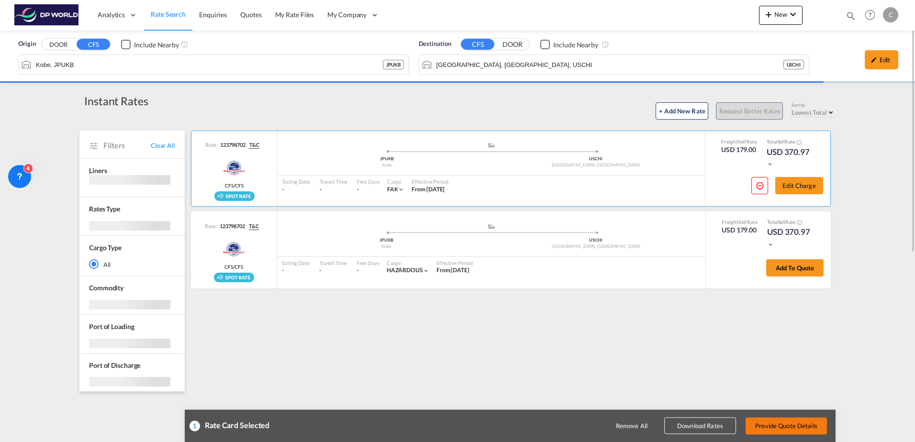
click at [764, 422] on button "Provide Quote Details" at bounding box center [786, 425] width 81 height 17
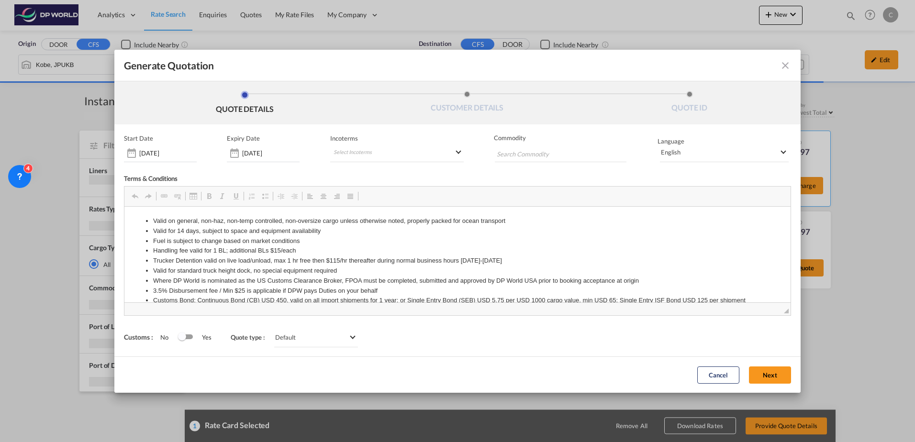
scroll to position [0, 0]
click at [764, 383] on button "Next" at bounding box center [770, 375] width 42 height 17
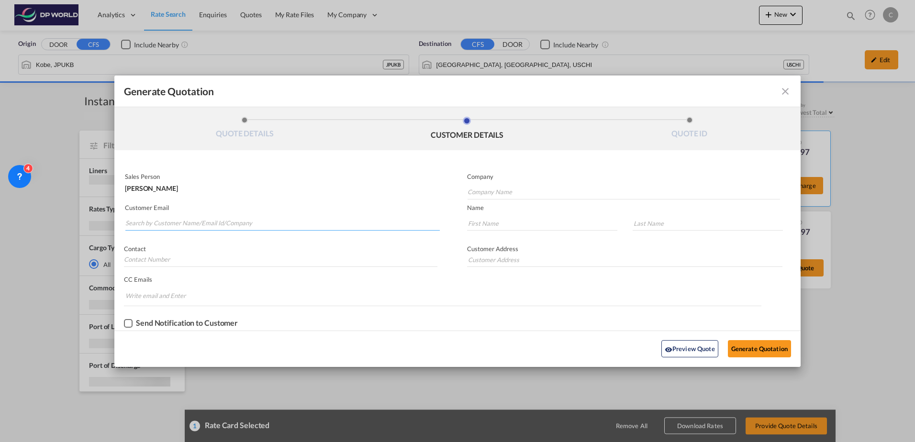
click at [193, 225] on input "Search by Customer Name/Email Id/Company" at bounding box center [282, 223] width 314 height 14
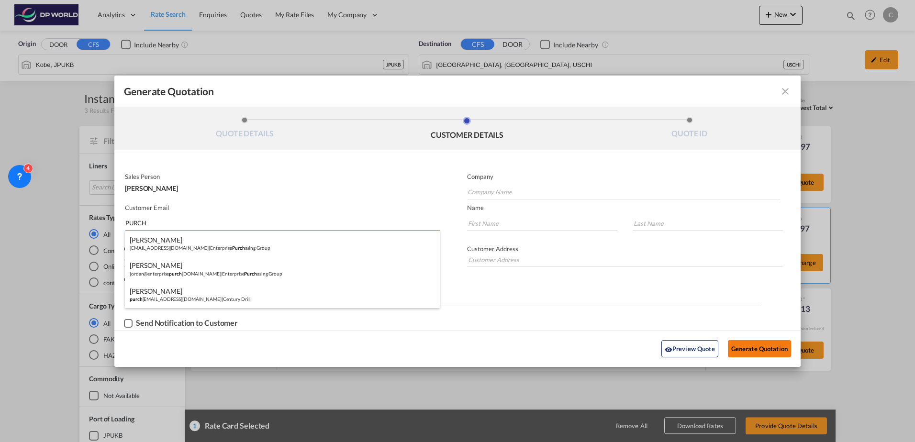
type input "PURCH"
click at [193, 289] on div "[PERSON_NAME] purch [PERSON_NAME][EMAIL_ADDRESS][DOMAIN_NAME] | Century Drill" at bounding box center [282, 295] width 315 height 26
type input "Century Drill"
type input "[EMAIL_ADDRESS][DOMAIN_NAME]"
type input "[PERSON_NAME]"
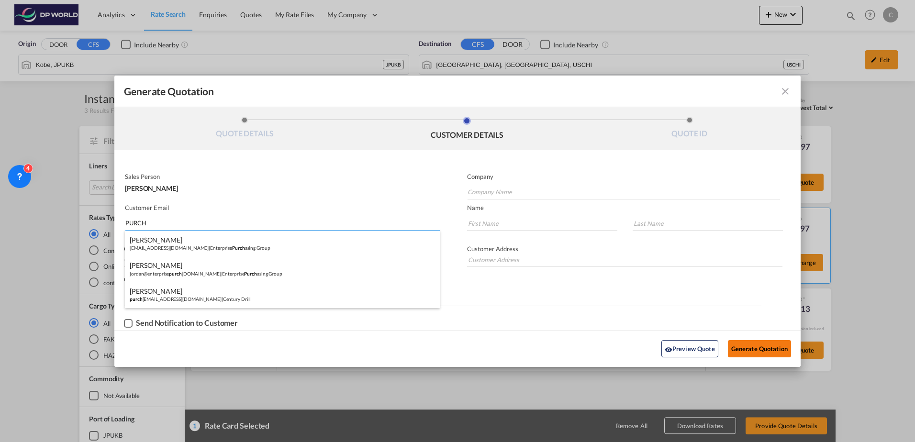
type input "[PERSON_NAME]"
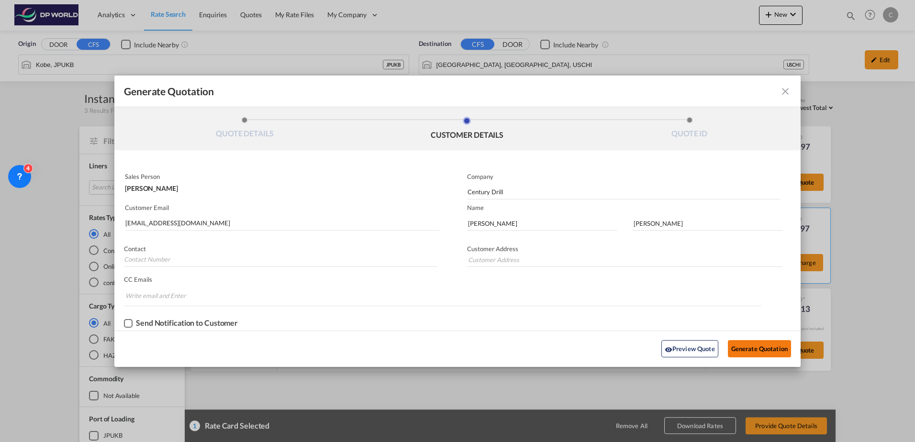
click at [739, 348] on button "Generate Quotation" at bounding box center [759, 348] width 63 height 17
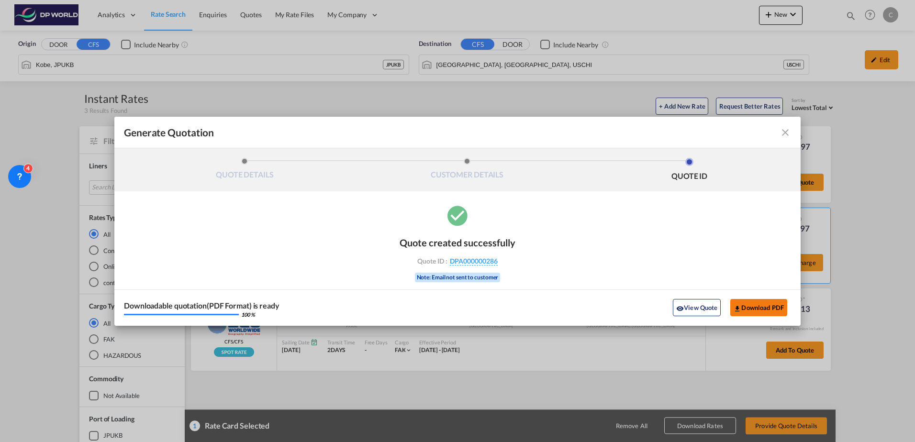
click at [762, 310] on button "Download PDF" at bounding box center [758, 307] width 57 height 17
click at [785, 133] on md-icon "icon-close fg-AAA8AD cursor m-0" at bounding box center [785, 132] width 11 height 11
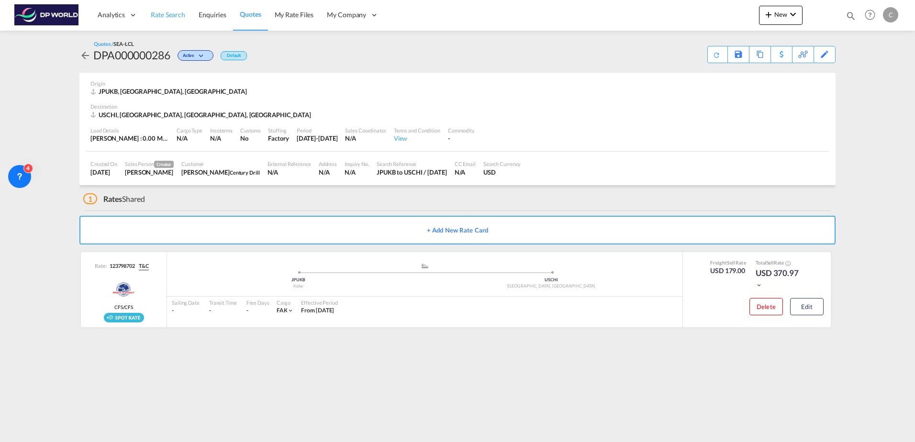
click at [181, 22] on link "Rate Search" at bounding box center [168, 15] width 48 height 31
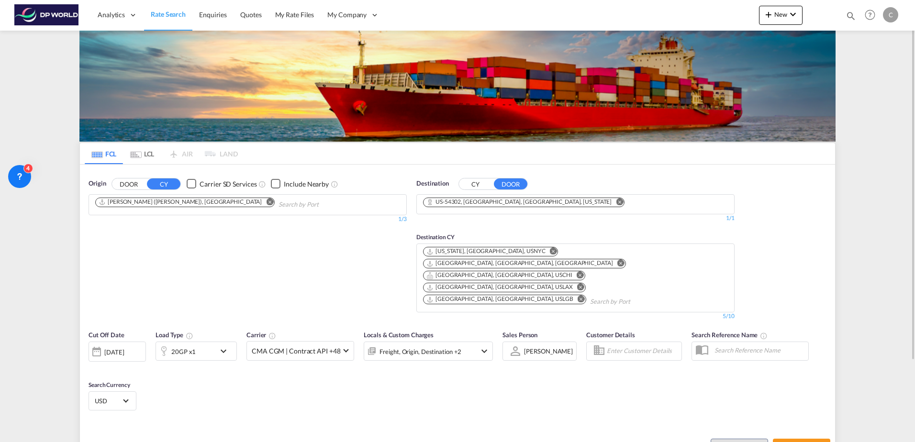
click at [266, 203] on md-icon "Remove" at bounding box center [269, 201] width 7 height 7
click at [136, 159] on md-tab-item "LCL" at bounding box center [142, 153] width 38 height 21
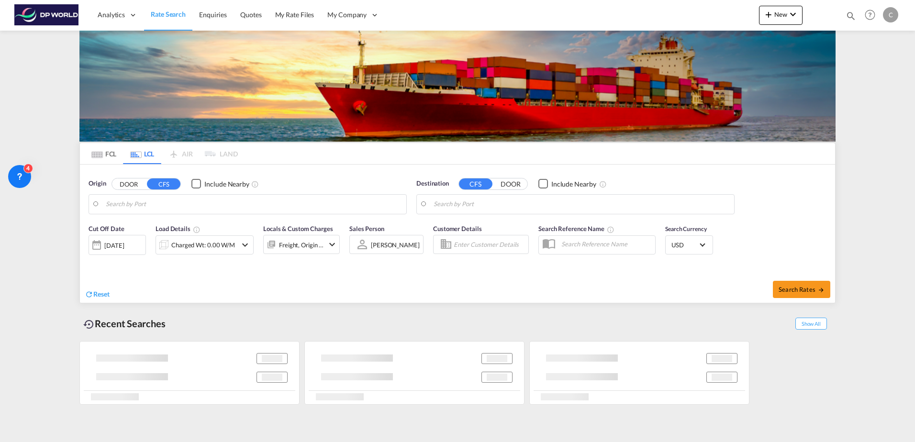
type input "Kobe, JPUKB"
type input "[GEOGRAPHIC_DATA], [GEOGRAPHIC_DATA], USCHI"
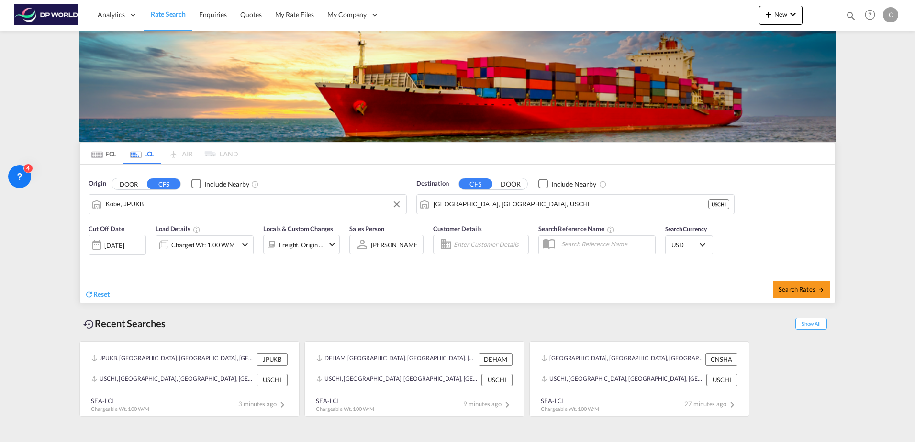
click at [160, 208] on input "Kobe, JPUKB" at bounding box center [254, 204] width 296 height 14
click at [196, 234] on div "Jawaharlal Nehru ( Nhava Sheva) India INNSA" at bounding box center [180, 230] width 182 height 29
type input "Jawaharlal Nehru (Nhava Sheva), INNSA"
click at [790, 284] on button "Search Rates" at bounding box center [801, 289] width 57 height 17
type input "INNSA to USCHI / 13 Oct 2025"
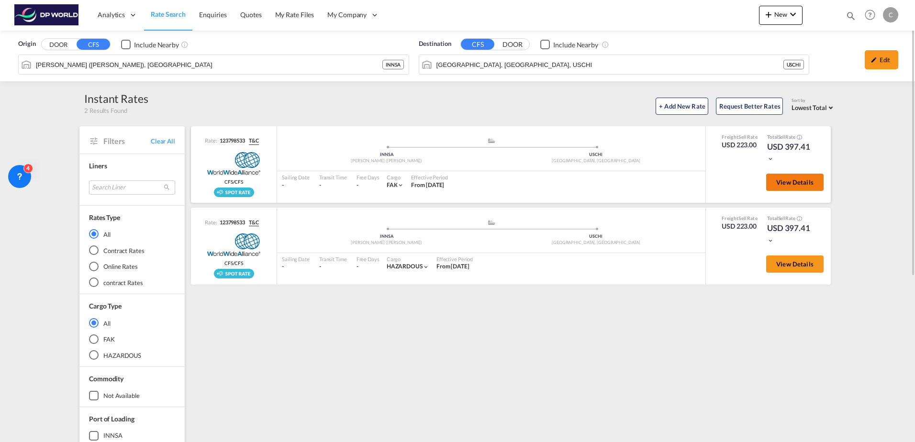
click at [788, 183] on span "View Details" at bounding box center [794, 182] width 37 height 8
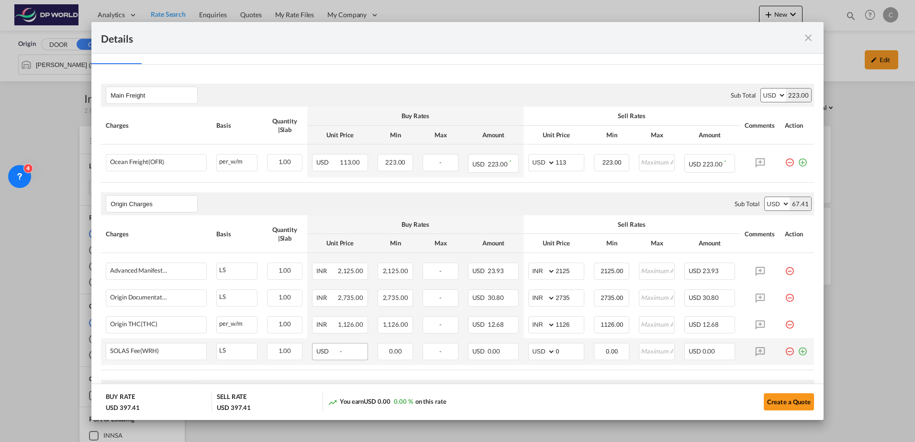
scroll to position [191, 0]
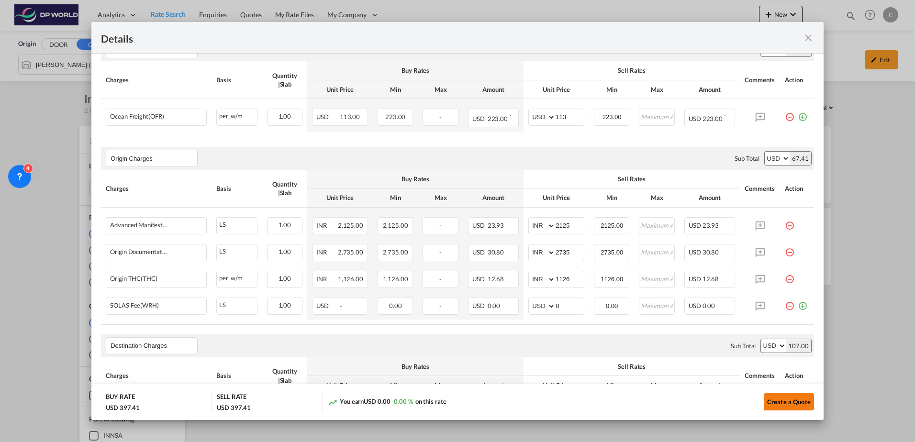
click at [773, 403] on button "Create a Quote" at bounding box center [789, 401] width 50 height 17
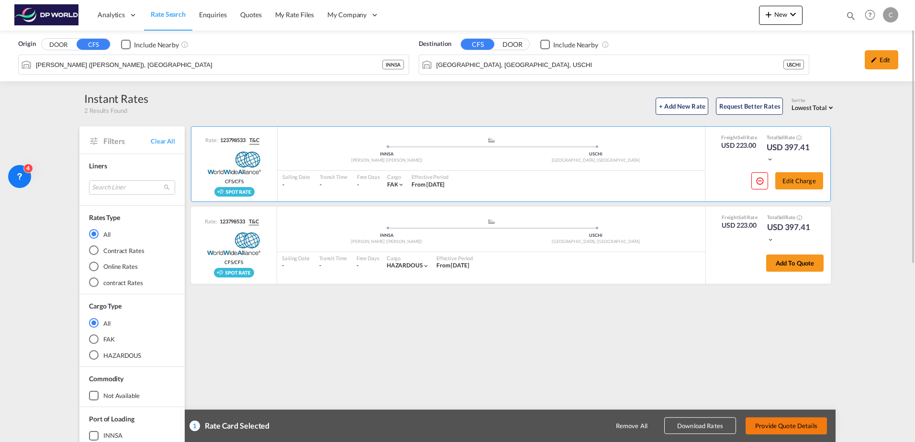
click at [807, 425] on button "Provide Quote Details" at bounding box center [786, 425] width 81 height 17
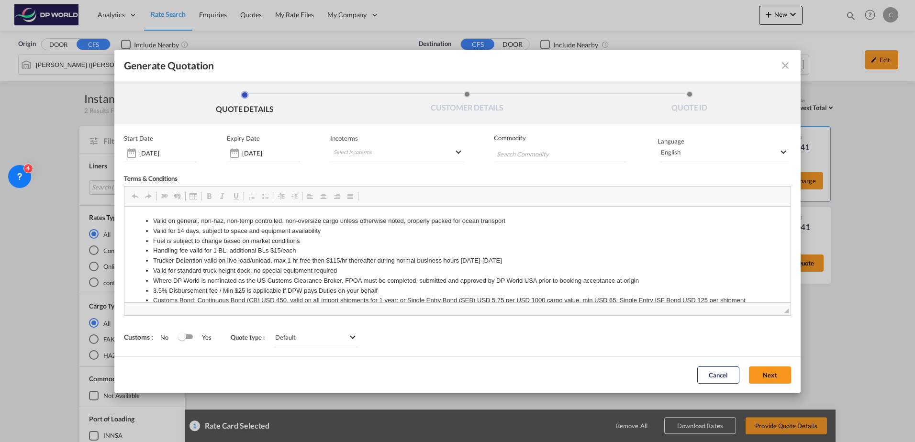
scroll to position [0, 0]
click at [770, 376] on button "Next" at bounding box center [770, 375] width 42 height 17
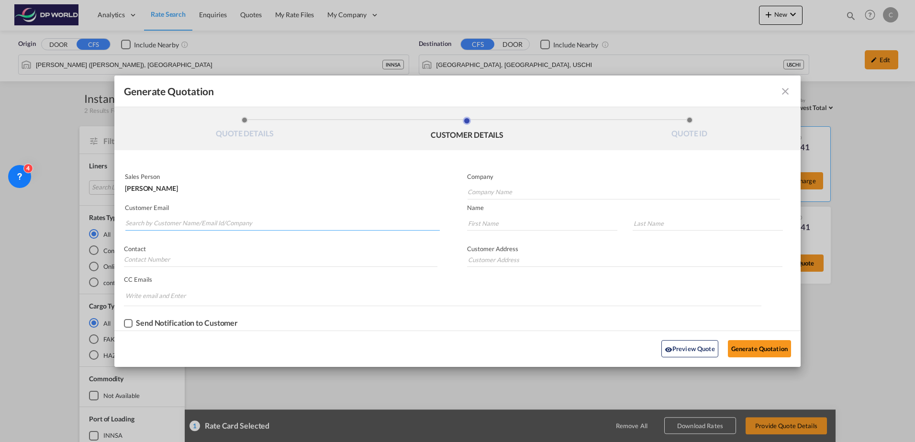
click at [180, 228] on input "Search by Customer Name/Email Id/Company" at bounding box center [282, 223] width 314 height 14
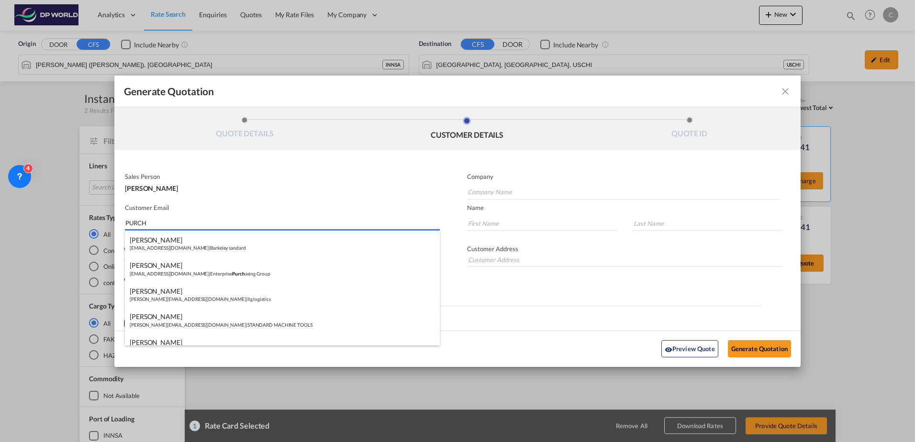
type input "PURCH"
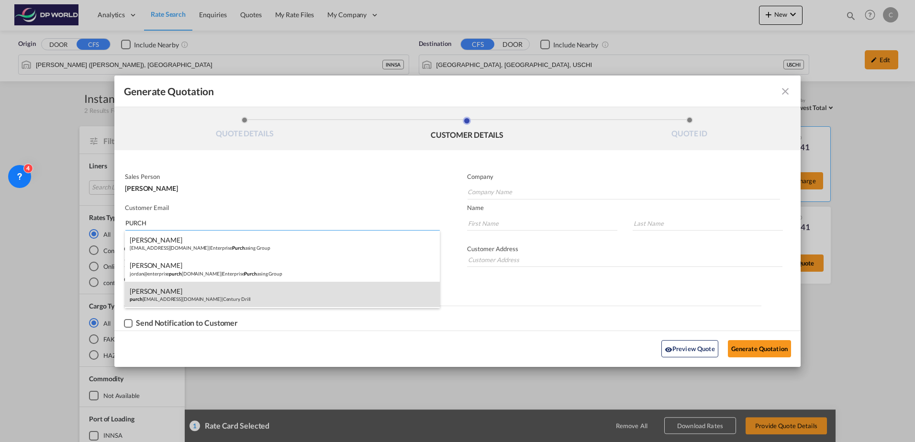
click at [309, 295] on div "[PERSON_NAME] purch [PERSON_NAME][EMAIL_ADDRESS][DOMAIN_NAME] | Century Drill" at bounding box center [282, 295] width 315 height 26
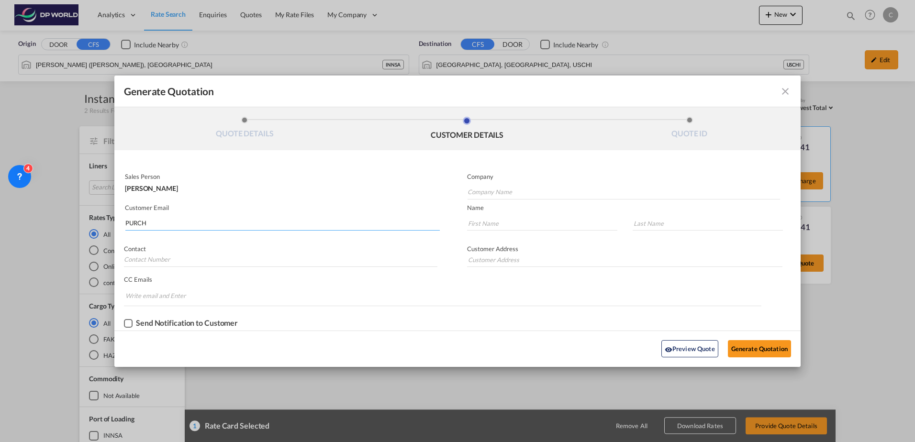
type input "Century Drill"
type input "[EMAIL_ADDRESS][DOMAIN_NAME]"
type input "[PERSON_NAME]"
click at [761, 352] on button "Generate Quotation" at bounding box center [759, 348] width 63 height 17
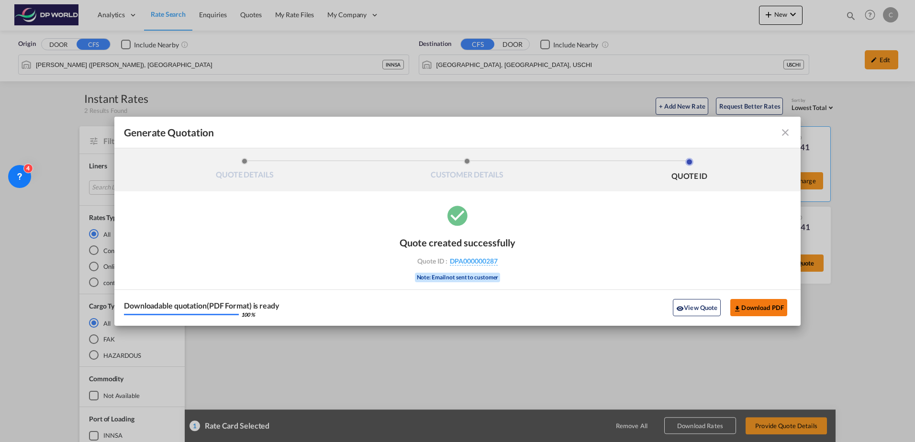
click at [763, 306] on button "Download PDF" at bounding box center [758, 307] width 57 height 17
click at [784, 133] on md-icon "icon-close fg-AAA8AD cursor m-0" at bounding box center [785, 132] width 11 height 11
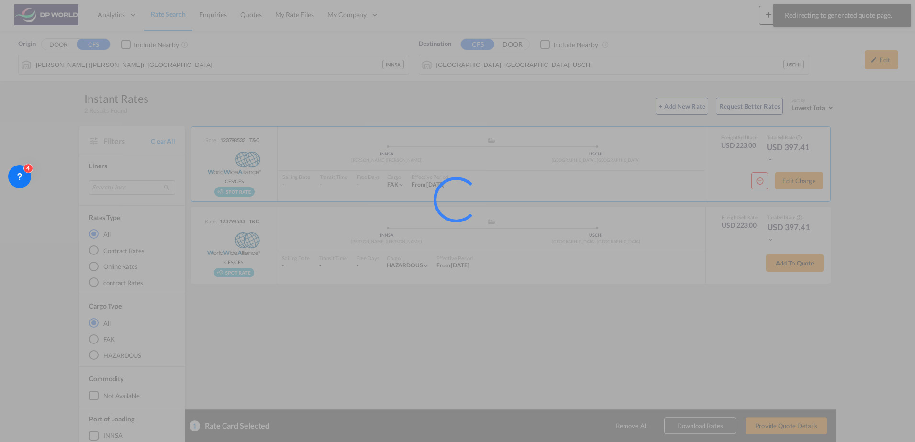
click at [168, 14] on div at bounding box center [457, 221] width 915 height 442
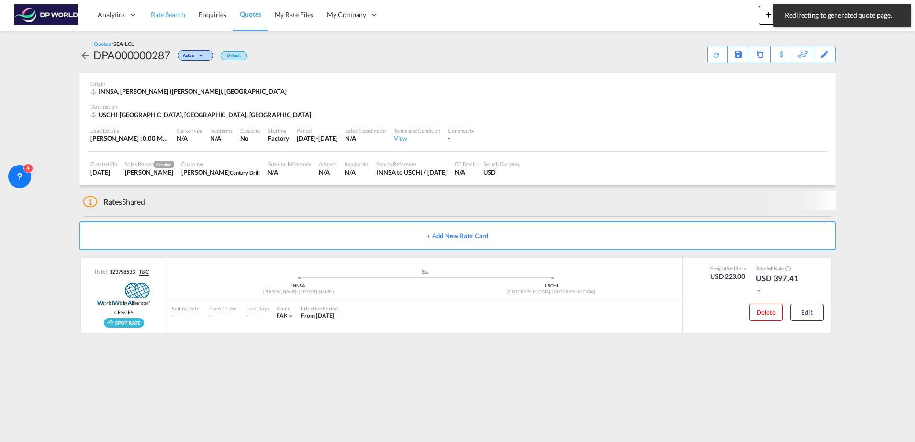
drag, startPoint x: 134, startPoint y: 14, endPoint x: 168, endPoint y: 14, distance: 34.0
click at [168, 14] on span "Rate Search" at bounding box center [168, 15] width 34 height 8
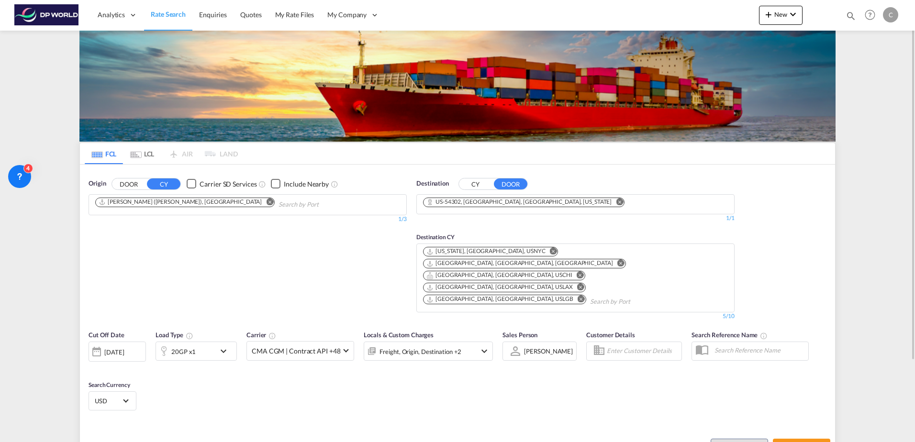
click at [260, 201] on button "Remove" at bounding box center [267, 203] width 14 height 10
click at [204, 201] on md-chips at bounding box center [247, 205] width 317 height 20
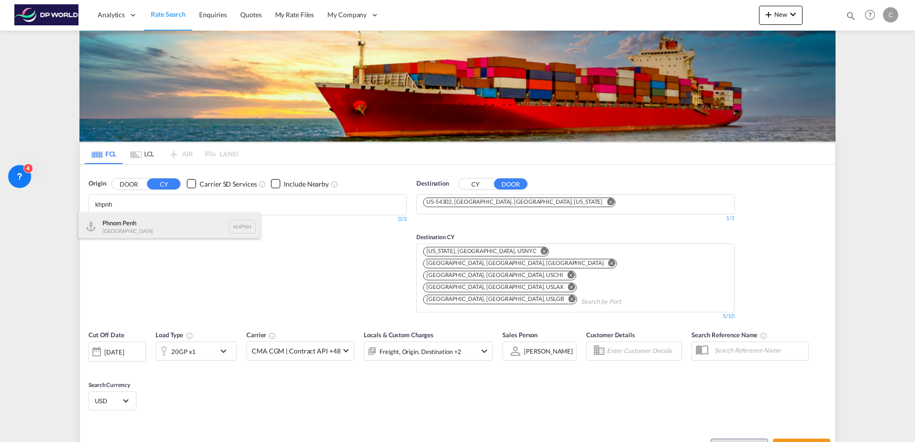
type input "khpnh"
click at [176, 223] on div "Phnom Penh Cambodia KHPNH" at bounding box center [169, 226] width 182 height 29
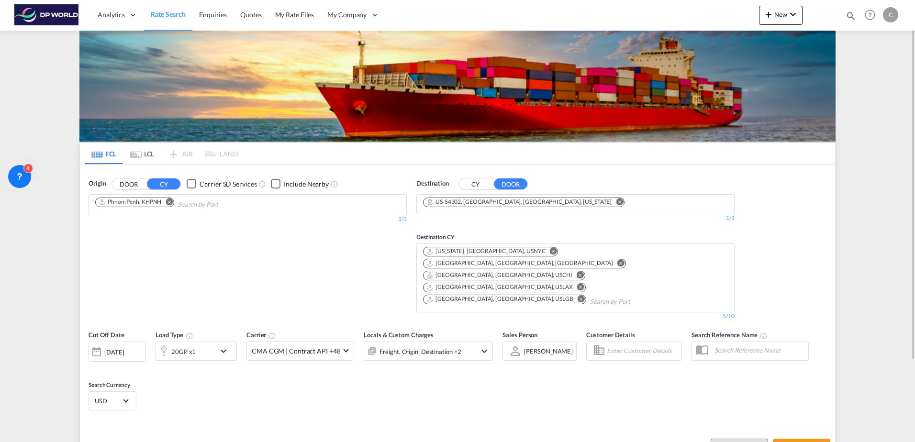
click at [472, 186] on button "CY" at bounding box center [475, 183] width 33 height 11
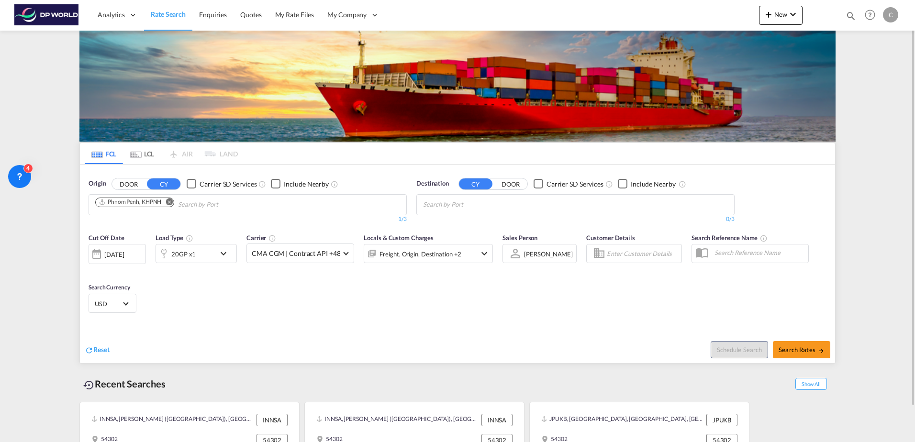
click at [465, 204] on input "Search by Port" at bounding box center [468, 204] width 91 height 15
type input "usmes"
click at [462, 222] on div "Minneapolis, MN United States USMES" at bounding box center [497, 229] width 182 height 34
click at [184, 257] on div "20GP x1" at bounding box center [183, 253] width 24 height 13
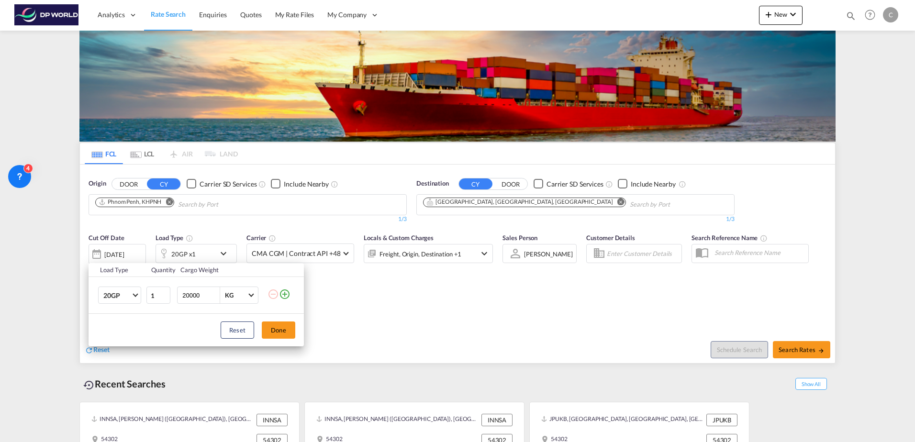
click at [184, 256] on div "Load Type Quantity Cargo Weight 20GP 20GP 40GP 40HC 45HC 20RE 40RE 40HR 20OT 40…" at bounding box center [457, 221] width 915 height 442
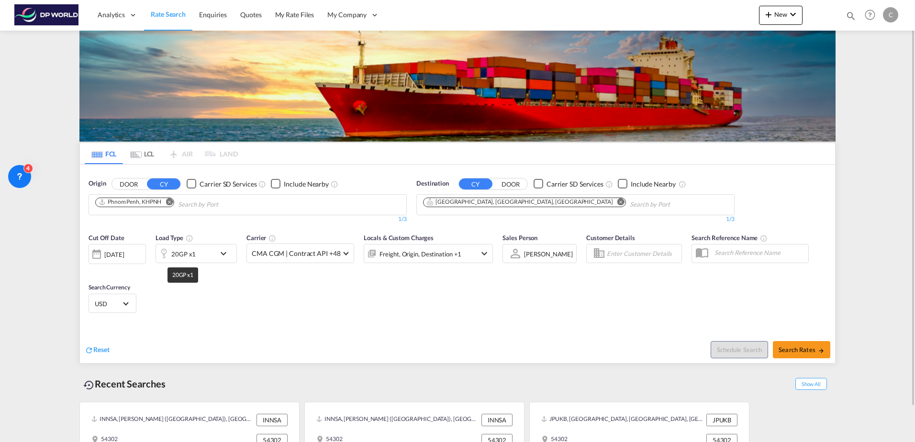
click at [178, 258] on div "20GP x1" at bounding box center [183, 253] width 24 height 13
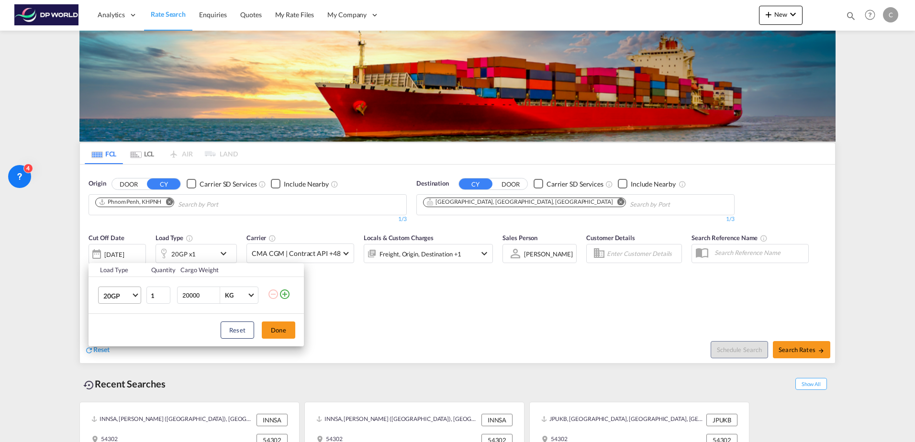
click at [121, 300] on span "20GP" at bounding box center [117, 296] width 28 height 10
click at [118, 336] on md-option "40HC" at bounding box center [128, 341] width 65 height 23
click at [264, 330] on button "Done" at bounding box center [278, 330] width 33 height 17
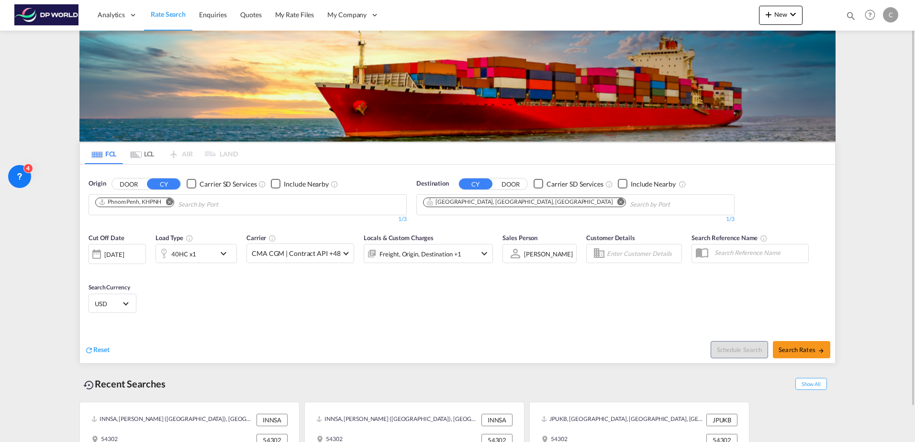
click at [124, 258] on div "[DATE]" at bounding box center [114, 254] width 20 height 9
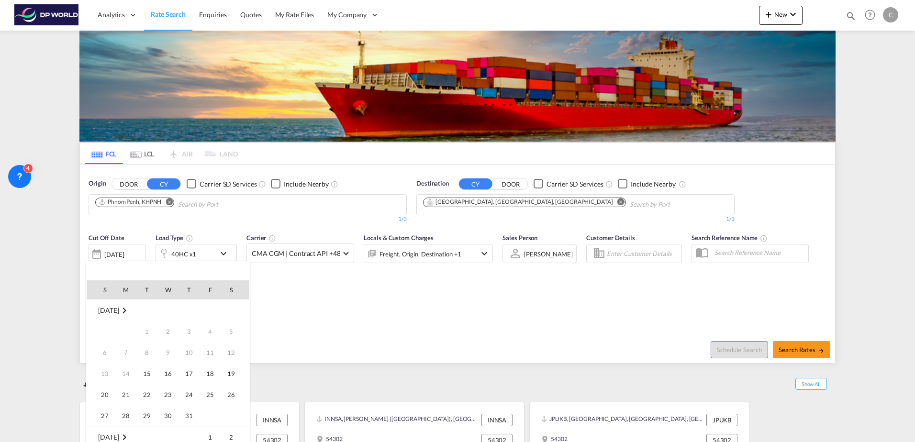
scroll to position [380, 0]
click at [127, 368] on span "20" at bounding box center [125, 373] width 19 height 19
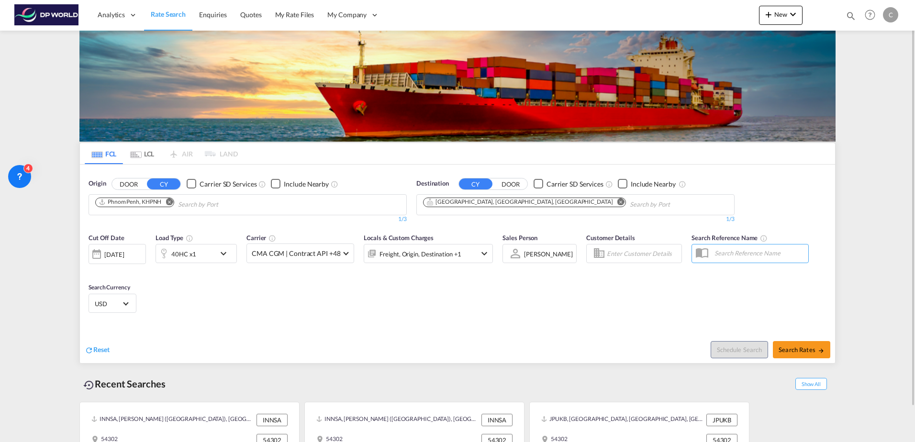
click at [124, 253] on div "[DATE]" at bounding box center [114, 254] width 20 height 9
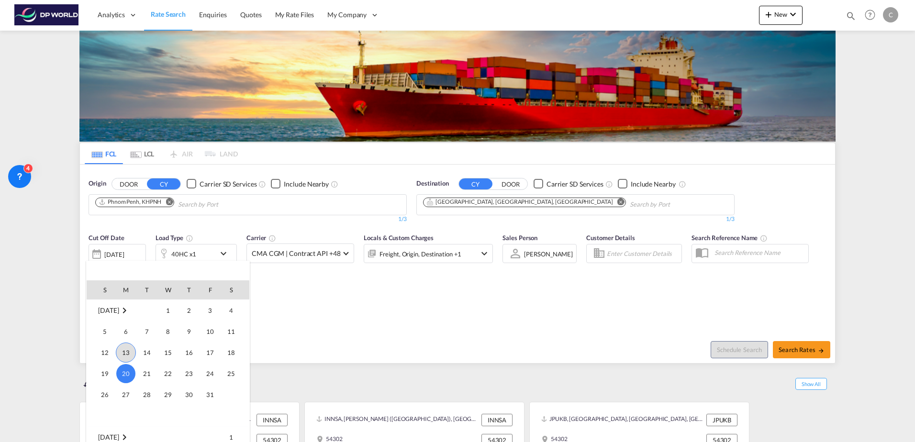
click at [122, 345] on span "13" at bounding box center [126, 353] width 20 height 20
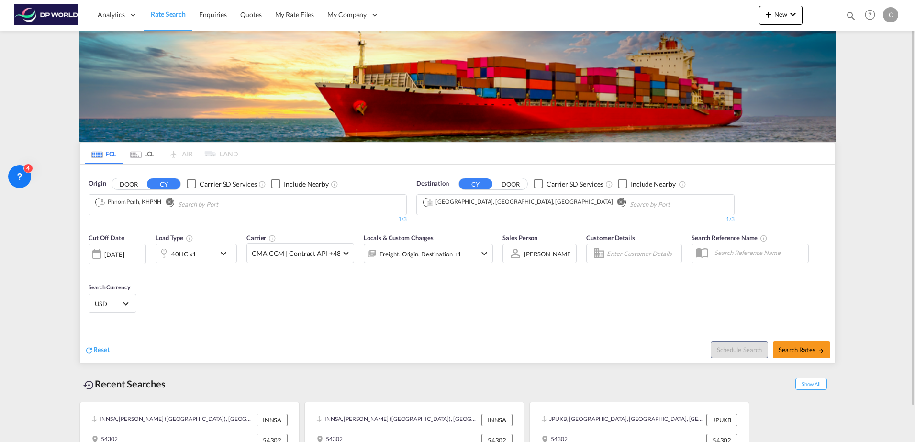
drag, startPoint x: 414, startPoint y: 296, endPoint x: 635, endPoint y: 328, distance: 222.9
click at [414, 296] on div "Cut Off Date 13 Oct 2025 13 Oct 2025 Load Type 40HC x1 Carrier CMA CGM | Contra…" at bounding box center [457, 274] width 755 height 93
click at [795, 345] on button "Search Rates" at bounding box center [801, 349] width 57 height 17
type input "KHPNH to USMES / 13 Oct 2025"
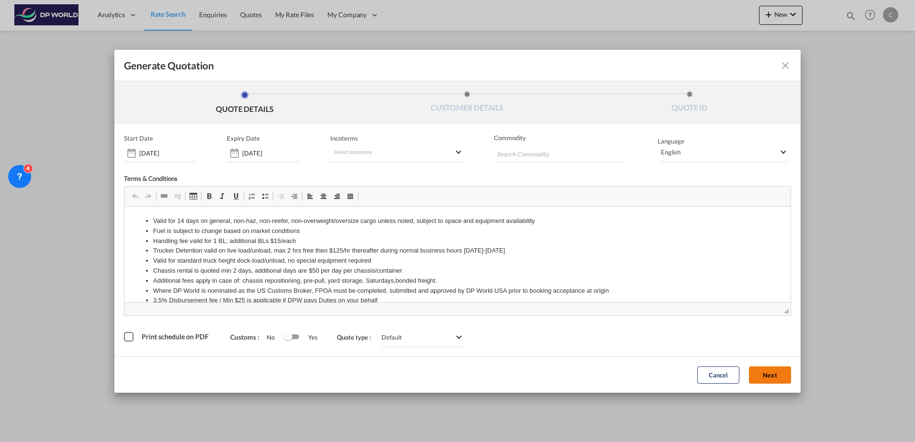
click at [776, 382] on button "Next" at bounding box center [770, 375] width 42 height 17
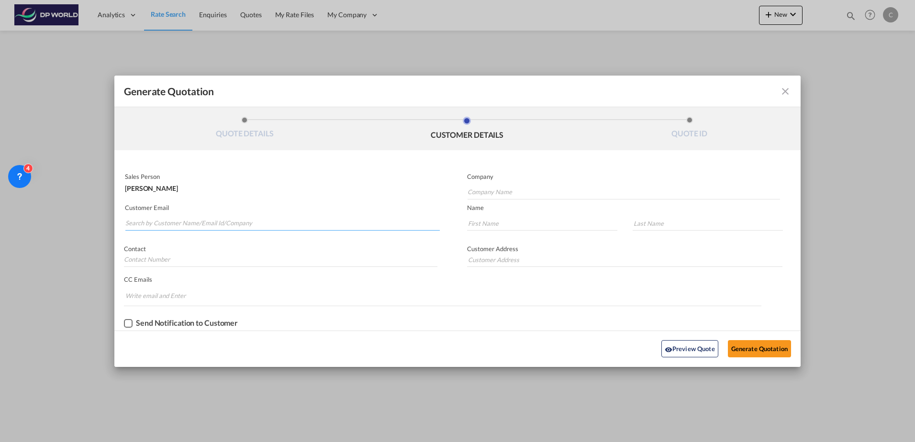
click at [236, 219] on input "Search by Customer Name/Email Id/Company" at bounding box center [282, 223] width 314 height 14
type input "hal"
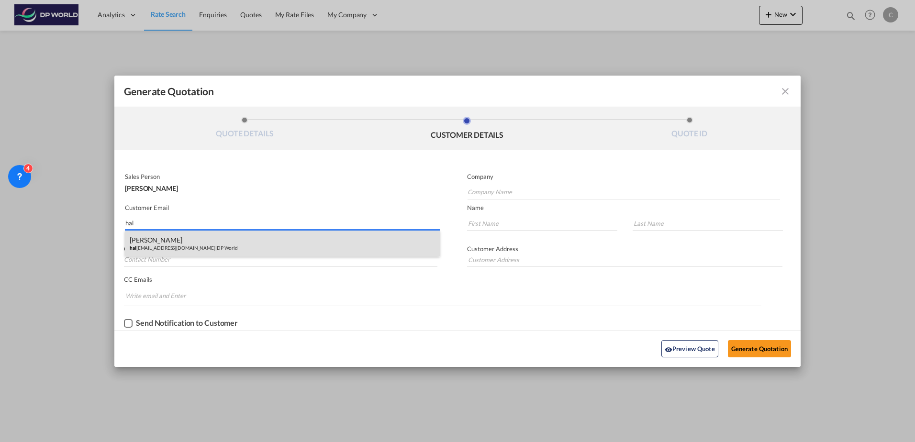
click at [227, 242] on div "Courtney Downtain hal ey@dpworld.com | DP World" at bounding box center [282, 244] width 315 height 26
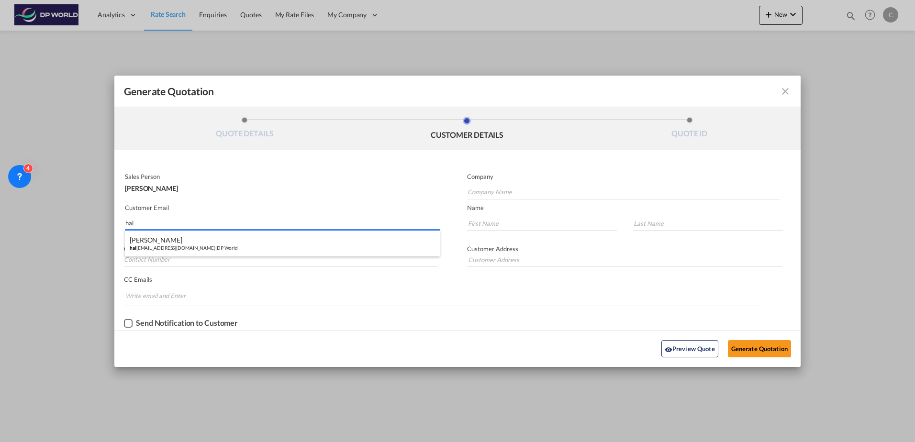
type input "DP World"
type input "haley@dpworld.com"
type input "Courtney"
type input "Downtain"
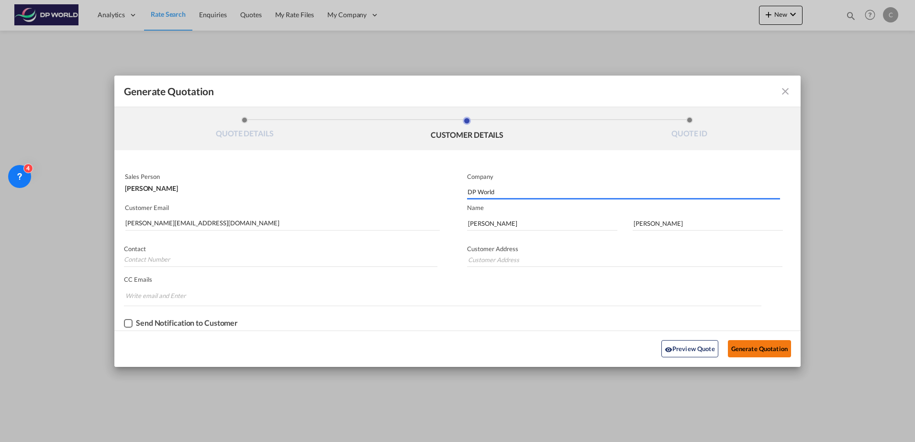
click at [737, 347] on button "Generate Quotation" at bounding box center [759, 348] width 63 height 17
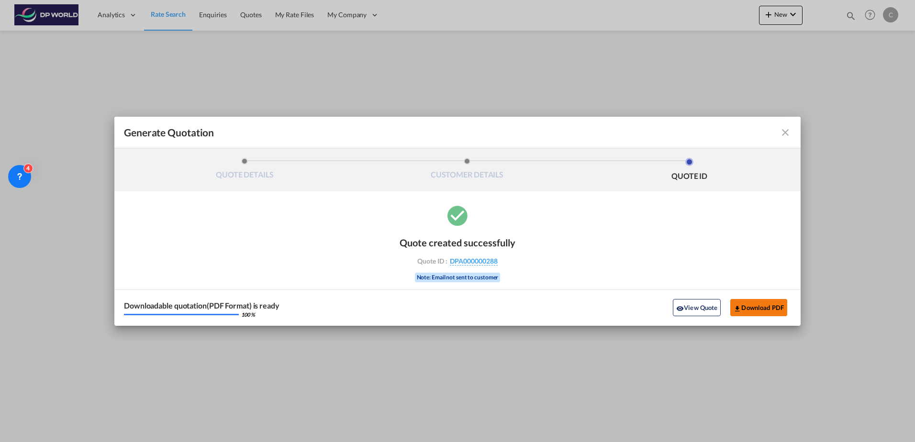
click at [753, 307] on button "Download PDF" at bounding box center [758, 307] width 57 height 17
